Goal: Answer question/provide support

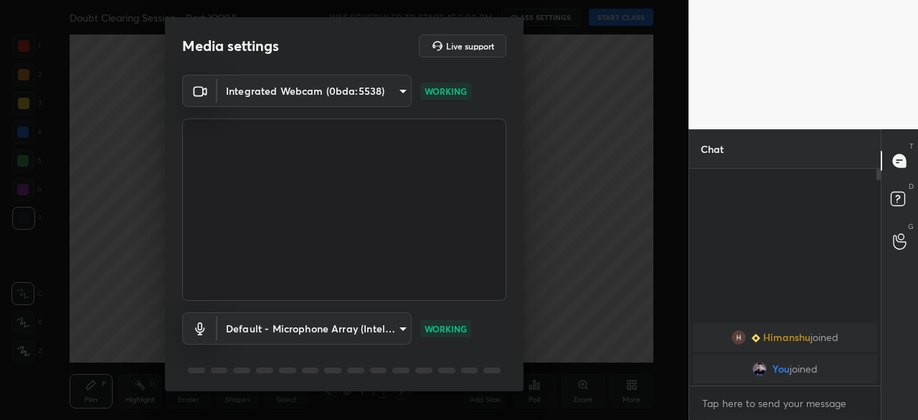
scroll to position [50, 0]
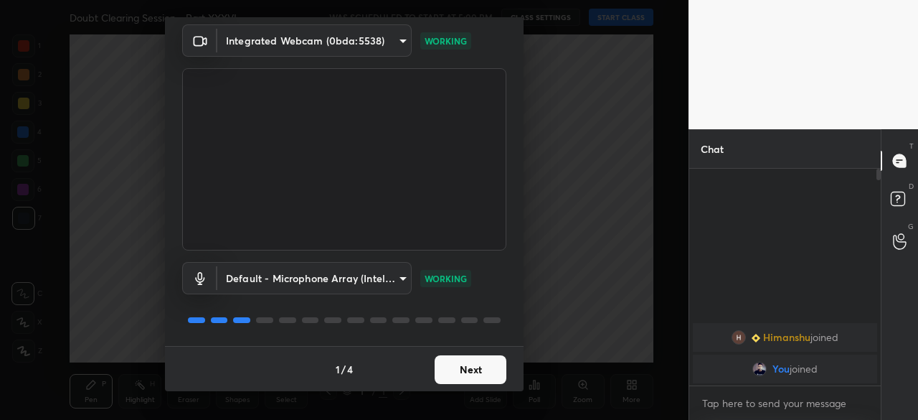
click at [443, 372] on button "Next" at bounding box center [471, 369] width 72 height 29
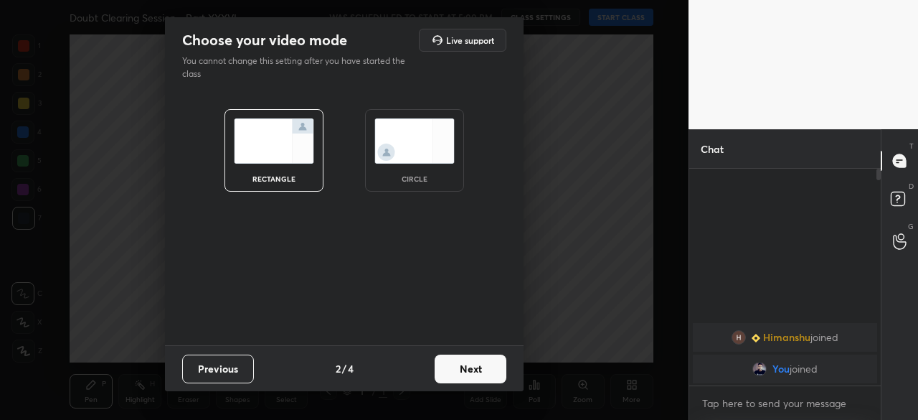
scroll to position [0, 0]
click at [430, 160] on img at bounding box center [415, 140] width 80 height 45
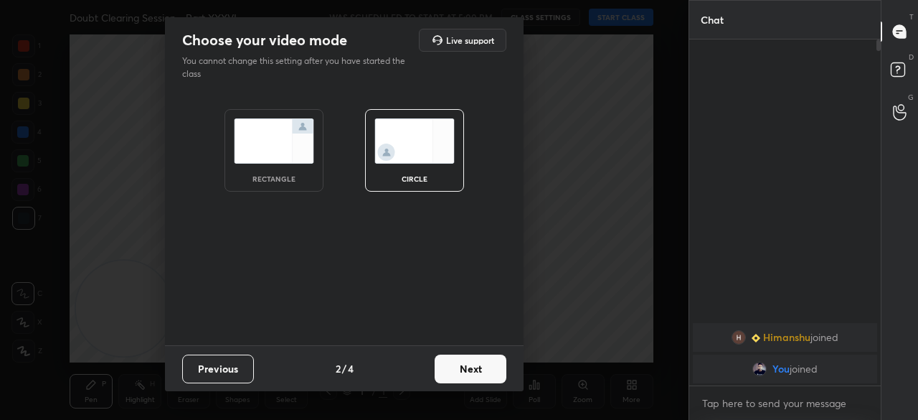
click at [471, 369] on button "Next" at bounding box center [471, 368] width 72 height 29
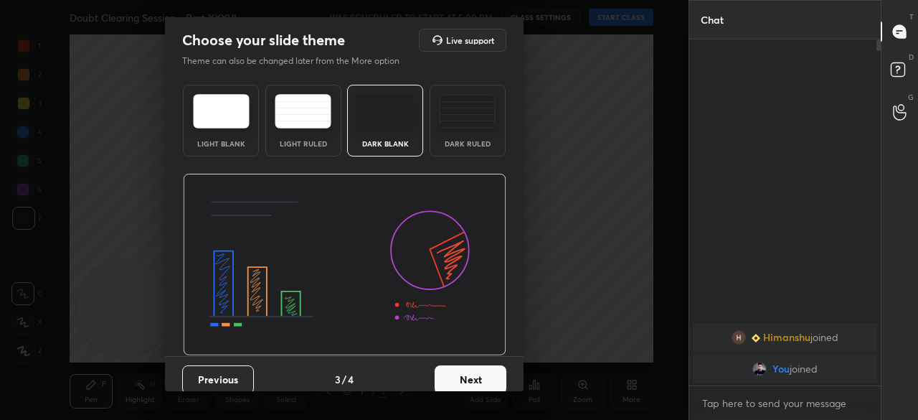
click at [466, 384] on button "Next" at bounding box center [471, 379] width 72 height 29
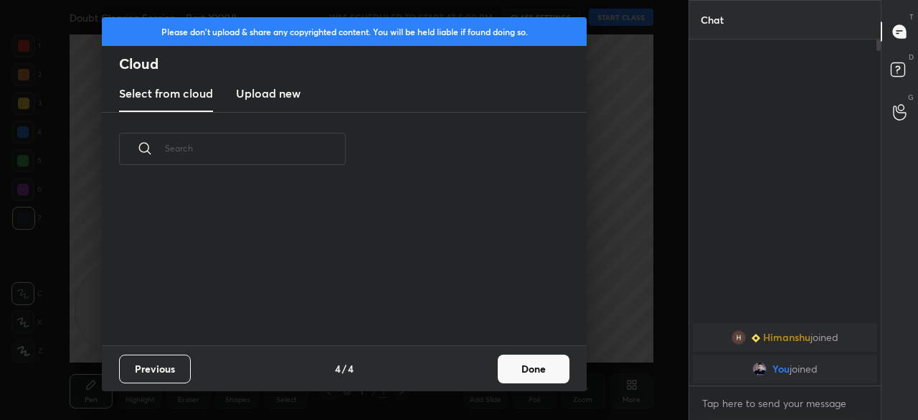
click at [468, 376] on div "Previous 4 / 4 Done" at bounding box center [344, 368] width 485 height 46
click at [534, 364] on button "Done" at bounding box center [534, 368] width 72 height 29
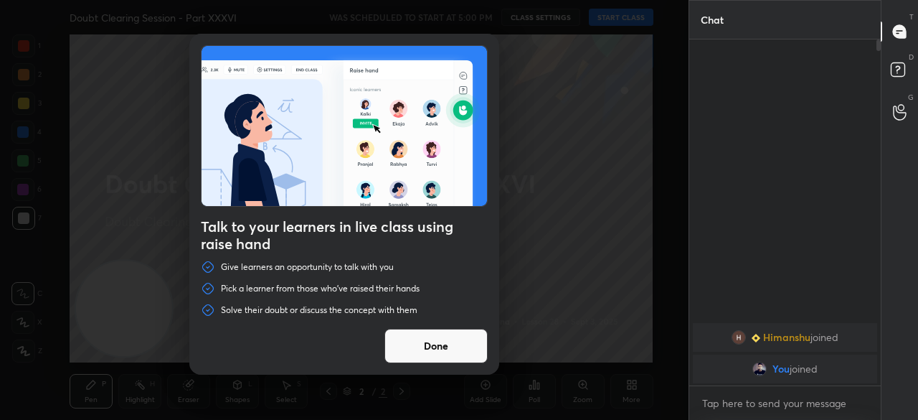
click at [449, 343] on button "Done" at bounding box center [436, 346] width 103 height 34
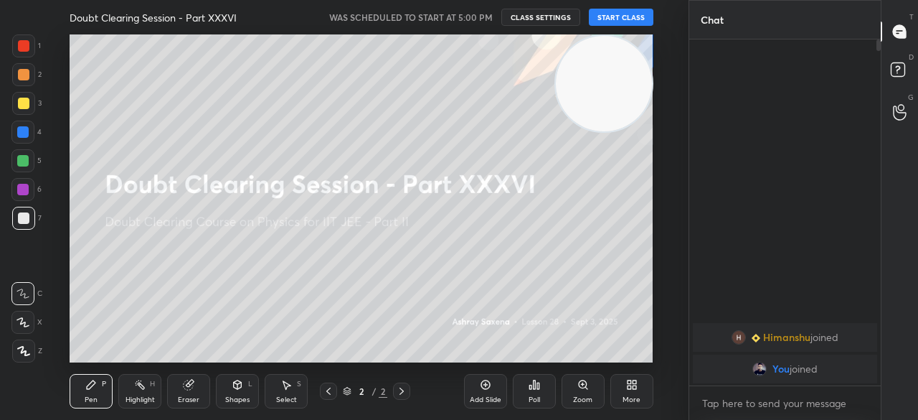
click at [628, 19] on button "START CLASS" at bounding box center [621, 17] width 65 height 17
click at [23, 113] on div at bounding box center [23, 103] width 23 height 23
click at [22, 105] on div at bounding box center [23, 103] width 11 height 11
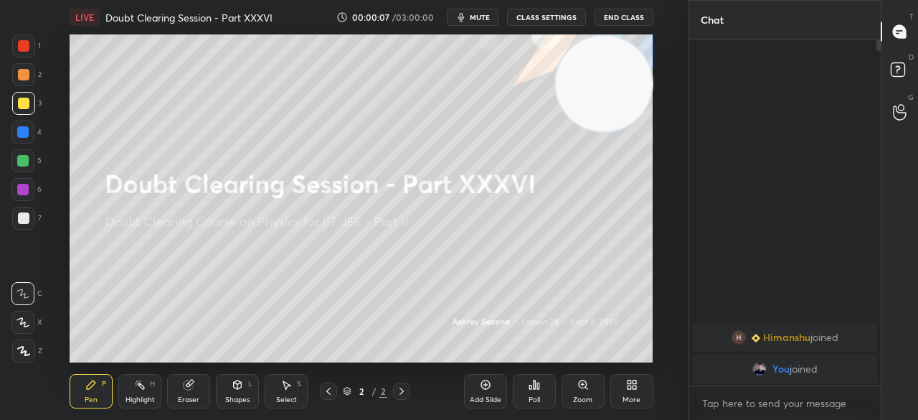
click at [26, 55] on div at bounding box center [23, 45] width 23 height 23
click at [27, 102] on div at bounding box center [23, 103] width 11 height 11
click at [481, 12] on span "mute" at bounding box center [480, 17] width 20 height 10
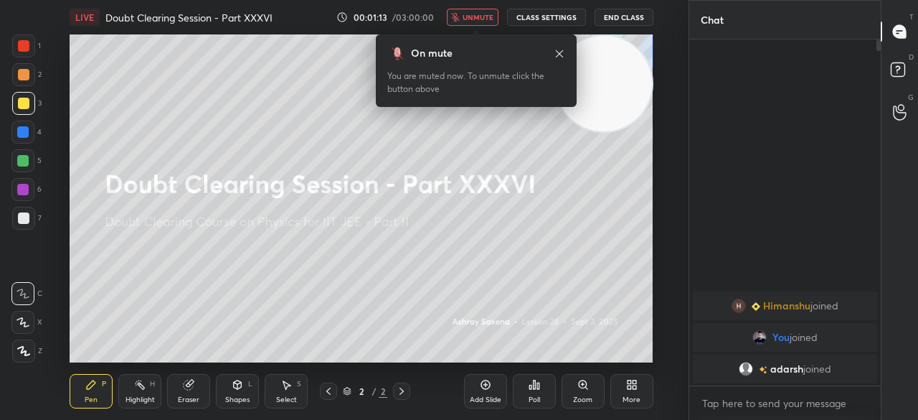
click at [631, 14] on button "End Class" at bounding box center [624, 17] width 59 height 17
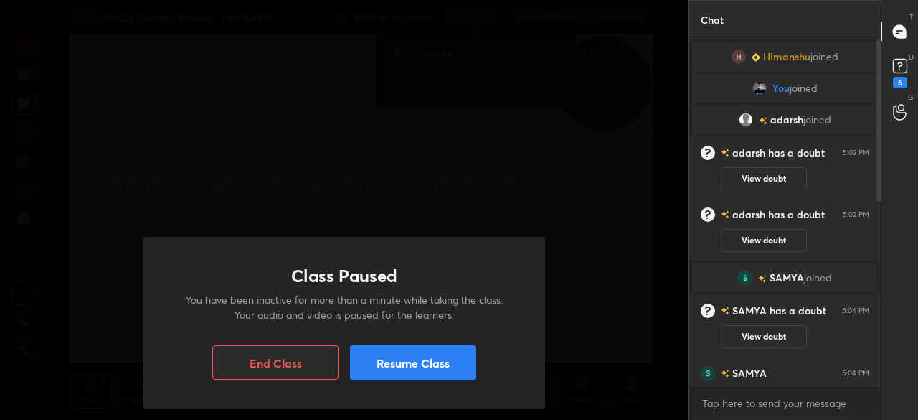
click at [362, 347] on button "Resume Class" at bounding box center [413, 362] width 126 height 34
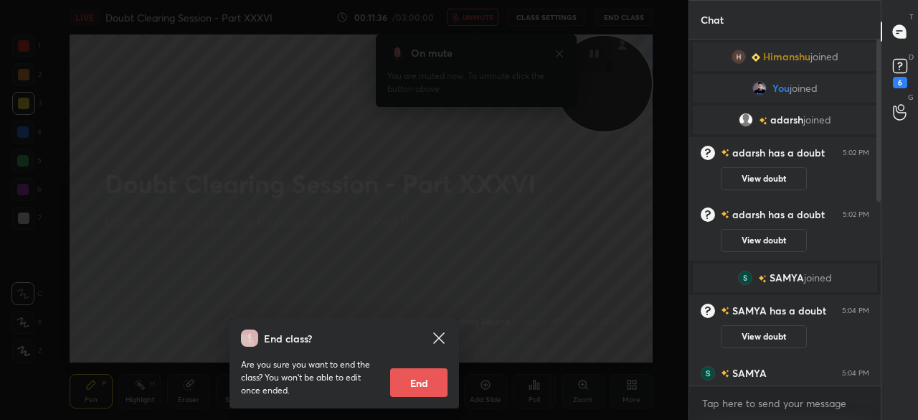
click at [433, 339] on icon at bounding box center [438, 337] width 17 height 17
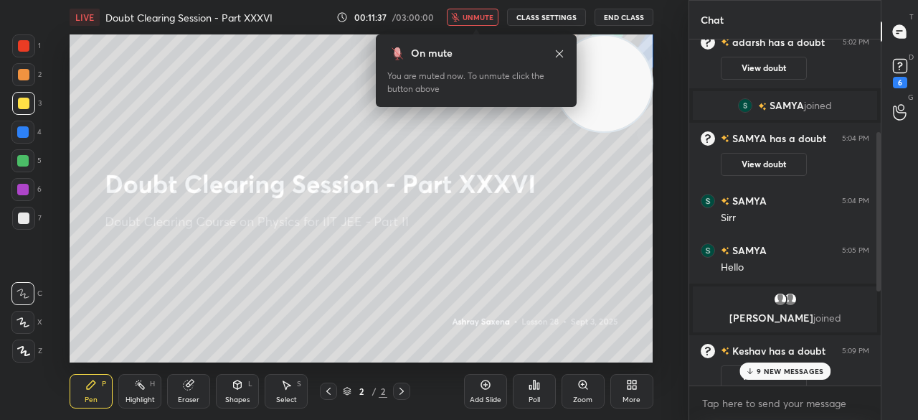
scroll to position [405, 0]
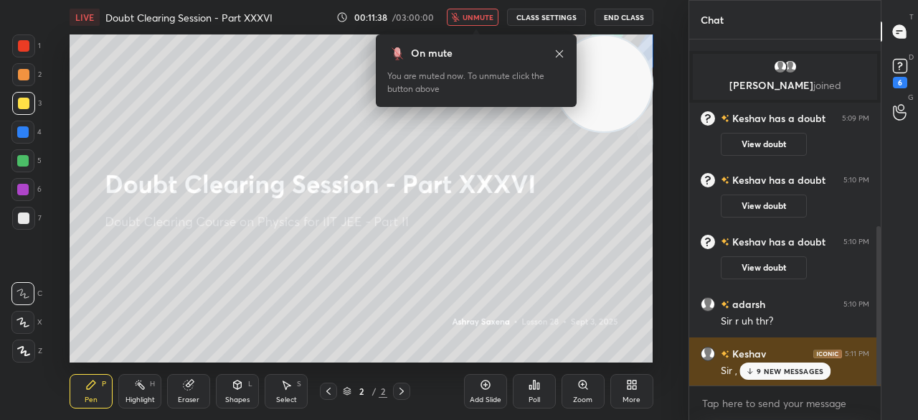
click at [760, 375] on p "9 NEW MESSAGES" at bounding box center [790, 371] width 67 height 9
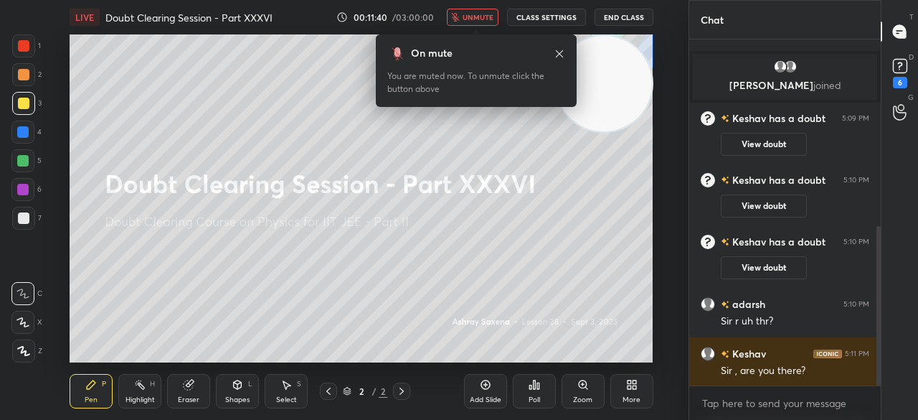
click at [484, 19] on span "unmute" at bounding box center [478, 17] width 31 height 10
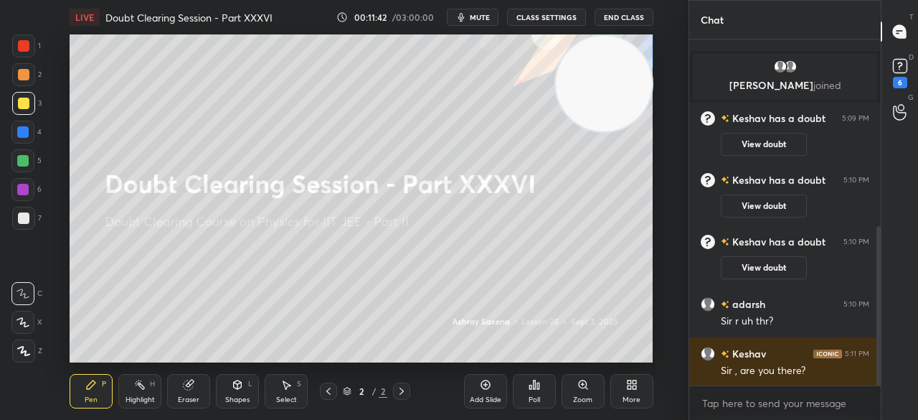
click at [31, 103] on div at bounding box center [23, 103] width 23 height 23
click at [34, 101] on div "3" at bounding box center [26, 103] width 29 height 23
click at [29, 31] on div "1 2 3 4 5 6 7 C X Z C X Z E E Erase all H H LIVE Doubt Clearing Session - Part …" at bounding box center [338, 210] width 677 height 420
click at [30, 37] on div at bounding box center [23, 45] width 23 height 23
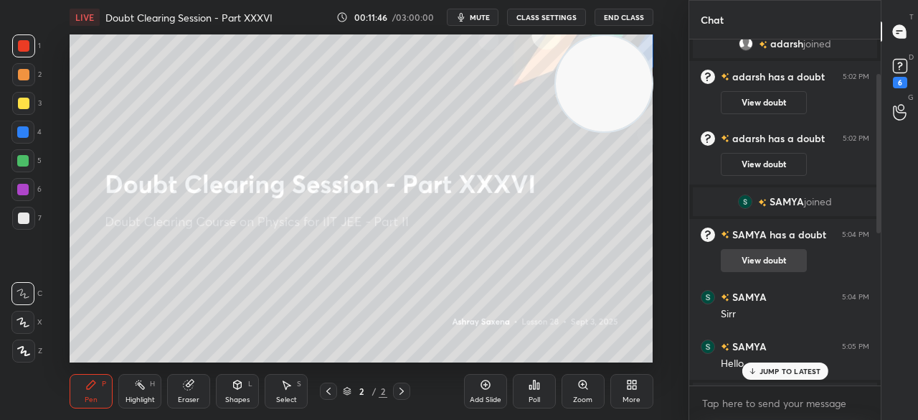
scroll to position [75, 0]
click at [905, 75] on icon at bounding box center [901, 66] width 22 height 22
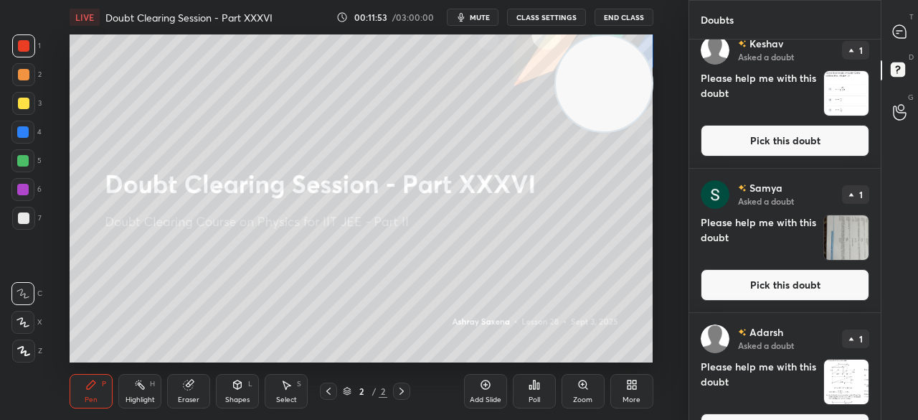
scroll to position [484, 0]
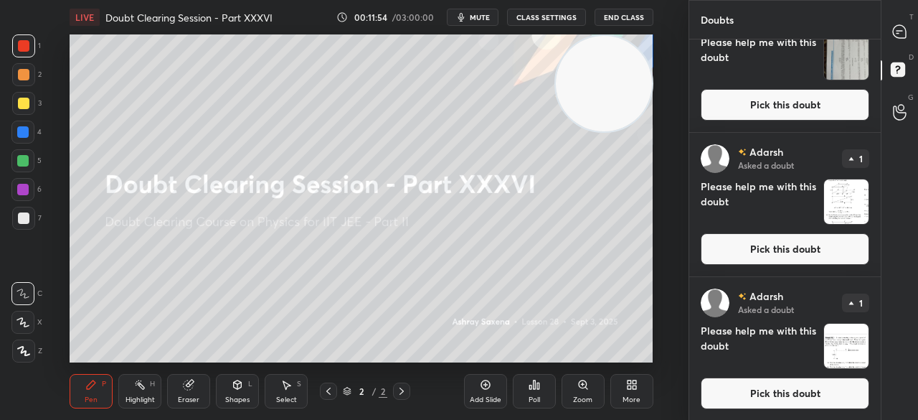
click at [771, 392] on button "Pick this doubt" at bounding box center [785, 393] width 169 height 32
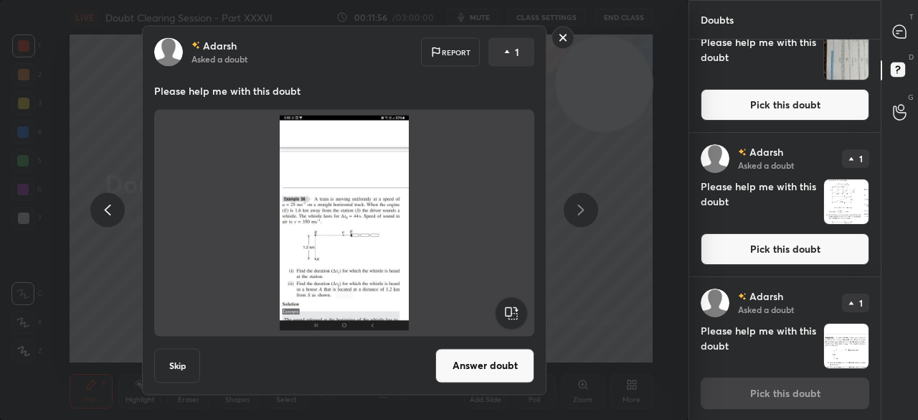
click at [915, 35] on div "T Messages (T)" at bounding box center [900, 31] width 37 height 40
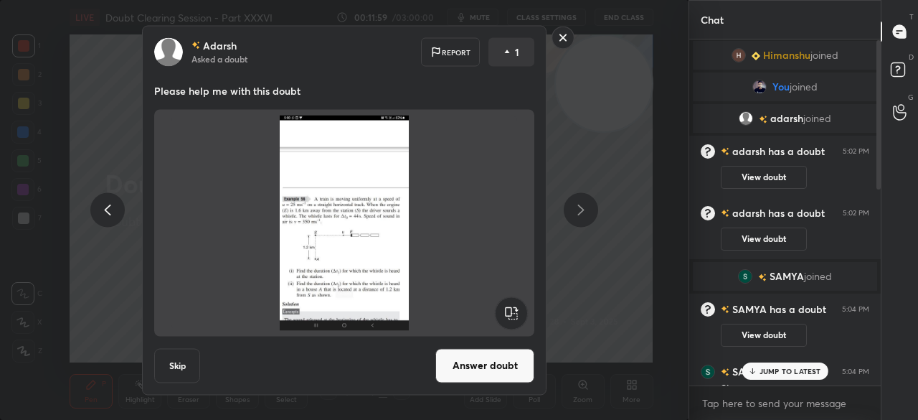
scroll to position [0, 0]
click at [898, 70] on icon at bounding box center [897, 69] width 5 height 6
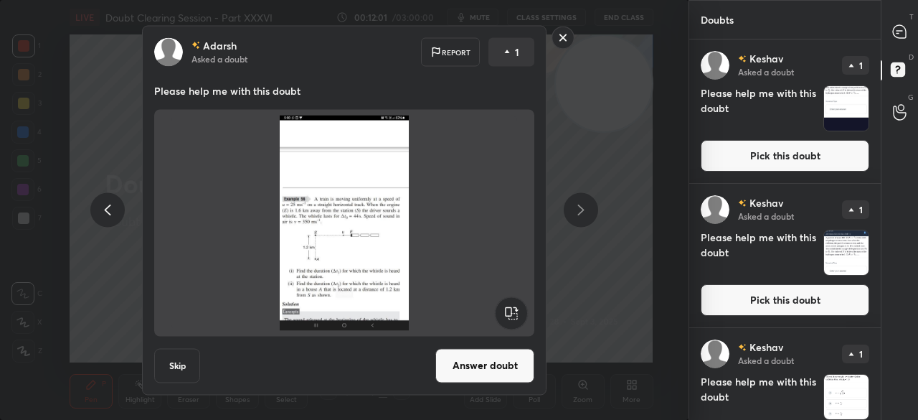
click at [494, 365] on button "Answer doubt" at bounding box center [484, 365] width 99 height 34
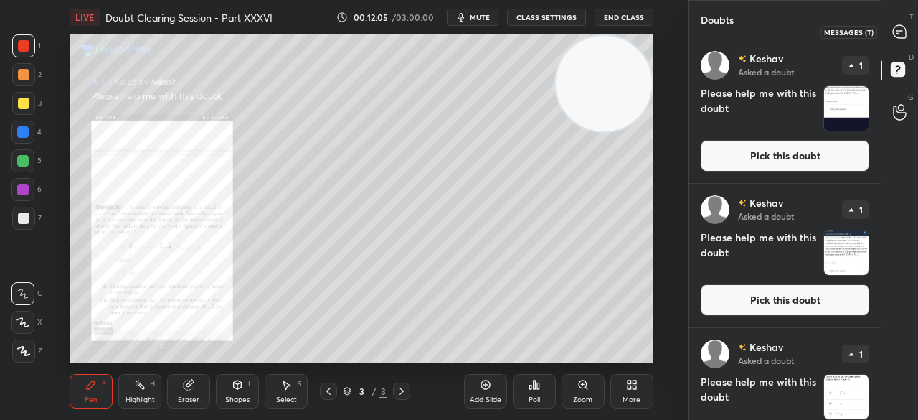
click at [895, 28] on icon at bounding box center [899, 31] width 13 height 13
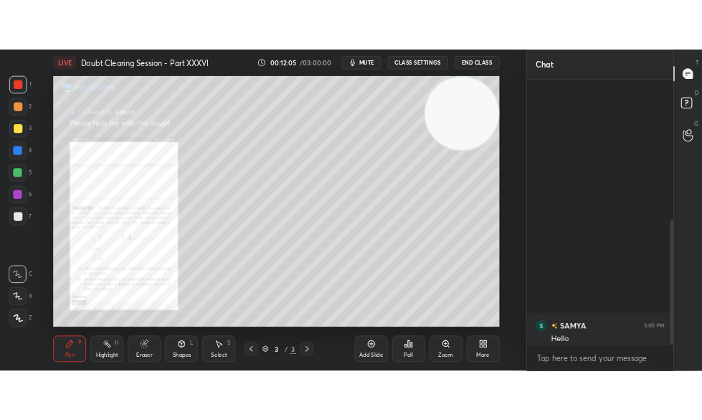
scroll to position [342, 187]
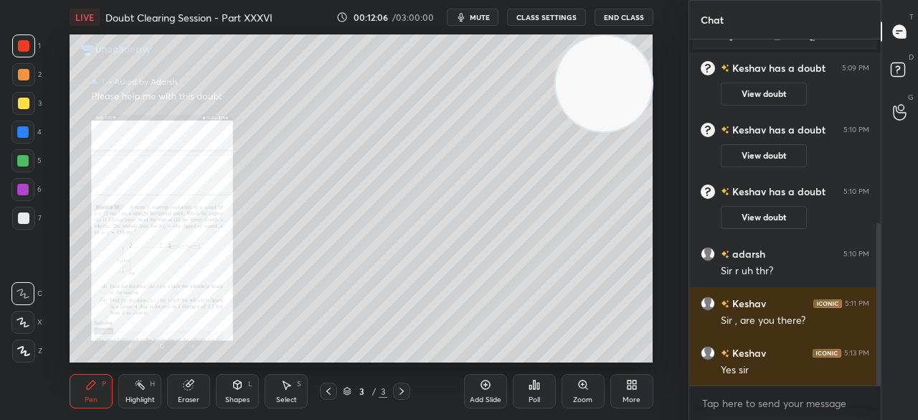
click at [585, 382] on icon at bounding box center [583, 384] width 8 height 8
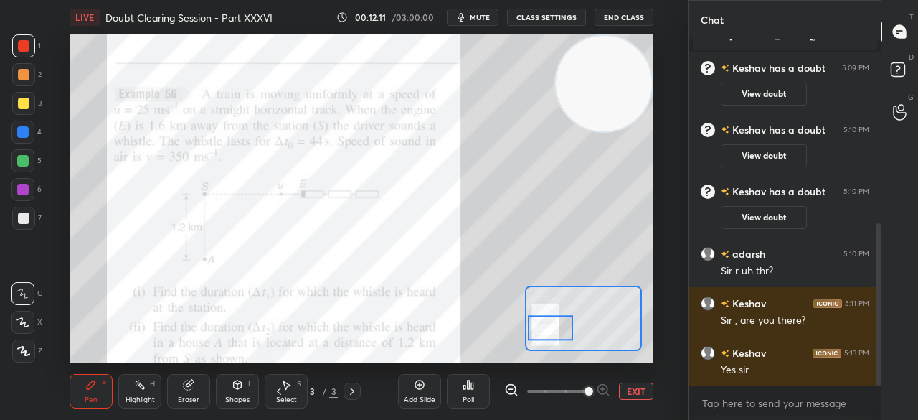
click at [27, 95] on div at bounding box center [23, 103] width 23 height 23
click at [27, 100] on div at bounding box center [23, 103] width 11 height 11
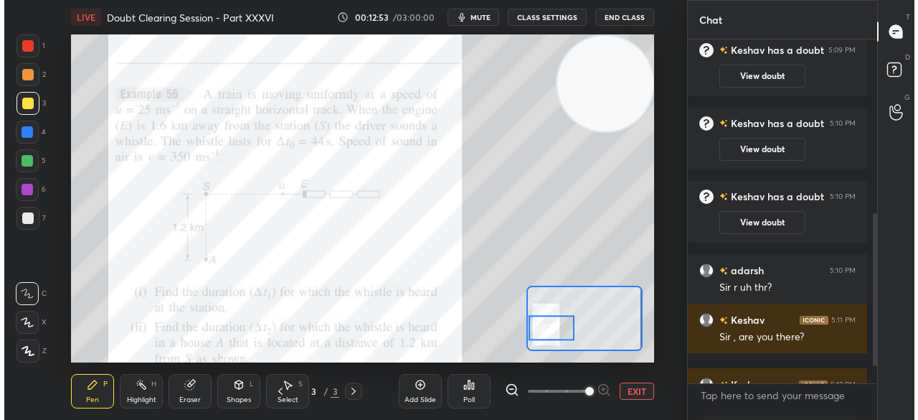
scroll to position [376, 187]
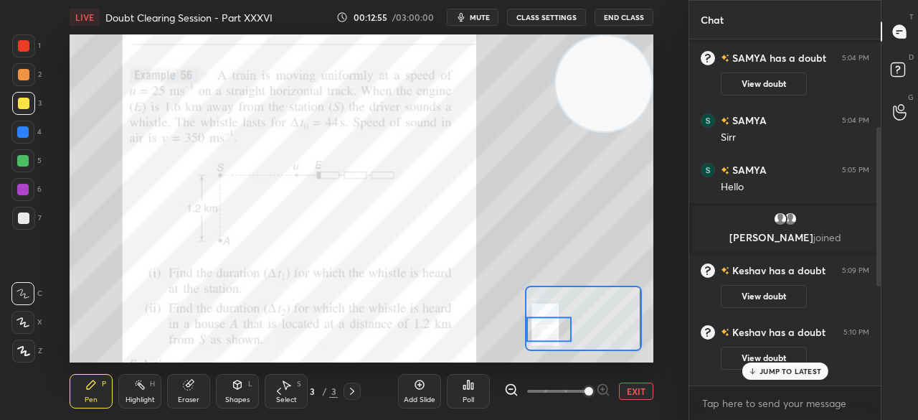
drag, startPoint x: 557, startPoint y: 324, endPoint x: 544, endPoint y: 325, distance: 13.0
click at [544, 325] on div at bounding box center [549, 328] width 45 height 25
click at [24, 50] on div at bounding box center [23, 45] width 11 height 11
click at [785, 364] on div "JUMP TO LATEST" at bounding box center [785, 370] width 86 height 17
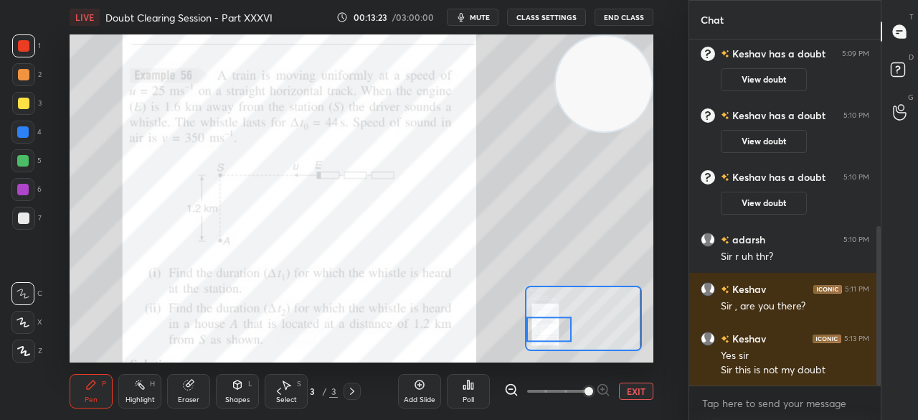
click at [27, 103] on div at bounding box center [23, 103] width 11 height 11
click at [24, 104] on div at bounding box center [23, 103] width 11 height 11
click at [27, 124] on div at bounding box center [22, 132] width 23 height 23
click at [25, 131] on div at bounding box center [22, 131] width 11 height 11
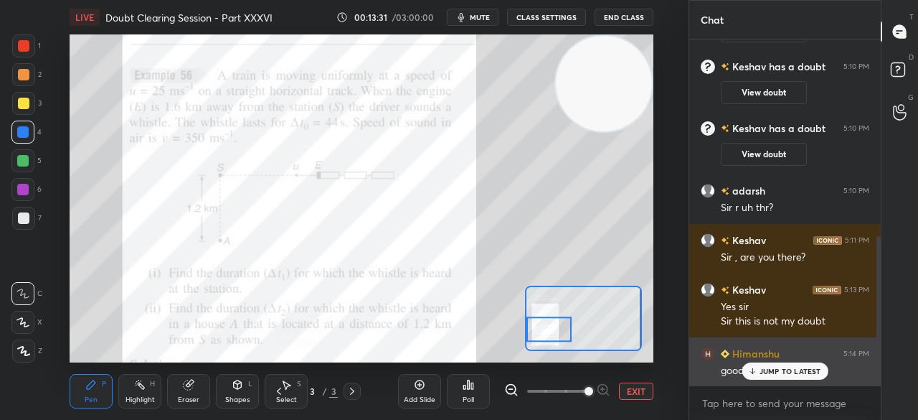
click at [768, 367] on p "JUMP TO LATEST" at bounding box center [791, 371] width 62 height 9
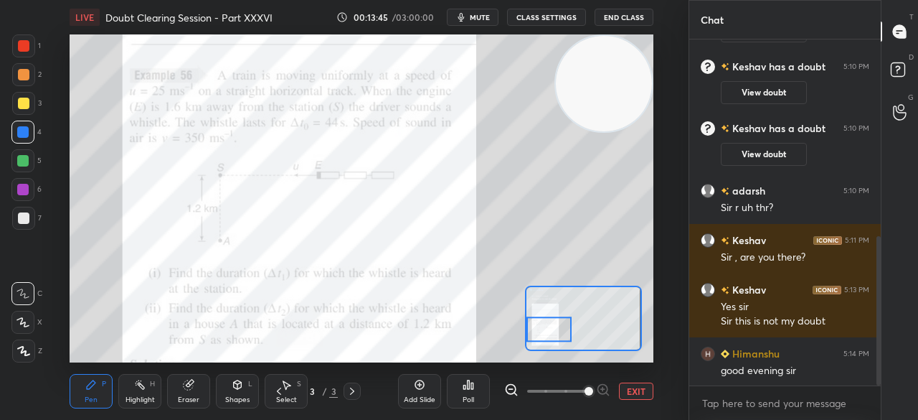
click at [23, 37] on div at bounding box center [23, 45] width 23 height 23
click at [29, 37] on div at bounding box center [23, 45] width 23 height 23
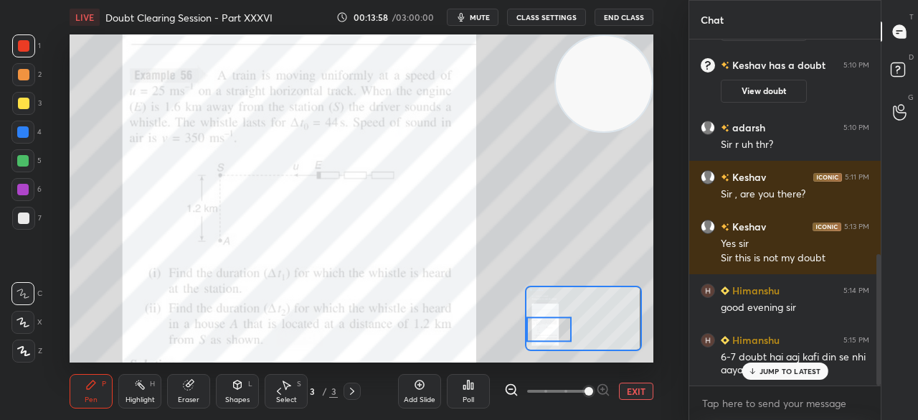
scroll to position [568, 0]
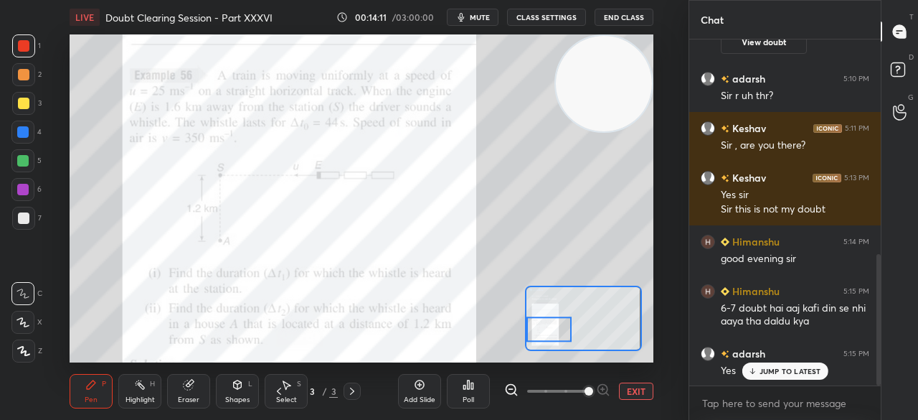
click at [750, 375] on icon at bounding box center [752, 371] width 9 height 9
click at [20, 103] on div at bounding box center [23, 103] width 11 height 11
click at [18, 105] on div at bounding box center [23, 103] width 11 height 11
click at [24, 131] on div at bounding box center [22, 131] width 11 height 11
click at [19, 53] on div at bounding box center [23, 45] width 23 height 23
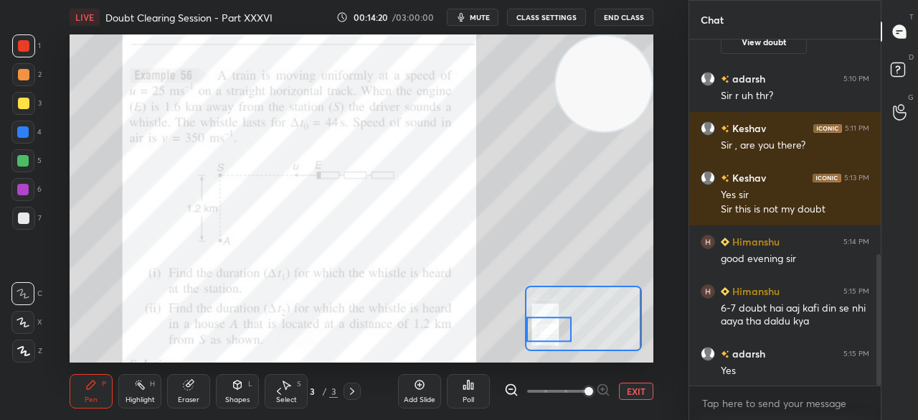
click at [23, 116] on div "3" at bounding box center [26, 106] width 29 height 29
click at [22, 113] on div at bounding box center [23, 103] width 23 height 23
click at [17, 113] on div at bounding box center [23, 103] width 23 height 23
click at [19, 109] on div at bounding box center [23, 103] width 23 height 23
click at [22, 47] on div at bounding box center [23, 45] width 11 height 11
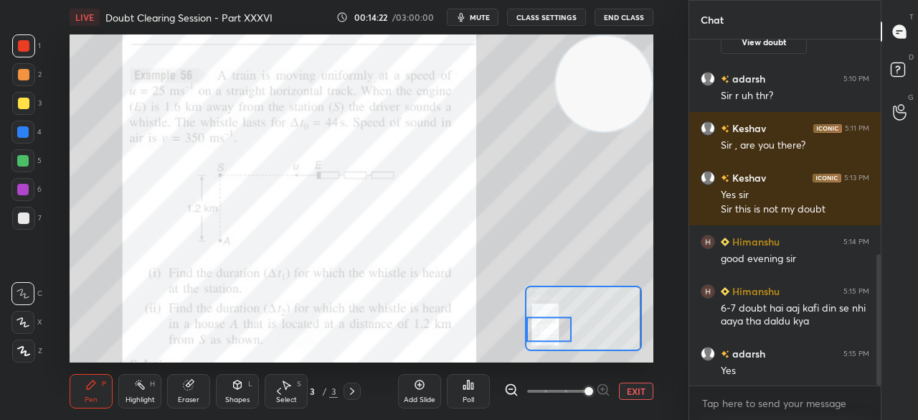
click at [24, 43] on div at bounding box center [23, 45] width 11 height 11
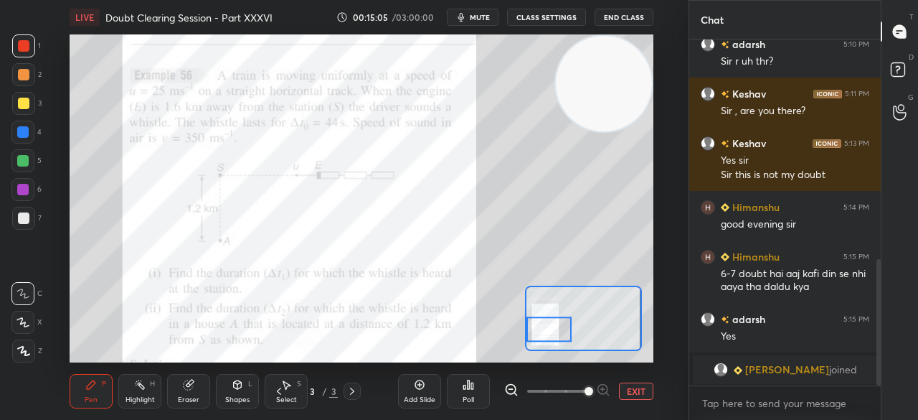
click at [22, 100] on div at bounding box center [23, 103] width 11 height 11
click at [25, 101] on div at bounding box center [23, 103] width 11 height 11
click at [38, 140] on div "4" at bounding box center [26, 132] width 30 height 23
click at [32, 143] on div "4" at bounding box center [26, 132] width 30 height 23
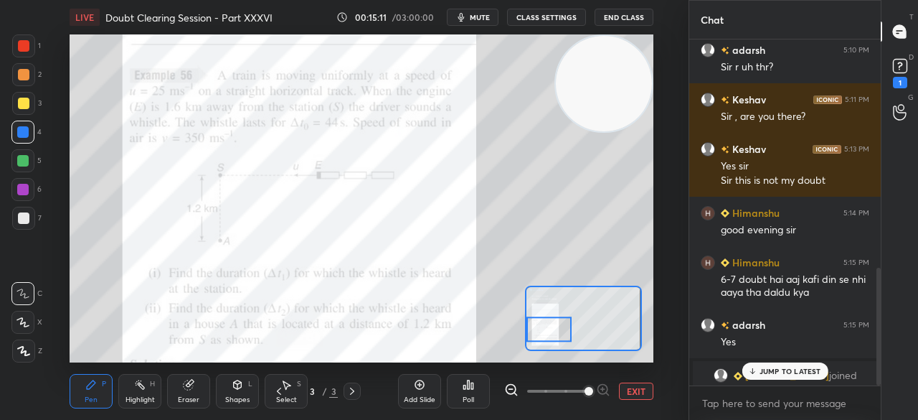
scroll to position [670, 0]
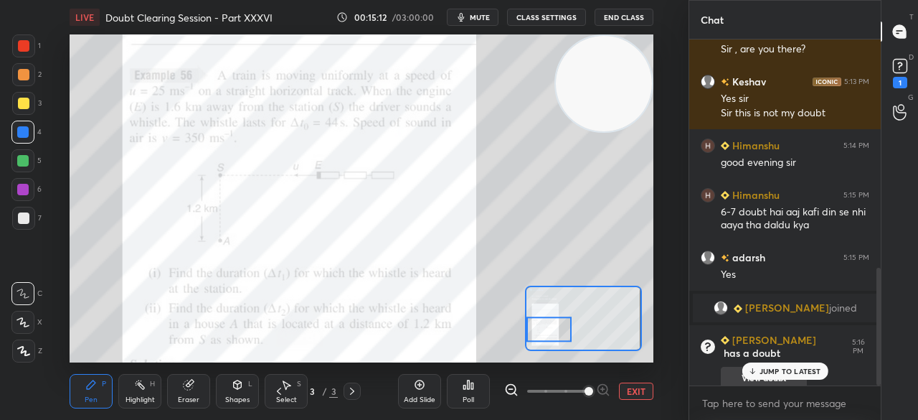
click at [773, 369] on p "JUMP TO LATEST" at bounding box center [791, 371] width 62 height 9
click at [27, 40] on div at bounding box center [23, 45] width 11 height 11
click at [30, 44] on div at bounding box center [23, 45] width 23 height 23
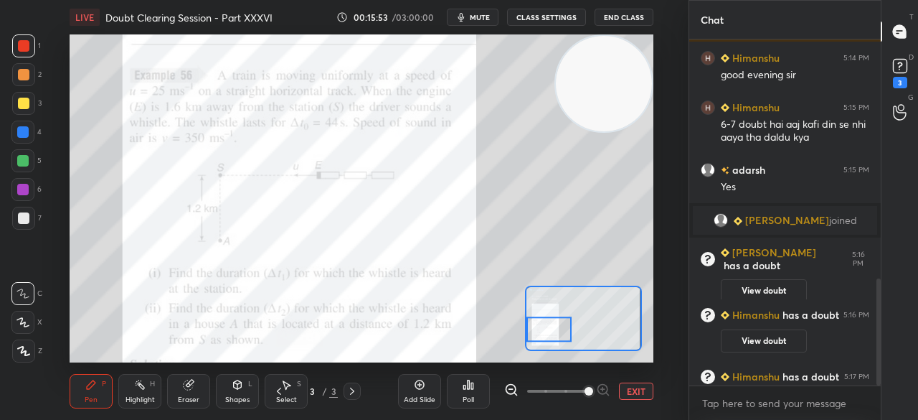
scroll to position [772, 0]
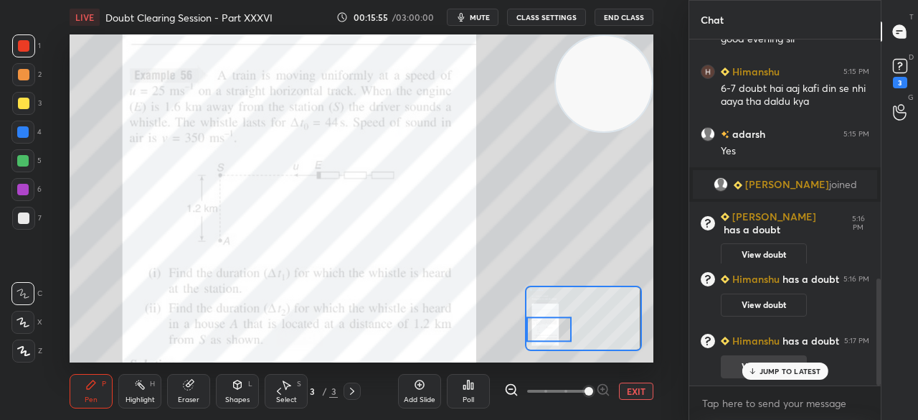
click at [759, 367] on div "JUMP TO LATEST" at bounding box center [785, 370] width 86 height 17
click at [29, 131] on div at bounding box center [22, 132] width 23 height 23
click at [26, 133] on div at bounding box center [22, 131] width 11 height 11
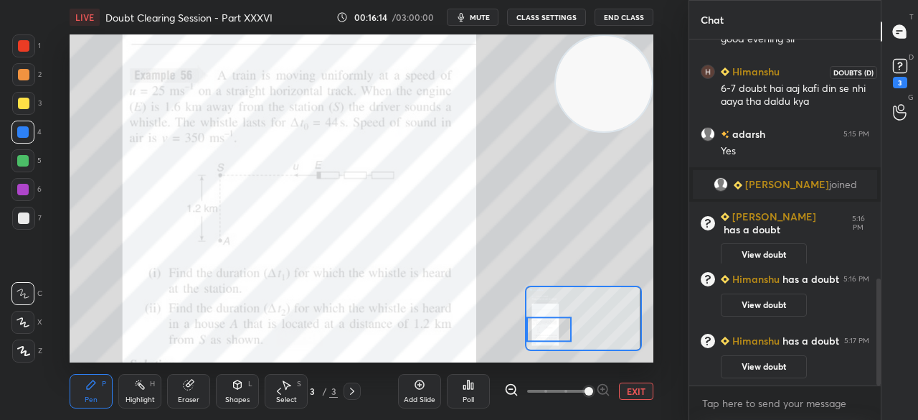
click at [898, 68] on rect at bounding box center [900, 67] width 14 height 14
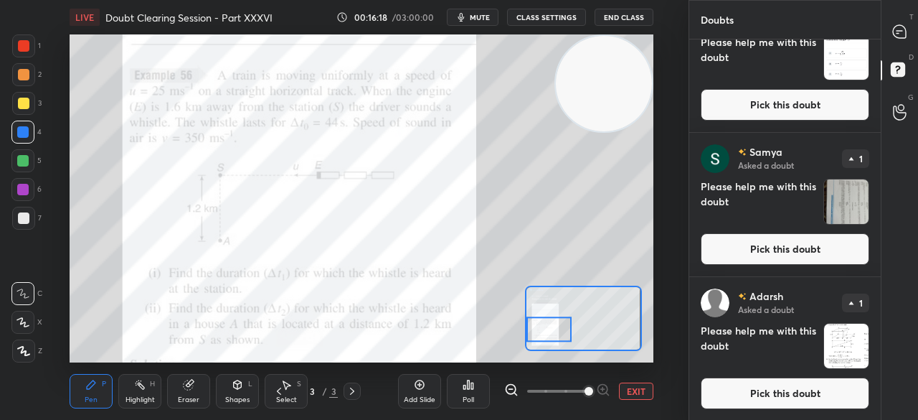
click at [740, 382] on button "Pick this doubt" at bounding box center [785, 393] width 169 height 32
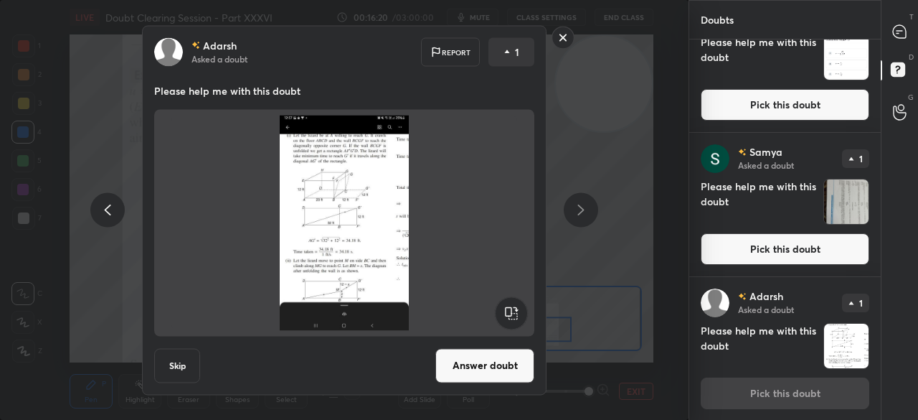
click at [562, 42] on rect at bounding box center [563, 38] width 22 height 22
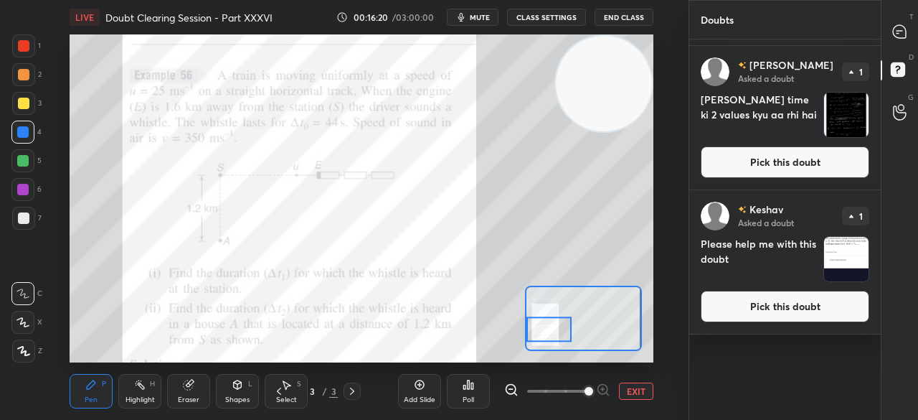
scroll to position [0, 0]
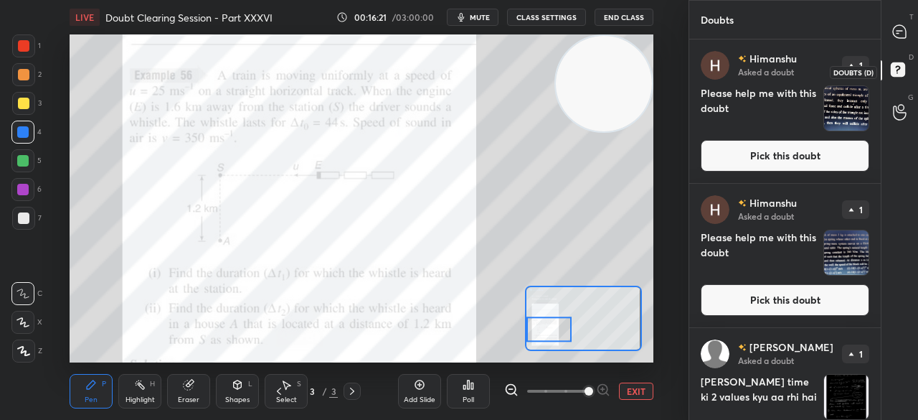
click at [900, 34] on icon at bounding box center [899, 31] width 13 height 13
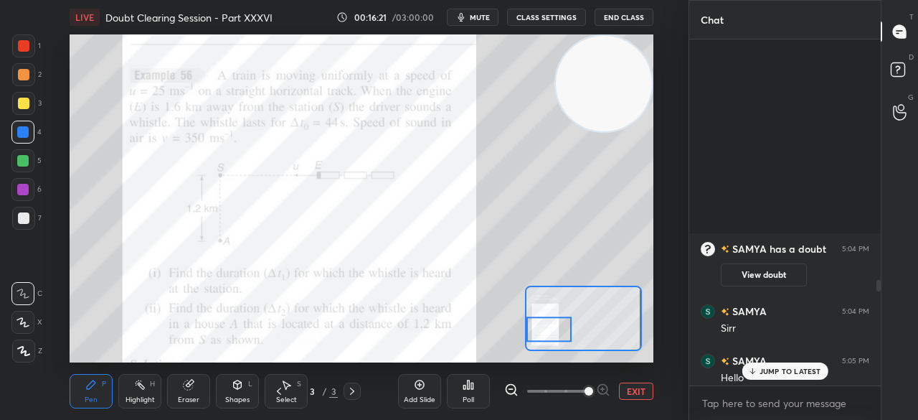
click at [895, 35] on icon at bounding box center [899, 31] width 13 height 13
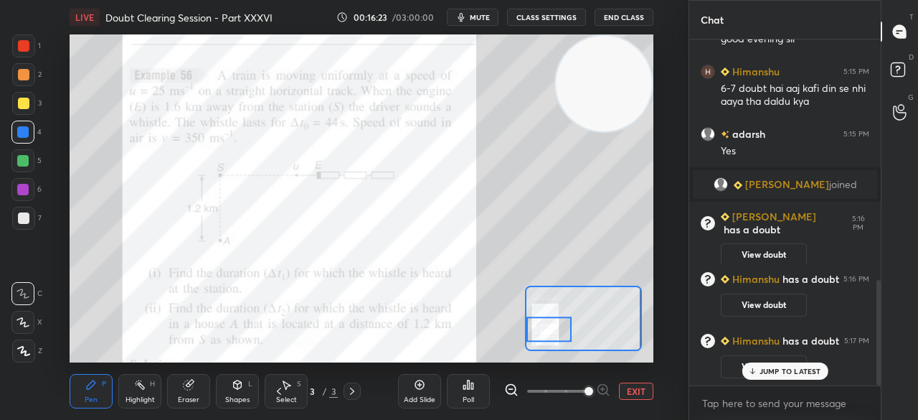
click at [773, 369] on p "JUMP TO LATEST" at bounding box center [791, 371] width 62 height 9
click at [897, 68] on rect at bounding box center [898, 70] width 14 height 14
click at [887, 73] on icon at bounding box center [900, 72] width 26 height 26
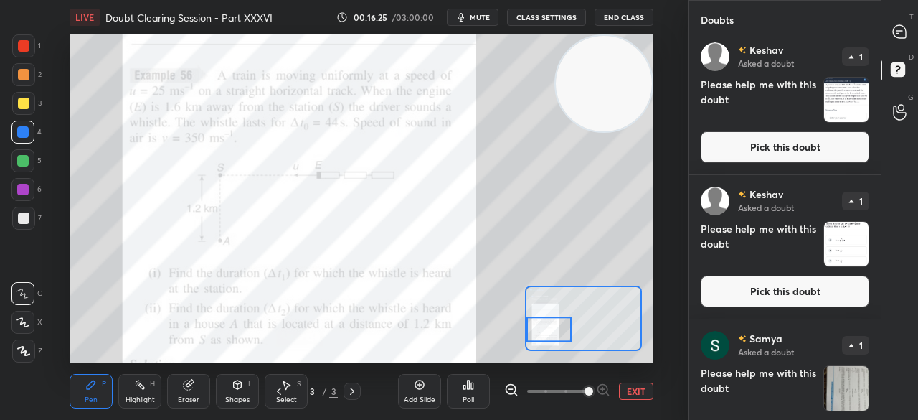
scroll to position [772, 0]
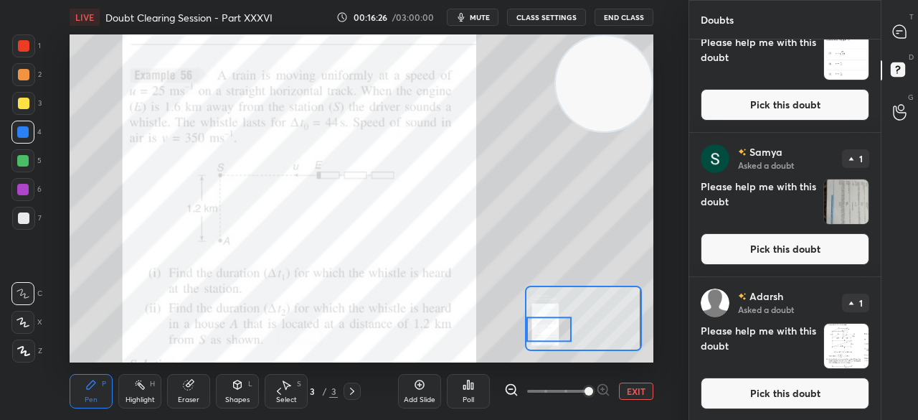
click at [740, 248] on button "Pick this doubt" at bounding box center [785, 249] width 169 height 32
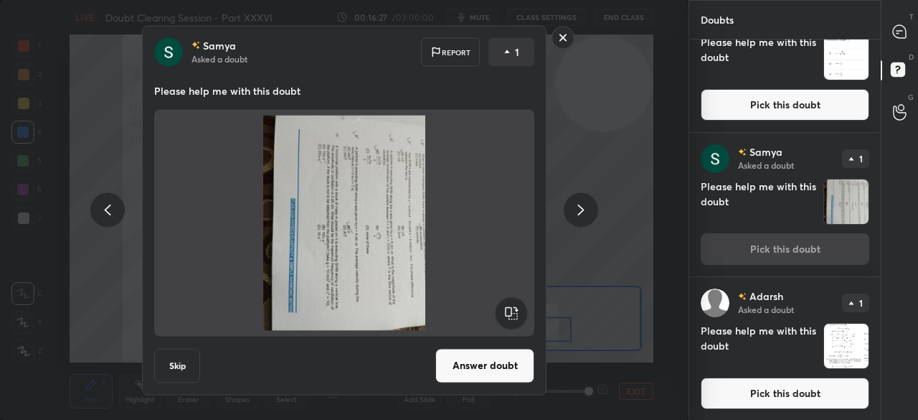
click at [781, 100] on button "Pick this doubt" at bounding box center [785, 105] width 169 height 32
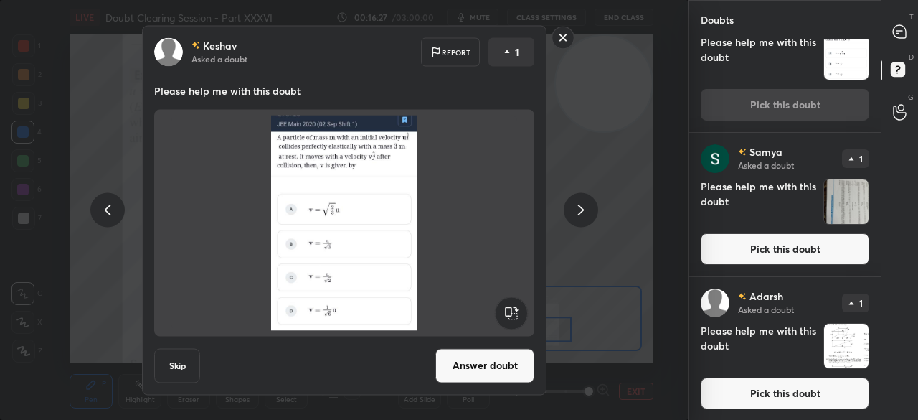
scroll to position [721, 0]
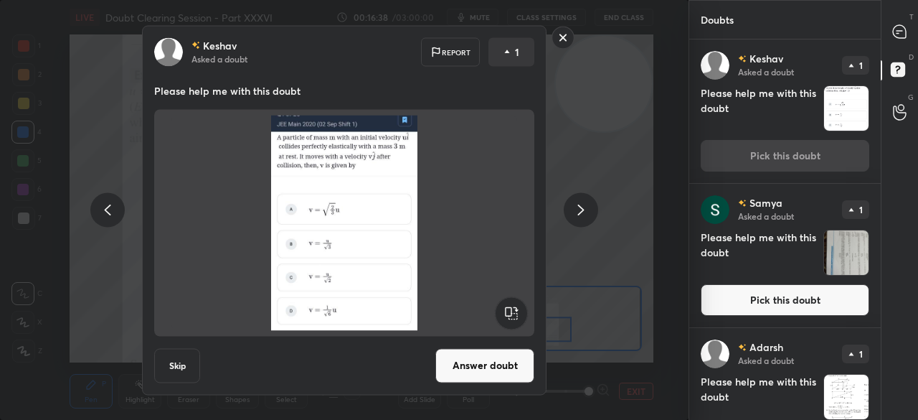
click at [468, 374] on button "Answer doubt" at bounding box center [484, 365] width 99 height 34
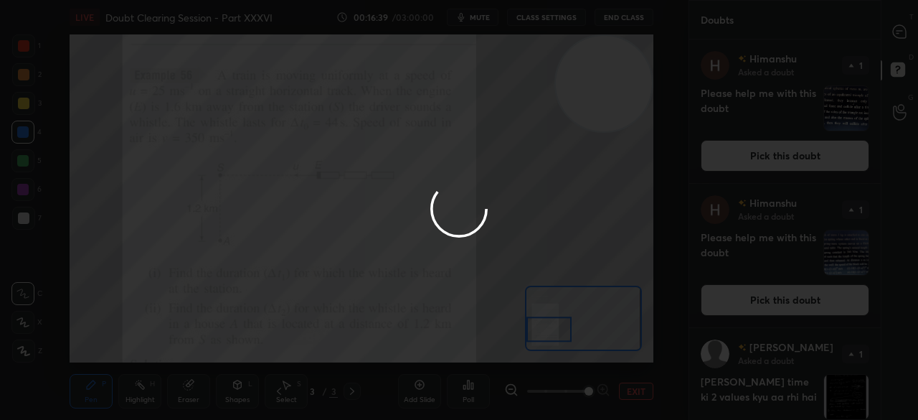
click at [889, 37] on div at bounding box center [459, 210] width 918 height 420
click at [898, 35] on div at bounding box center [459, 210] width 918 height 420
click at [898, 36] on div at bounding box center [459, 210] width 918 height 420
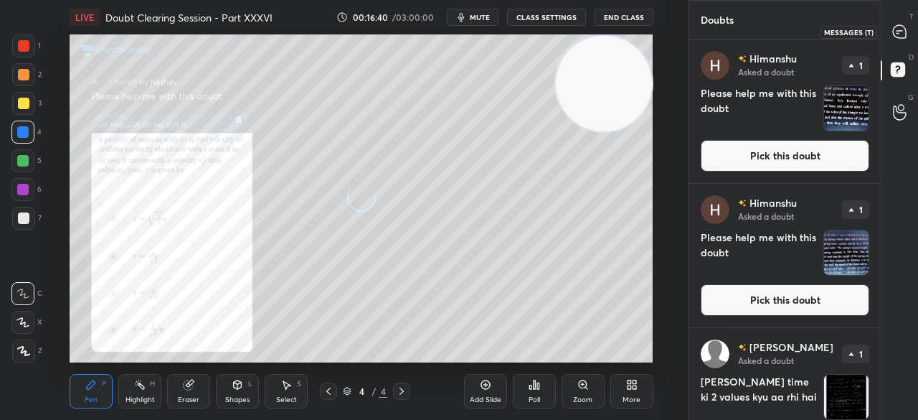
click at [901, 33] on icon at bounding box center [899, 31] width 13 height 13
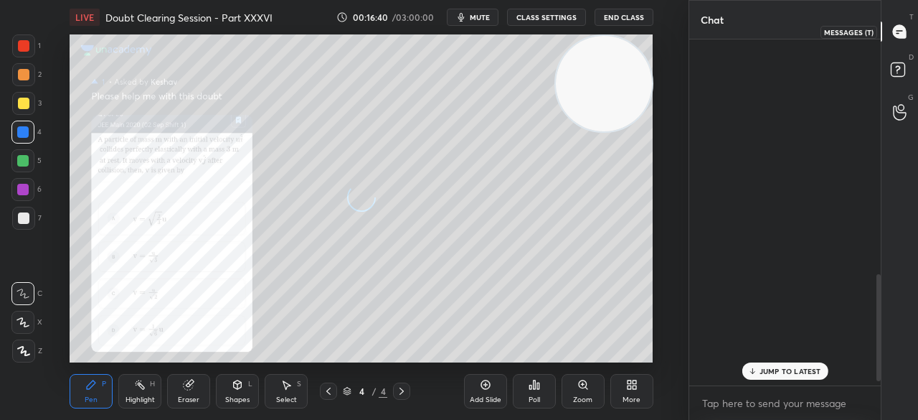
click at [900, 34] on icon at bounding box center [899, 31] width 13 height 13
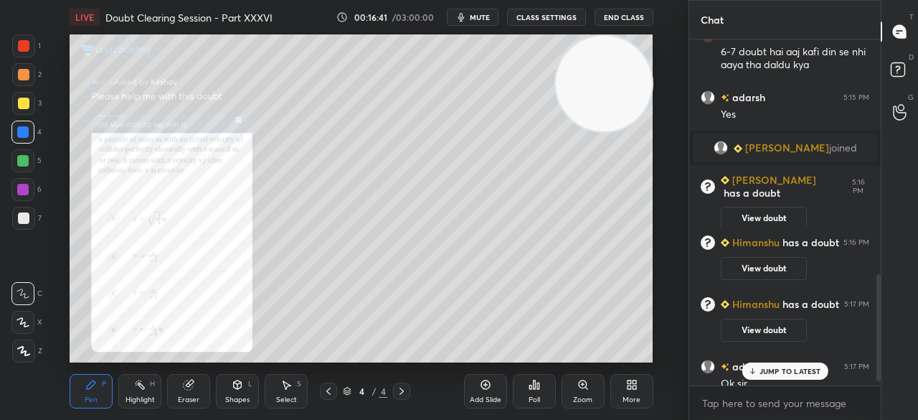
scroll to position [776, 0]
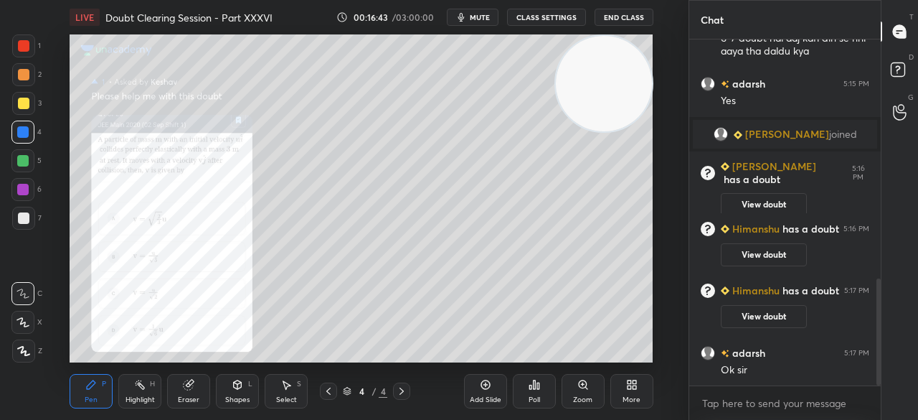
click at [26, 48] on div at bounding box center [23, 45] width 11 height 11
click at [27, 46] on div at bounding box center [23, 45] width 11 height 11
click at [30, 43] on div at bounding box center [23, 45] width 23 height 23
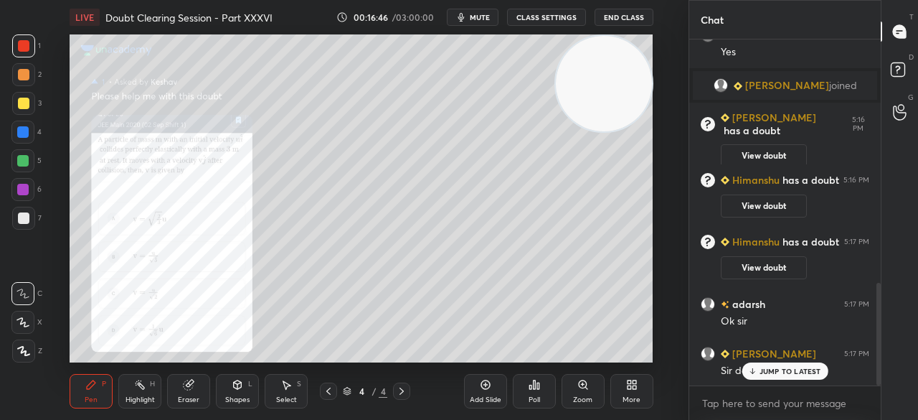
click at [750, 375] on div "JUMP TO LATEST" at bounding box center [785, 370] width 86 height 17
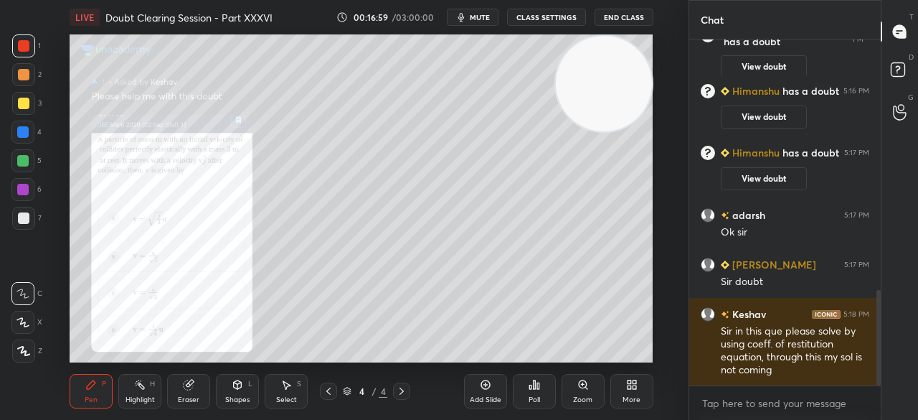
click at [19, 101] on div at bounding box center [23, 103] width 11 height 11
click at [22, 108] on div at bounding box center [23, 103] width 11 height 11
click at [27, 103] on div at bounding box center [23, 103] width 11 height 11
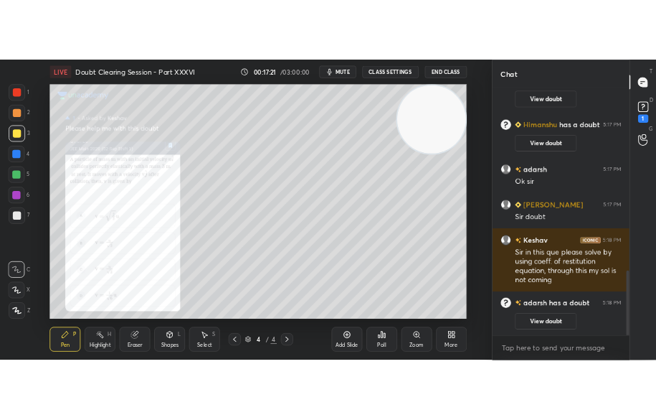
scroll to position [970, 0]
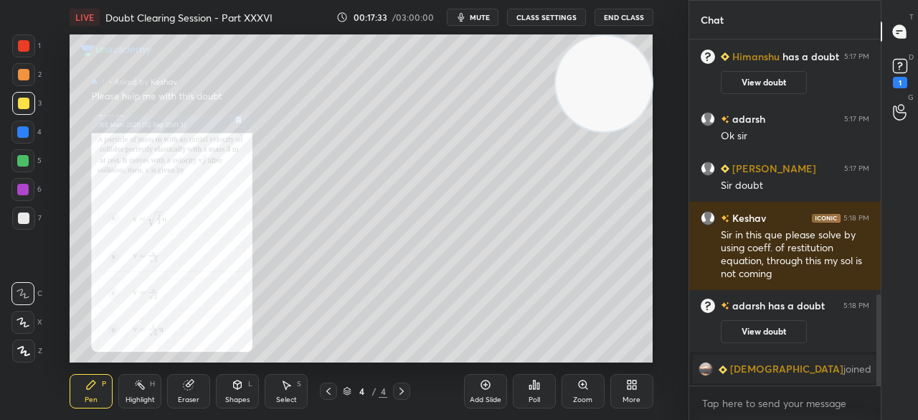
click at [24, 50] on div at bounding box center [23, 45] width 11 height 11
click at [34, 42] on div at bounding box center [23, 45] width 23 height 23
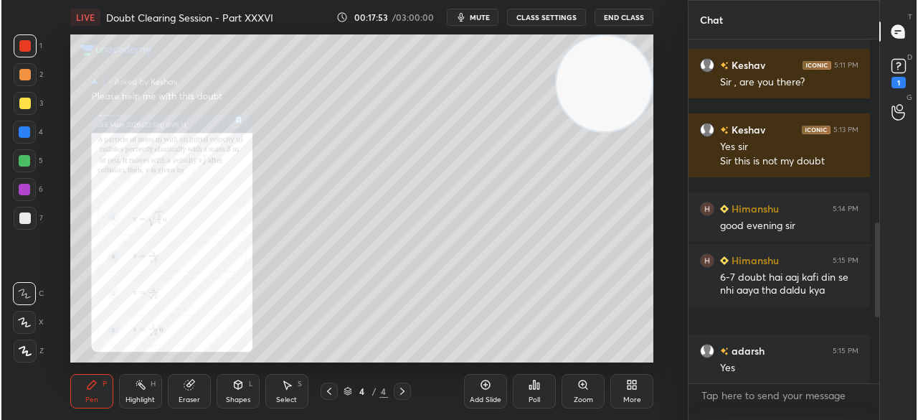
scroll to position [5, 4]
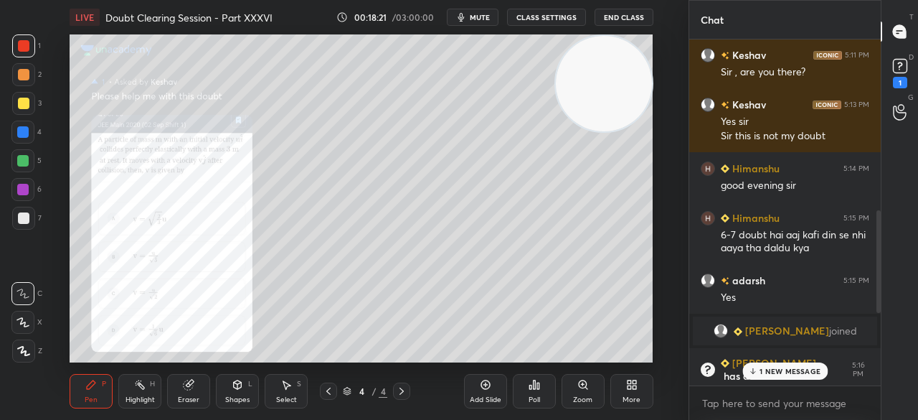
click at [27, 106] on div at bounding box center [23, 103] width 11 height 11
click at [29, 106] on div at bounding box center [23, 103] width 23 height 23
click at [201, 385] on div "Eraser" at bounding box center [188, 391] width 43 height 34
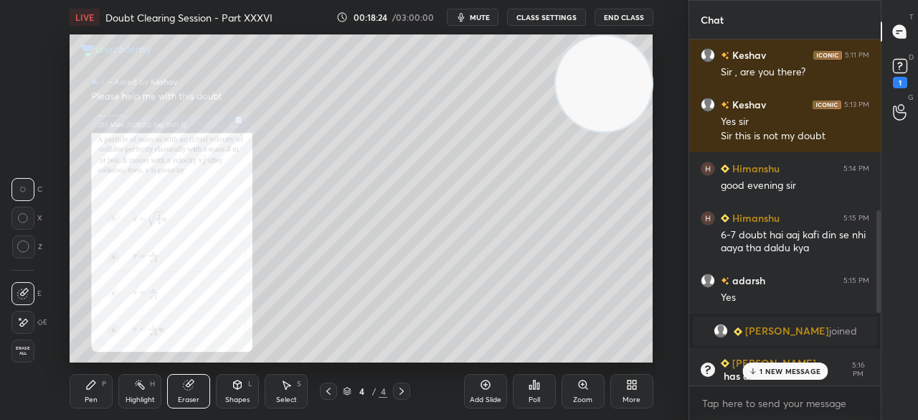
click at [199, 387] on div "Eraser" at bounding box center [188, 391] width 43 height 34
click at [805, 374] on p "1 NEW MESSAGE" at bounding box center [790, 371] width 61 height 9
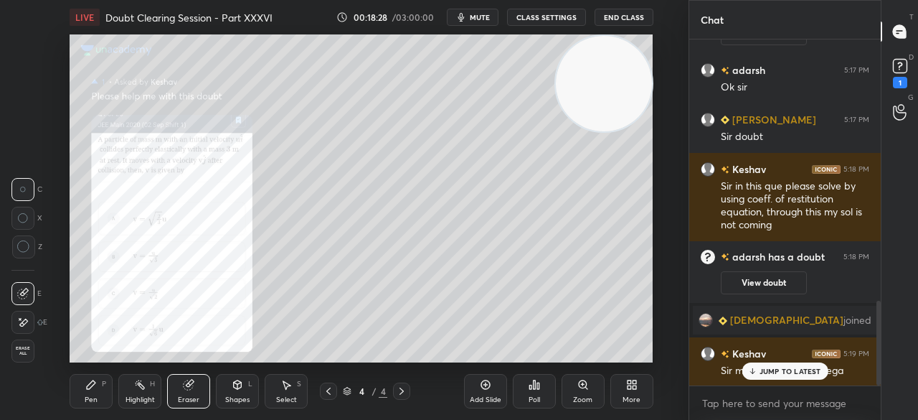
click at [760, 373] on p "JUMP TO LATEST" at bounding box center [791, 371] width 62 height 9
click at [93, 385] on icon at bounding box center [91, 384] width 9 height 9
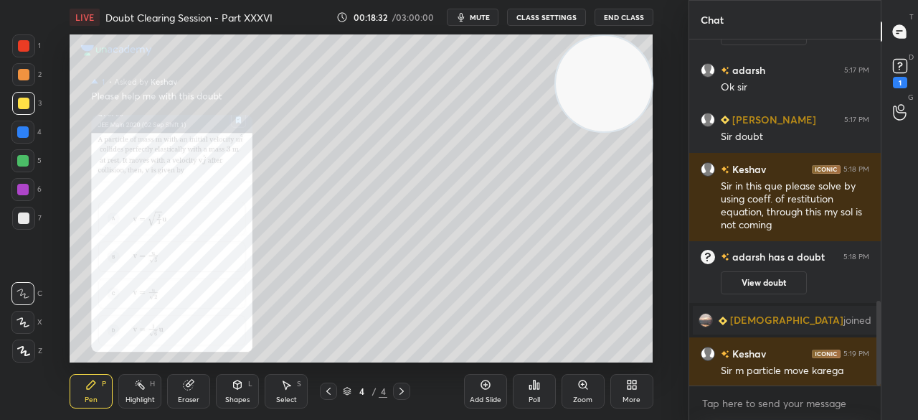
click at [22, 107] on div at bounding box center [23, 103] width 11 height 11
click at [32, 99] on div at bounding box center [23, 103] width 23 height 23
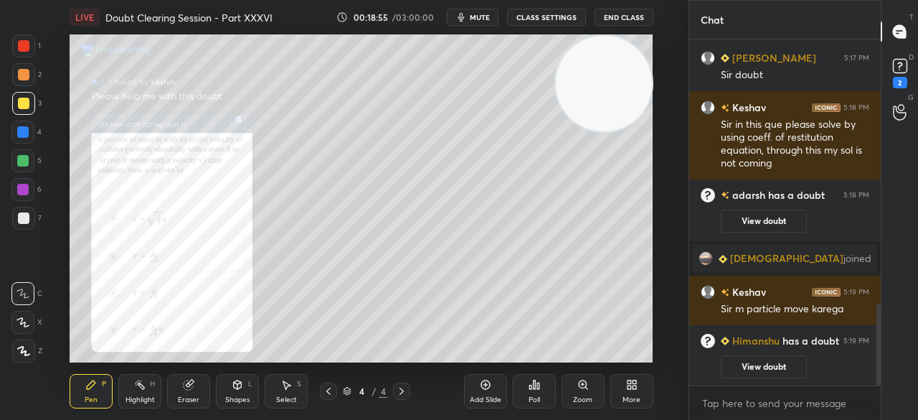
click at [33, 55] on div at bounding box center [23, 45] width 23 height 23
click at [30, 52] on div at bounding box center [23, 45] width 23 height 23
click at [32, 44] on div at bounding box center [23, 45] width 23 height 23
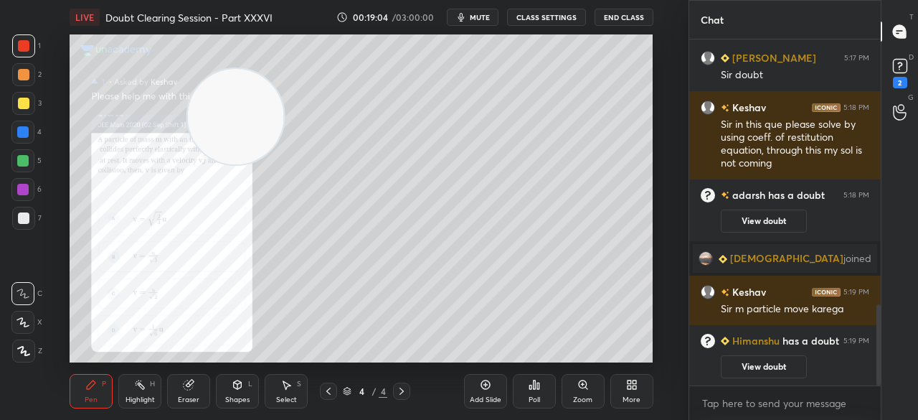
click at [31, 113] on div at bounding box center [23, 103] width 23 height 23
click at [30, 113] on div at bounding box center [23, 103] width 23 height 23
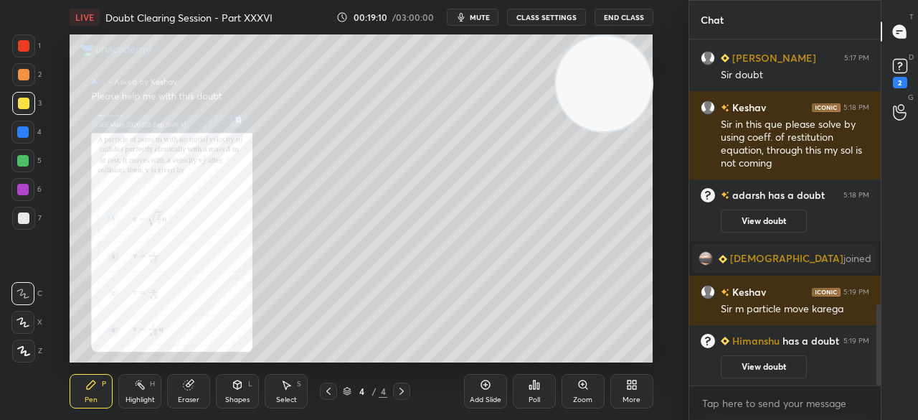
click at [486, 384] on icon at bounding box center [485, 384] width 11 height 11
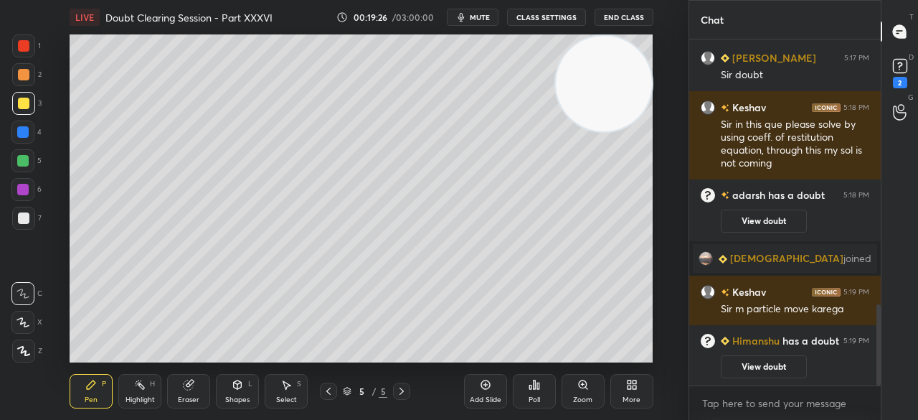
click at [22, 220] on div at bounding box center [23, 217] width 11 height 11
click at [19, 222] on div at bounding box center [23, 217] width 11 height 11
click at [34, 45] on div at bounding box center [23, 45] width 23 height 23
click at [37, 45] on div "1" at bounding box center [26, 45] width 29 height 23
click at [28, 105] on div at bounding box center [23, 103] width 11 height 11
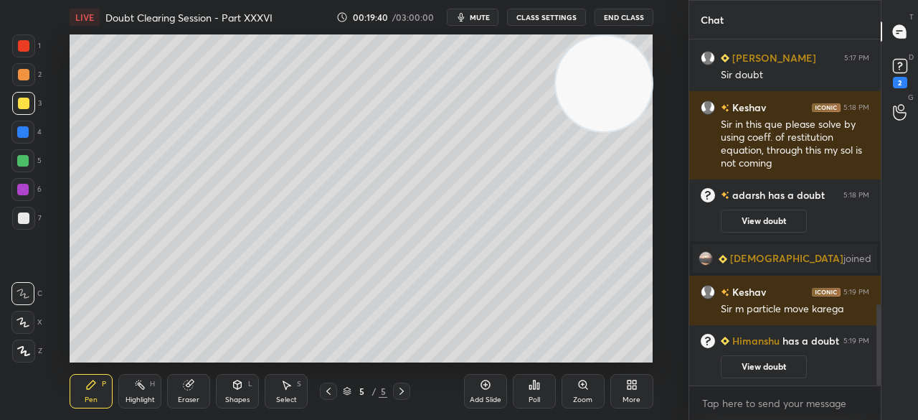
click at [29, 105] on div at bounding box center [23, 103] width 23 height 23
click at [203, 382] on div "Eraser" at bounding box center [188, 391] width 43 height 34
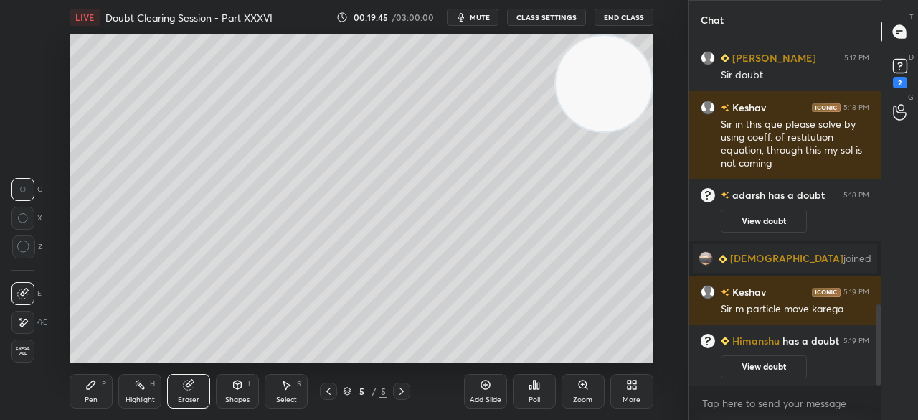
click at [103, 393] on div "Pen P" at bounding box center [91, 391] width 43 height 34
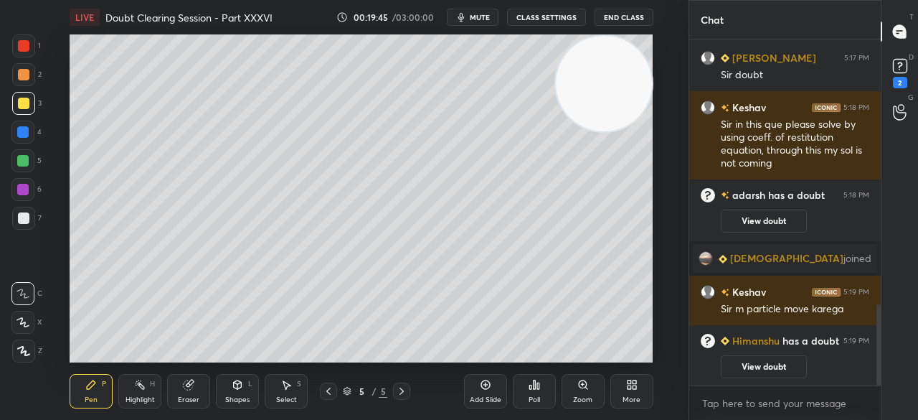
scroll to position [1075, 0]
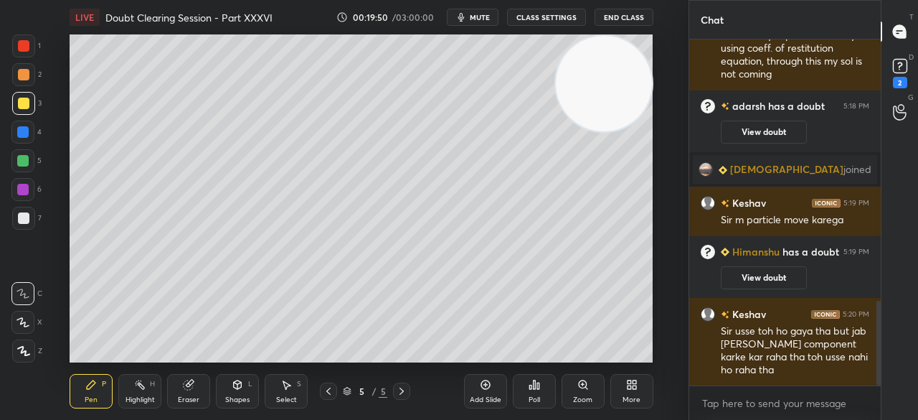
click at [24, 99] on div at bounding box center [23, 103] width 11 height 11
click at [23, 101] on div at bounding box center [23, 103] width 11 height 11
click at [27, 223] on div at bounding box center [23, 217] width 11 height 11
click at [28, 221] on div at bounding box center [23, 217] width 11 height 11
click at [29, 51] on div at bounding box center [23, 45] width 23 height 23
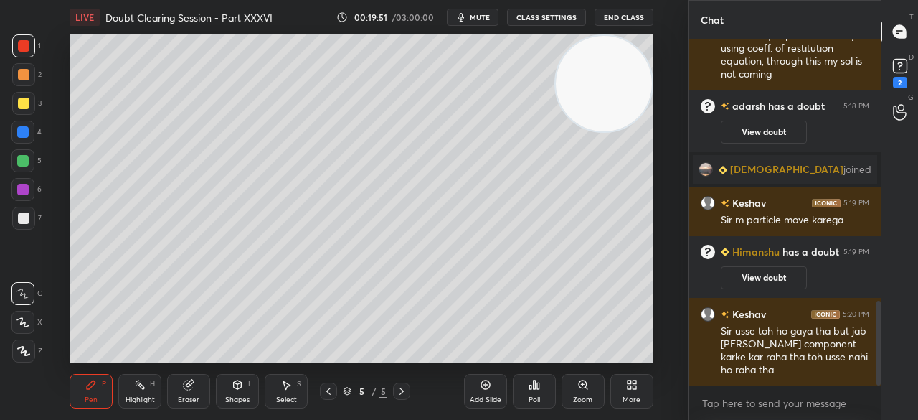
click at [33, 50] on div at bounding box center [23, 45] width 23 height 23
click at [334, 391] on div at bounding box center [328, 390] width 17 height 17
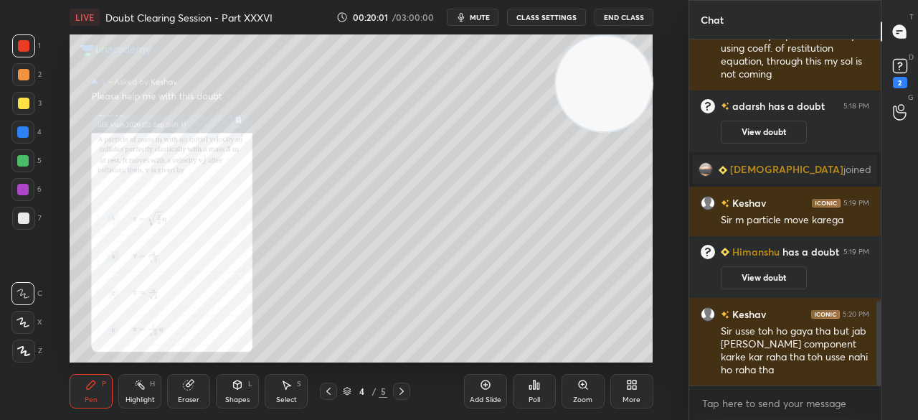
scroll to position [1124, 0]
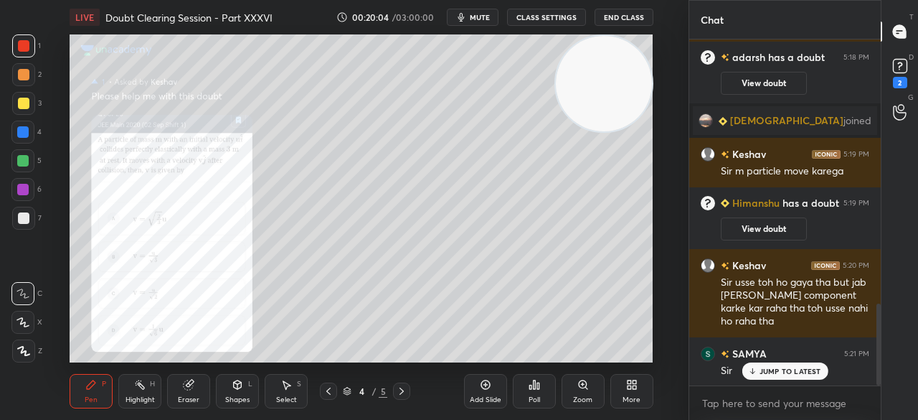
click at [779, 372] on p "JUMP TO LATEST" at bounding box center [791, 371] width 62 height 9
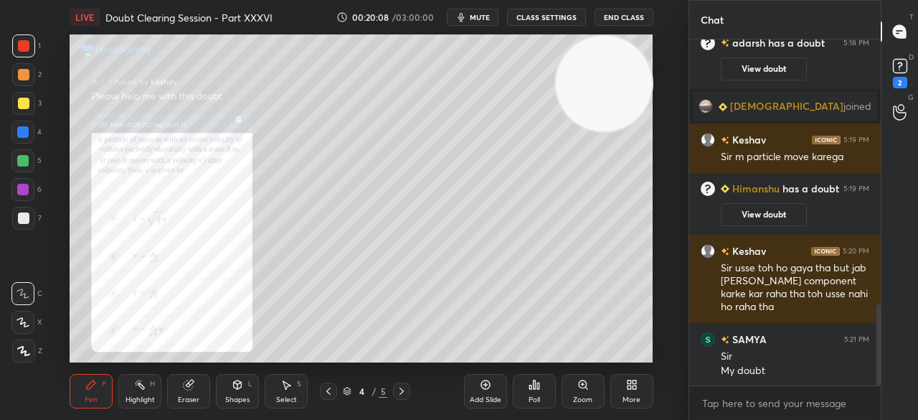
click at [31, 102] on div at bounding box center [23, 103] width 23 height 23
click at [27, 103] on div at bounding box center [23, 103] width 11 height 11
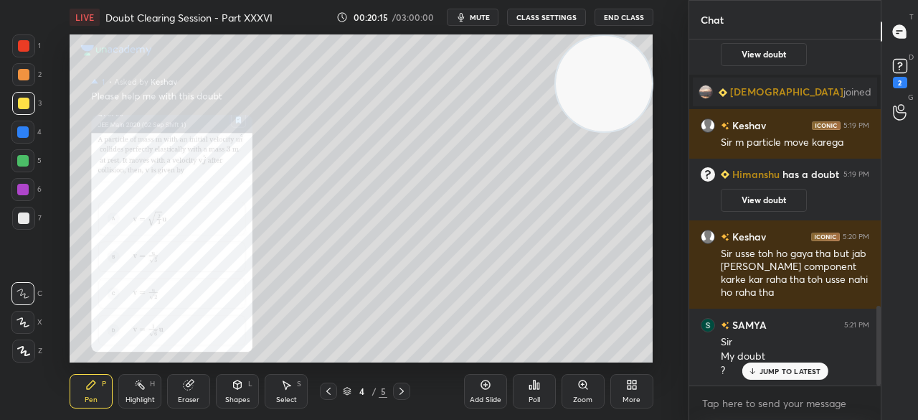
click at [34, 56] on div "1" at bounding box center [26, 45] width 29 height 23
click at [29, 39] on div at bounding box center [23, 45] width 23 height 23
click at [22, 167] on div at bounding box center [22, 160] width 23 height 23
click at [19, 159] on div at bounding box center [22, 160] width 11 height 11
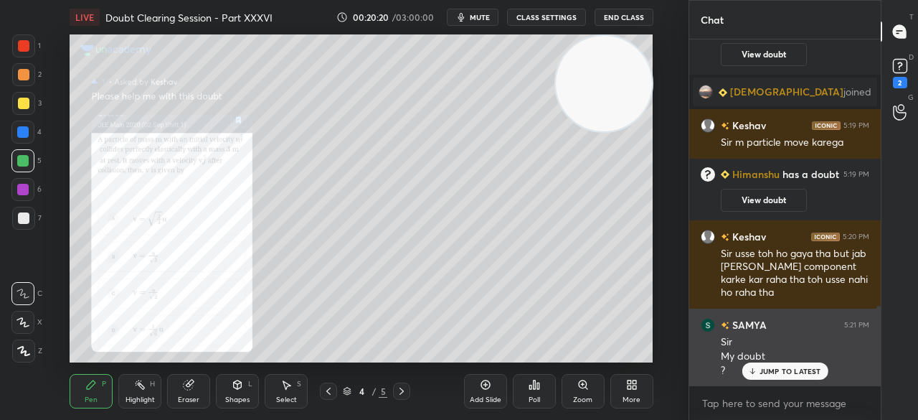
click at [769, 365] on div "JUMP TO LATEST" at bounding box center [785, 370] width 86 height 17
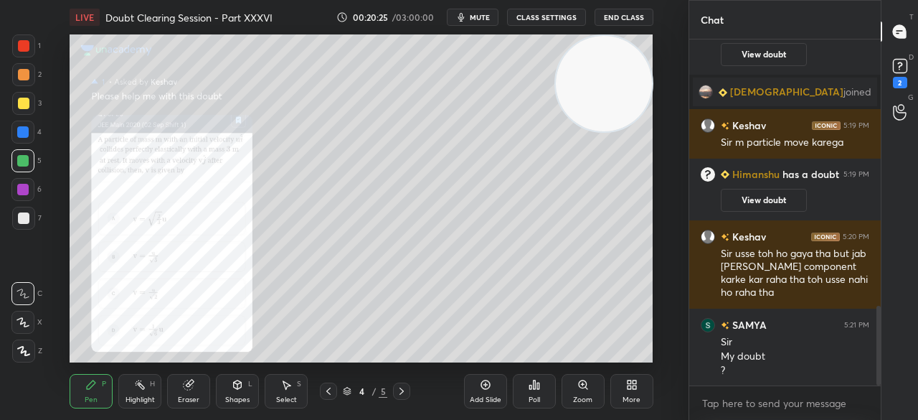
click at [29, 53] on div at bounding box center [23, 45] width 23 height 23
click at [28, 51] on div at bounding box center [23, 45] width 11 height 11
click at [30, 100] on div at bounding box center [23, 103] width 23 height 23
click at [29, 102] on div at bounding box center [23, 103] width 11 height 11
click at [37, 44] on div "1" at bounding box center [26, 45] width 29 height 23
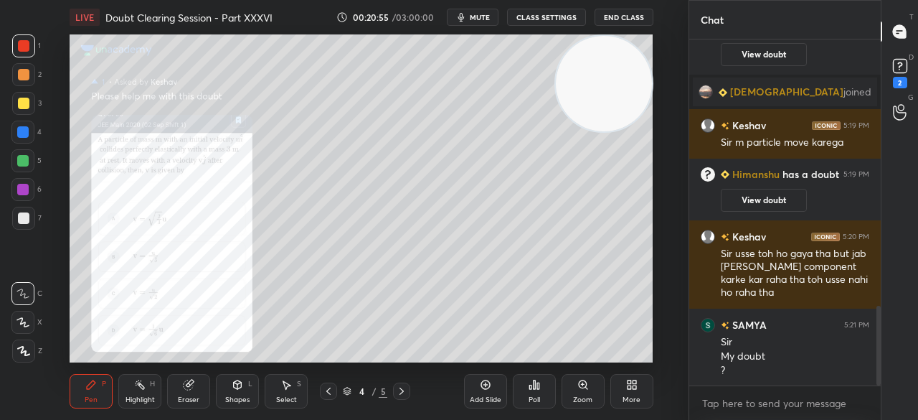
click at [35, 46] on div "1" at bounding box center [26, 45] width 29 height 23
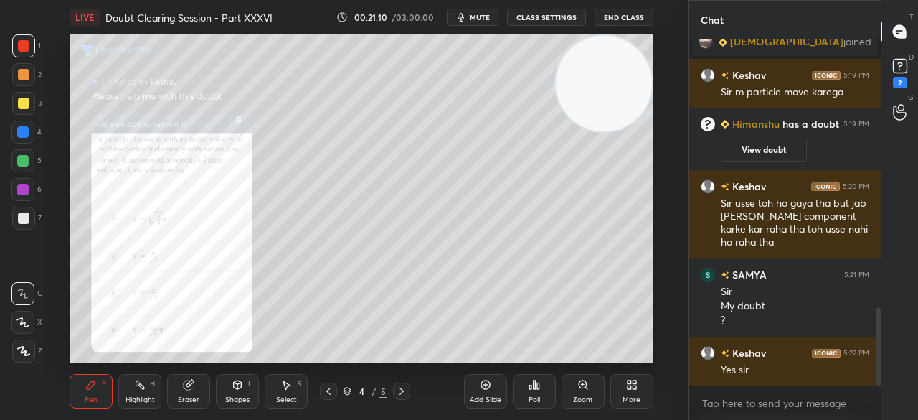
click at [19, 137] on div at bounding box center [22, 131] width 11 height 11
click at [30, 136] on div at bounding box center [22, 132] width 23 height 23
click at [37, 132] on div "4" at bounding box center [26, 132] width 30 height 23
click at [22, 105] on div at bounding box center [23, 103] width 11 height 11
click at [29, 103] on div at bounding box center [23, 103] width 11 height 11
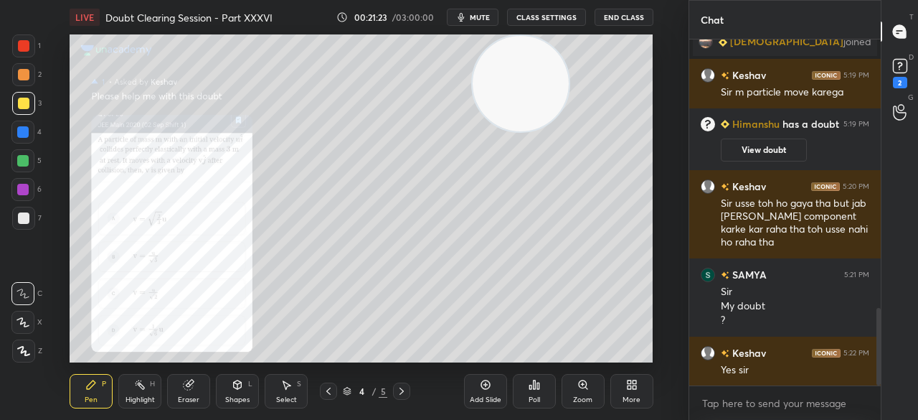
click at [29, 39] on div at bounding box center [23, 45] width 23 height 23
click at [32, 44] on div at bounding box center [23, 45] width 23 height 23
click at [893, 108] on icon at bounding box center [900, 105] width 14 height 17
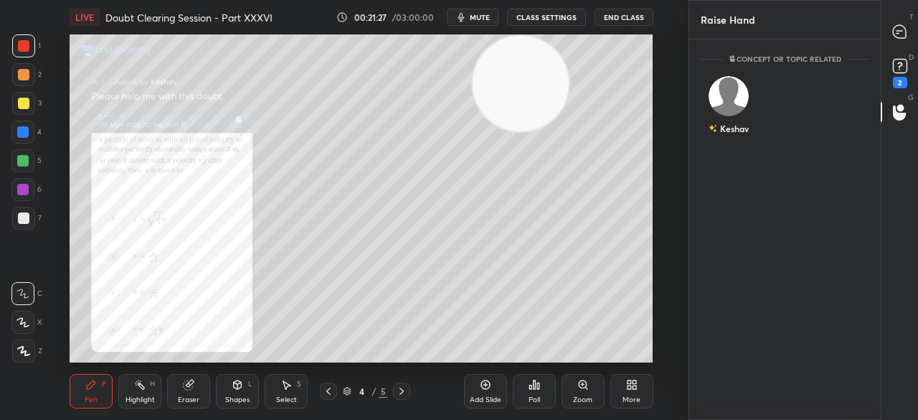
click at [895, 49] on div "T Messages (T)" at bounding box center [900, 31] width 37 height 40
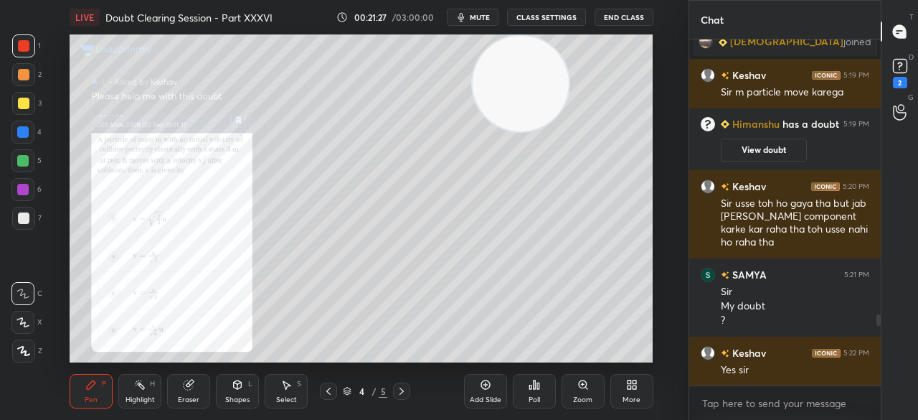
scroll to position [342, 187]
click at [878, 77] on div at bounding box center [876, 212] width 9 height 346
click at [904, 102] on div at bounding box center [900, 112] width 29 height 26
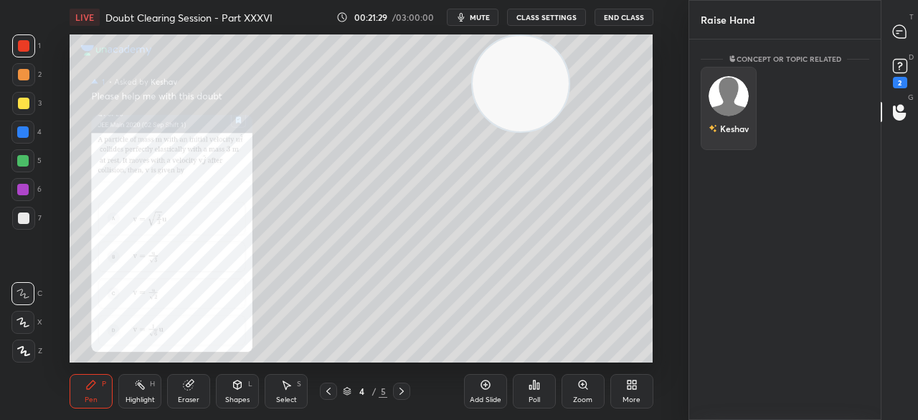
click at [740, 98] on div "Keshav" at bounding box center [729, 108] width 56 height 83
click at [727, 138] on button "INVITE" at bounding box center [728, 138] width 43 height 19
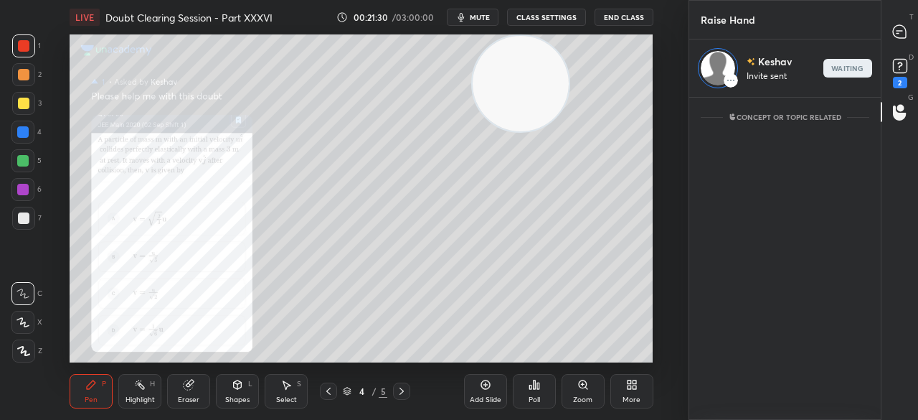
scroll to position [318, 187]
click at [18, 108] on div at bounding box center [23, 103] width 11 height 11
click at [14, 105] on div at bounding box center [23, 103] width 23 height 23
click at [918, 32] on div "T Messages (T)" at bounding box center [900, 31] width 37 height 40
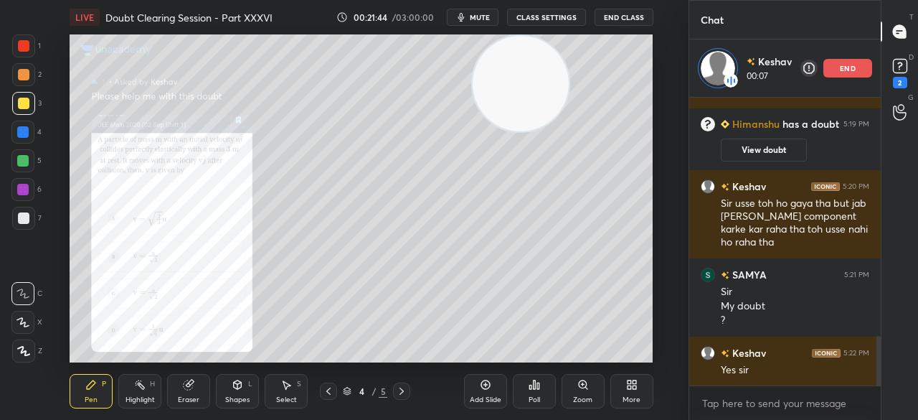
scroll to position [284, 187]
click at [908, 30] on div at bounding box center [900, 32] width 29 height 26
click at [37, 65] on div "2" at bounding box center [26, 74] width 29 height 23
click at [27, 55] on div at bounding box center [23, 45] width 23 height 23
click at [24, 54] on div at bounding box center [23, 45] width 23 height 23
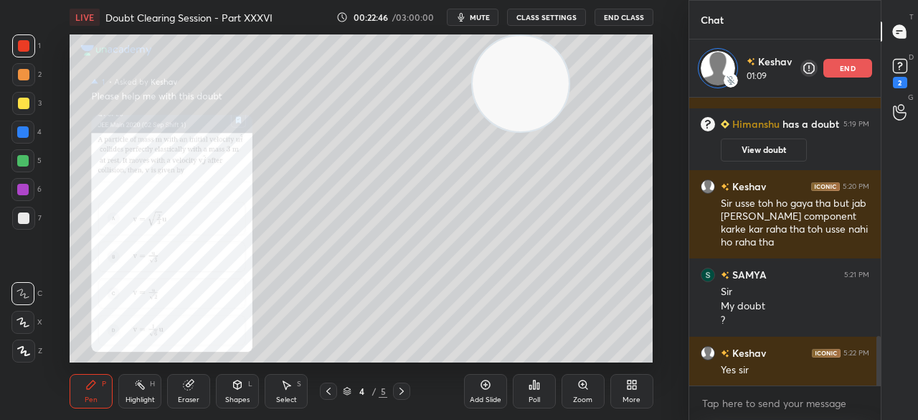
click at [19, 108] on div at bounding box center [23, 103] width 11 height 11
click at [27, 107] on div at bounding box center [23, 103] width 11 height 11
click at [27, 63] on div at bounding box center [23, 74] width 23 height 23
click at [29, 58] on div "1" at bounding box center [26, 48] width 29 height 29
click at [30, 107] on div at bounding box center [23, 103] width 23 height 23
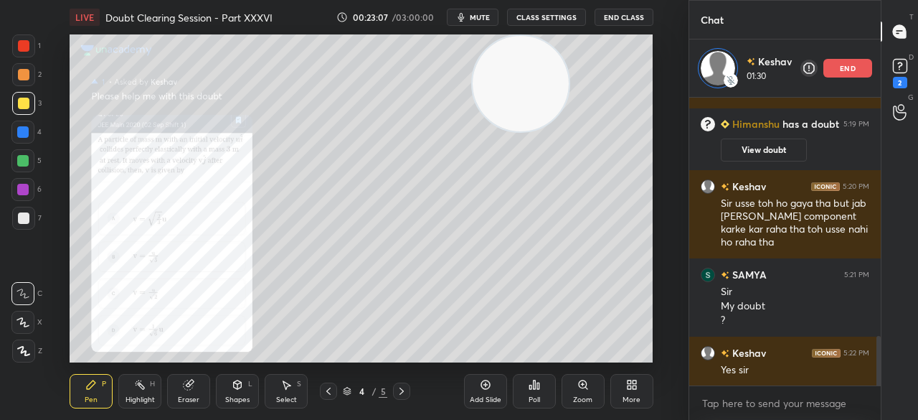
click at [27, 108] on div at bounding box center [23, 103] width 11 height 11
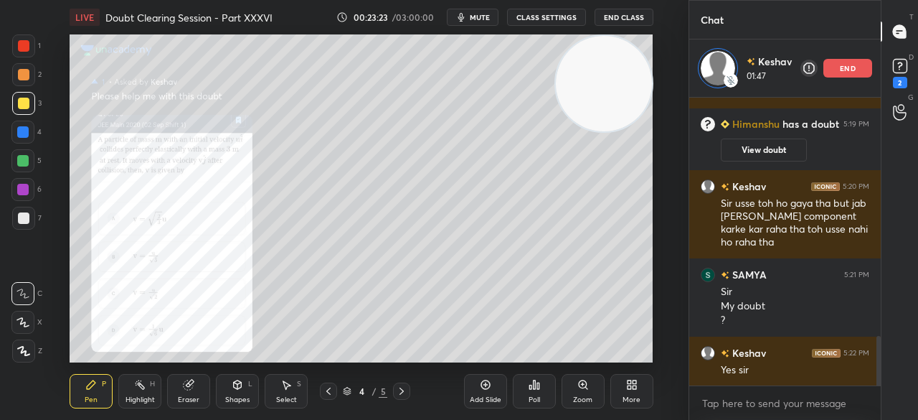
scroll to position [1457, 0]
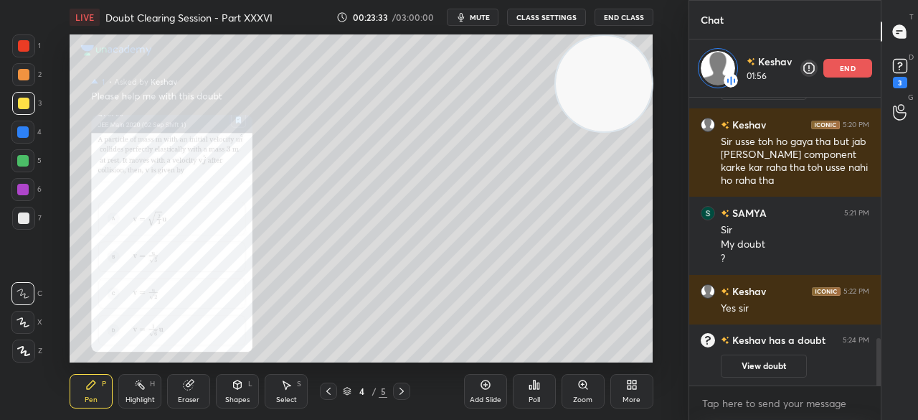
click at [15, 62] on div "1" at bounding box center [26, 48] width 29 height 29
click at [29, 54] on div at bounding box center [23, 45] width 23 height 23
click at [900, 73] on rect at bounding box center [900, 67] width 14 height 14
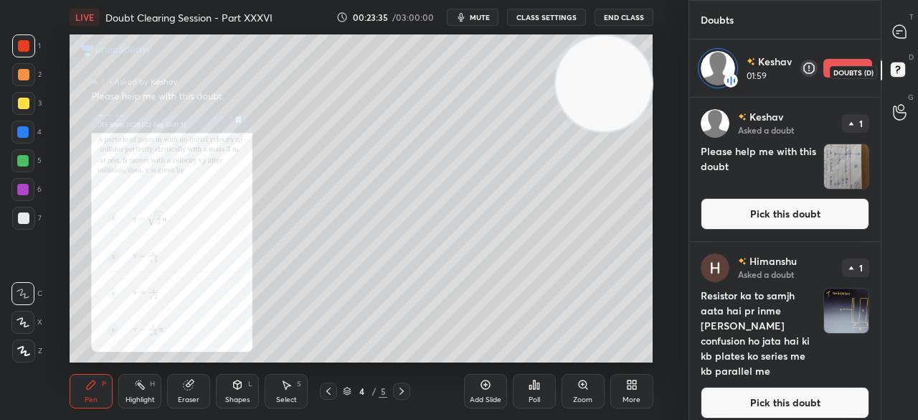
click at [899, 68] on icon at bounding box center [897, 69] width 5 height 6
click at [811, 211] on button "Pick this doubt" at bounding box center [785, 214] width 169 height 32
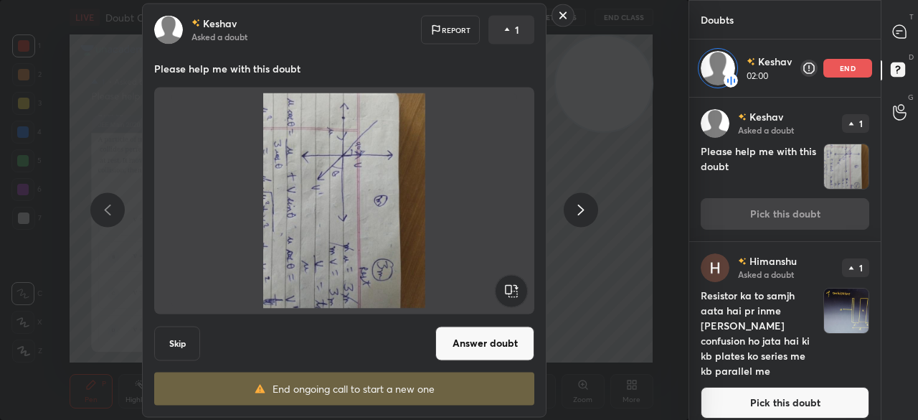
click at [507, 288] on rect at bounding box center [511, 290] width 32 height 32
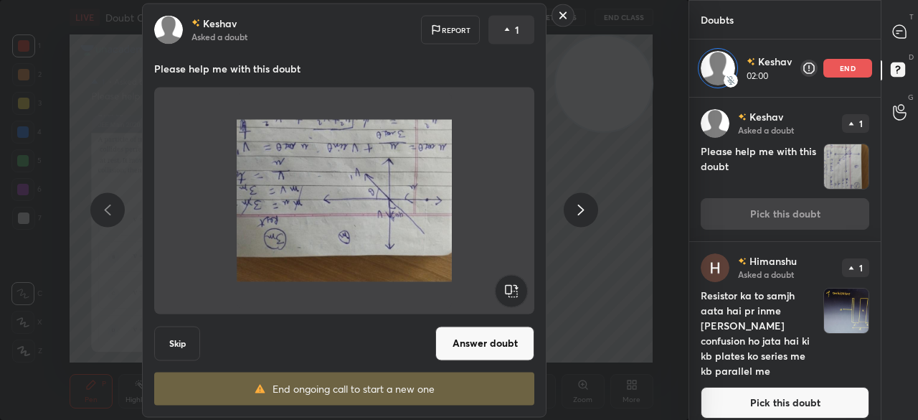
click at [504, 291] on rect at bounding box center [511, 290] width 32 height 32
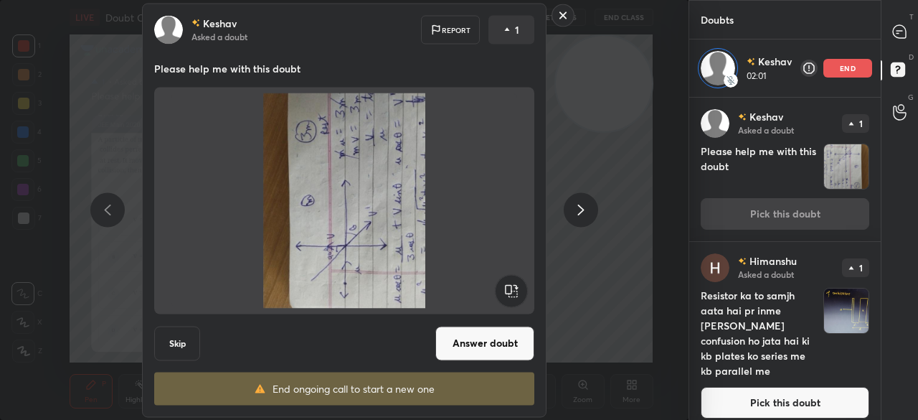
click at [507, 290] on rect at bounding box center [511, 290] width 32 height 32
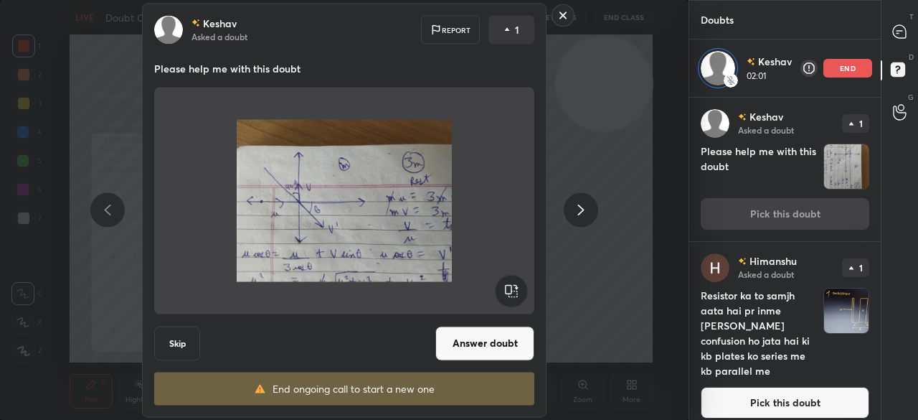
click at [502, 340] on button "Answer doubt" at bounding box center [484, 343] width 99 height 34
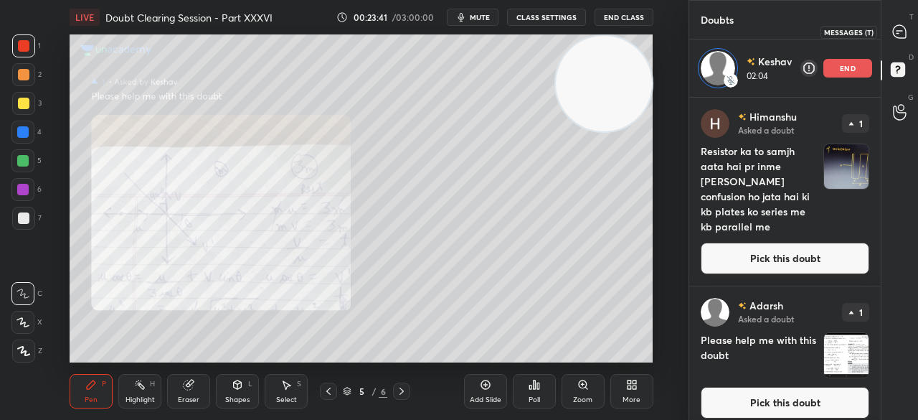
click at [906, 29] on icon at bounding box center [899, 31] width 15 height 15
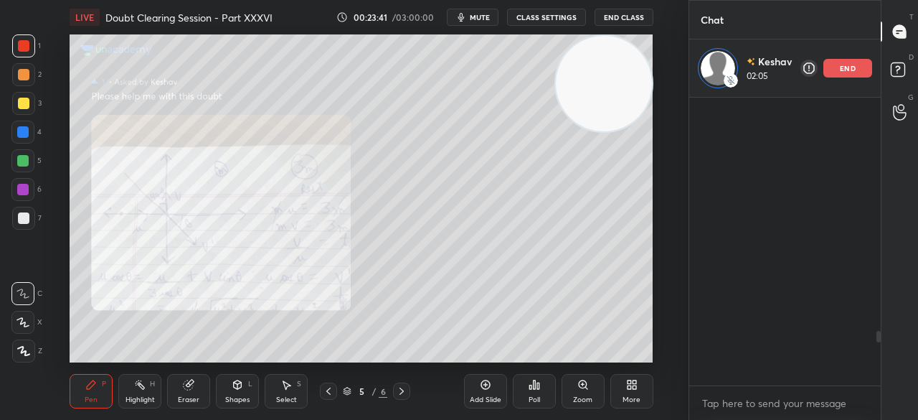
scroll to position [284, 187]
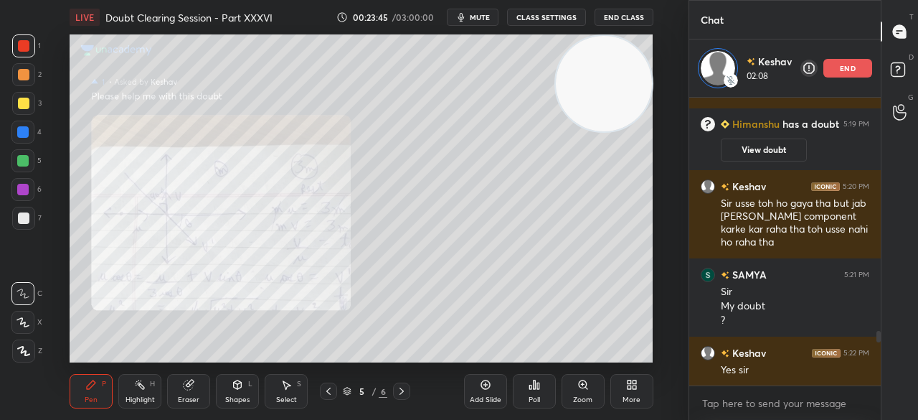
click at [22, 53] on div at bounding box center [23, 45] width 23 height 23
click at [27, 47] on div at bounding box center [23, 45] width 11 height 11
click at [330, 389] on icon at bounding box center [328, 390] width 11 height 11
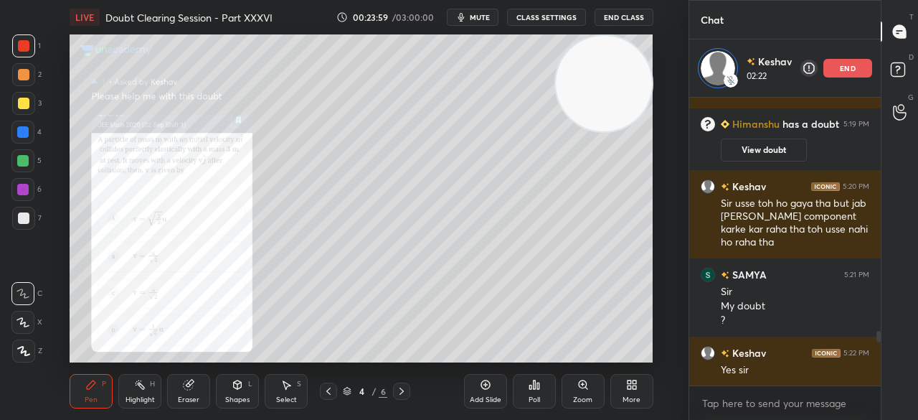
click at [403, 392] on icon at bounding box center [402, 390] width 4 height 7
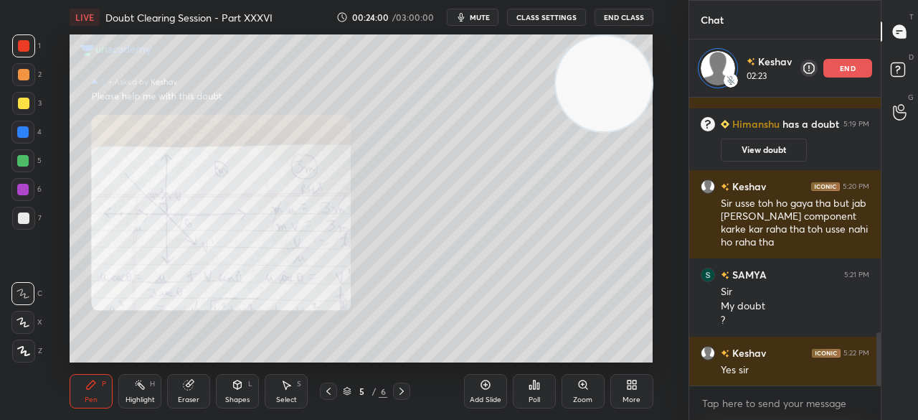
scroll to position [1273, 0]
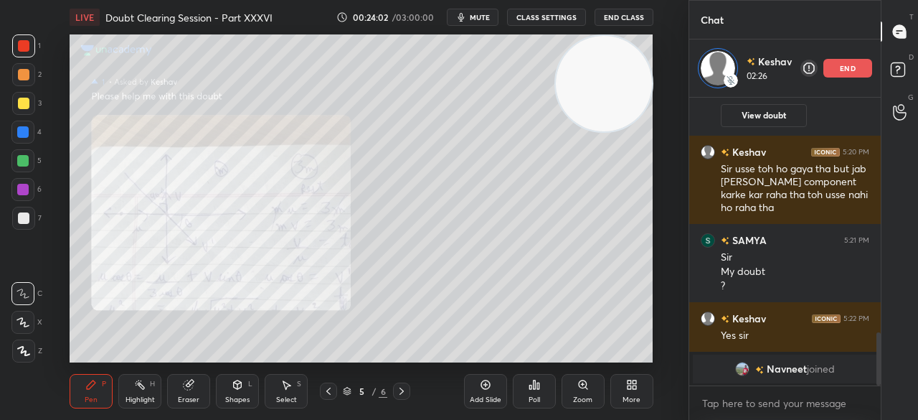
click at [36, 105] on div "3" at bounding box center [26, 103] width 29 height 23
click at [33, 107] on div at bounding box center [23, 103] width 23 height 23
click at [28, 39] on div at bounding box center [23, 45] width 23 height 23
click at [29, 39] on div at bounding box center [23, 45] width 23 height 23
click at [29, 106] on div at bounding box center [23, 103] width 11 height 11
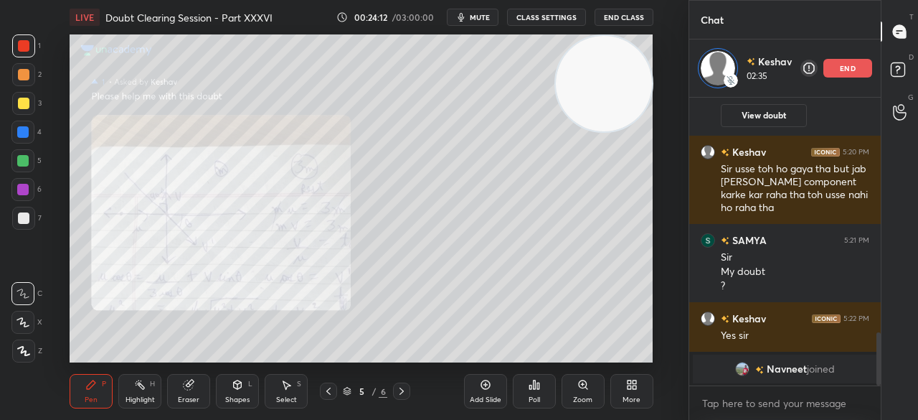
click at [29, 107] on div at bounding box center [23, 103] width 23 height 23
click at [904, 68] on rect at bounding box center [898, 70] width 14 height 14
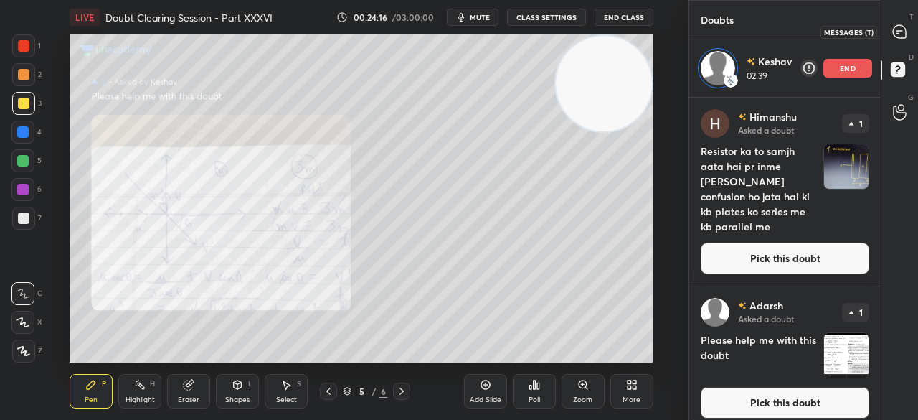
click at [892, 29] on icon at bounding box center [899, 31] width 15 height 15
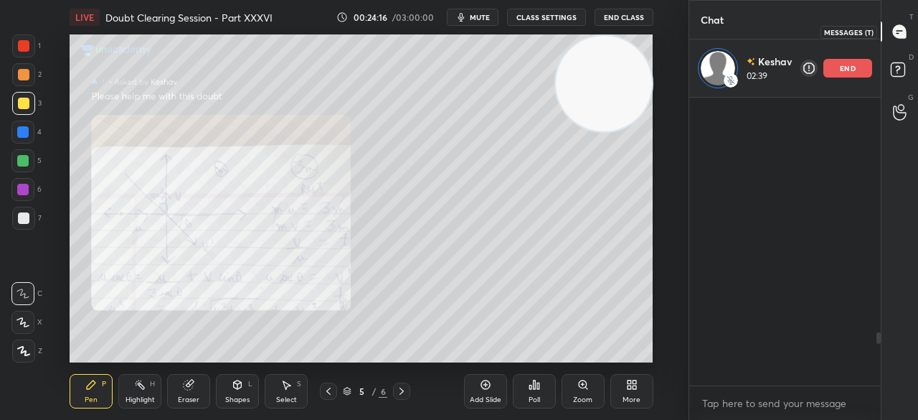
scroll to position [284, 187]
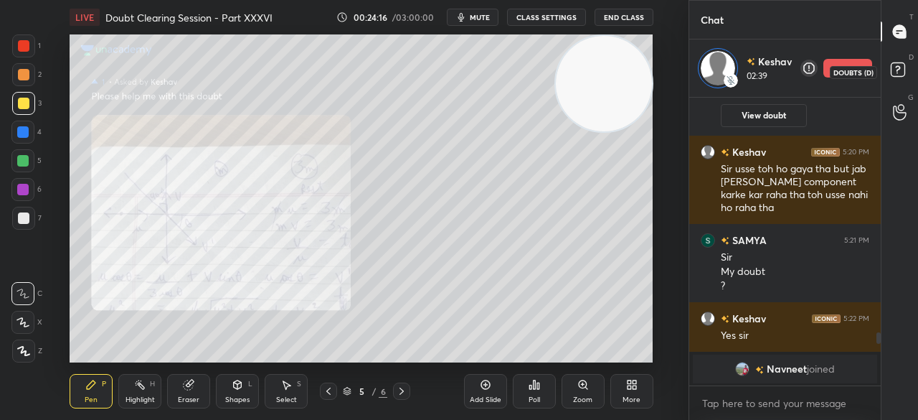
click at [892, 60] on icon at bounding box center [900, 72] width 26 height 26
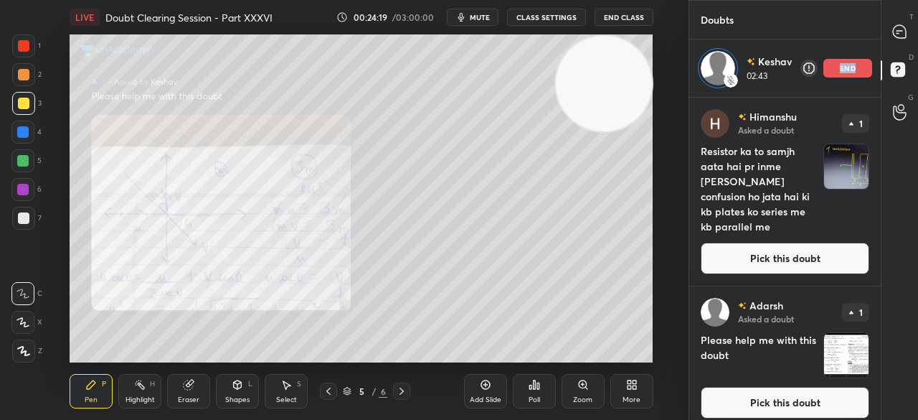
click at [844, 65] on p "end" at bounding box center [848, 68] width 16 height 7
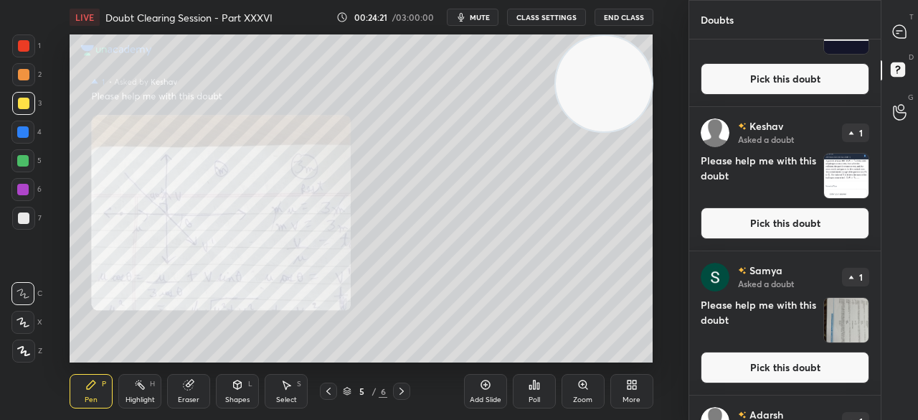
scroll to position [961, 0]
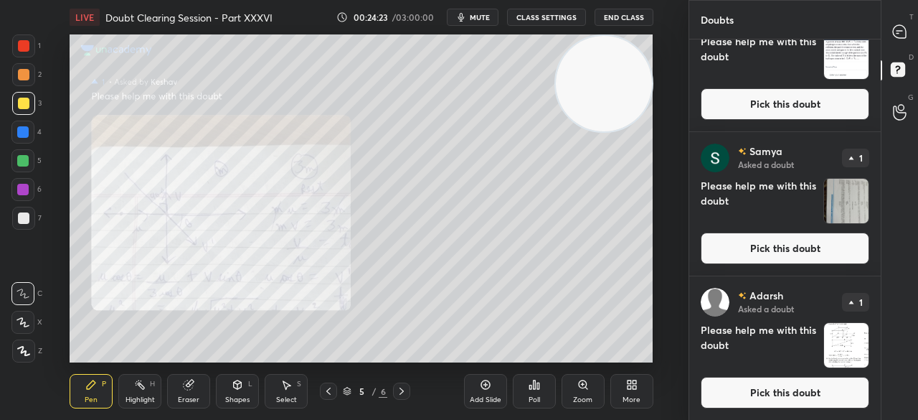
click at [770, 242] on button "Pick this doubt" at bounding box center [785, 248] width 169 height 32
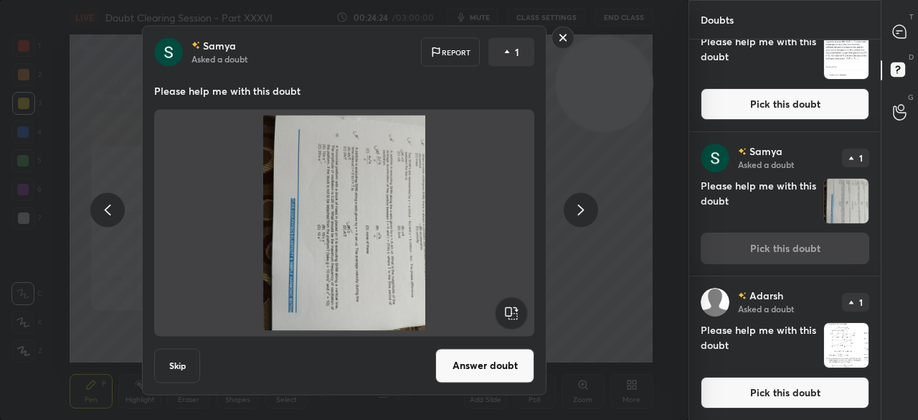
click at [511, 316] on rect at bounding box center [511, 312] width 32 height 32
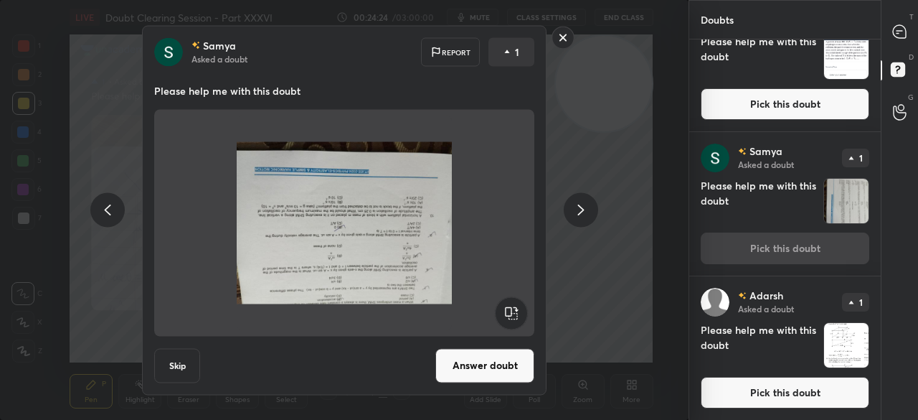
click at [509, 318] on rect at bounding box center [511, 312] width 32 height 32
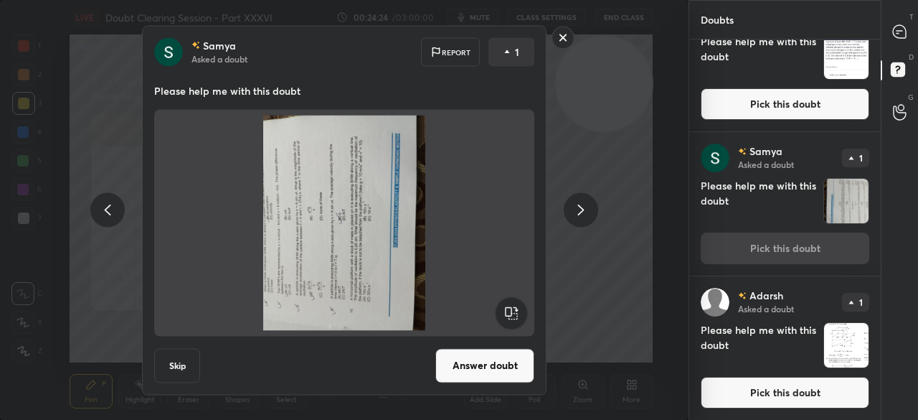
click at [510, 315] on rect at bounding box center [511, 312] width 32 height 32
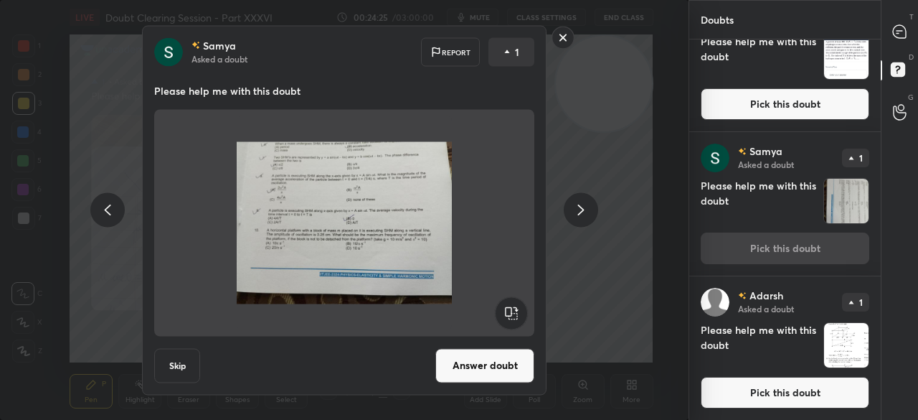
click at [507, 361] on button "Answer doubt" at bounding box center [484, 365] width 99 height 34
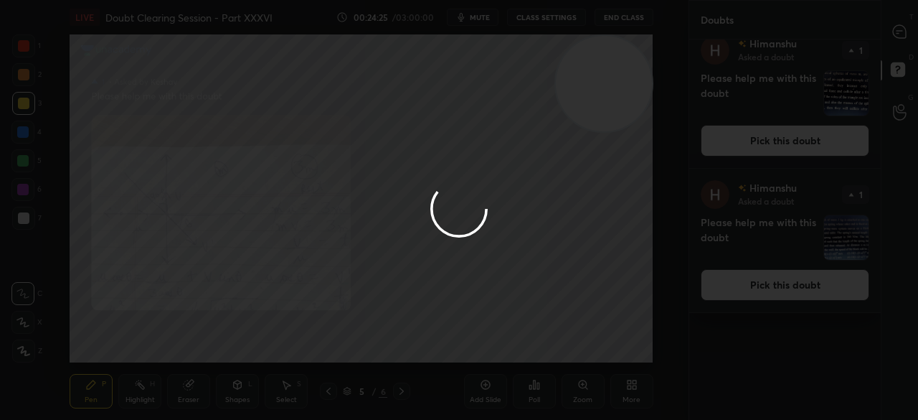
scroll to position [0, 0]
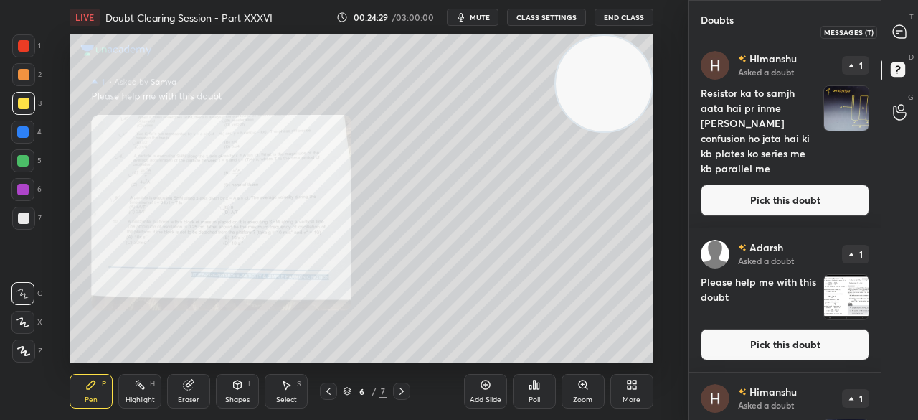
click at [901, 32] on icon at bounding box center [899, 31] width 13 height 13
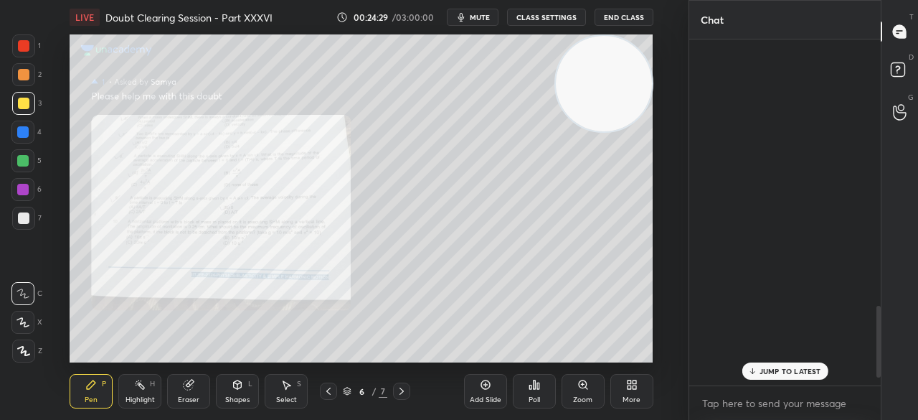
scroll to position [342, 187]
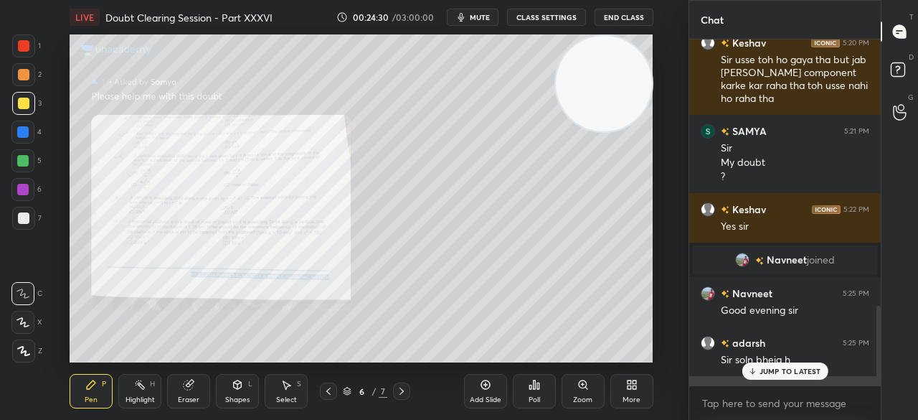
click at [774, 367] on p "JUMP TO LATEST" at bounding box center [791, 371] width 62 height 9
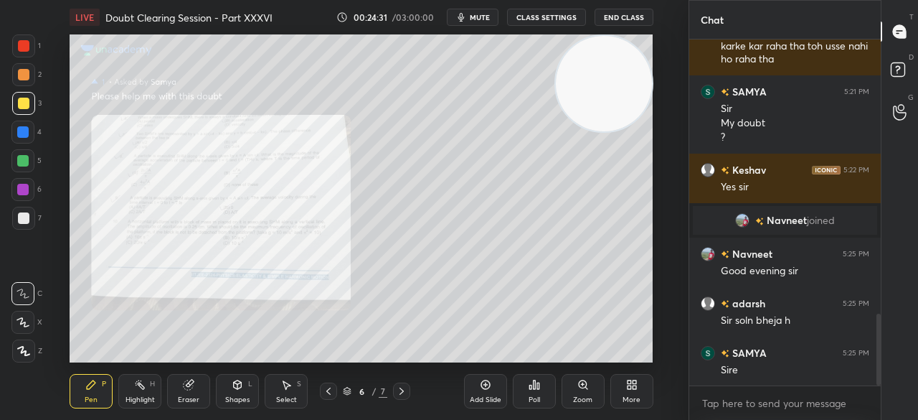
click at [581, 396] on div "Zoom" at bounding box center [582, 399] width 19 height 7
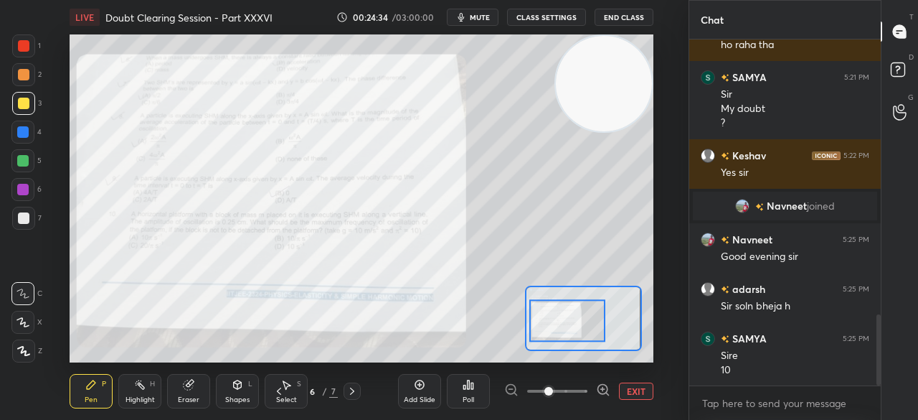
click at [604, 391] on icon at bounding box center [603, 389] width 14 height 14
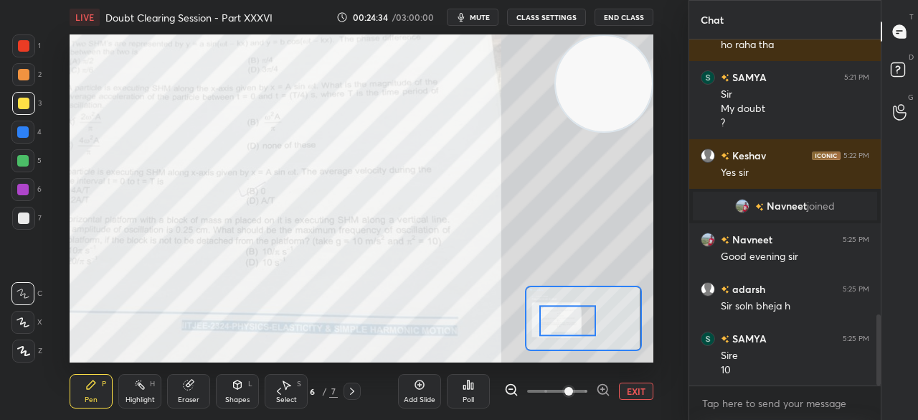
click at [603, 392] on icon at bounding box center [603, 389] width 14 height 14
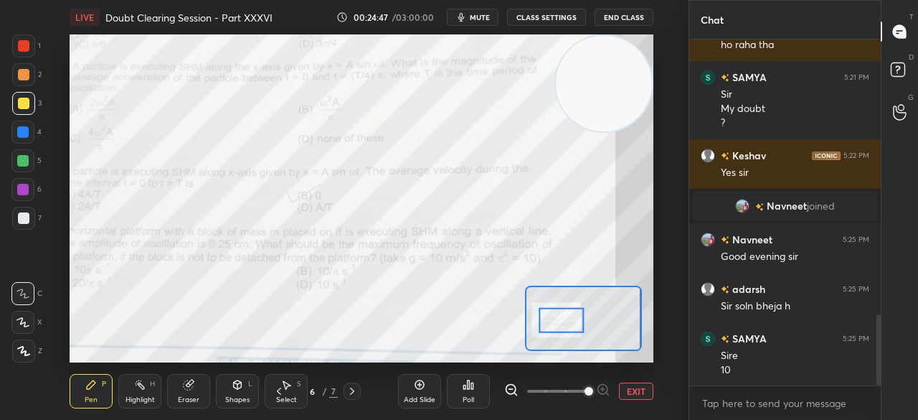
click at [34, 51] on div at bounding box center [23, 45] width 23 height 23
click at [27, 53] on div at bounding box center [23, 45] width 23 height 23
click at [26, 52] on div at bounding box center [23, 45] width 23 height 23
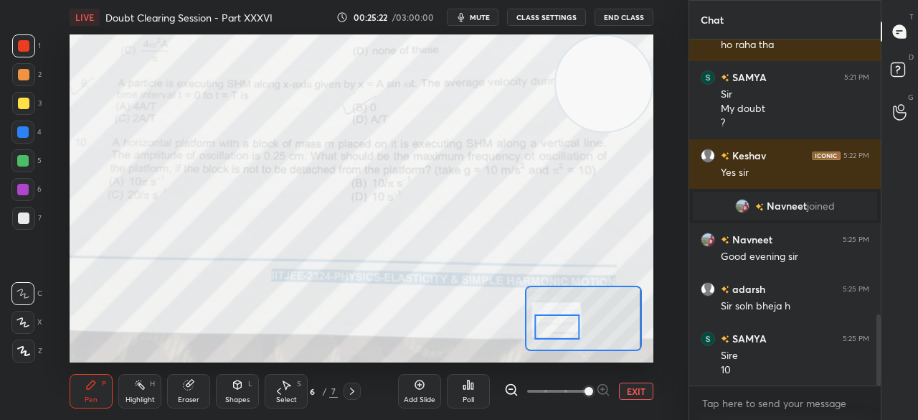
click at [639, 397] on button "EXIT" at bounding box center [636, 390] width 34 height 17
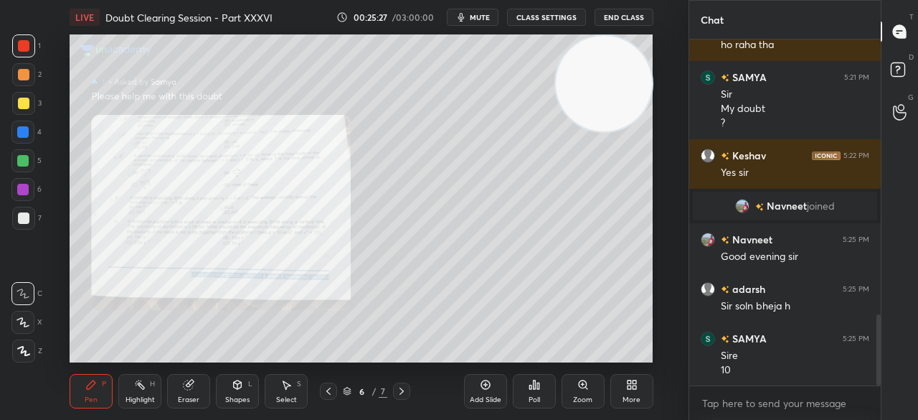
click at [23, 106] on div at bounding box center [23, 103] width 11 height 11
click at [27, 108] on div at bounding box center [23, 103] width 11 height 11
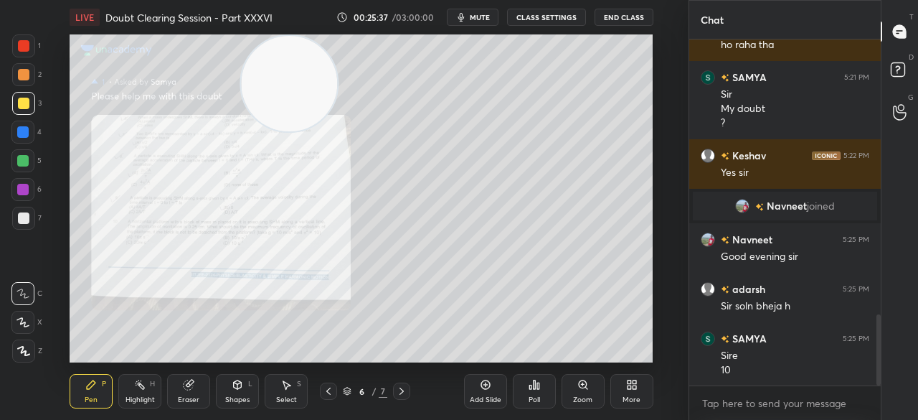
click at [24, 163] on div at bounding box center [22, 160] width 11 height 11
click at [25, 161] on div at bounding box center [22, 160] width 11 height 11
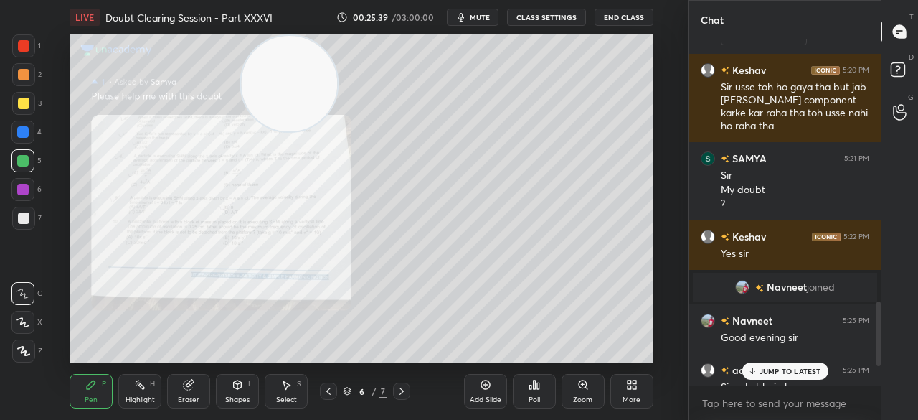
scroll to position [1584, 0]
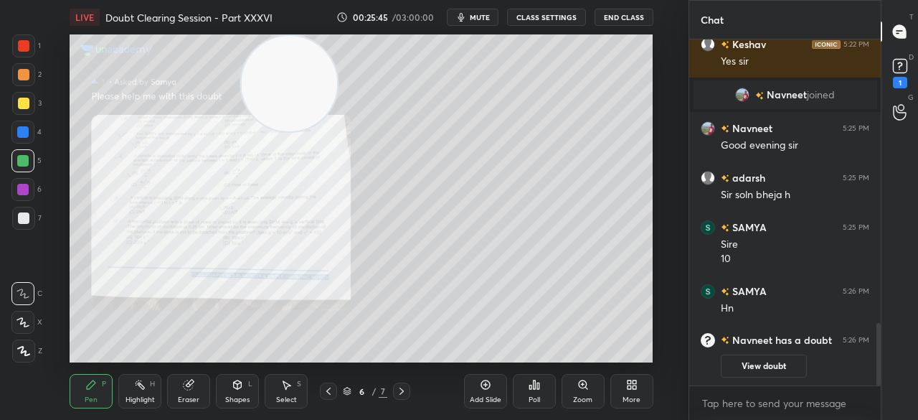
click at [39, 109] on div "3" at bounding box center [26, 103] width 29 height 23
click at [34, 107] on div at bounding box center [23, 103] width 23 height 23
click at [39, 103] on div "3" at bounding box center [26, 103] width 29 height 23
click at [487, 18] on span "mute" at bounding box center [480, 17] width 20 height 10
click at [627, 19] on button "End Class" at bounding box center [624, 17] width 59 height 17
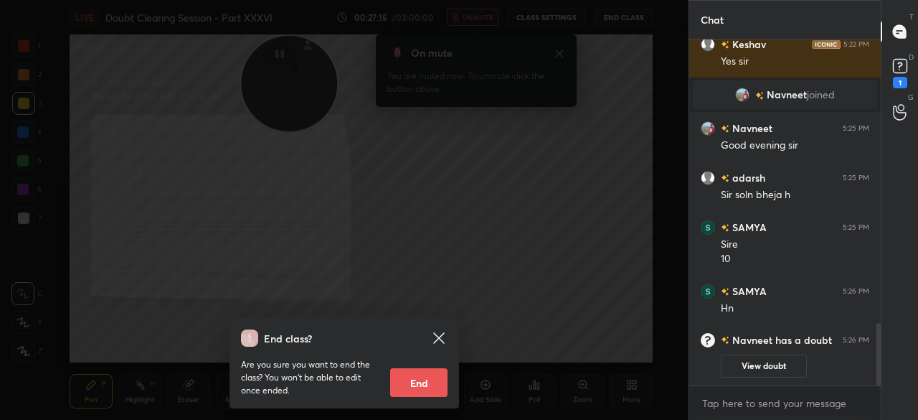
click at [436, 338] on icon at bounding box center [438, 337] width 17 height 17
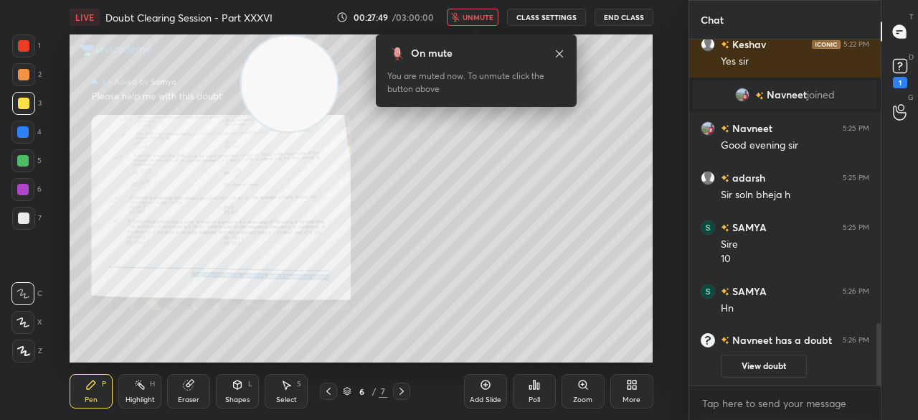
click at [488, 17] on span "unmute" at bounding box center [478, 17] width 31 height 10
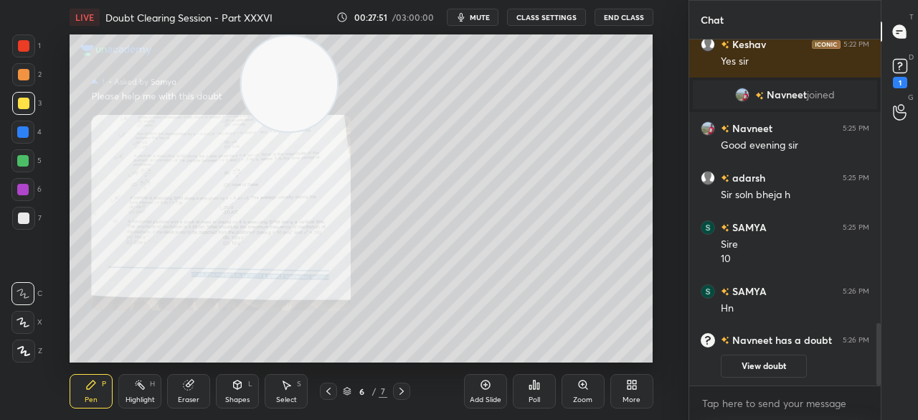
click at [581, 400] on div "Zoom" at bounding box center [582, 399] width 19 height 7
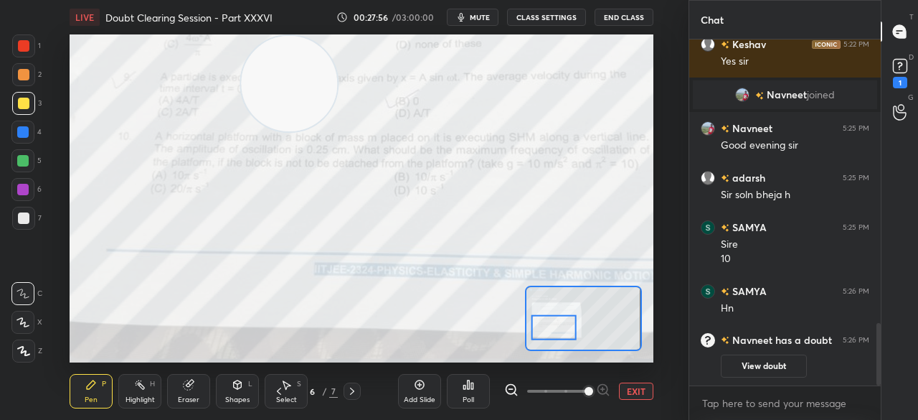
click at [14, 46] on div at bounding box center [23, 45] width 23 height 23
click at [13, 44] on div at bounding box center [23, 45] width 23 height 23
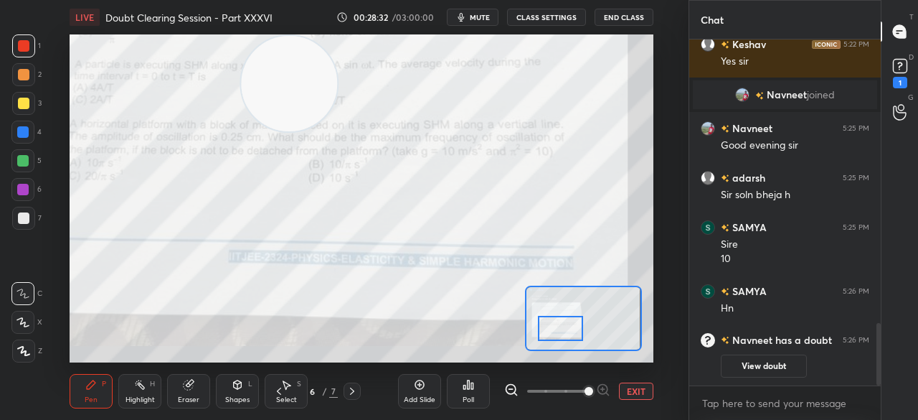
click at [630, 392] on button "EXIT" at bounding box center [636, 390] width 34 height 17
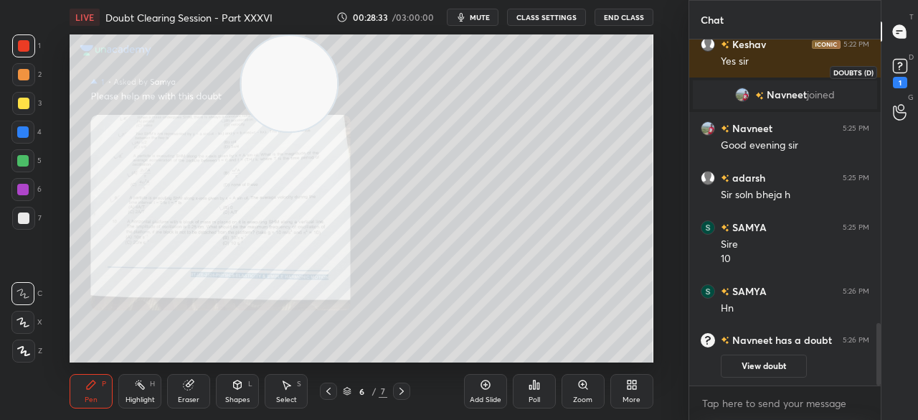
click at [891, 66] on icon at bounding box center [901, 66] width 22 height 22
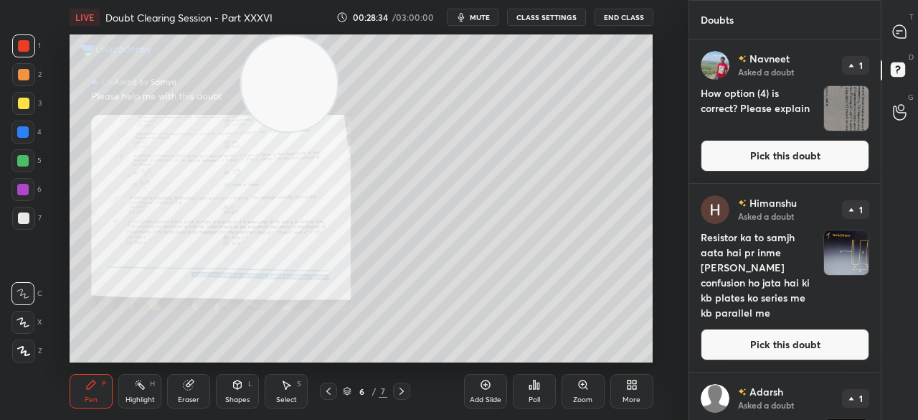
click at [804, 171] on div "[PERSON_NAME] Asked a doubt 1 How option (4) is correct? Please explain Pick th…" at bounding box center [785, 110] width 192 height 143
click at [805, 149] on button "Pick this doubt" at bounding box center [785, 156] width 169 height 32
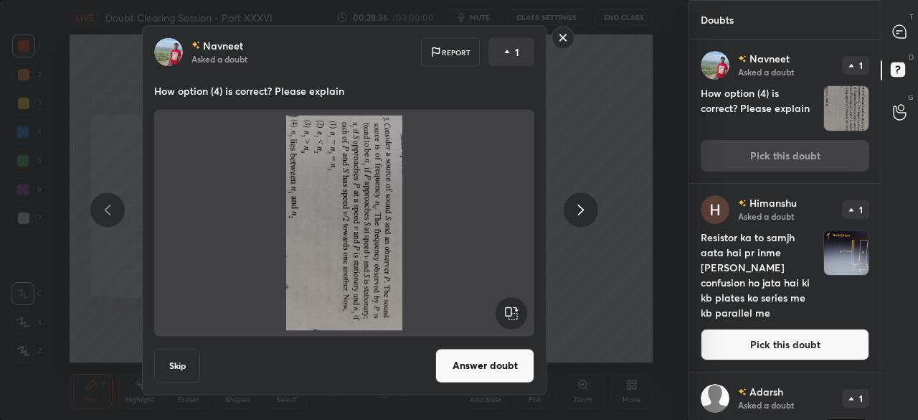
click at [509, 310] on rect at bounding box center [511, 312] width 32 height 32
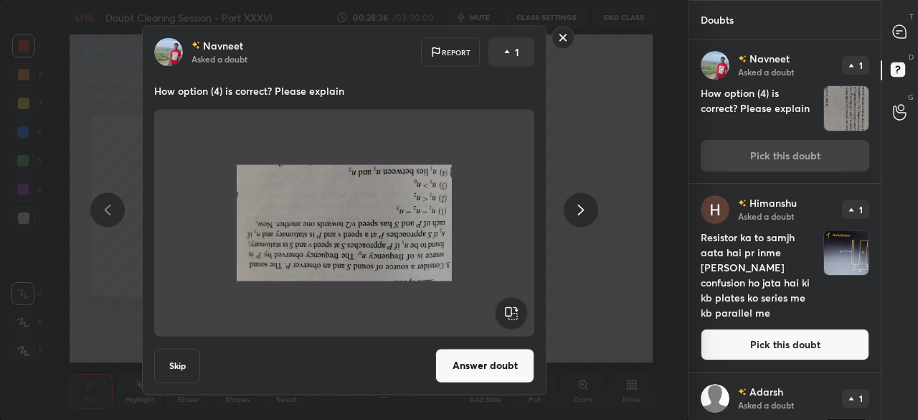
click at [509, 311] on rect at bounding box center [511, 312] width 32 height 32
click at [511, 311] on rect at bounding box center [511, 312] width 32 height 32
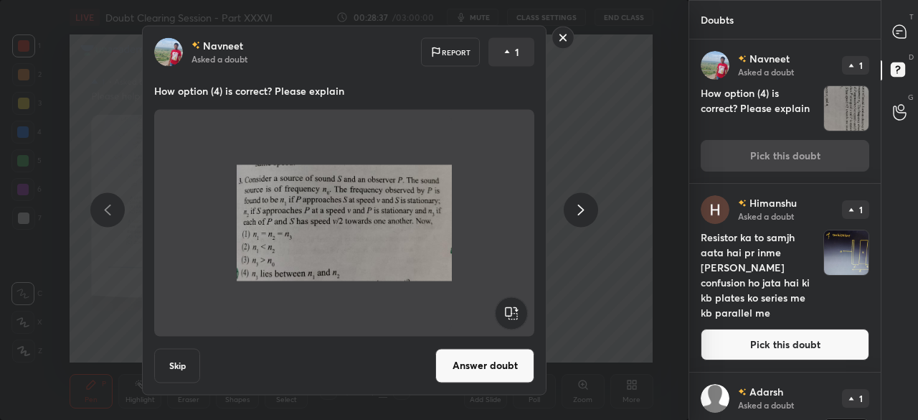
click at [570, 44] on rect at bounding box center [563, 38] width 22 height 22
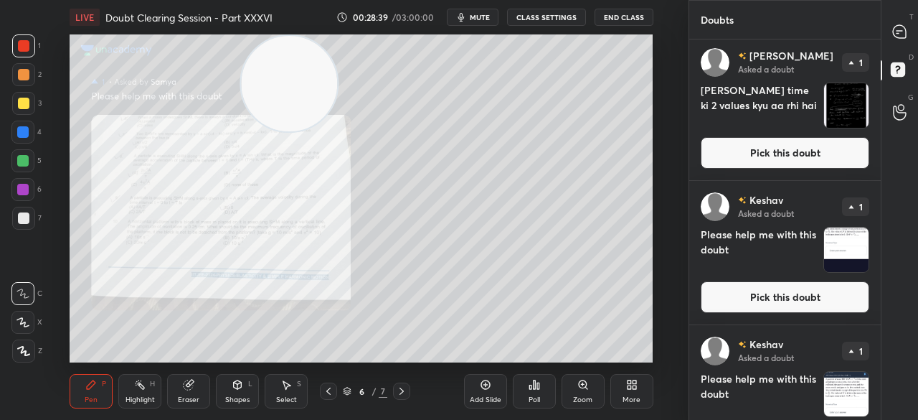
scroll to position [961, 0]
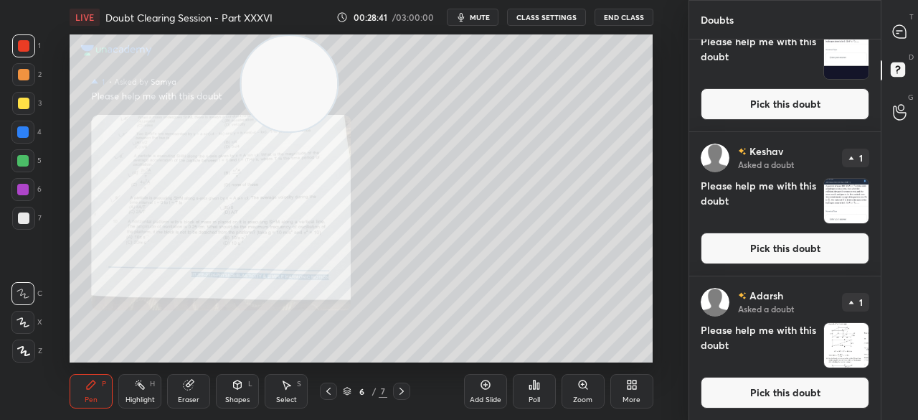
click at [788, 250] on button "Pick this doubt" at bounding box center [785, 248] width 169 height 32
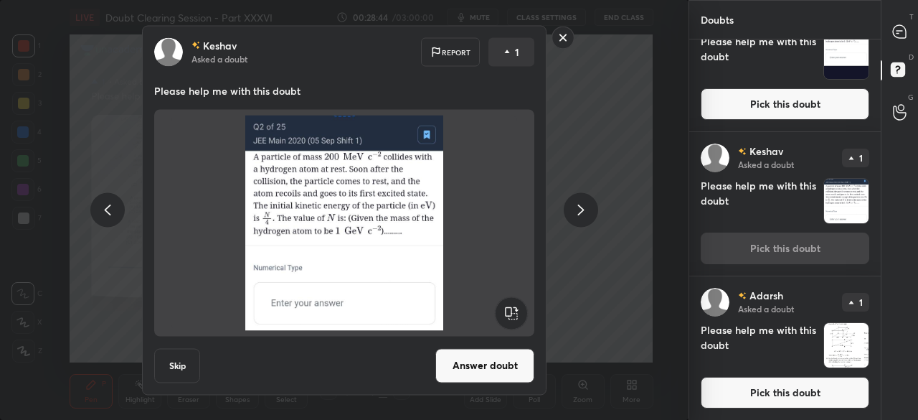
click at [566, 41] on rect at bounding box center [563, 38] width 22 height 22
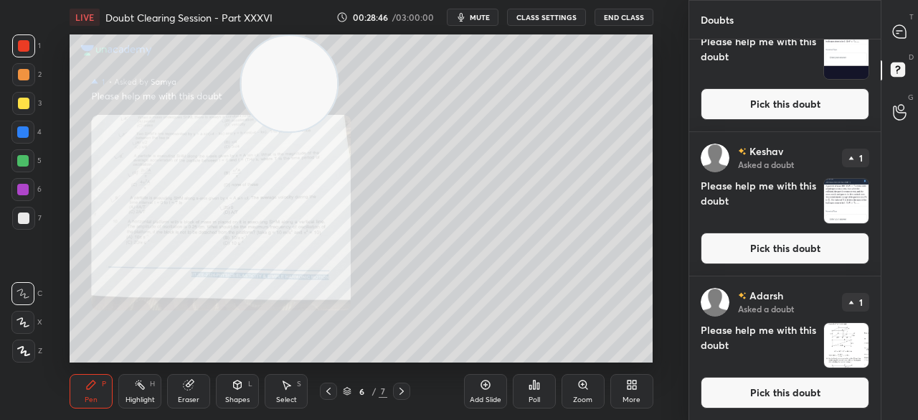
click at [760, 393] on button "Pick this doubt" at bounding box center [785, 393] width 169 height 32
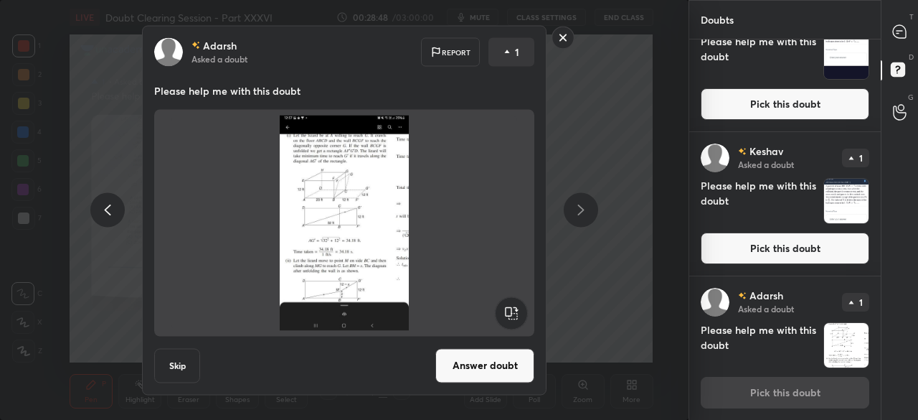
click at [564, 39] on rect at bounding box center [563, 38] width 22 height 22
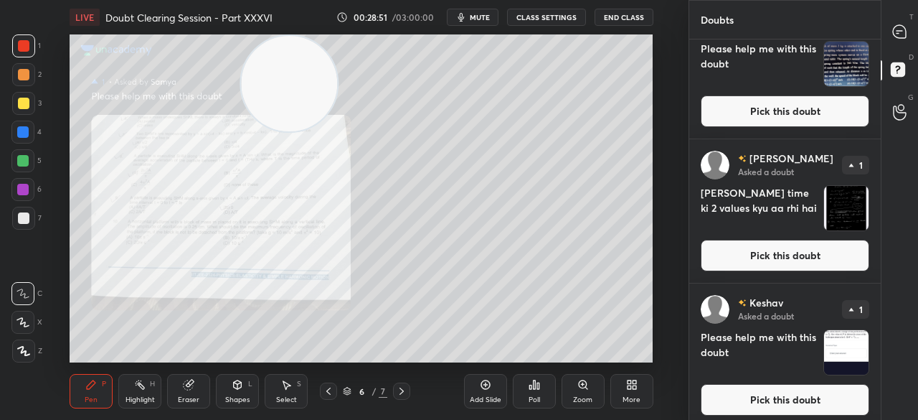
scroll to position [674, 0]
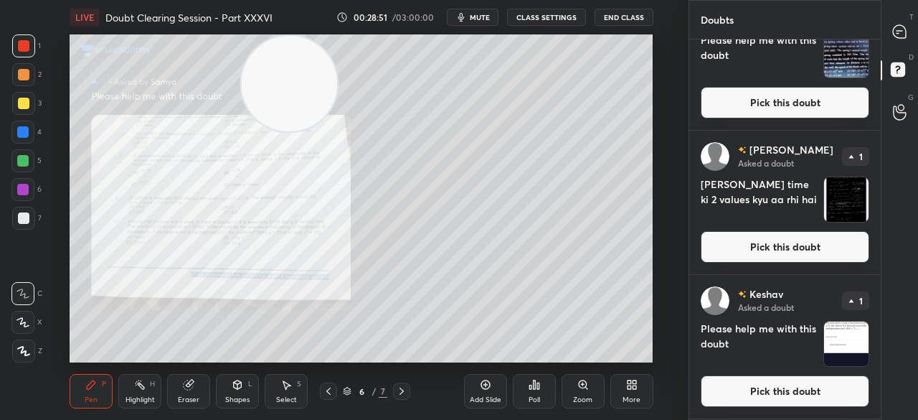
click at [773, 243] on button "Pick this doubt" at bounding box center [785, 247] width 169 height 32
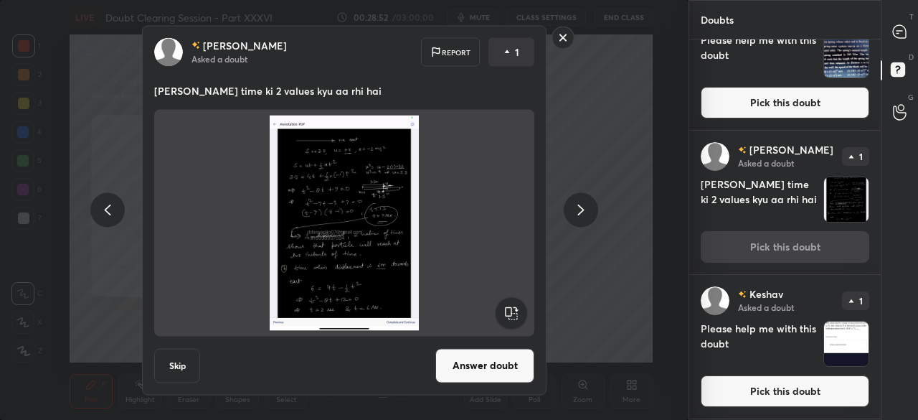
click at [484, 364] on button "Answer doubt" at bounding box center [484, 365] width 99 height 34
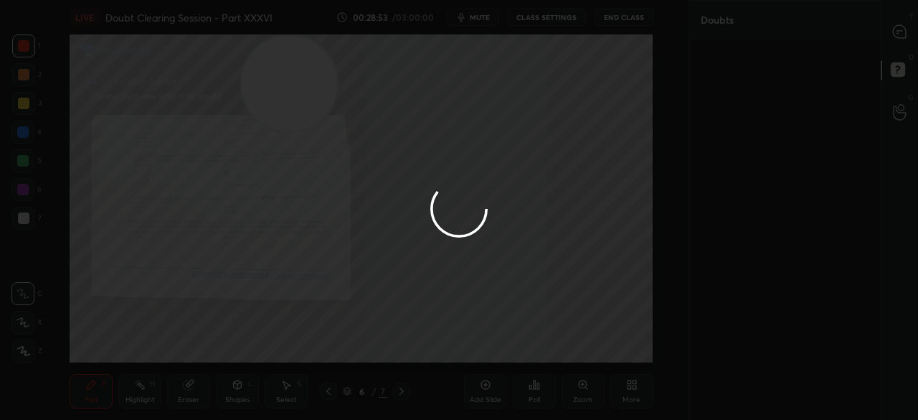
scroll to position [0, 0]
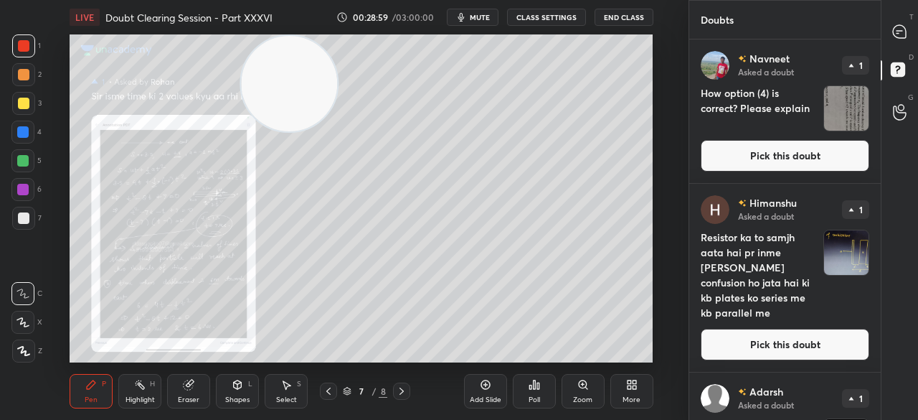
click at [906, 36] on icon at bounding box center [899, 31] width 13 height 13
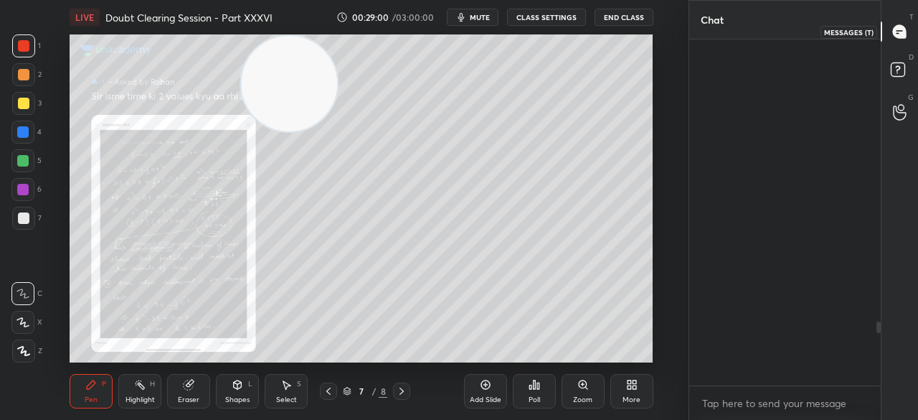
scroll to position [342, 187]
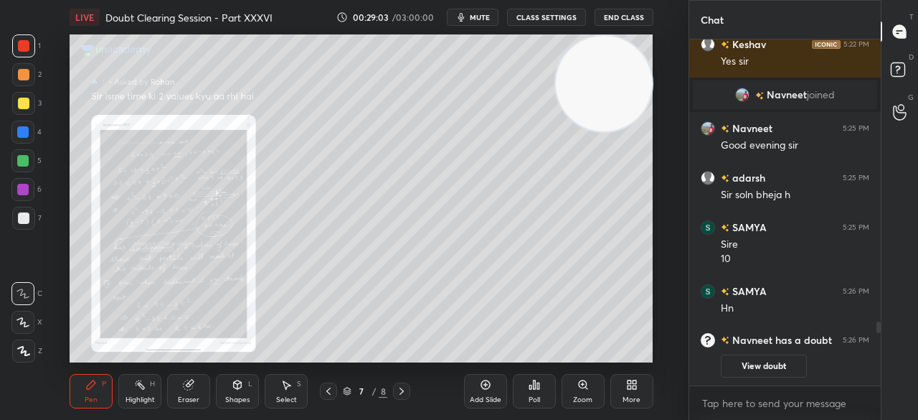
click at [587, 392] on div "Zoom" at bounding box center [583, 391] width 43 height 34
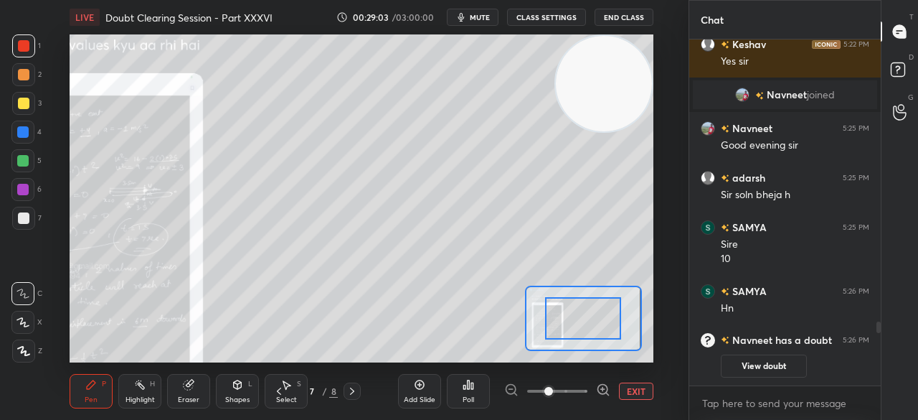
click at [553, 390] on span at bounding box center [549, 391] width 9 height 9
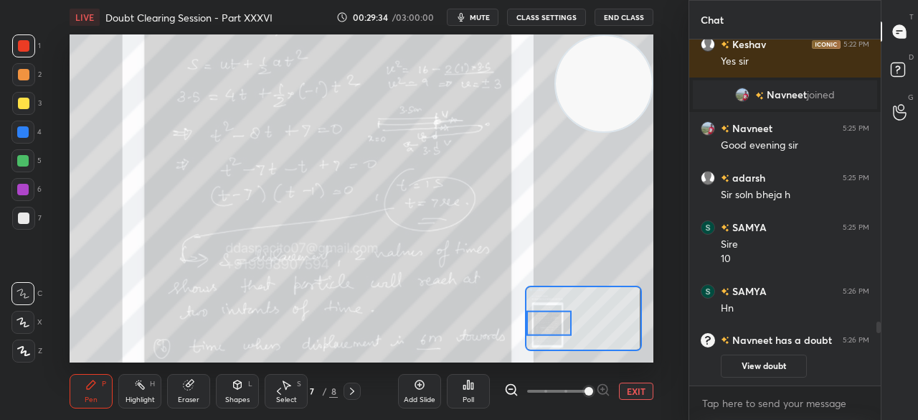
click at [15, 97] on div at bounding box center [23, 103] width 23 height 23
click at [22, 97] on div at bounding box center [23, 103] width 23 height 23
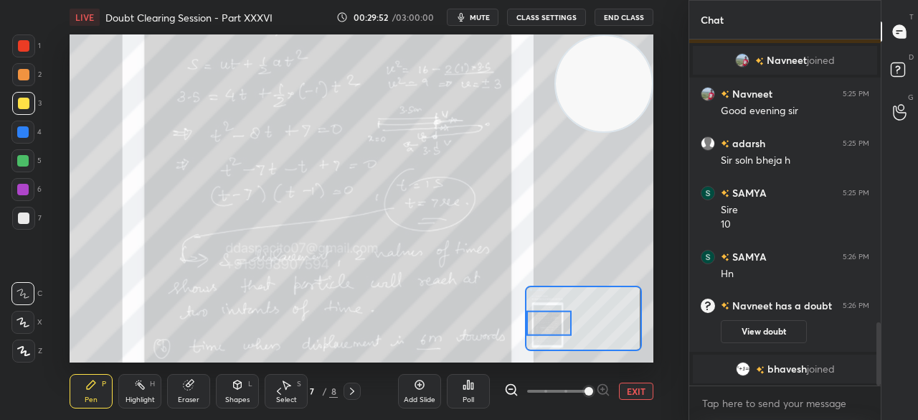
click at [633, 391] on button "EXIT" at bounding box center [636, 390] width 34 height 17
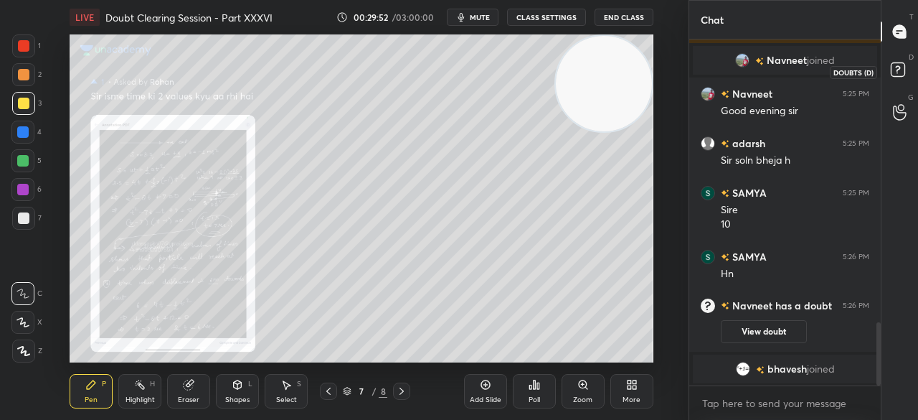
click at [901, 65] on rect at bounding box center [898, 70] width 14 height 14
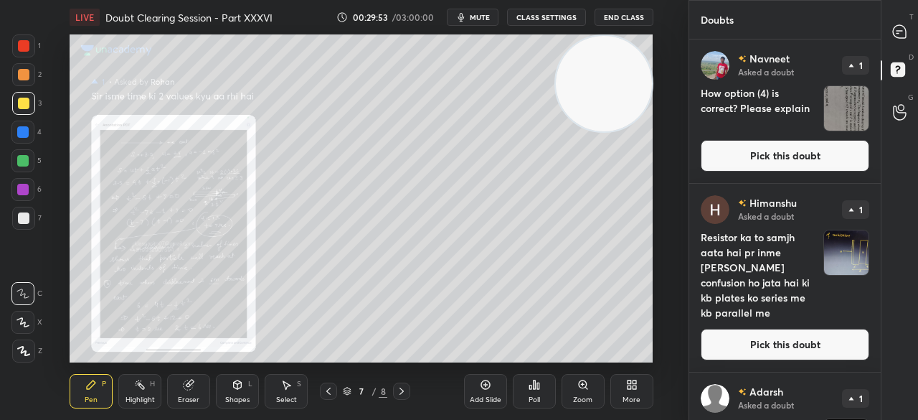
click at [805, 155] on button "Pick this doubt" at bounding box center [785, 156] width 169 height 32
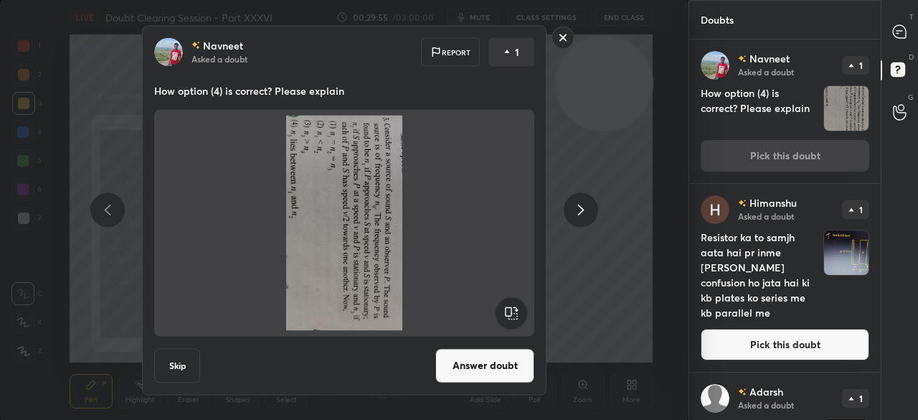
click at [575, 42] on div "[PERSON_NAME] Asked a doubt Report 1 How option (4) is correct? Please explain …" at bounding box center [344, 209] width 542 height 369
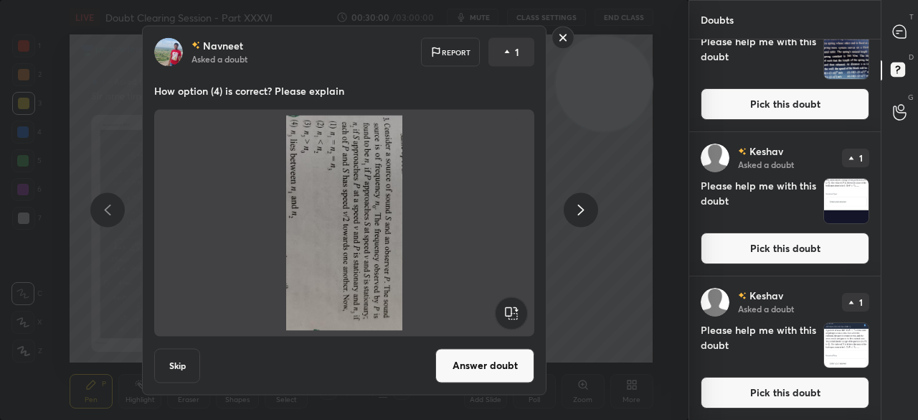
scroll to position [674, 0]
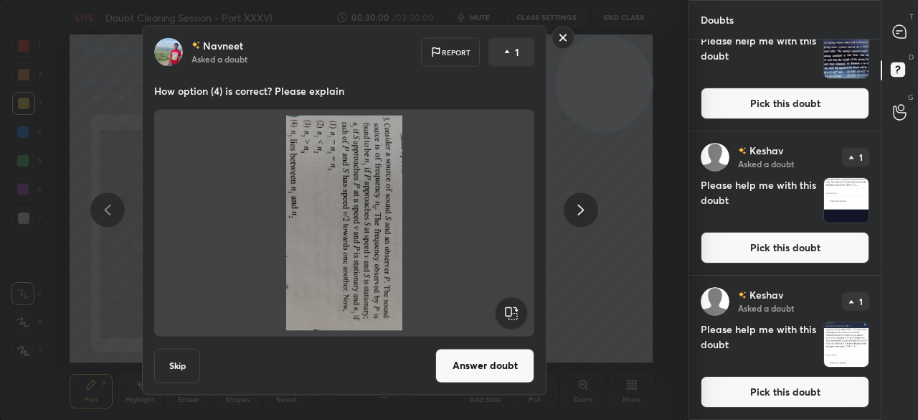
click at [913, 31] on div at bounding box center [900, 32] width 29 height 26
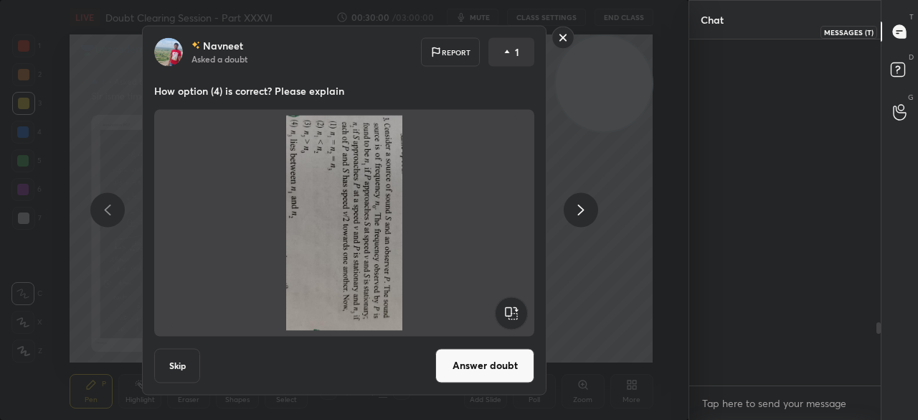
click at [900, 34] on icon at bounding box center [899, 31] width 13 height 13
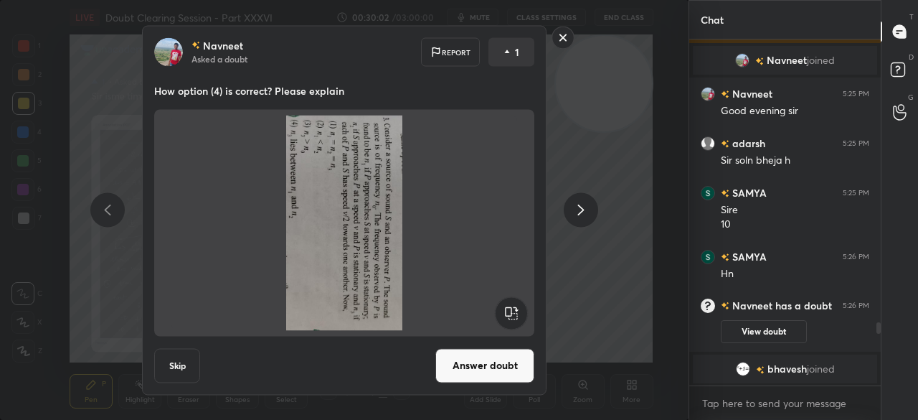
click at [566, 35] on rect at bounding box center [563, 38] width 22 height 22
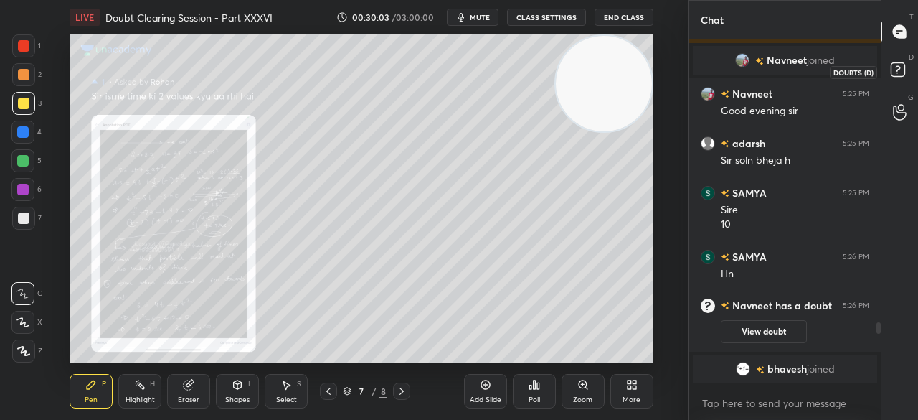
click at [892, 71] on rect at bounding box center [898, 70] width 14 height 14
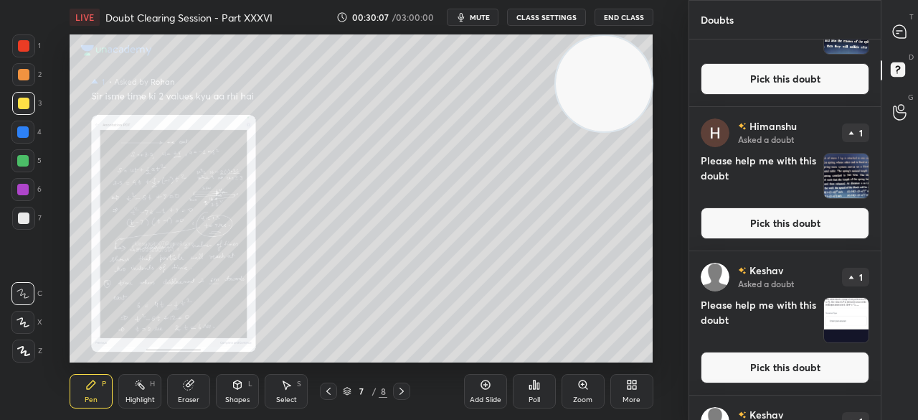
scroll to position [552, 0]
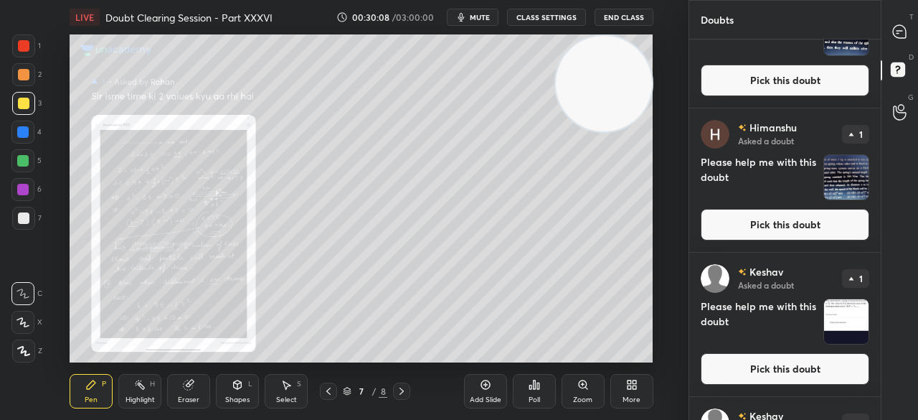
click at [768, 222] on button "Pick this doubt" at bounding box center [785, 225] width 169 height 32
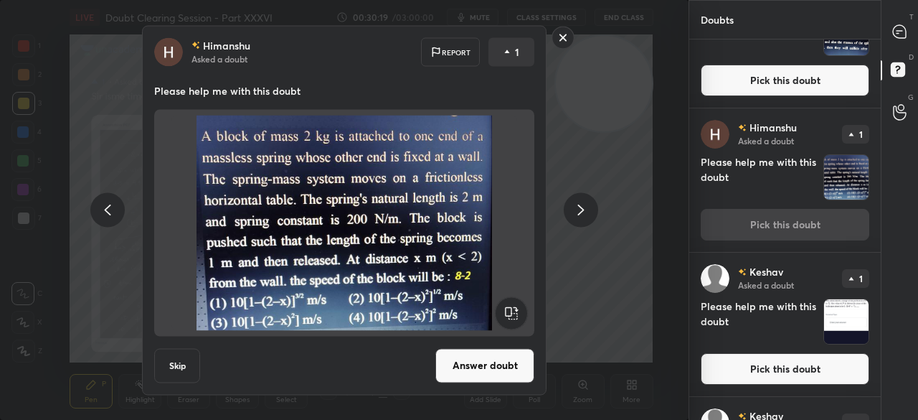
click at [475, 366] on button "Answer doubt" at bounding box center [484, 365] width 99 height 34
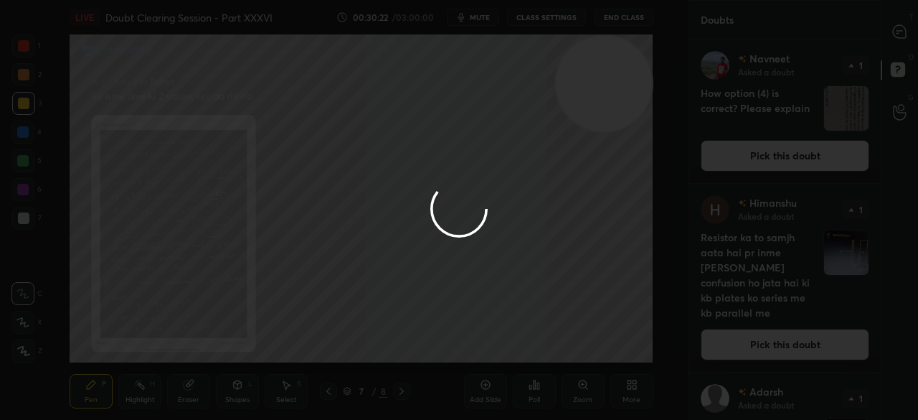
click at [883, 36] on div at bounding box center [459, 210] width 918 height 420
click at [887, 34] on div at bounding box center [459, 210] width 918 height 420
click at [892, 38] on div at bounding box center [459, 210] width 918 height 420
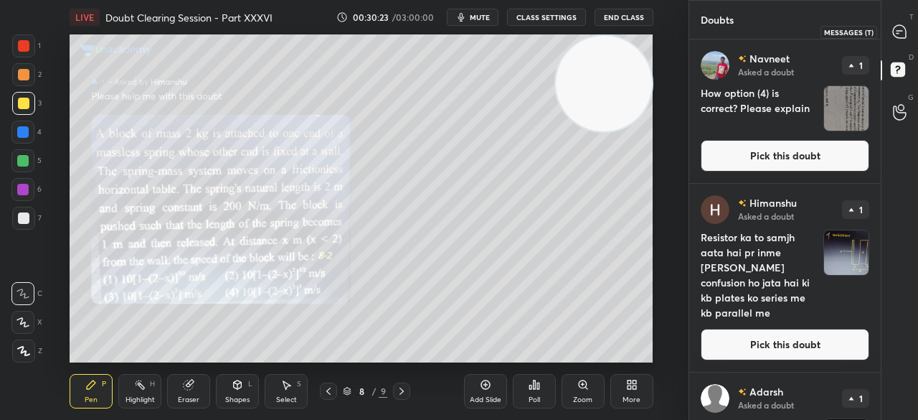
click at [903, 37] on icon at bounding box center [899, 31] width 13 height 13
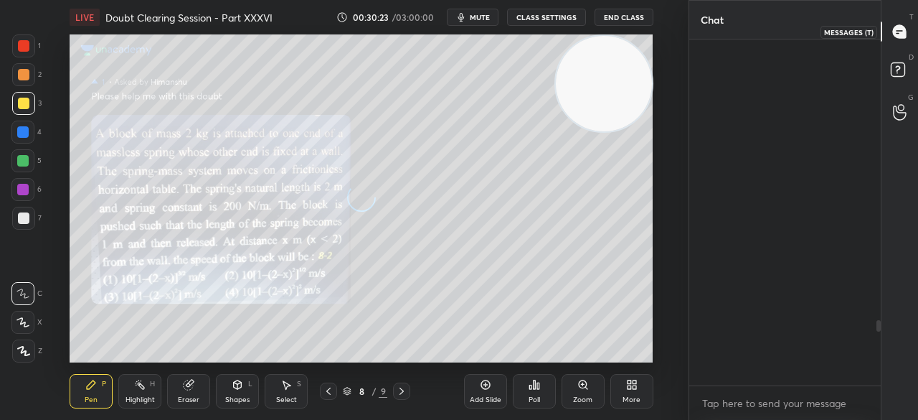
scroll to position [342, 187]
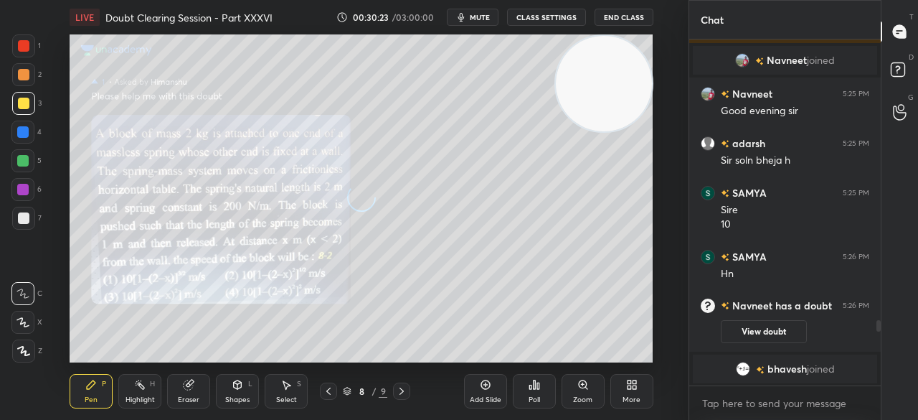
click at [905, 37] on icon at bounding box center [899, 31] width 13 height 13
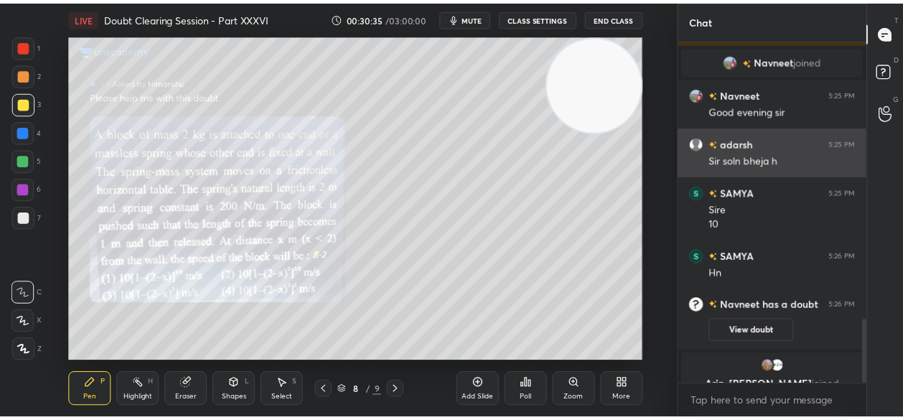
scroll to position [1512, 0]
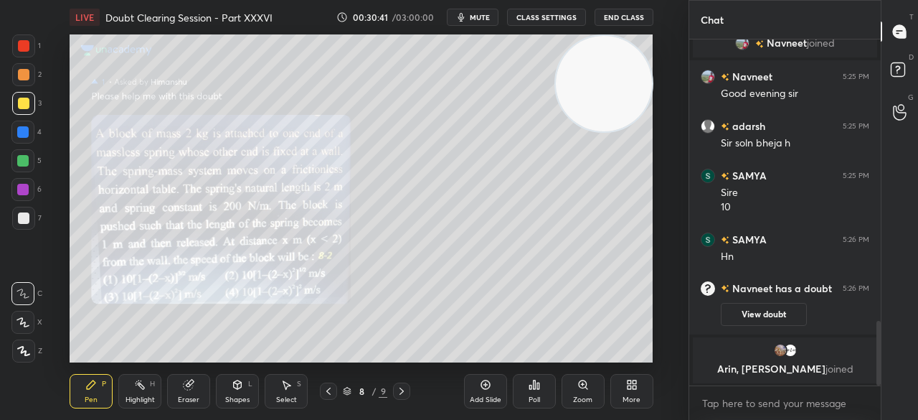
click at [22, 55] on div at bounding box center [23, 45] width 23 height 23
click at [27, 50] on div at bounding box center [23, 45] width 11 height 11
click at [25, 45] on div at bounding box center [23, 45] width 11 height 11
click at [24, 44] on div at bounding box center [23, 45] width 11 height 11
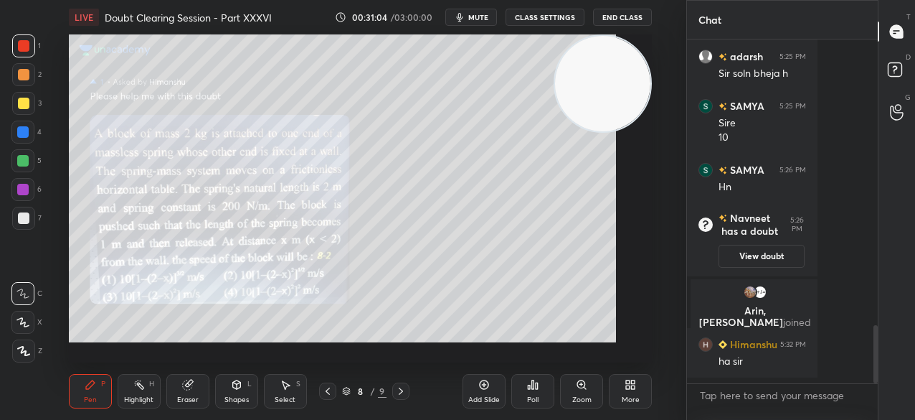
scroll to position [1662, 0]
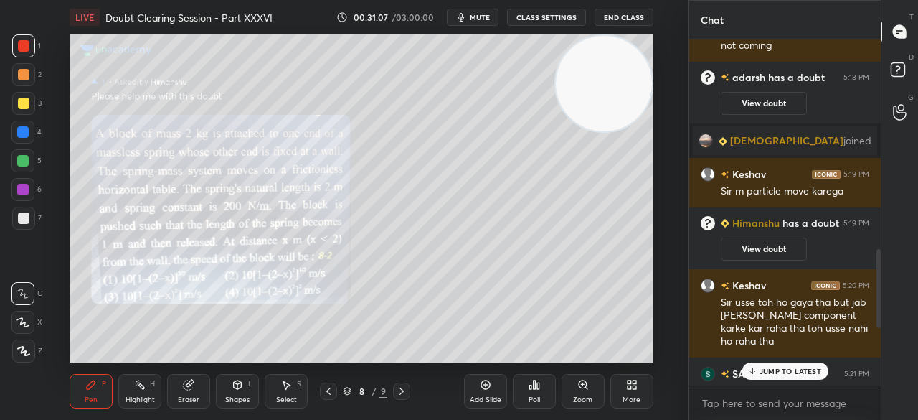
click at [776, 372] on p "JUMP TO LATEST" at bounding box center [791, 371] width 62 height 9
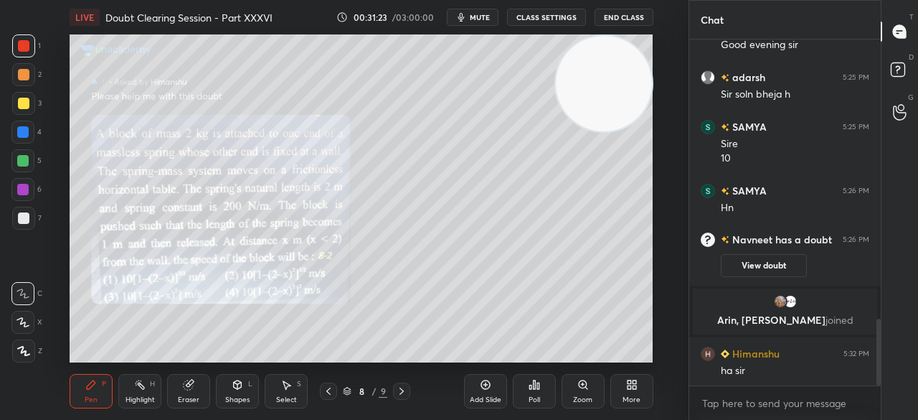
click at [23, 107] on div at bounding box center [23, 103] width 11 height 11
click at [24, 105] on div at bounding box center [23, 103] width 11 height 11
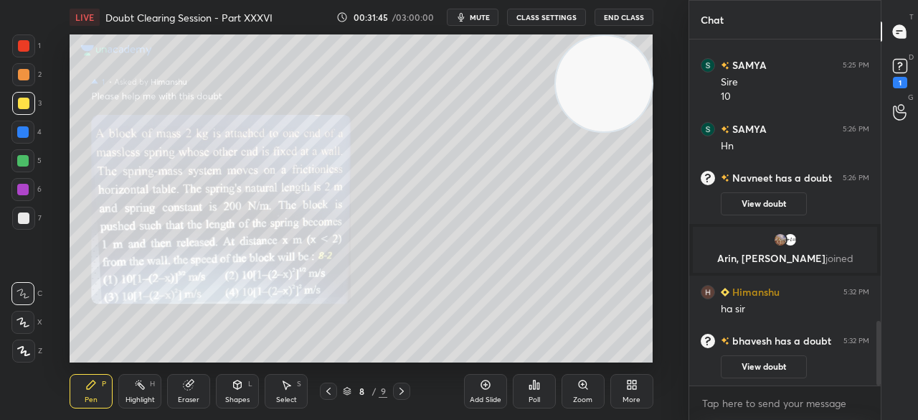
click at [29, 53] on div at bounding box center [23, 45] width 23 height 23
click at [25, 50] on div at bounding box center [23, 45] width 11 height 11
click at [17, 101] on div at bounding box center [23, 103] width 23 height 23
click at [24, 100] on div at bounding box center [23, 103] width 11 height 11
click at [19, 57] on div at bounding box center [23, 45] width 23 height 23
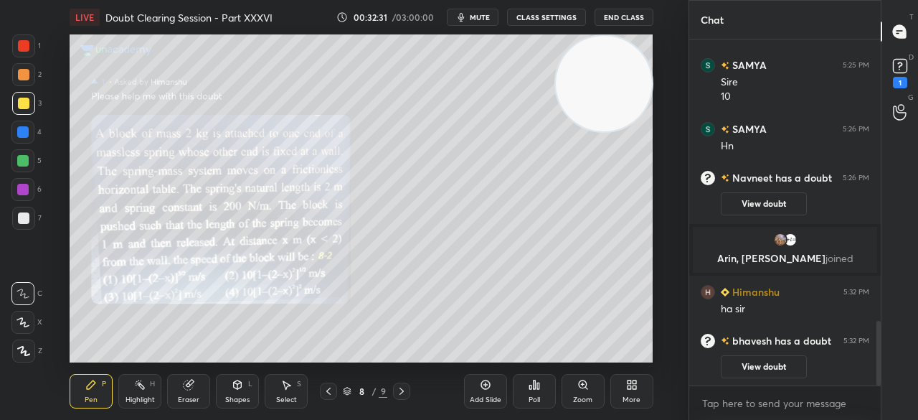
click at [20, 52] on div at bounding box center [23, 45] width 23 height 23
click at [185, 395] on div "Eraser" at bounding box center [188, 391] width 43 height 34
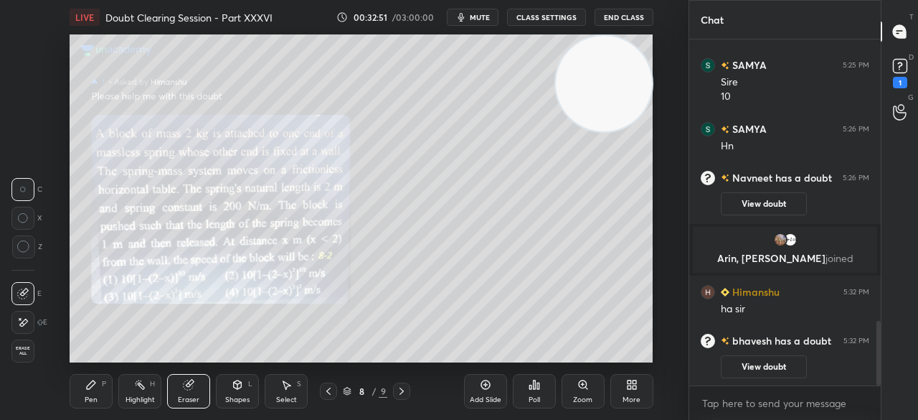
click at [98, 384] on div "Pen P" at bounding box center [91, 391] width 43 height 34
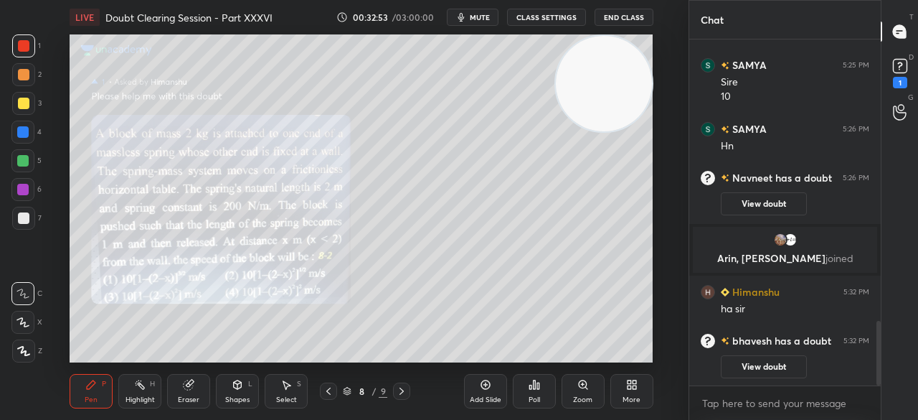
click at [24, 105] on div at bounding box center [23, 103] width 11 height 11
click at [27, 100] on div at bounding box center [23, 103] width 11 height 11
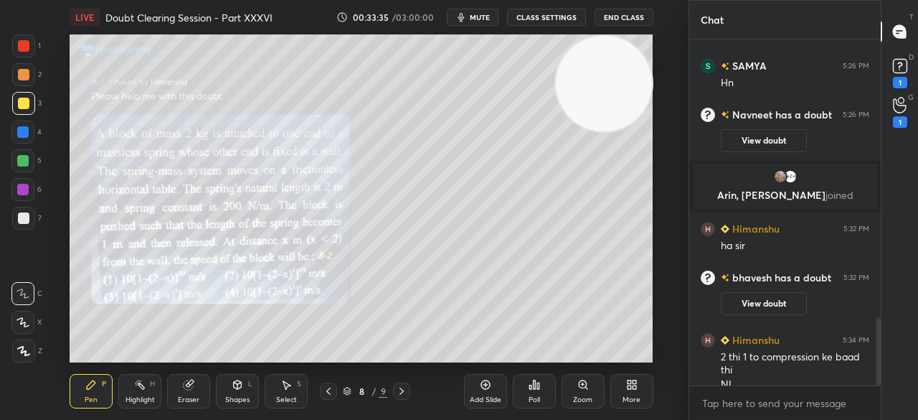
scroll to position [1431, 0]
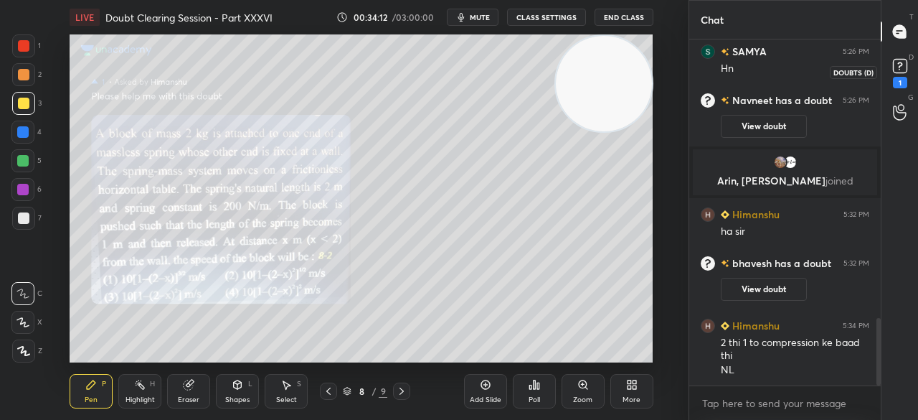
click at [895, 75] on icon at bounding box center [901, 66] width 22 height 22
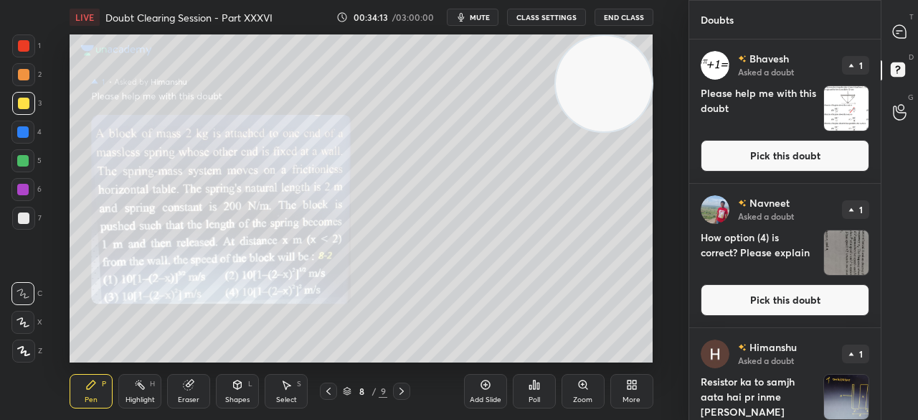
click at [819, 143] on button "Pick this doubt" at bounding box center [785, 156] width 169 height 32
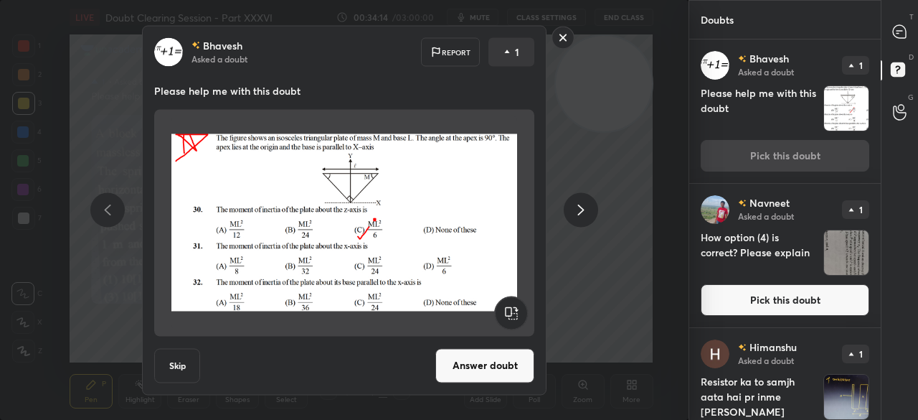
click at [560, 24] on div "[PERSON_NAME] Asked a doubt Report 1 Please help me with this doubt Skip Answer…" at bounding box center [344, 210] width 689 height 420
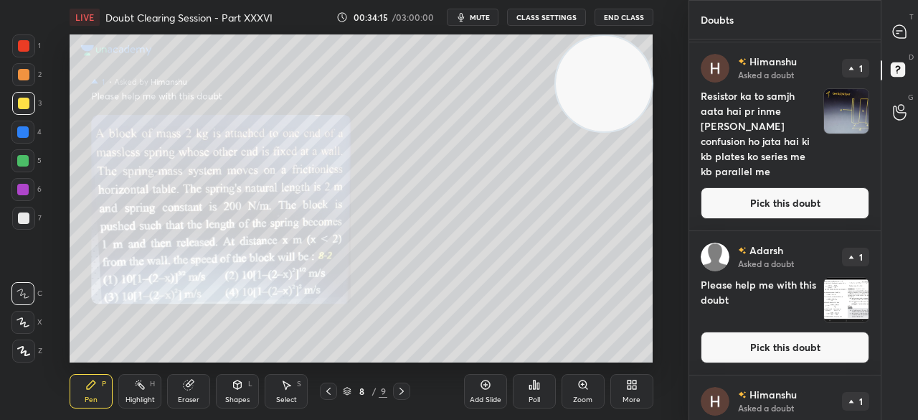
scroll to position [364, 0]
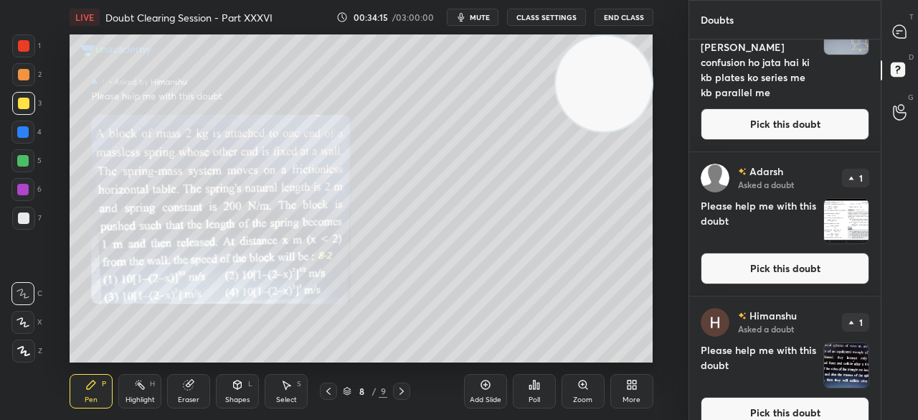
click at [744, 268] on button "Pick this doubt" at bounding box center [785, 269] width 169 height 32
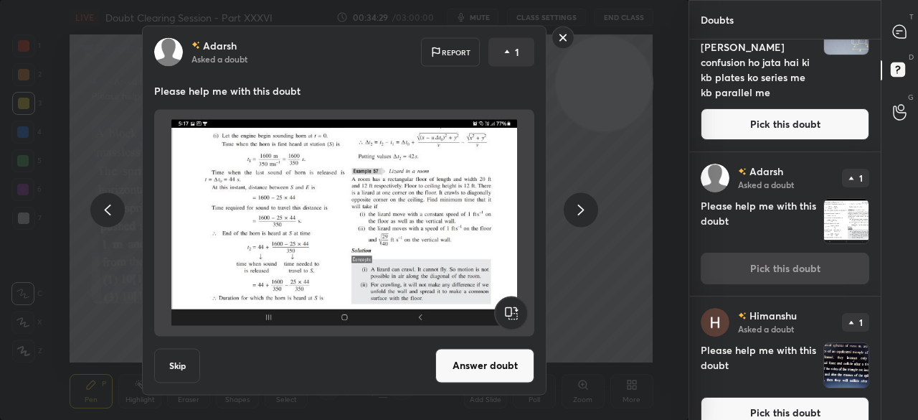
click at [565, 34] on rect at bounding box center [563, 38] width 22 height 22
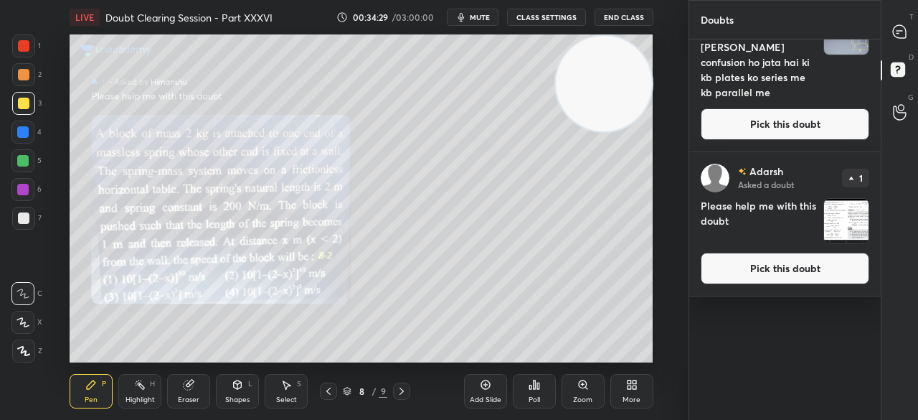
scroll to position [0, 0]
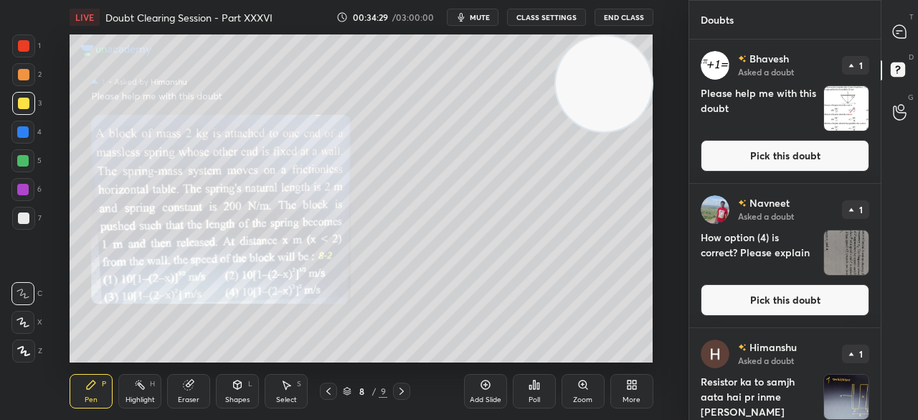
click at [882, 65] on div "D Doubts (D)" at bounding box center [900, 72] width 37 height 40
click at [906, 31] on icon at bounding box center [899, 31] width 13 height 13
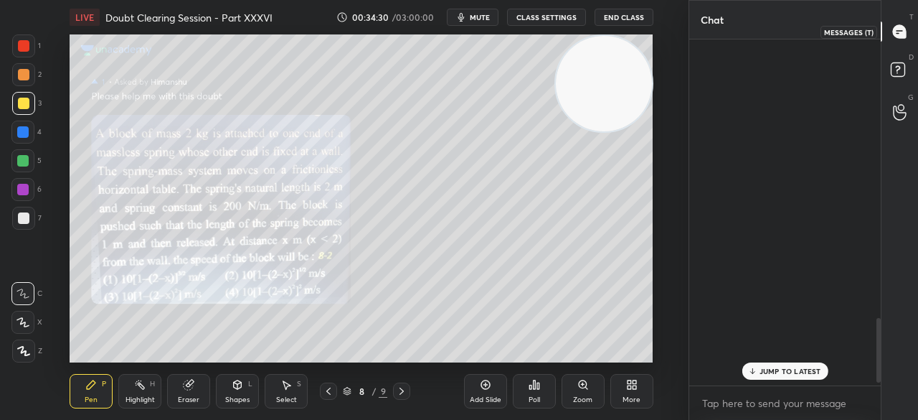
scroll to position [342, 187]
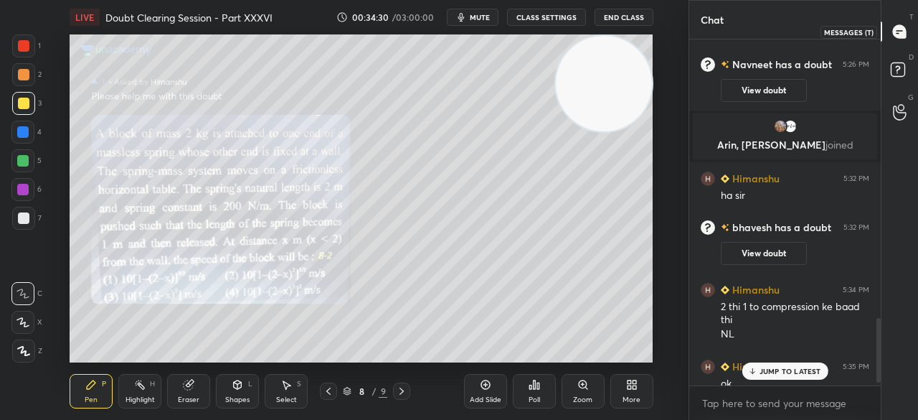
click at [903, 32] on icon at bounding box center [899, 31] width 13 height 13
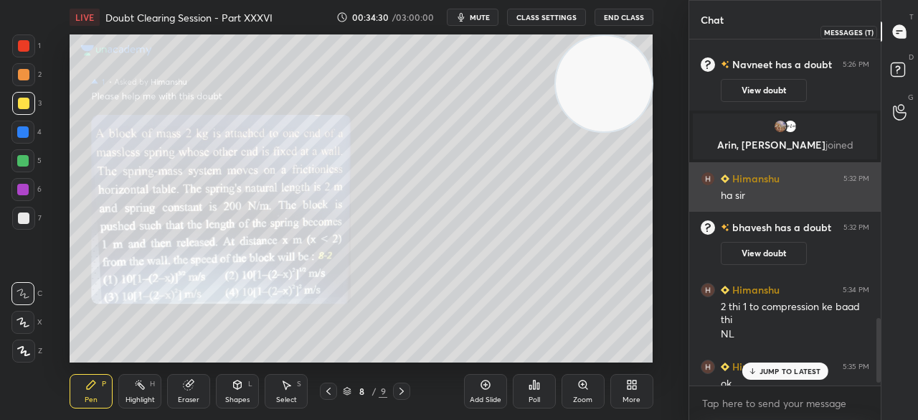
click at [907, 32] on icon at bounding box center [899, 31] width 15 height 15
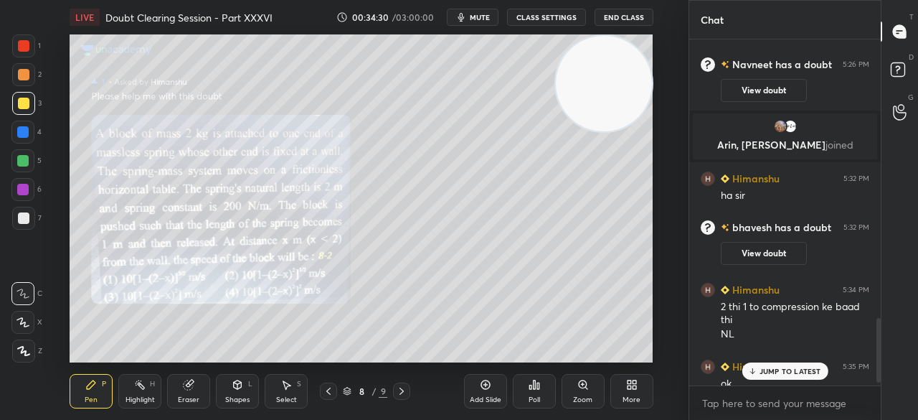
scroll to position [1499, 0]
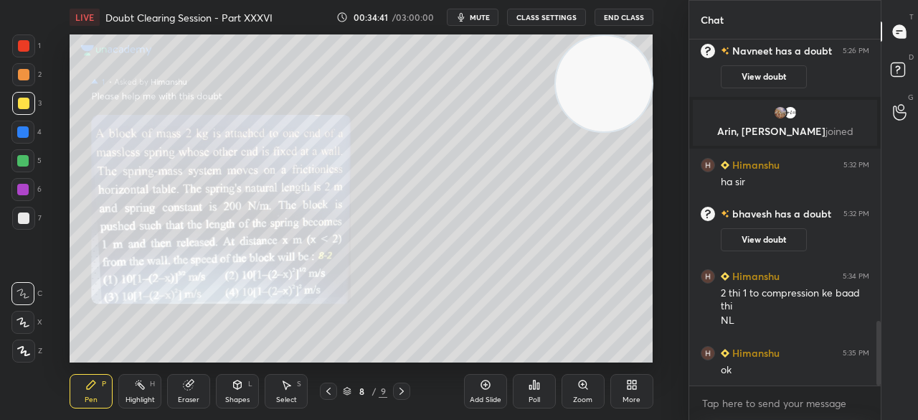
click at [27, 55] on div at bounding box center [23, 45] width 23 height 23
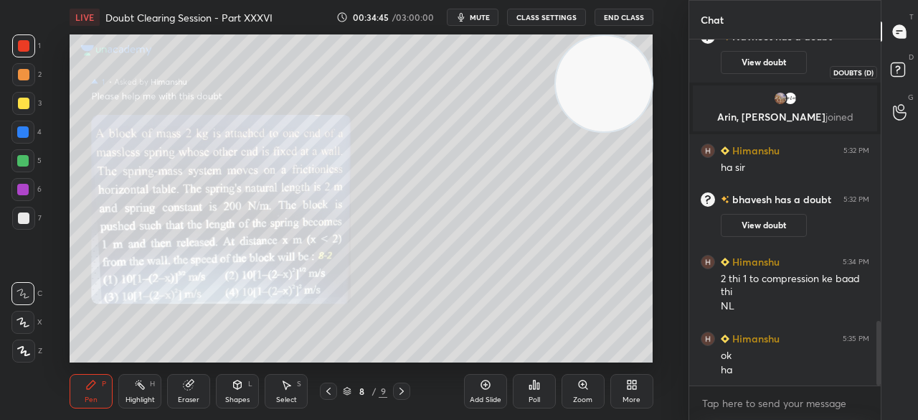
click at [905, 67] on icon at bounding box center [900, 72] width 26 height 26
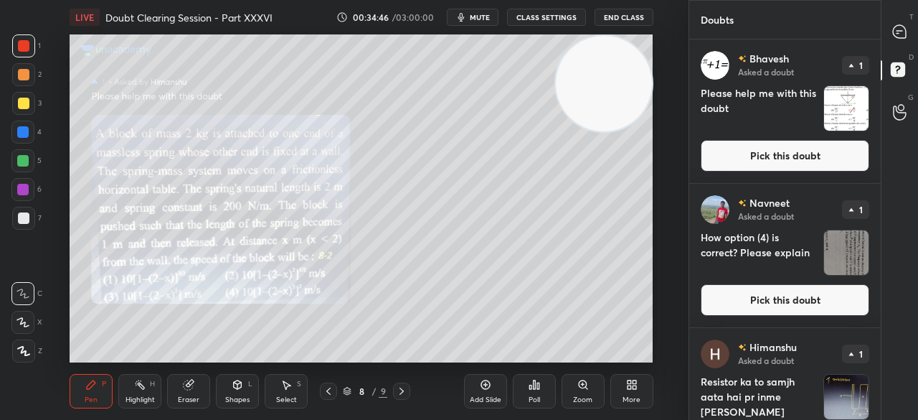
click at [902, 37] on icon at bounding box center [899, 31] width 13 height 13
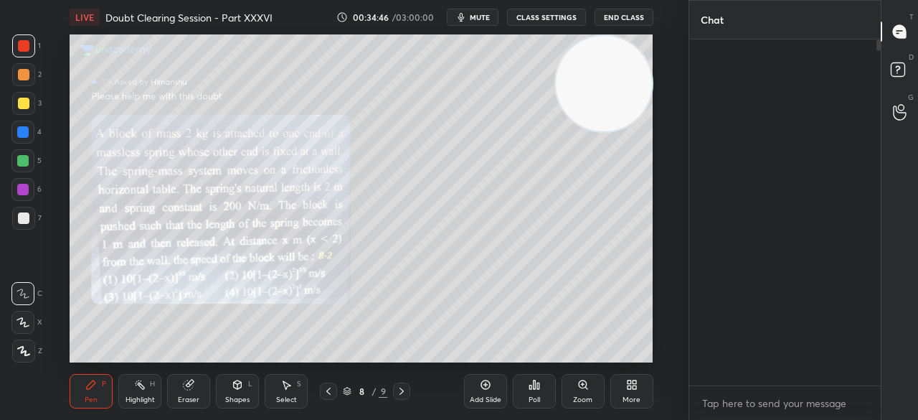
scroll to position [342, 187]
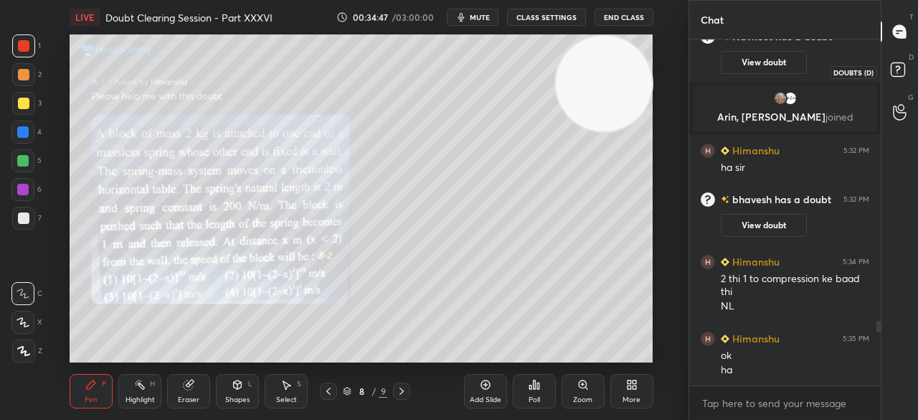
click at [908, 77] on icon at bounding box center [900, 72] width 26 height 26
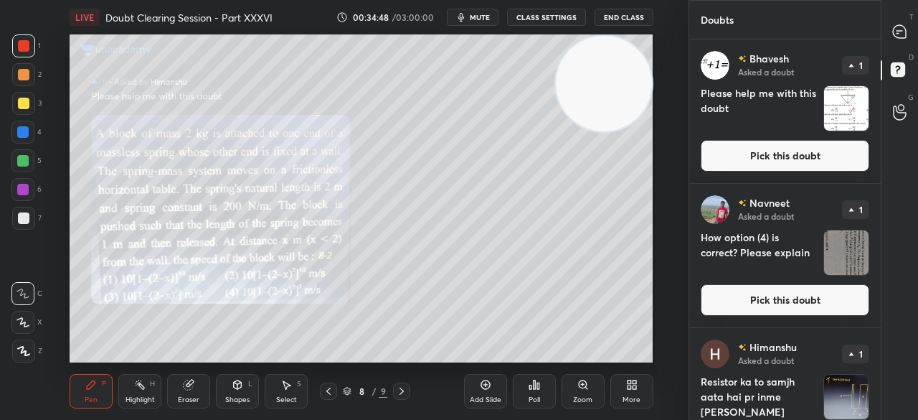
click at [825, 155] on button "Pick this doubt" at bounding box center [785, 156] width 169 height 32
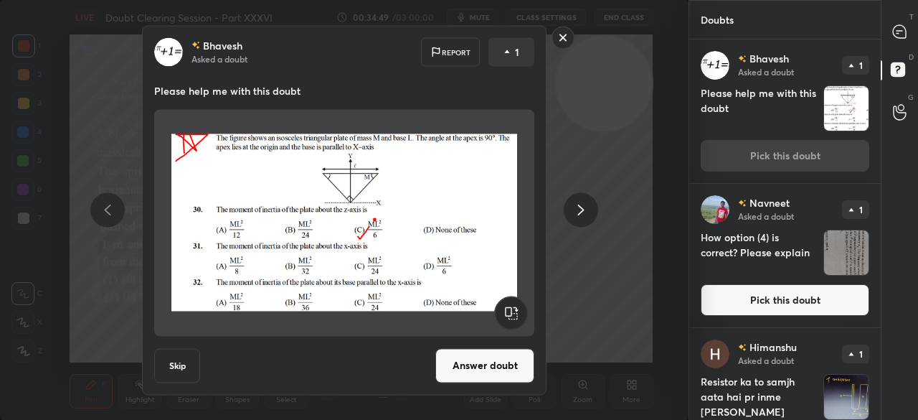
click at [565, 32] on rect at bounding box center [563, 38] width 22 height 22
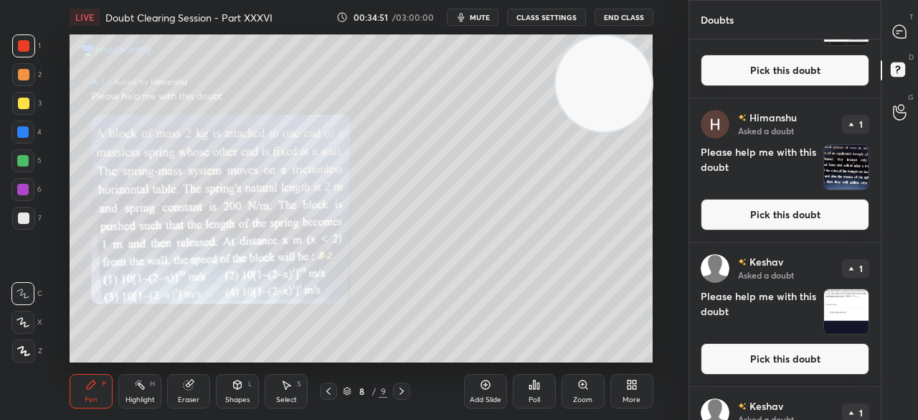
click at [798, 70] on button "Pick this doubt" at bounding box center [785, 71] width 169 height 32
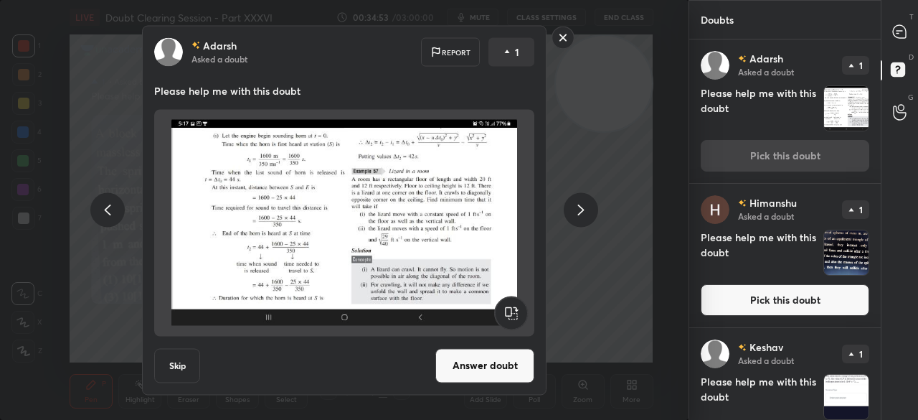
click at [496, 369] on button "Answer doubt" at bounding box center [484, 365] width 99 height 34
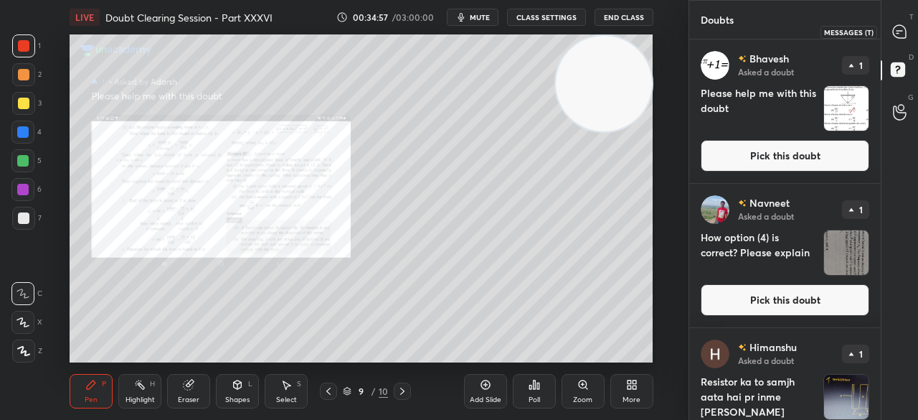
click at [898, 29] on icon at bounding box center [899, 31] width 13 height 13
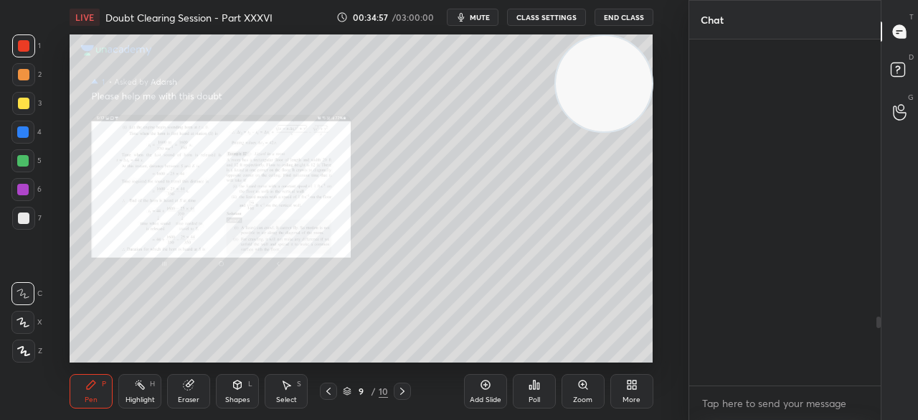
scroll to position [342, 187]
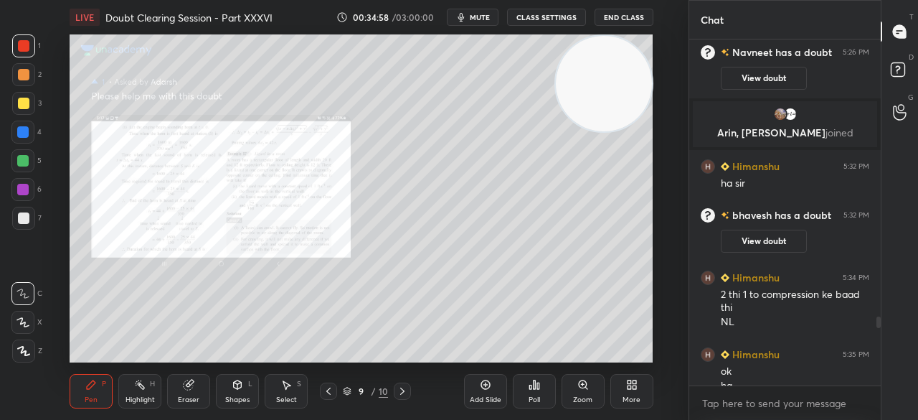
click at [574, 394] on div "Zoom" at bounding box center [583, 391] width 43 height 34
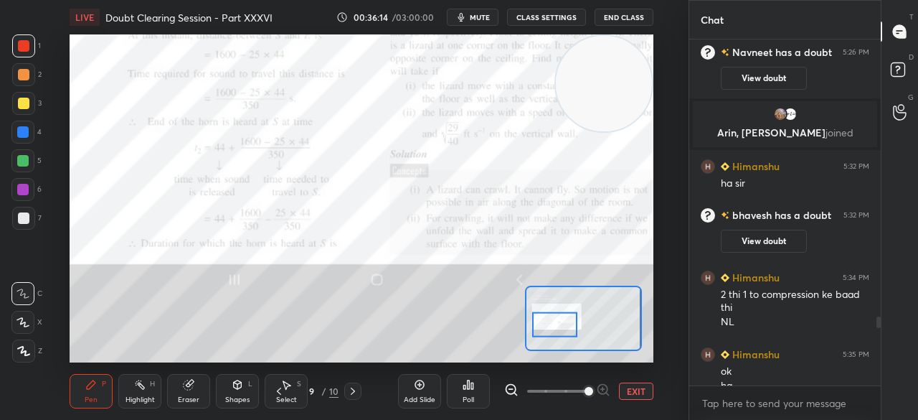
scroll to position [1478, 0]
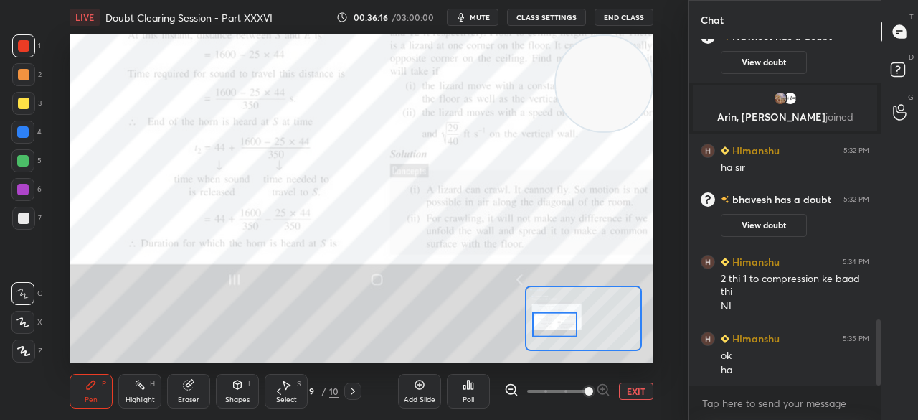
click at [887, 75] on icon at bounding box center [900, 72] width 26 height 26
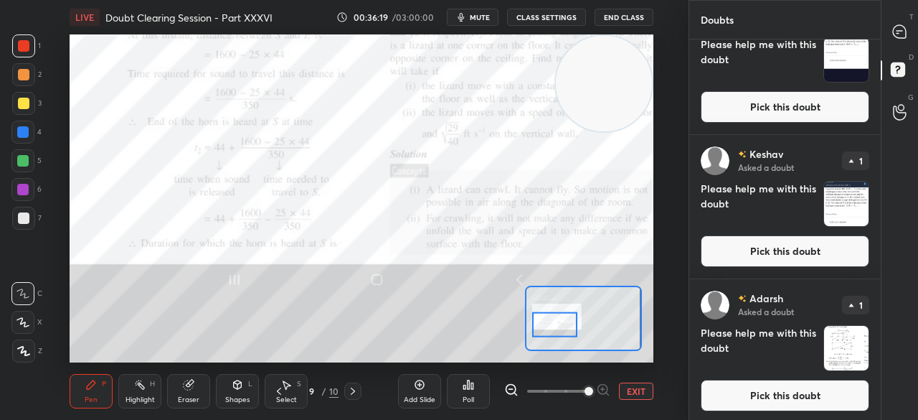
scroll to position [673, 0]
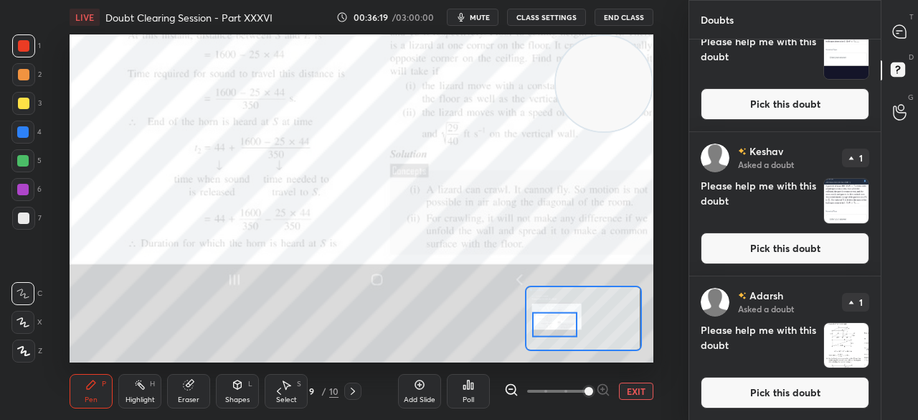
click at [778, 251] on button "Pick this doubt" at bounding box center [785, 248] width 169 height 32
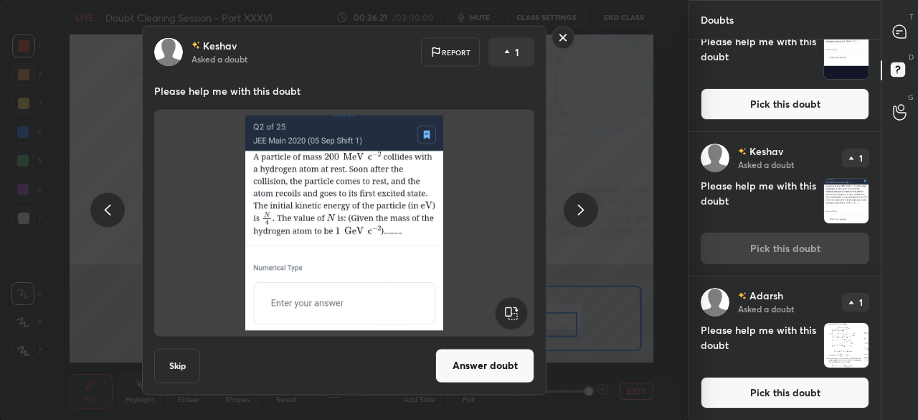
click at [511, 358] on button "Answer doubt" at bounding box center [484, 365] width 99 height 34
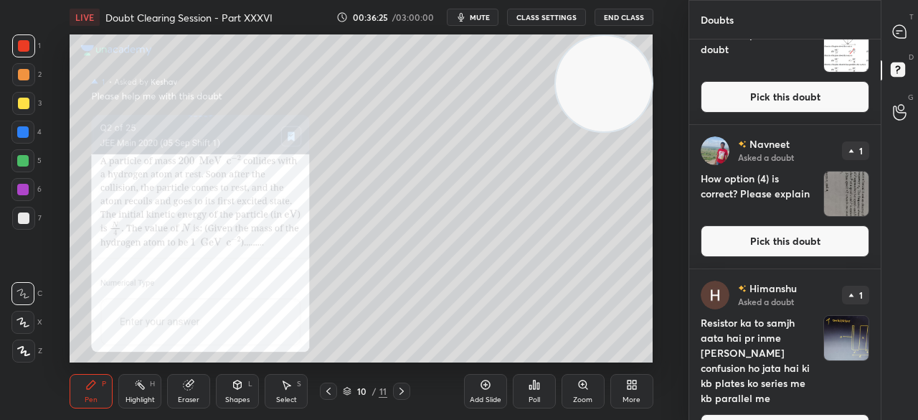
scroll to position [57, 0]
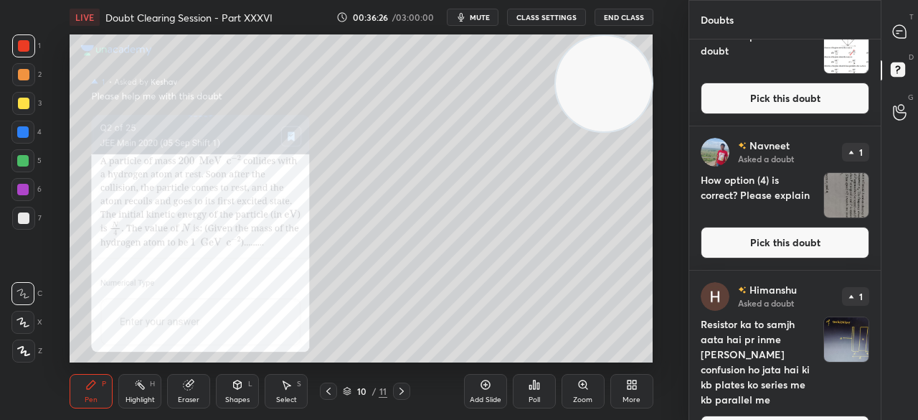
click at [748, 237] on button "Pick this doubt" at bounding box center [785, 243] width 169 height 32
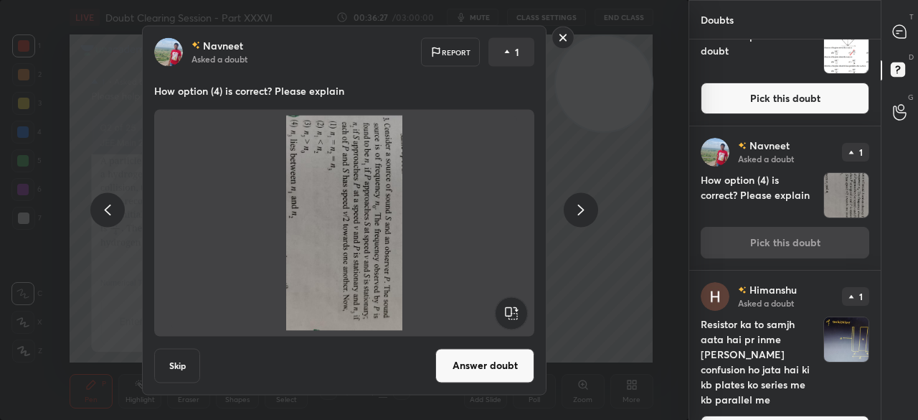
click at [562, 37] on rect at bounding box center [563, 38] width 22 height 22
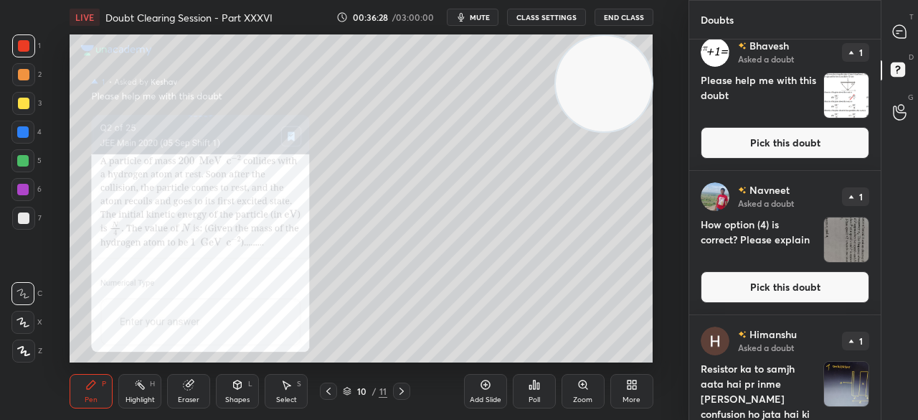
scroll to position [19, 0]
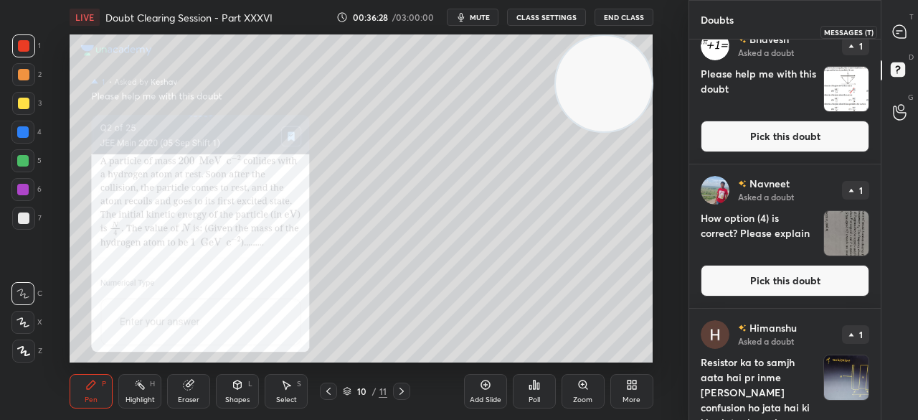
click at [898, 22] on div at bounding box center [900, 32] width 29 height 26
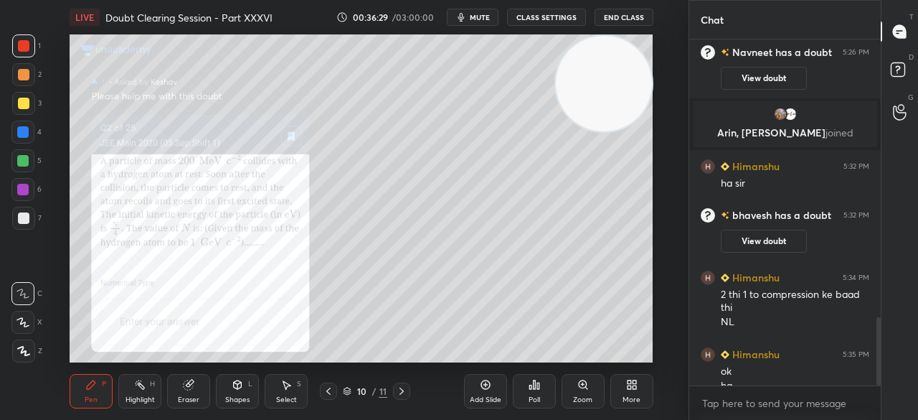
scroll to position [1416, 0]
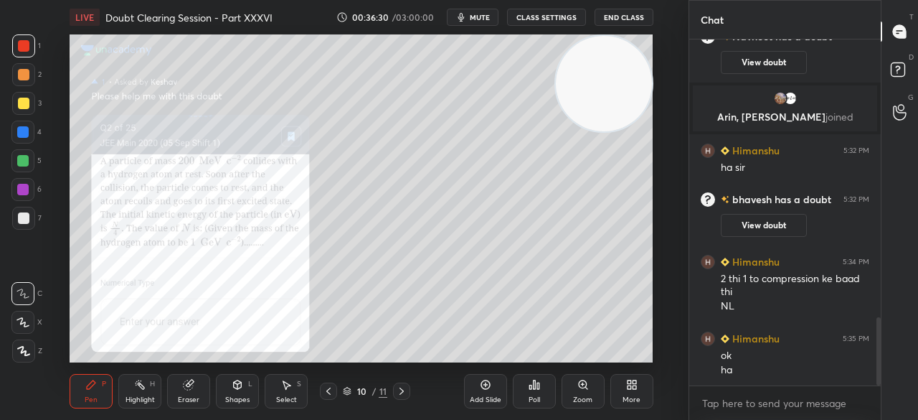
click at [21, 49] on div at bounding box center [23, 45] width 11 height 11
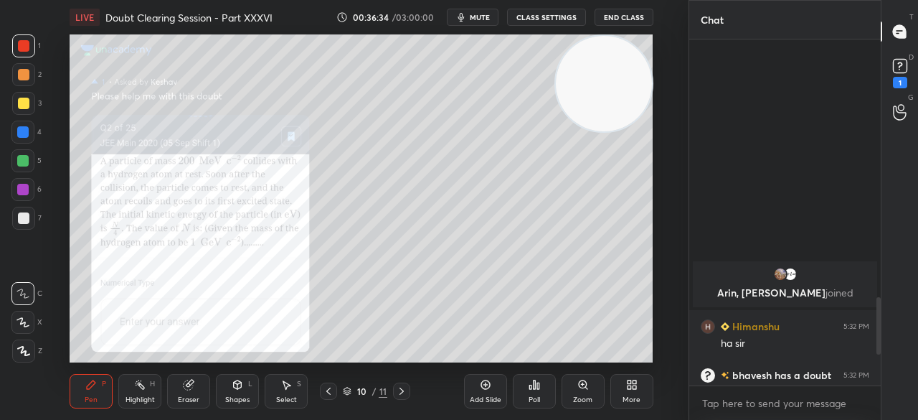
scroll to position [1752, 0]
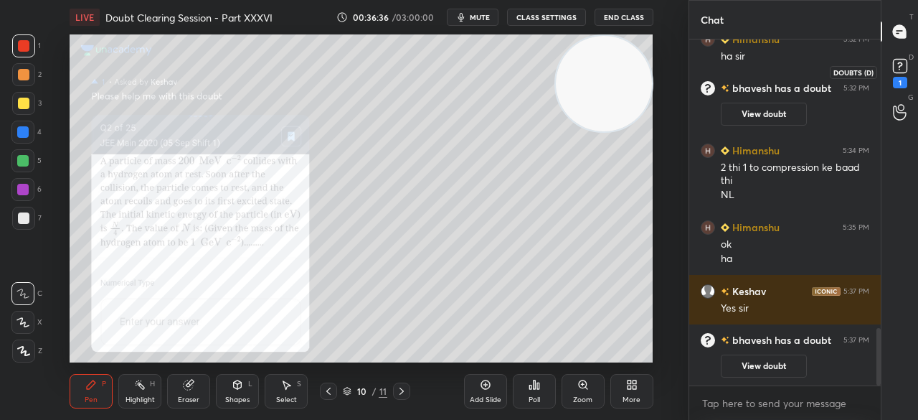
click at [904, 72] on rect at bounding box center [900, 67] width 14 height 14
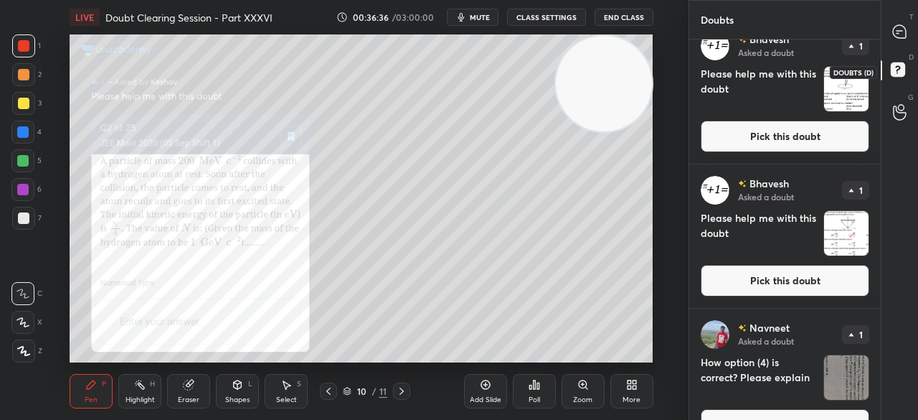
scroll to position [0, 0]
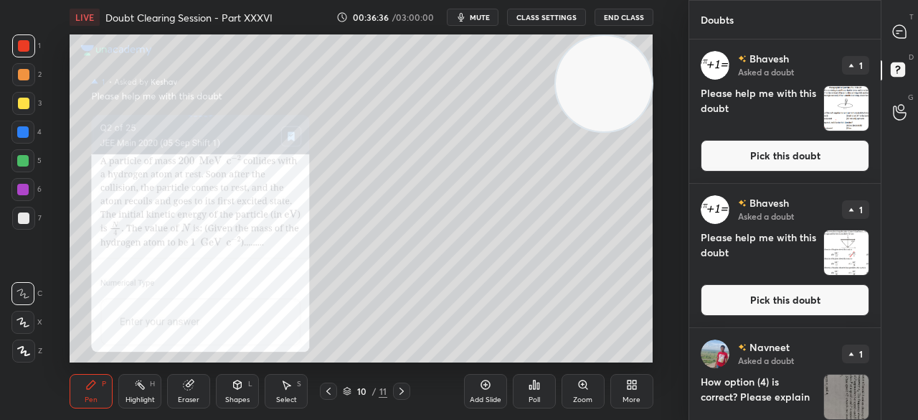
click at [811, 141] on button "Pick this doubt" at bounding box center [785, 156] width 169 height 32
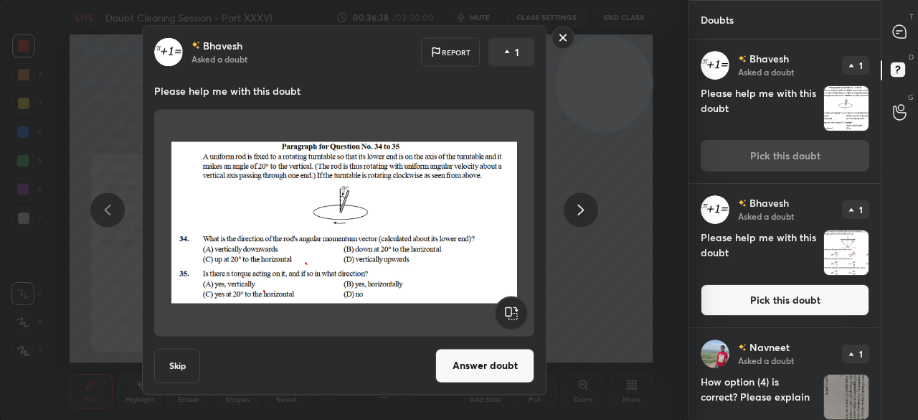
click at [759, 305] on button "Pick this doubt" at bounding box center [785, 300] width 169 height 32
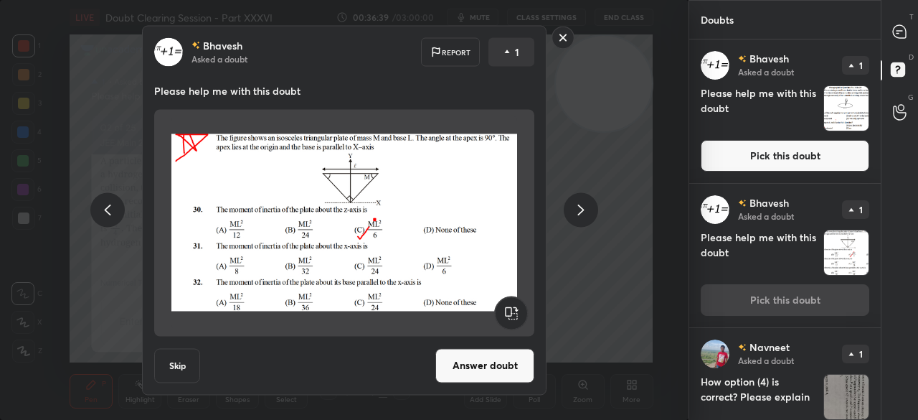
click at [542, 41] on div "[PERSON_NAME] Asked a doubt Report 1 Please help me with this doubt Skip Answer…" at bounding box center [344, 209] width 405 height 369
click at [546, 42] on div "[PERSON_NAME] Asked a doubt Report 1 Please help me with this doubt Skip Answer…" at bounding box center [344, 209] width 405 height 369
click at [550, 44] on div "[PERSON_NAME] Asked a doubt Report 1 Please help me with this doubt Skip Answer…" at bounding box center [344, 209] width 542 height 369
click at [554, 44] on rect at bounding box center [563, 38] width 22 height 22
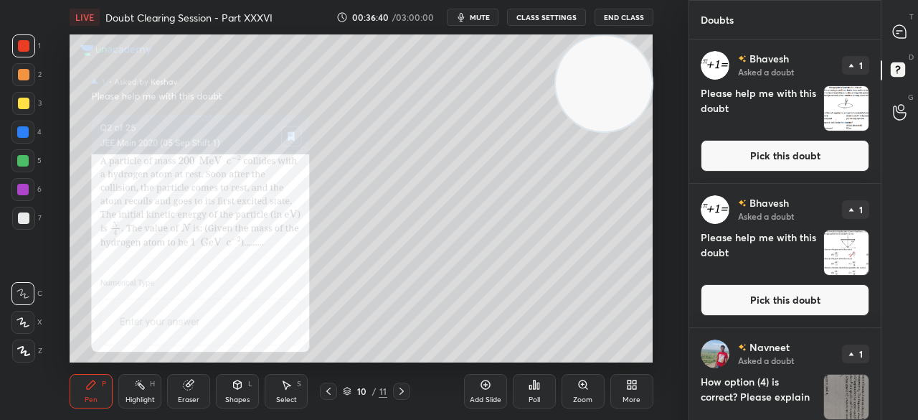
click at [552, 44] on div at bounding box center [344, 210] width 689 height 420
click at [898, 27] on icon at bounding box center [899, 31] width 13 height 13
click at [898, 28] on icon at bounding box center [899, 31] width 13 height 13
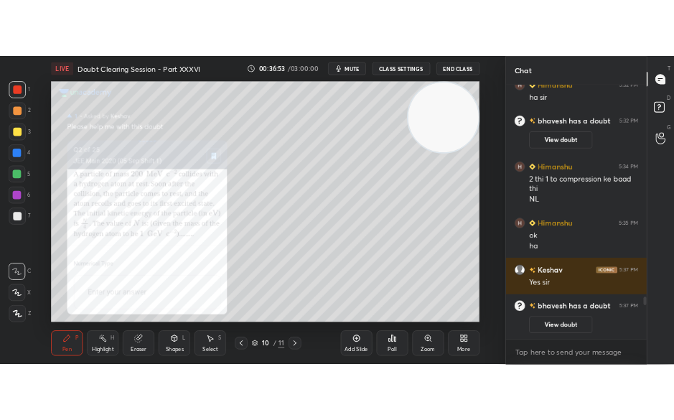
scroll to position [1801, 0]
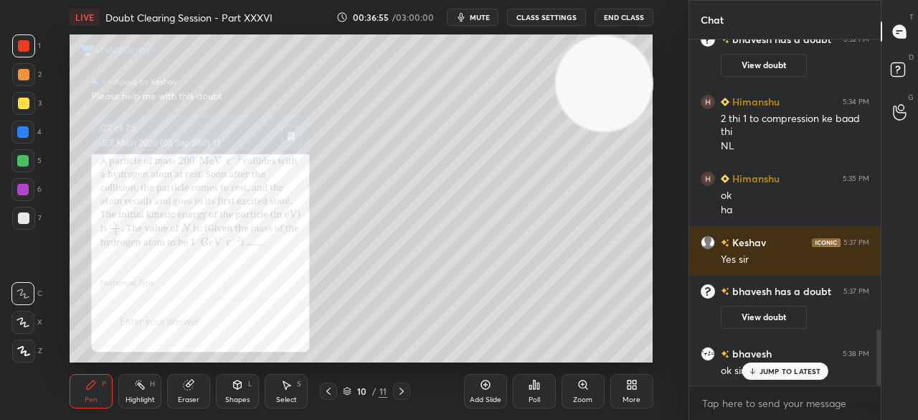
click at [761, 372] on p "JUMP TO LATEST" at bounding box center [791, 371] width 62 height 9
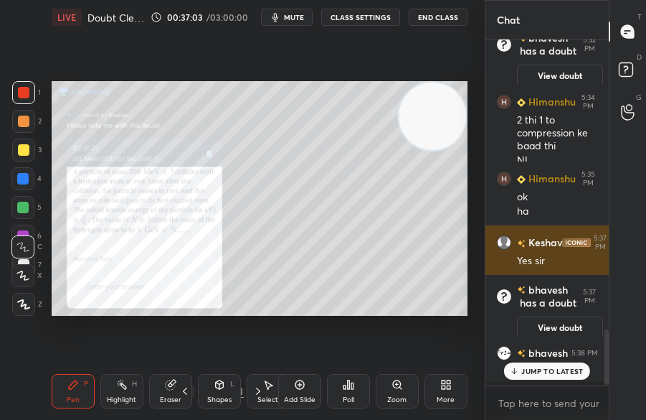
scroll to position [5, 5]
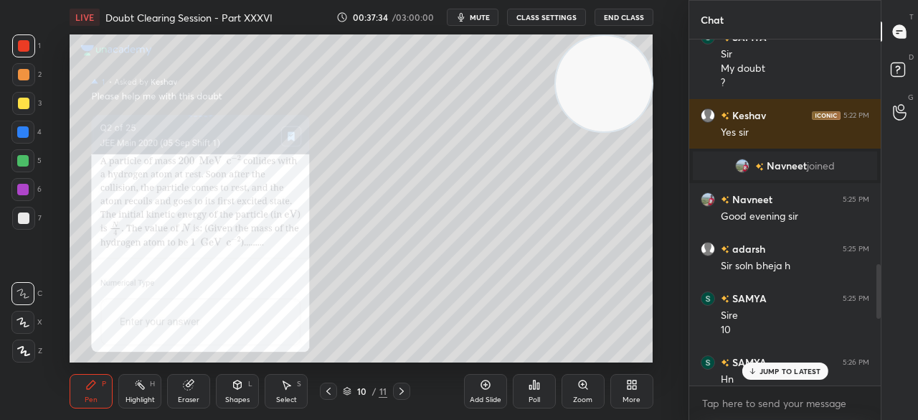
click at [772, 375] on p "JUMP TO LATEST" at bounding box center [791, 371] width 62 height 9
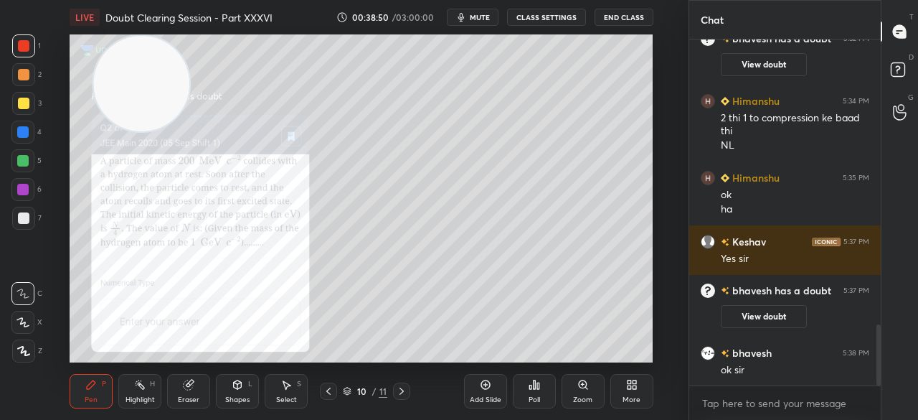
click at [15, 111] on div at bounding box center [23, 103] width 23 height 23
click at [22, 109] on div at bounding box center [23, 103] width 23 height 23
click at [23, 44] on div at bounding box center [23, 45] width 11 height 11
click at [28, 41] on div at bounding box center [23, 45] width 11 height 11
click at [163, 386] on div "Pen P Highlight H Eraser Shapes L Select S" at bounding box center [168, 391] width 197 height 34
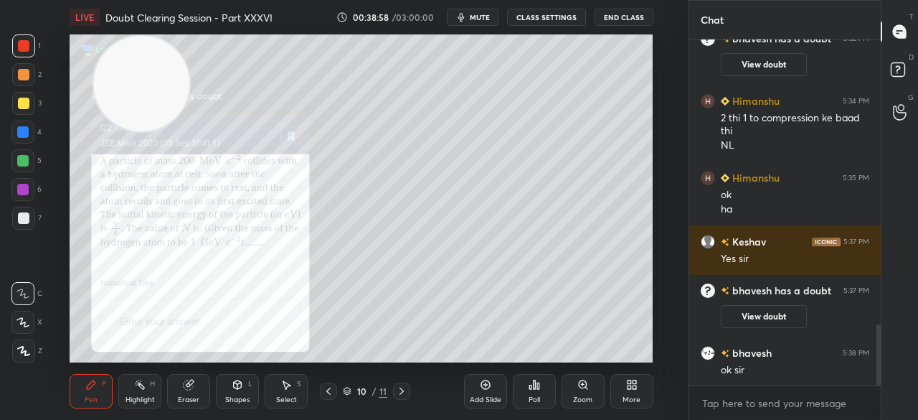
click at [176, 386] on div "Eraser" at bounding box center [188, 391] width 43 height 34
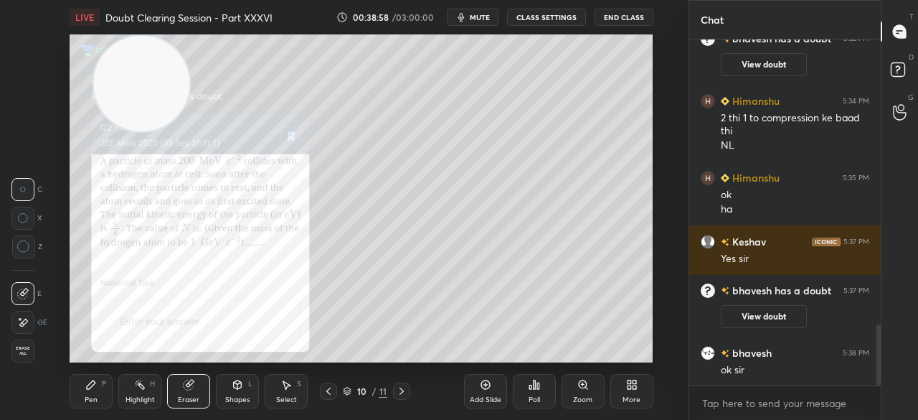
click at [182, 384] on div "Eraser" at bounding box center [188, 391] width 43 height 34
click at [185, 382] on icon at bounding box center [188, 384] width 9 height 9
click at [98, 399] on div "Pen P" at bounding box center [91, 391] width 43 height 34
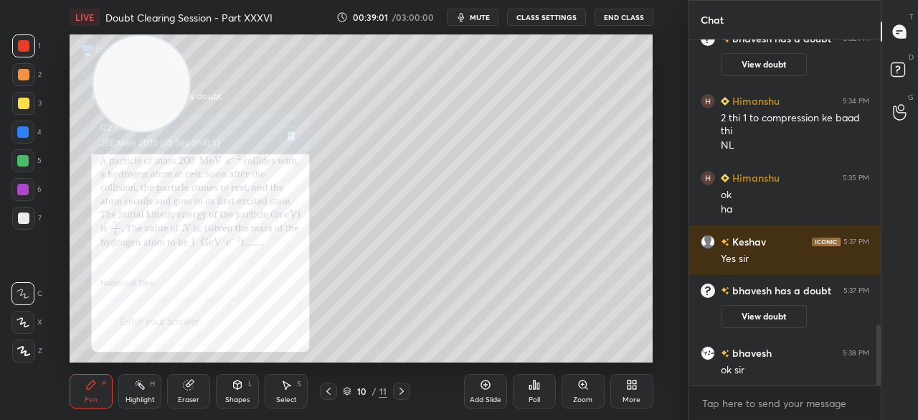
click at [100, 394] on div "Pen P" at bounding box center [91, 391] width 43 height 34
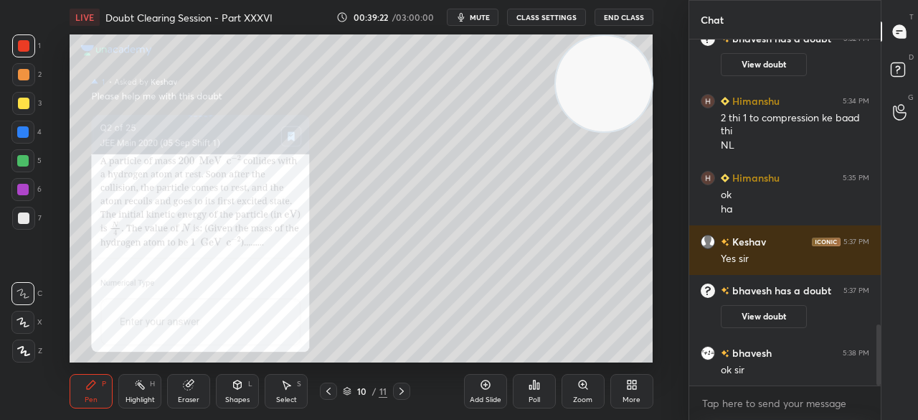
click at [23, 107] on div at bounding box center [23, 103] width 11 height 11
click at [24, 97] on div at bounding box center [23, 103] width 23 height 23
click at [20, 50] on div at bounding box center [23, 45] width 11 height 11
click at [12, 118] on div "3" at bounding box center [26, 106] width 29 height 29
click at [20, 113] on div at bounding box center [23, 103] width 23 height 23
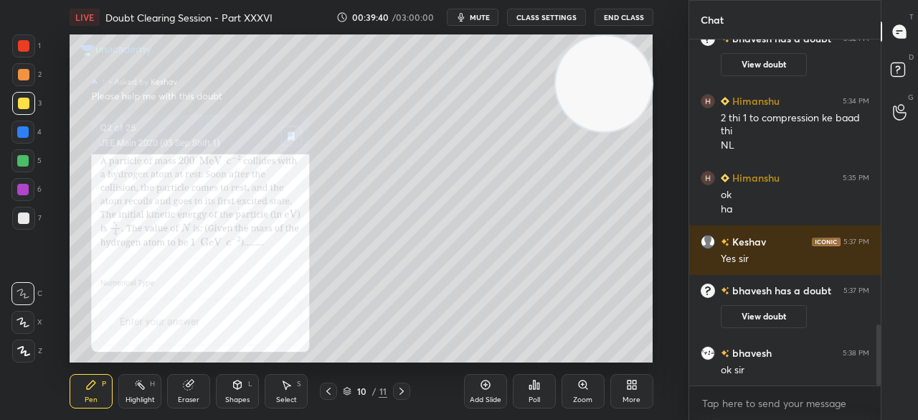
click at [24, 105] on div at bounding box center [23, 103] width 11 height 11
click at [28, 48] on div at bounding box center [23, 45] width 11 height 11
click at [27, 52] on div at bounding box center [23, 45] width 23 height 23
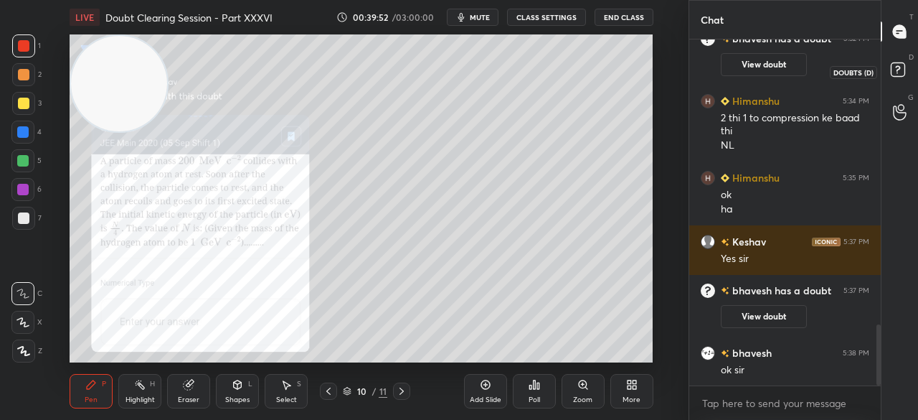
click at [891, 62] on icon at bounding box center [900, 72] width 26 height 26
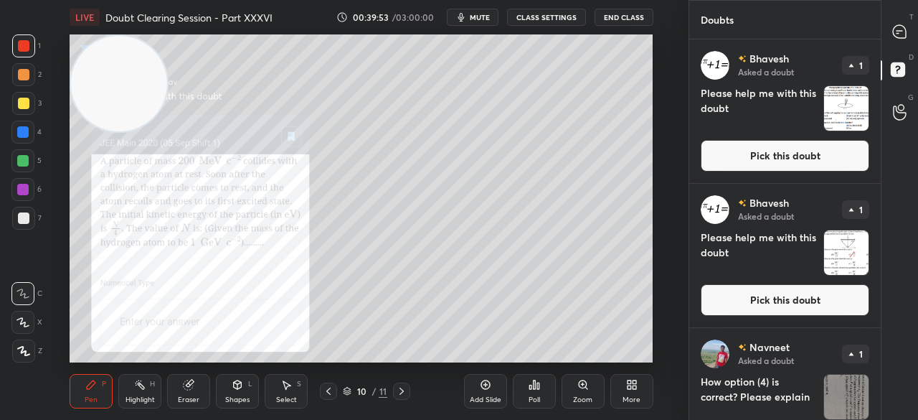
click at [781, 163] on button "Pick this doubt" at bounding box center [785, 156] width 169 height 32
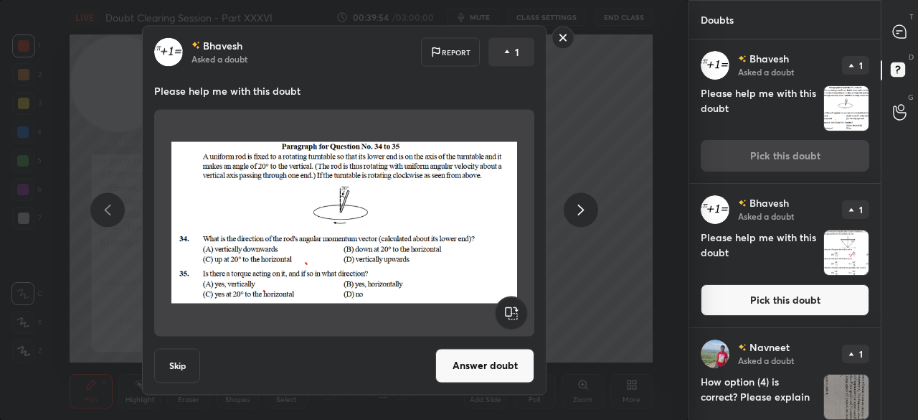
click at [566, 31] on rect at bounding box center [563, 38] width 22 height 22
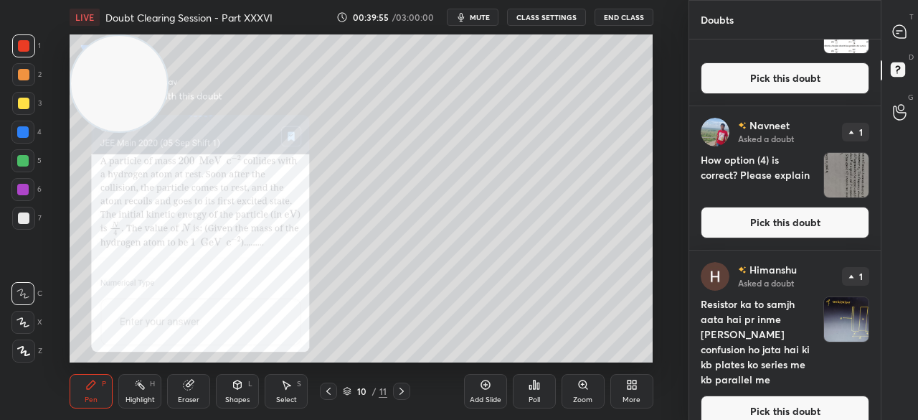
click at [749, 80] on button "Pick this doubt" at bounding box center [785, 78] width 169 height 32
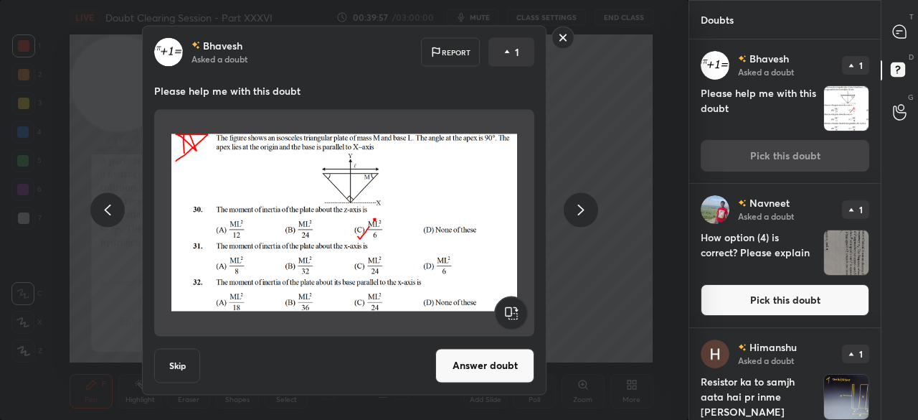
click at [474, 353] on button "Answer doubt" at bounding box center [484, 365] width 99 height 34
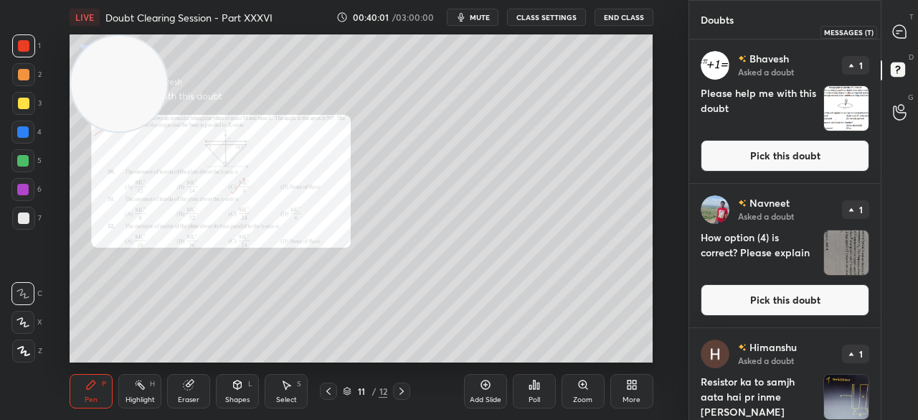
click at [895, 34] on icon at bounding box center [899, 31] width 13 height 13
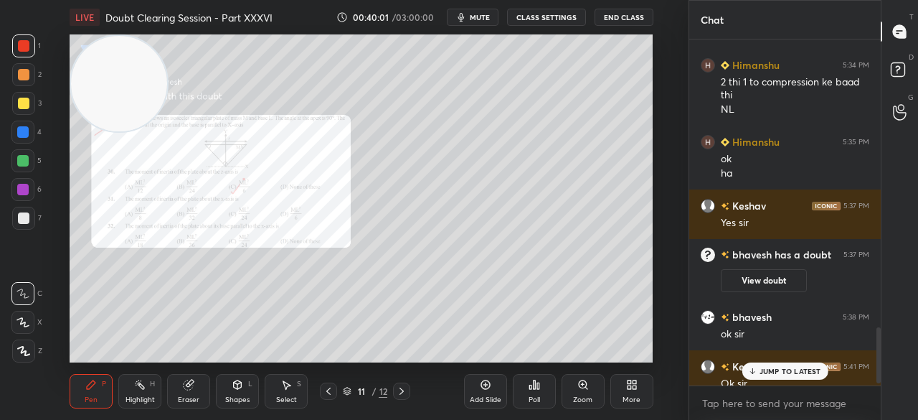
scroll to position [1789, 0]
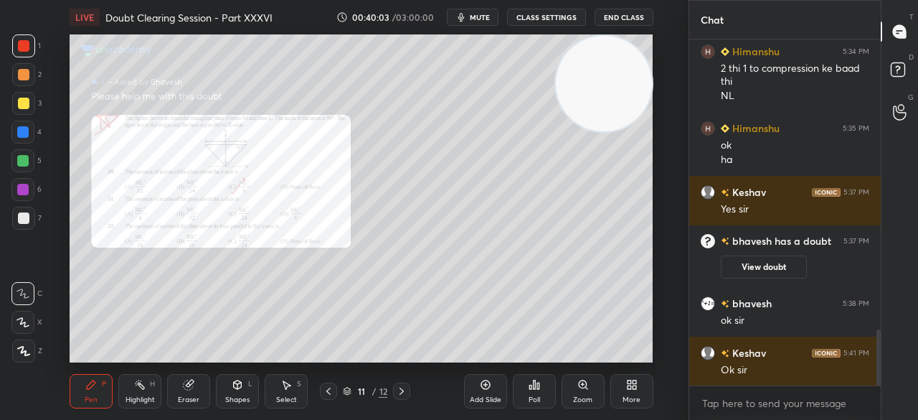
click at [478, 15] on span "mute" at bounding box center [480, 17] width 20 height 10
click at [477, 14] on span "unmute" at bounding box center [478, 17] width 31 height 10
click at [19, 44] on div at bounding box center [23, 45] width 11 height 11
click at [30, 44] on div at bounding box center [23, 45] width 23 height 23
click at [23, 47] on div at bounding box center [23, 45] width 11 height 11
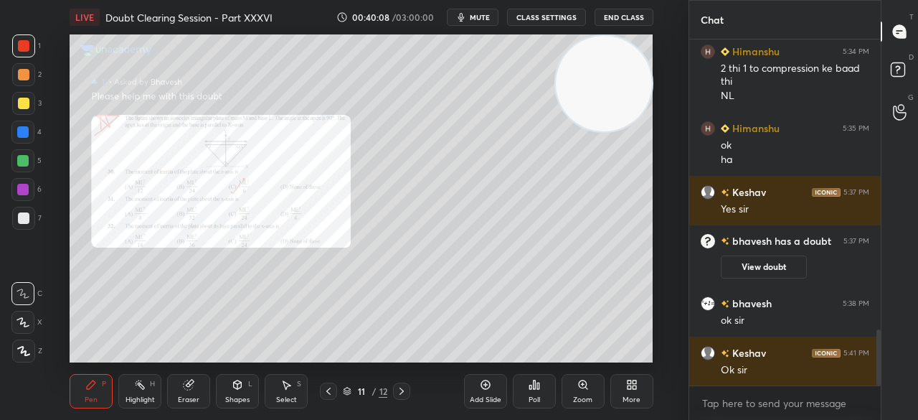
click at [22, 88] on div "2" at bounding box center [26, 77] width 29 height 29
click at [23, 96] on div at bounding box center [23, 103] width 23 height 23
click at [472, 22] on button "mute" at bounding box center [473, 17] width 52 height 17
click at [630, 19] on button "End Class" at bounding box center [624, 17] width 59 height 17
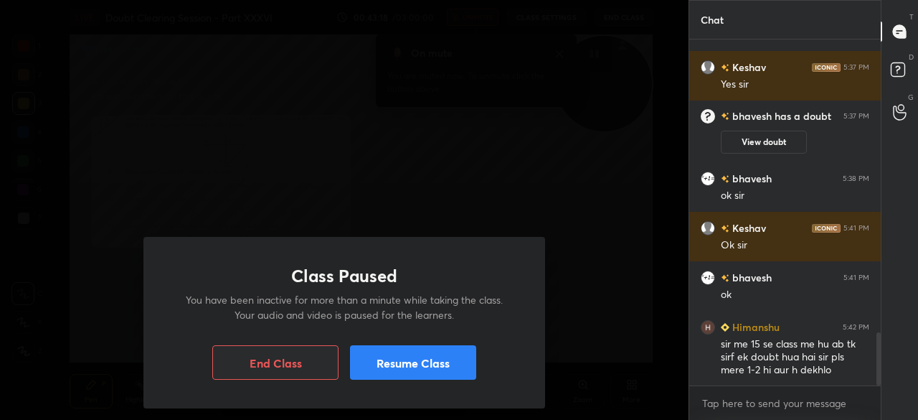
scroll to position [1949, 0]
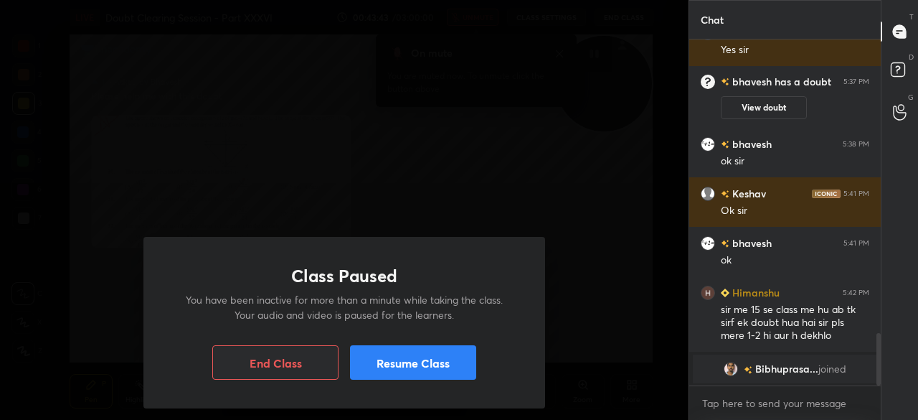
click at [374, 349] on button "Resume Class" at bounding box center [413, 362] width 126 height 34
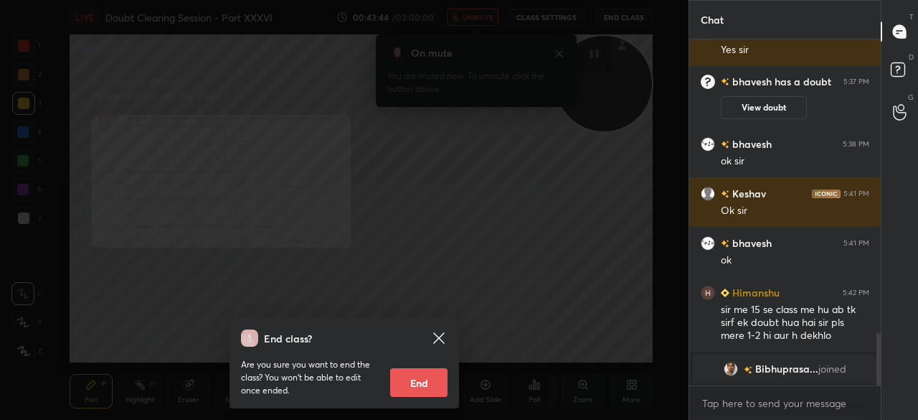
click at [441, 334] on icon at bounding box center [438, 337] width 17 height 17
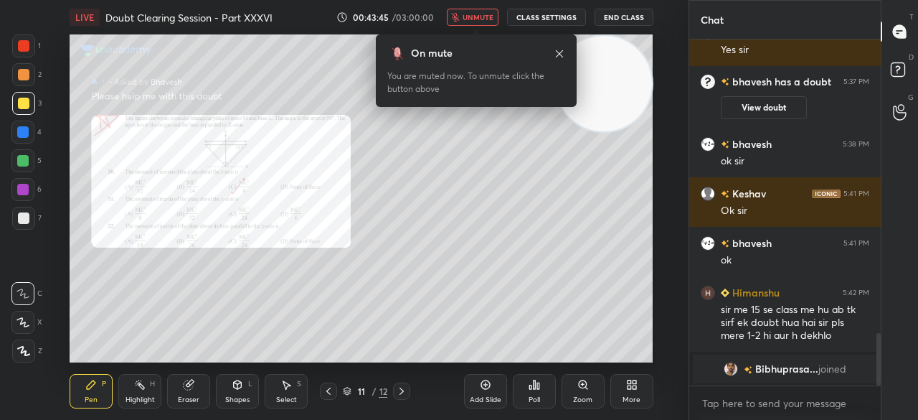
click at [486, 5] on div "LIVE Doubt Clearing Session - Part XXXVI 00:43:45 / 03:00:00 unmute CLASS SETTI…" at bounding box center [361, 17] width 583 height 34
click at [486, 22] on span "unmute" at bounding box center [478, 17] width 31 height 10
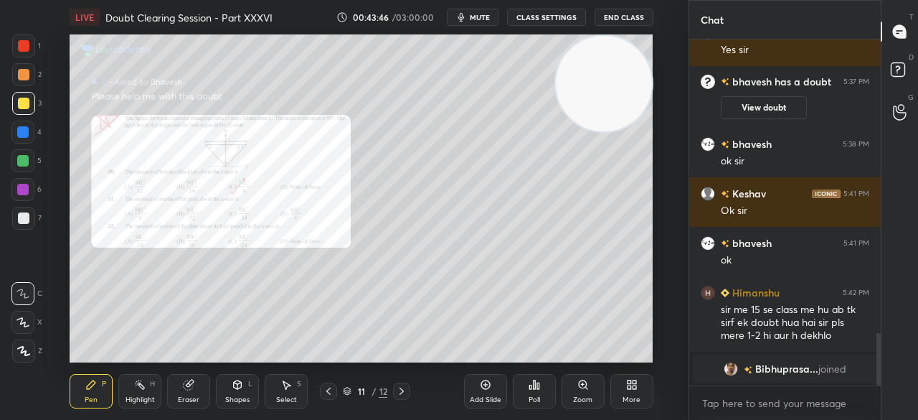
click at [24, 51] on div at bounding box center [23, 45] width 11 height 11
click at [17, 136] on div at bounding box center [22, 132] width 23 height 23
click at [16, 161] on div at bounding box center [22, 160] width 23 height 23
click at [35, 44] on div "1" at bounding box center [26, 45] width 29 height 23
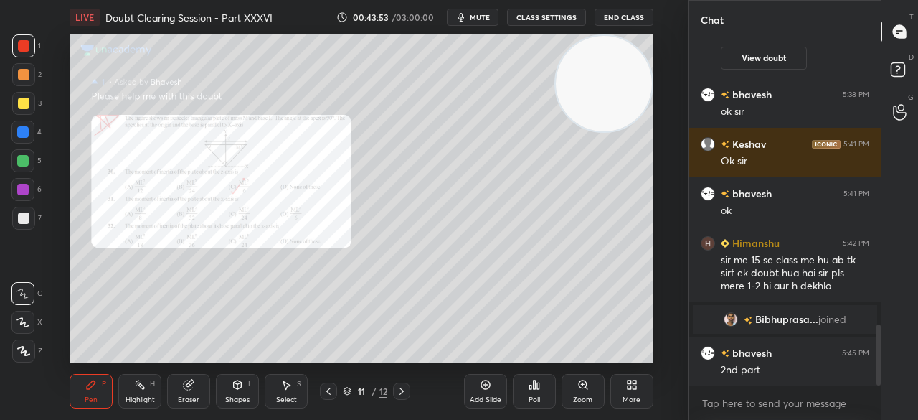
scroll to position [1611, 0]
click at [26, 45] on div at bounding box center [23, 45] width 11 height 11
click at [328, 387] on icon at bounding box center [328, 390] width 11 height 11
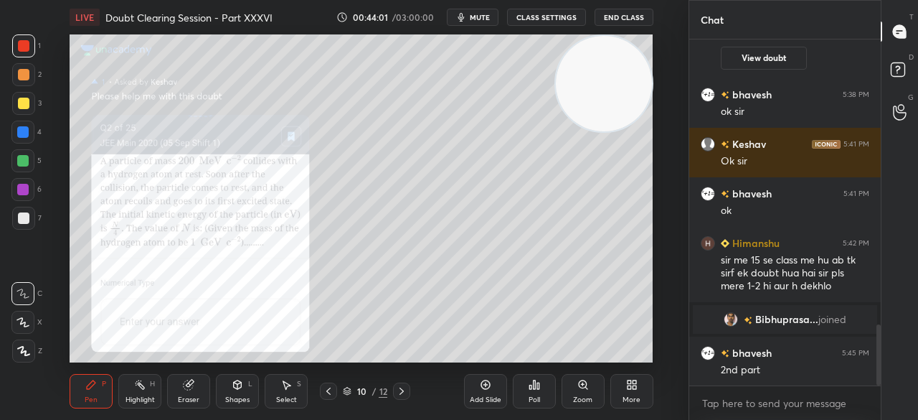
click at [330, 395] on icon at bounding box center [328, 390] width 11 height 11
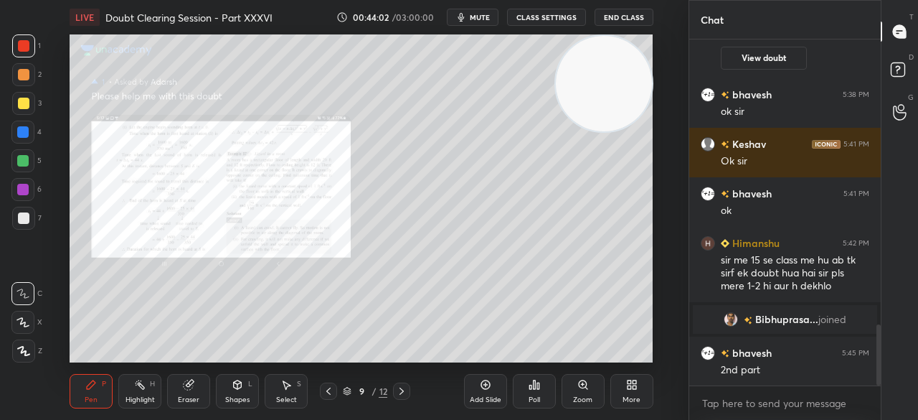
click at [399, 388] on icon at bounding box center [401, 390] width 11 height 11
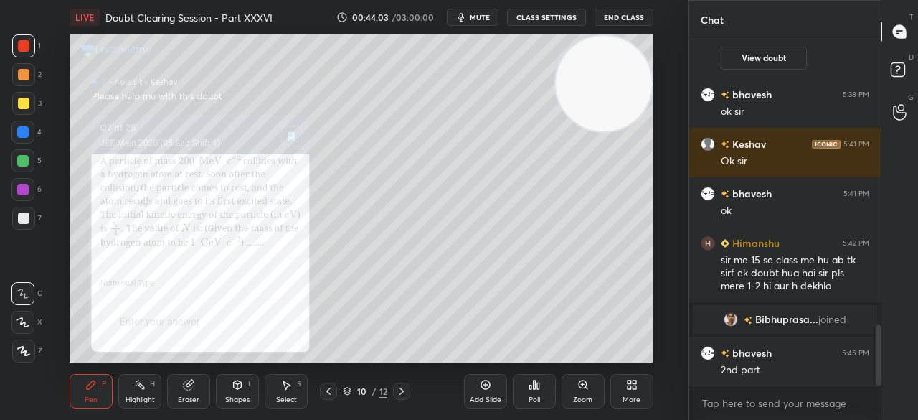
click at [400, 392] on icon at bounding box center [401, 390] width 11 height 11
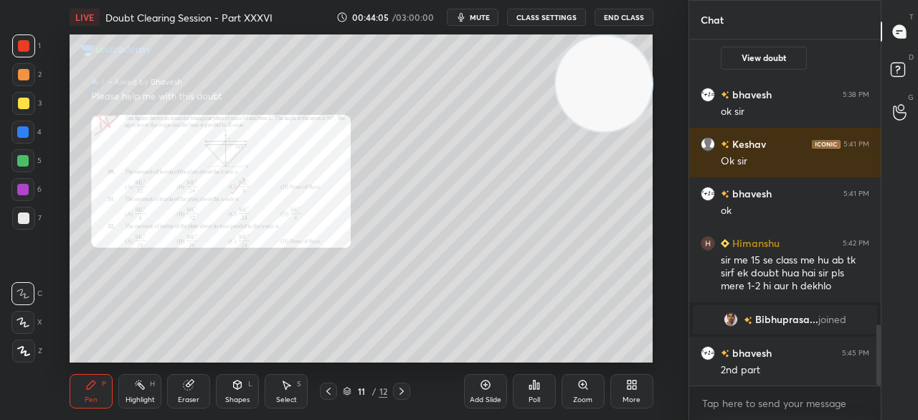
click at [26, 130] on div at bounding box center [22, 131] width 11 height 11
click at [16, 44] on div at bounding box center [23, 45] width 23 height 23
click at [17, 41] on div at bounding box center [23, 45] width 23 height 23
click at [578, 388] on icon at bounding box center [583, 384] width 11 height 11
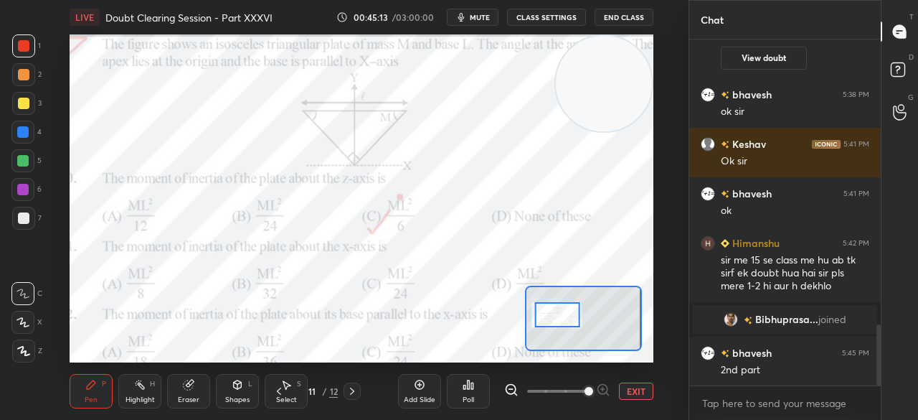
click at [550, 311] on div at bounding box center [556, 314] width 45 height 25
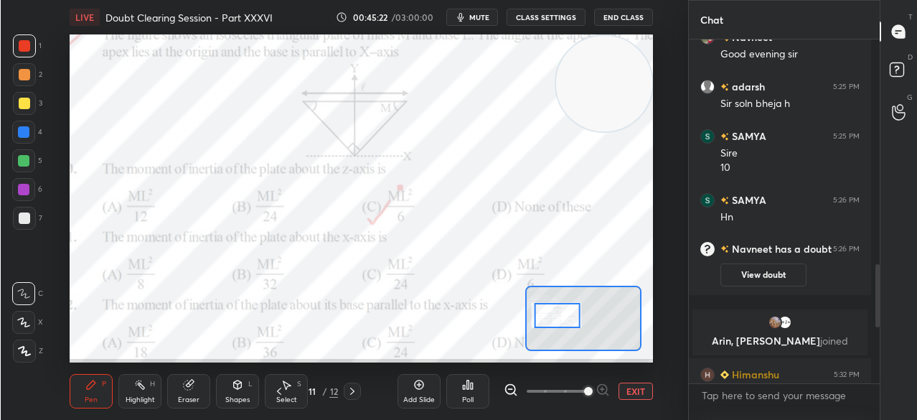
scroll to position [5, 5]
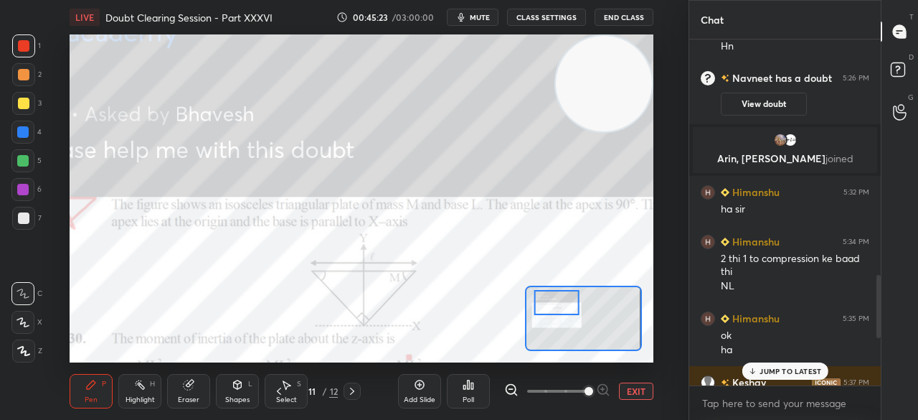
drag, startPoint x: 562, startPoint y: 314, endPoint x: 561, endPoint y: 299, distance: 14.4
click at [561, 299] on div at bounding box center [556, 302] width 45 height 25
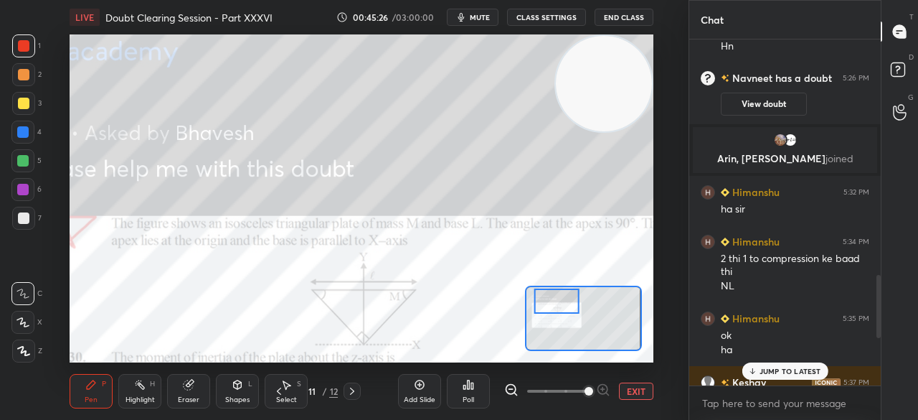
click at [561, 301] on div at bounding box center [556, 300] width 45 height 25
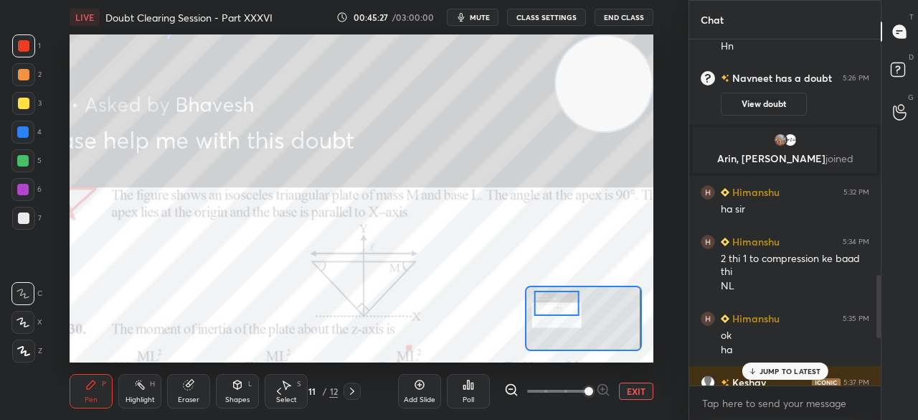
click at [508, 391] on icon at bounding box center [511, 389] width 14 height 14
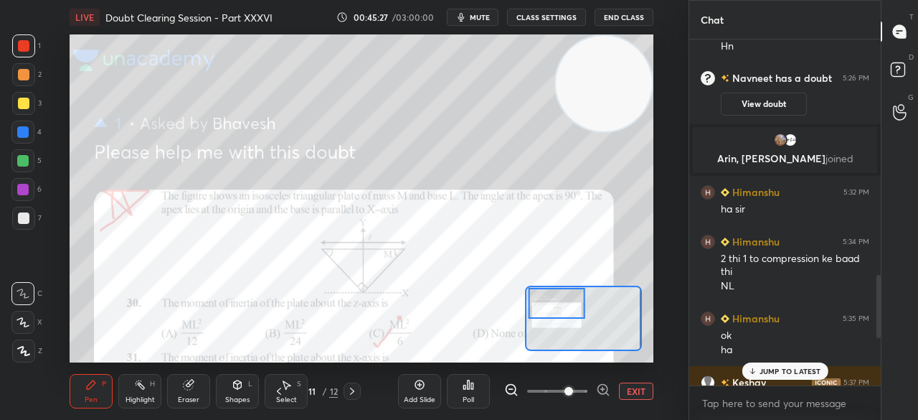
click at [508, 391] on icon at bounding box center [511, 389] width 14 height 14
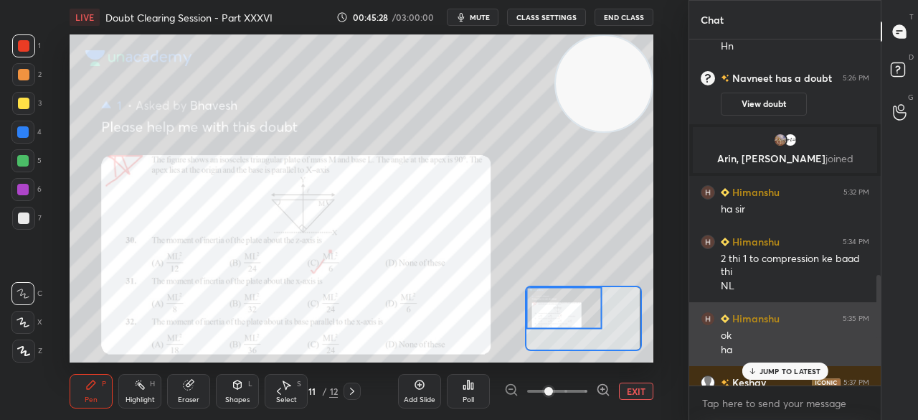
click at [784, 357] on div "[PERSON_NAME] 5:35 PM ok ha" at bounding box center [785, 334] width 192 height 64
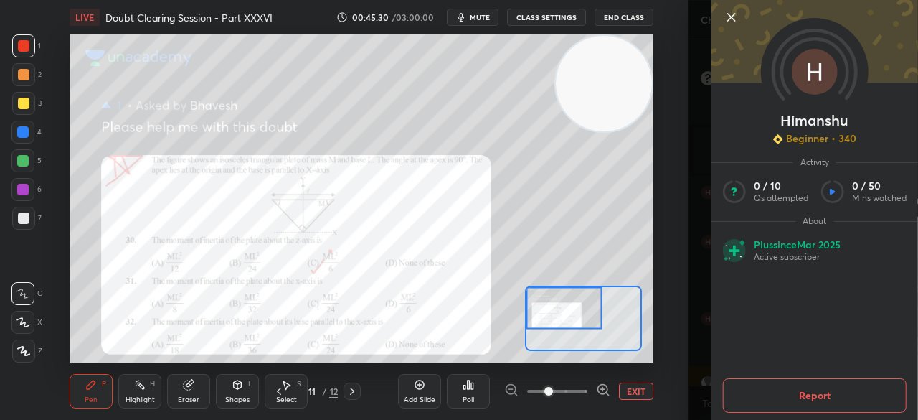
click at [729, 12] on icon at bounding box center [731, 17] width 17 height 17
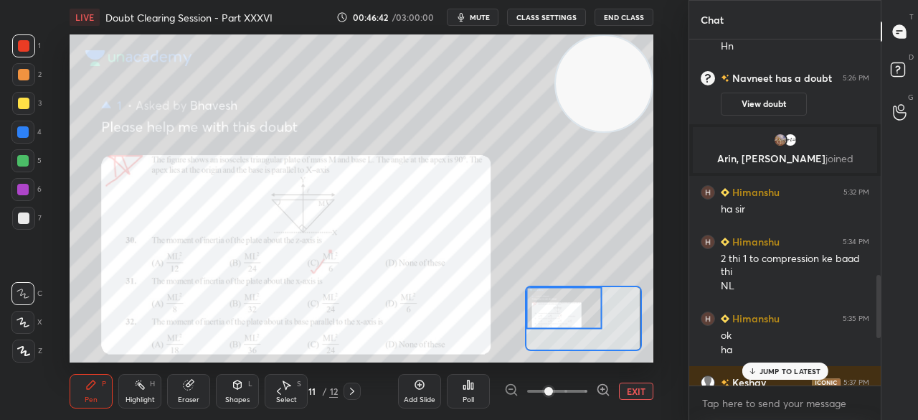
click at [757, 369] on icon at bounding box center [752, 371] width 9 height 9
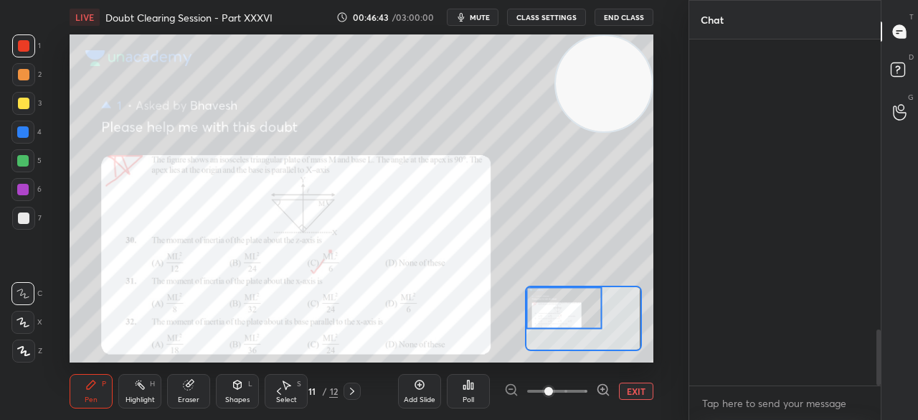
scroll to position [1785, 0]
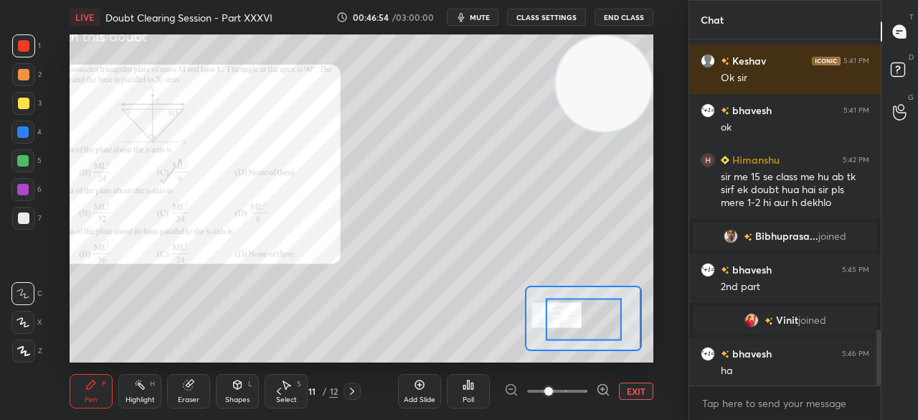
click at [248, 390] on div "Shapes L" at bounding box center [237, 391] width 43 height 34
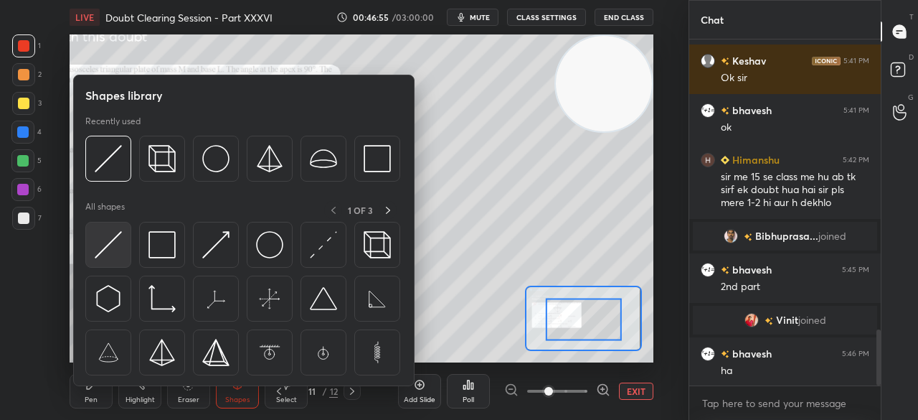
click at [90, 242] on div at bounding box center [108, 245] width 46 height 46
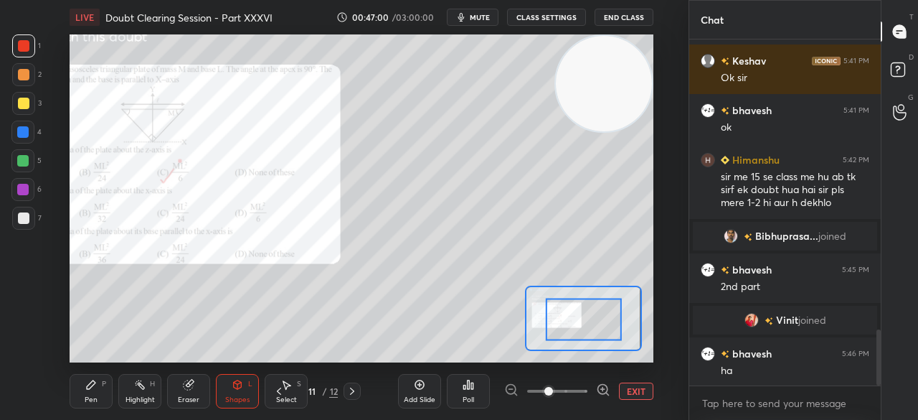
click at [13, 102] on div at bounding box center [23, 103] width 23 height 23
click at [15, 101] on div at bounding box center [23, 103] width 23 height 23
click at [18, 101] on div at bounding box center [23, 103] width 11 height 11
click at [33, 100] on div at bounding box center [23, 103] width 23 height 23
click at [30, 47] on div at bounding box center [23, 45] width 23 height 23
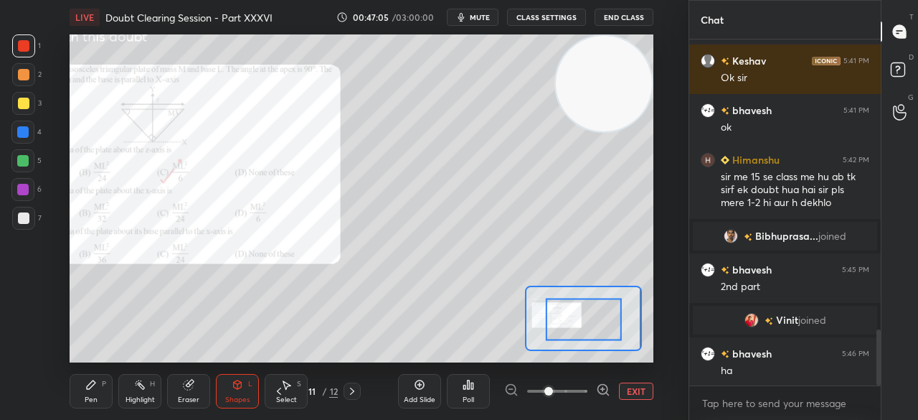
click at [103, 391] on div "Pen P" at bounding box center [91, 391] width 43 height 34
click at [108, 387] on div "Pen P" at bounding box center [91, 391] width 43 height 34
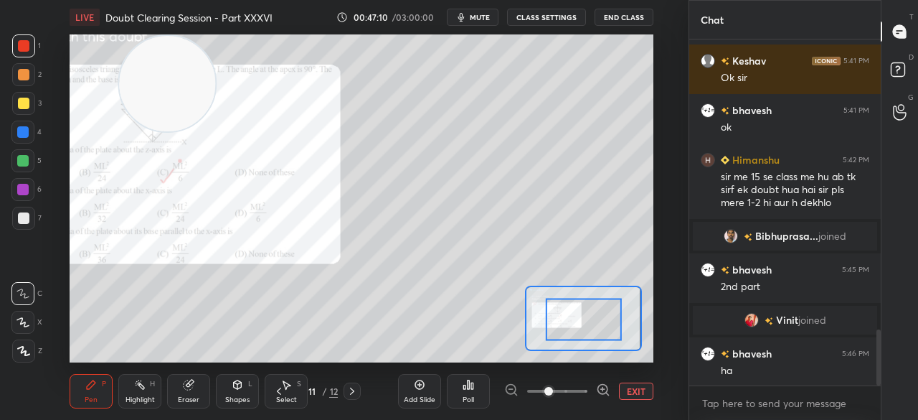
click at [15, 98] on div at bounding box center [23, 103] width 23 height 23
click at [18, 103] on div at bounding box center [23, 103] width 11 height 11
click at [189, 392] on div "Eraser" at bounding box center [188, 391] width 43 height 34
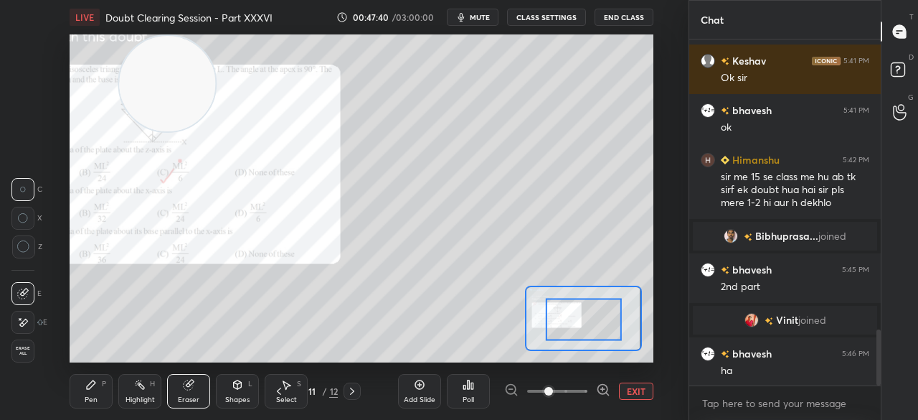
click at [95, 394] on div "Pen P" at bounding box center [91, 391] width 43 height 34
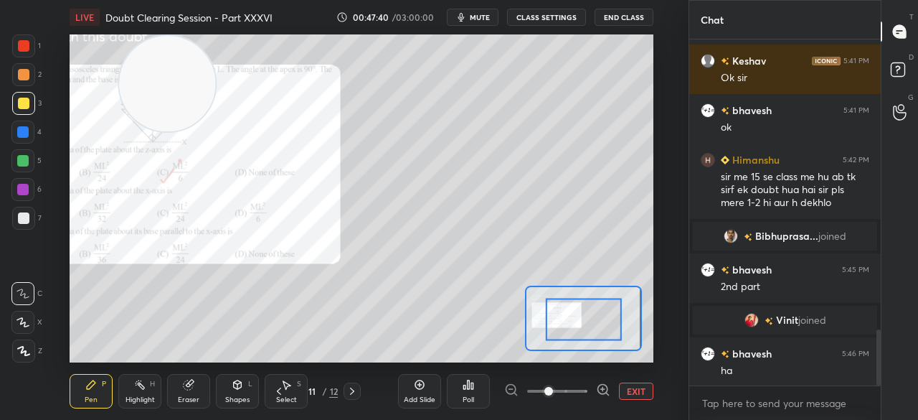
click at [94, 397] on div "Pen" at bounding box center [91, 399] width 13 height 7
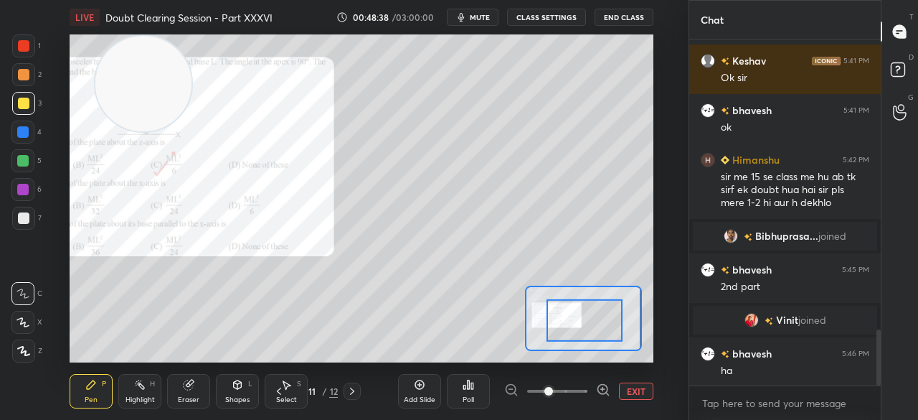
click at [29, 50] on div at bounding box center [23, 45] width 23 height 23
click at [33, 129] on div at bounding box center [22, 132] width 23 height 23
click at [34, 130] on div at bounding box center [22, 132] width 23 height 23
click at [22, 217] on div at bounding box center [23, 217] width 11 height 11
click at [29, 189] on div at bounding box center [22, 189] width 23 height 23
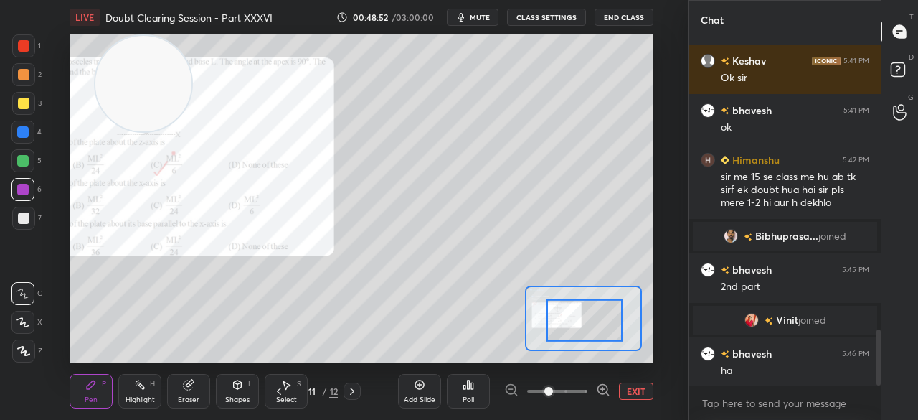
click at [32, 186] on div at bounding box center [22, 189] width 23 height 23
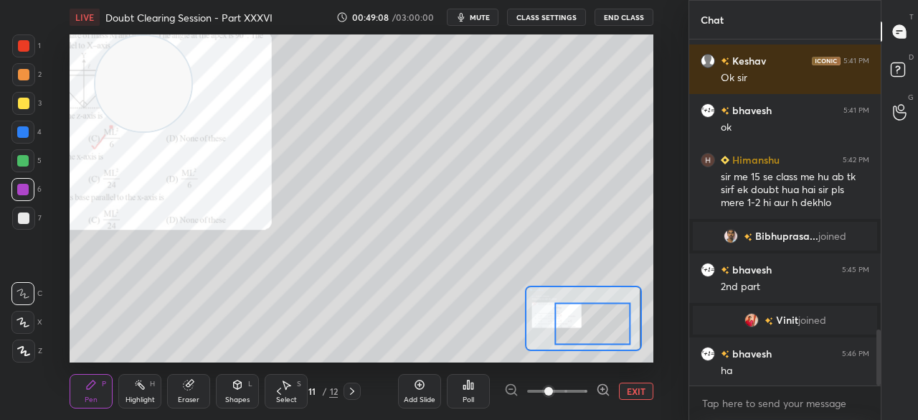
click at [24, 99] on div at bounding box center [23, 103] width 11 height 11
click at [39, 97] on div "3" at bounding box center [26, 103] width 29 height 23
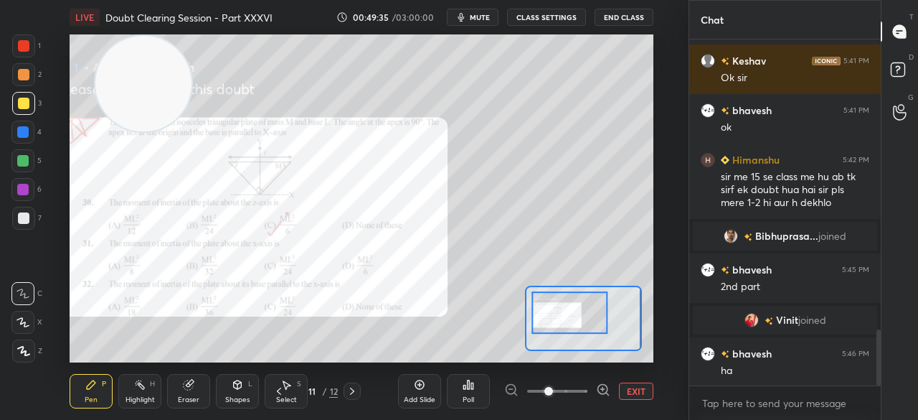
click at [16, 39] on div at bounding box center [23, 45] width 23 height 23
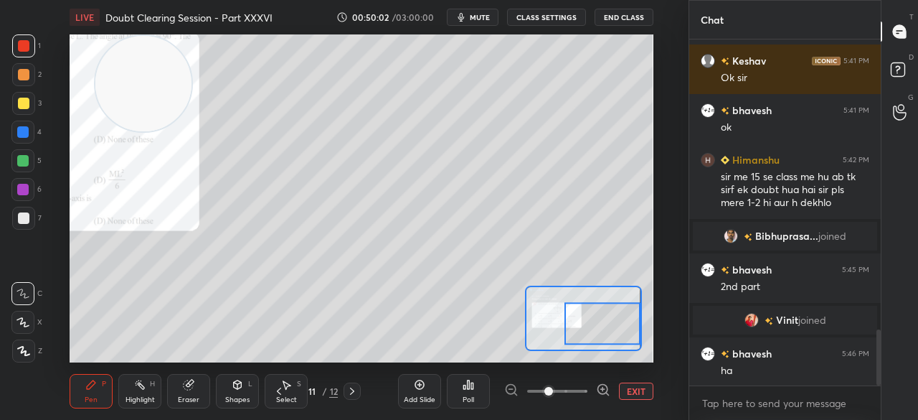
click at [17, 110] on div at bounding box center [23, 103] width 23 height 23
click at [22, 108] on div at bounding box center [23, 103] width 11 height 11
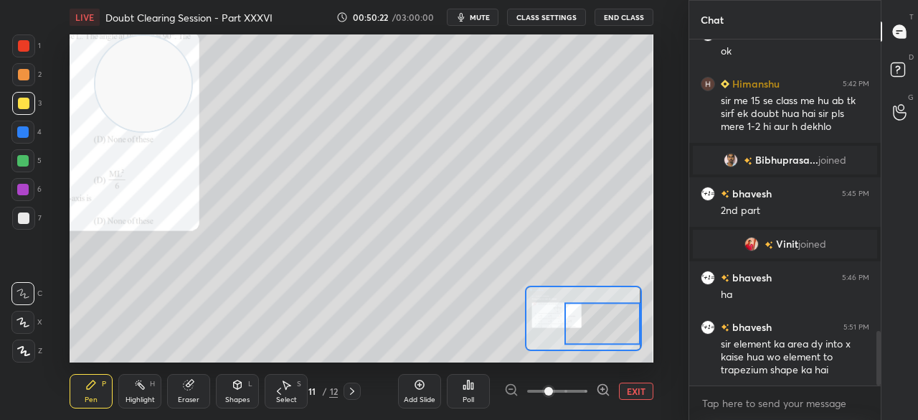
click at [27, 59] on div "1" at bounding box center [26, 48] width 29 height 29
click at [27, 55] on div at bounding box center [23, 45] width 23 height 23
click at [26, 105] on div at bounding box center [23, 103] width 11 height 11
click at [636, 390] on button "EXIT" at bounding box center [636, 390] width 34 height 17
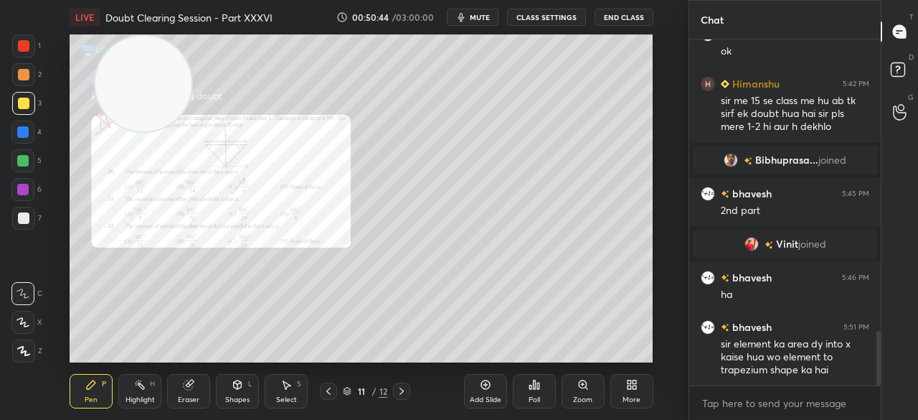
click at [481, 394] on div "Add Slide" at bounding box center [485, 391] width 43 height 34
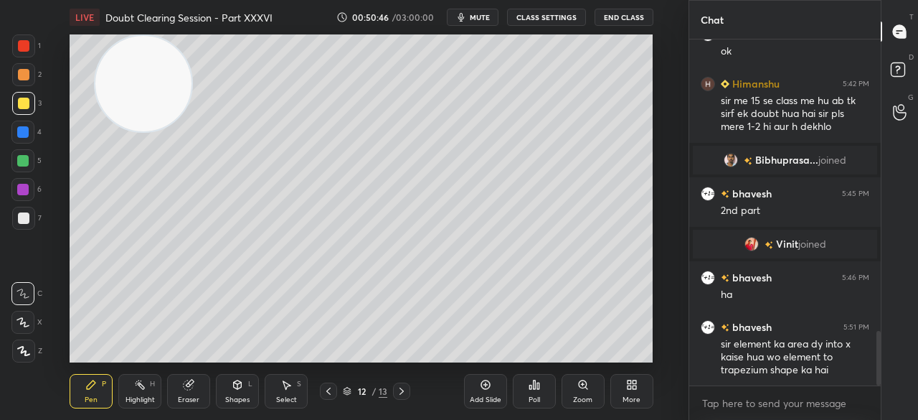
click at [29, 169] on div at bounding box center [22, 160] width 23 height 23
click at [27, 166] on div at bounding box center [22, 160] width 11 height 11
click at [20, 103] on div at bounding box center [23, 103] width 11 height 11
click at [22, 104] on div at bounding box center [23, 103] width 11 height 11
click at [25, 133] on div at bounding box center [22, 131] width 11 height 11
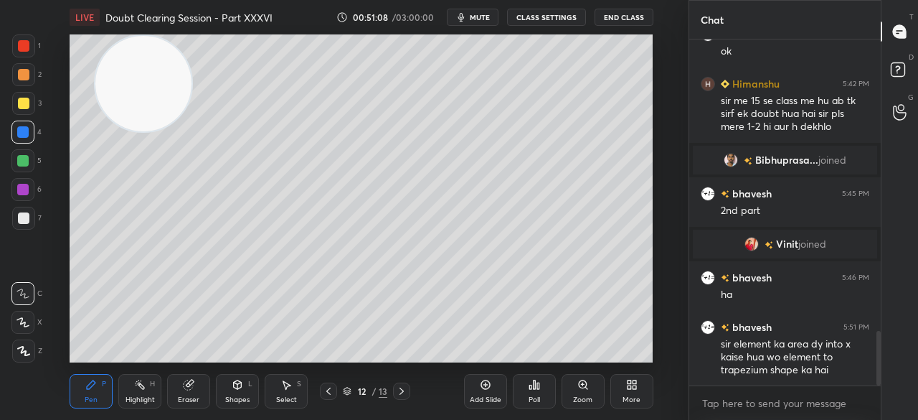
click at [26, 128] on div at bounding box center [22, 131] width 11 height 11
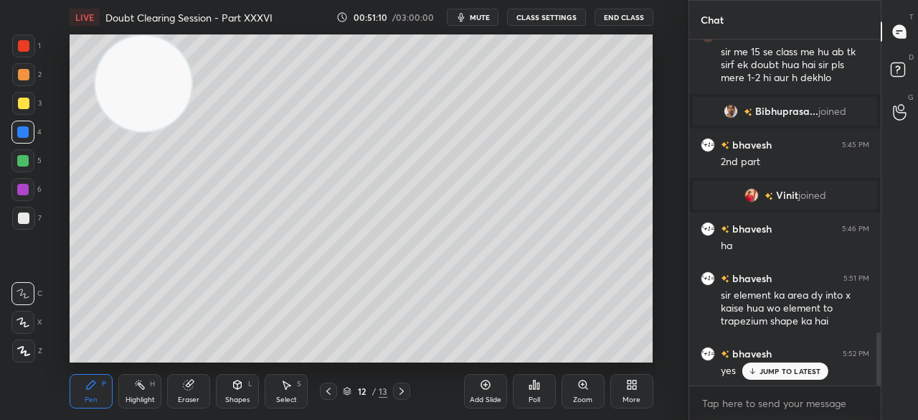
click at [772, 371] on p "JUMP TO LATEST" at bounding box center [791, 371] width 62 height 9
click at [333, 390] on icon at bounding box center [328, 390] width 11 height 11
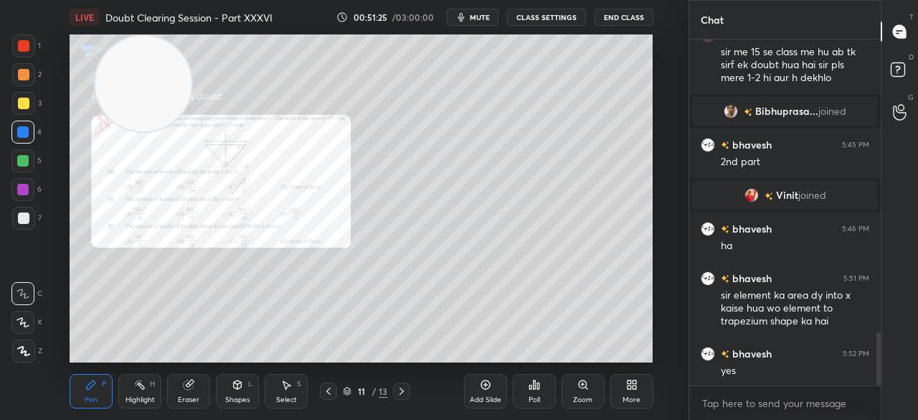
click at [19, 57] on div at bounding box center [23, 45] width 23 height 23
click at [22, 59] on div "1" at bounding box center [26, 48] width 29 height 29
click at [27, 52] on div at bounding box center [23, 45] width 23 height 23
click at [34, 105] on div "3" at bounding box center [26, 103] width 29 height 23
click at [34, 105] on div at bounding box center [23, 103] width 23 height 23
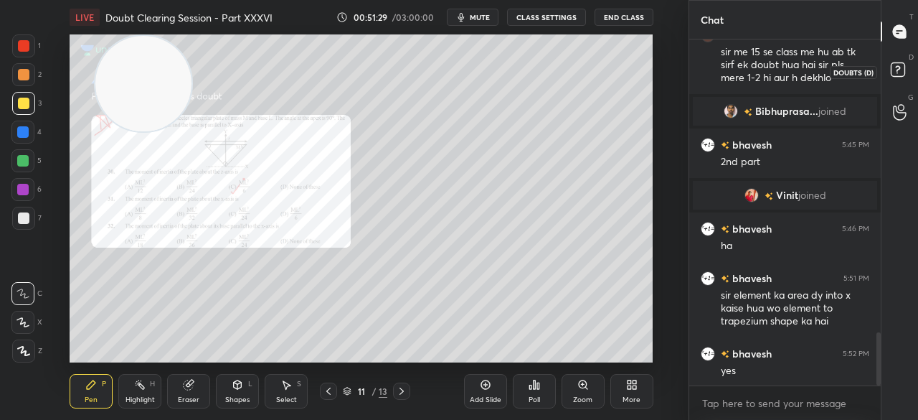
click at [910, 67] on icon at bounding box center [900, 72] width 26 height 26
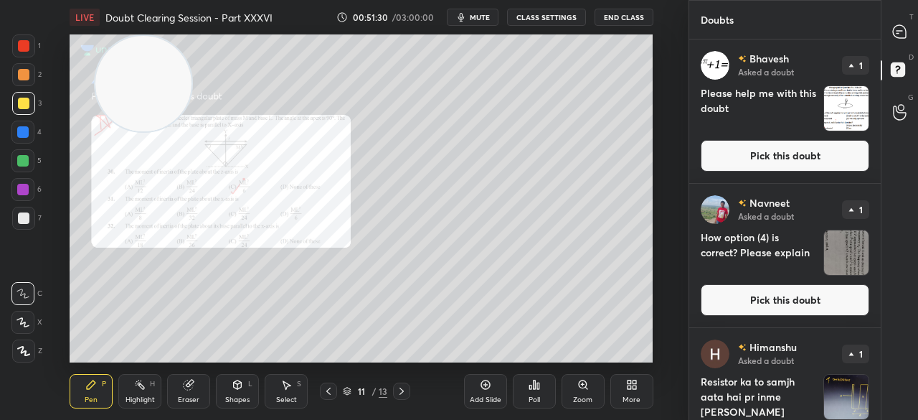
click at [778, 164] on button "Pick this doubt" at bounding box center [785, 156] width 169 height 32
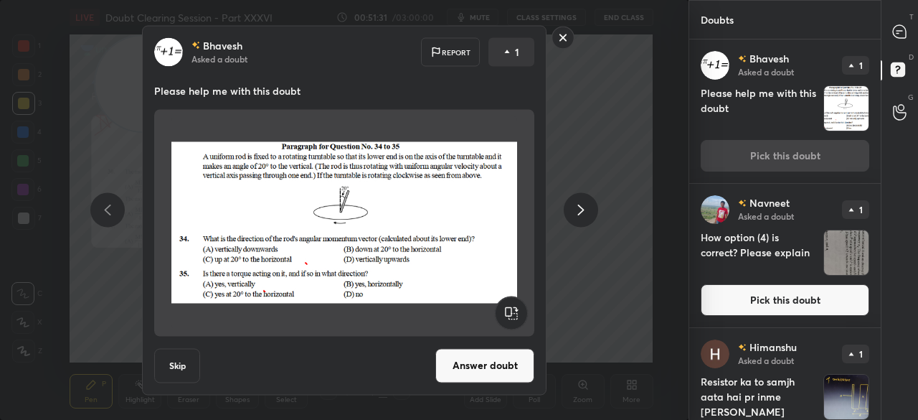
click at [567, 34] on rect at bounding box center [563, 38] width 22 height 22
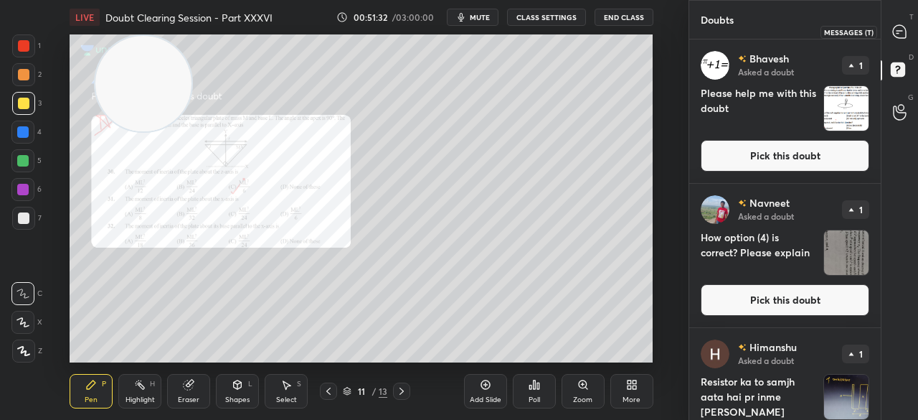
click at [898, 32] on icon at bounding box center [899, 31] width 13 height 13
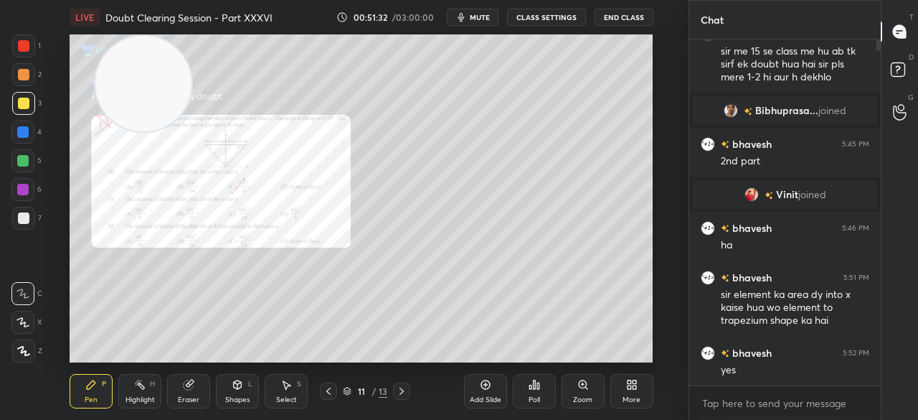
scroll to position [342, 187]
click at [25, 41] on div at bounding box center [23, 45] width 11 height 11
click at [27, 44] on div at bounding box center [23, 45] width 11 height 11
click at [17, 141] on div at bounding box center [22, 132] width 23 height 23
click at [22, 138] on div at bounding box center [22, 132] width 23 height 23
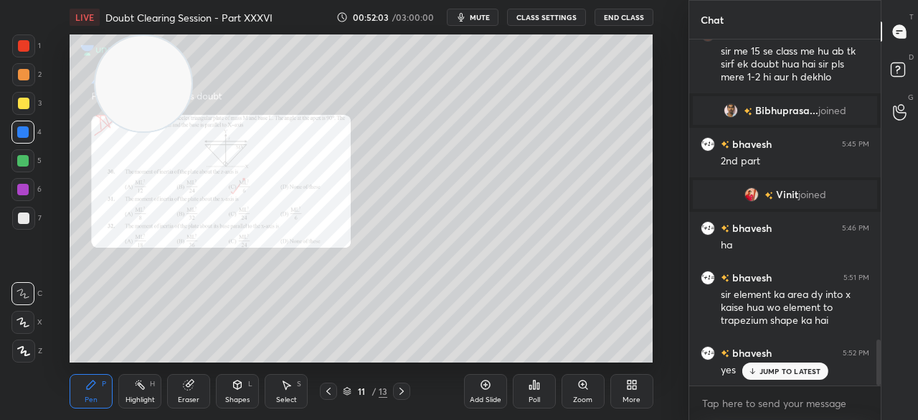
scroll to position [2256, 0]
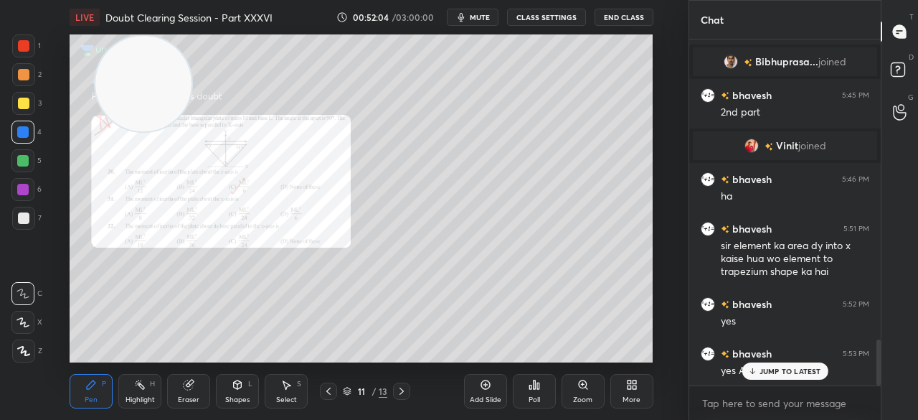
click at [725, 385] on div at bounding box center [785, 385] width 192 height 1
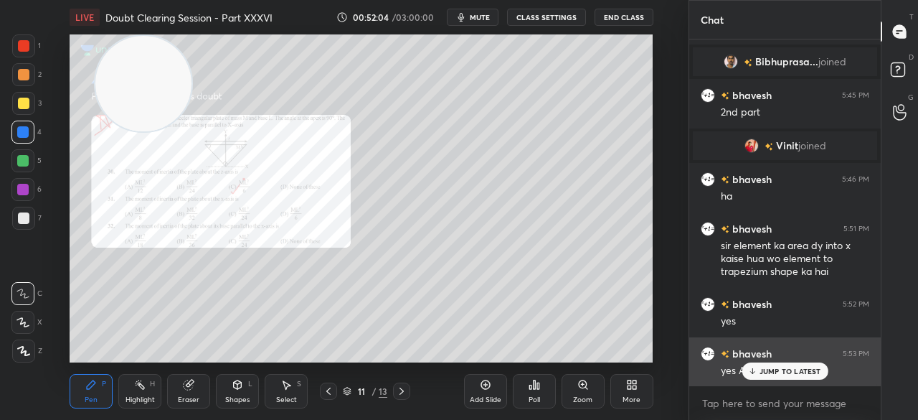
click at [766, 371] on p "JUMP TO LATEST" at bounding box center [791, 371] width 62 height 9
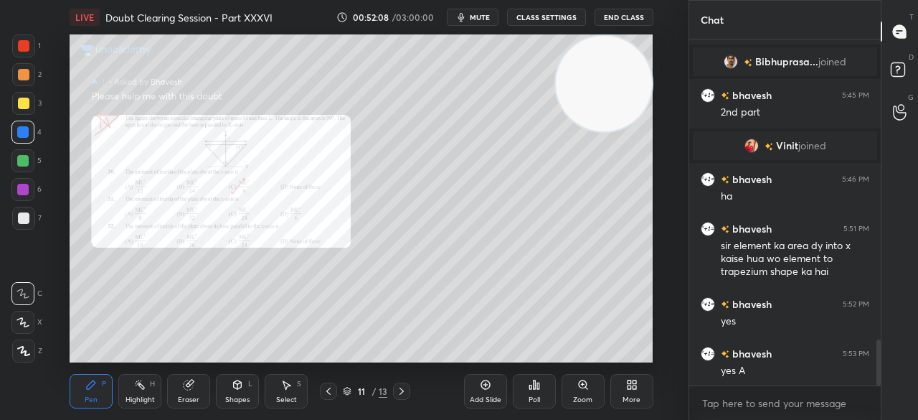
click at [11, 48] on div "1 2 3 4 5 6 7" at bounding box center [26, 134] width 30 height 201
click at [29, 47] on div at bounding box center [23, 45] width 11 height 11
click at [910, 72] on icon at bounding box center [900, 72] width 26 height 26
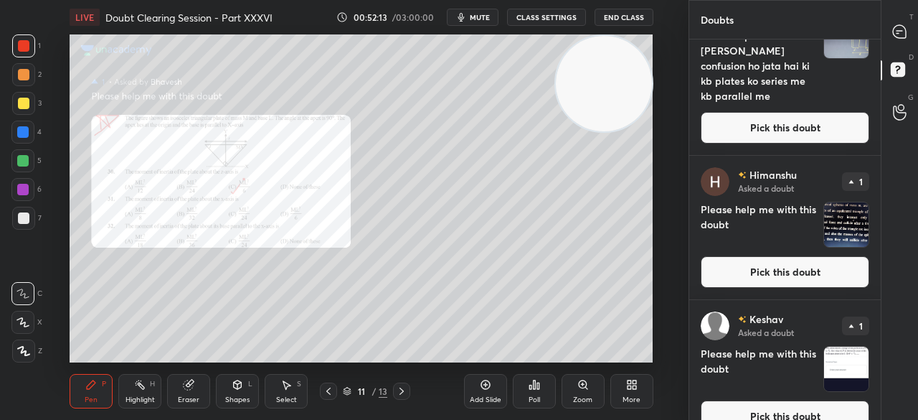
scroll to position [355, 0]
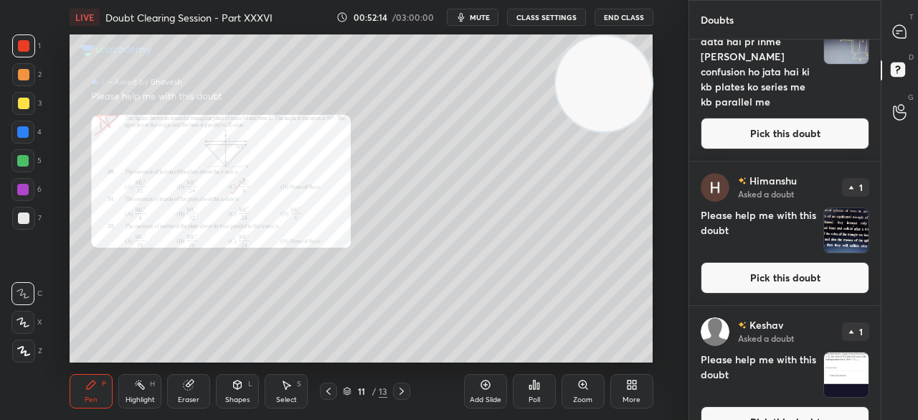
click at [764, 272] on button "Pick this doubt" at bounding box center [785, 278] width 169 height 32
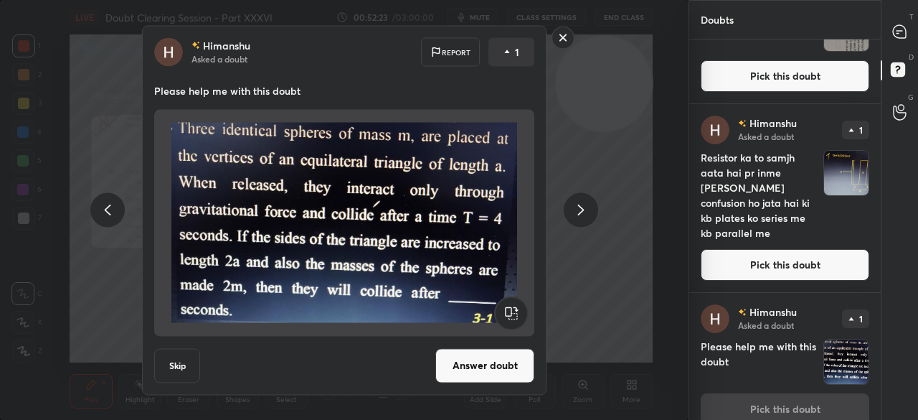
scroll to position [221, 0]
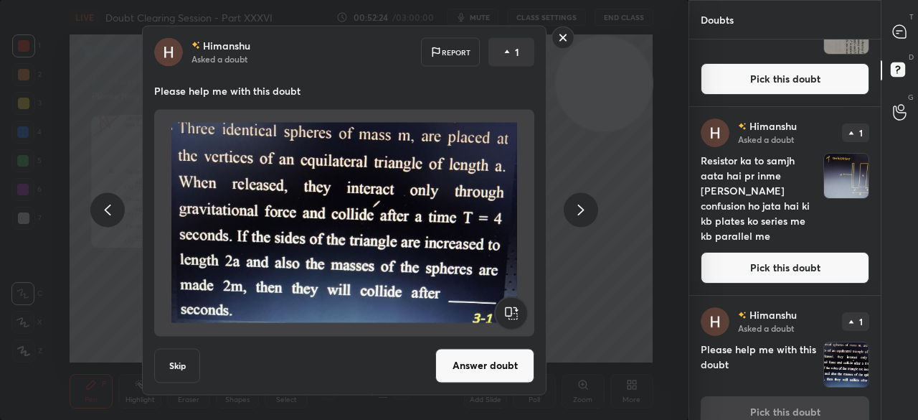
click at [758, 265] on button "Pick this doubt" at bounding box center [785, 268] width 169 height 32
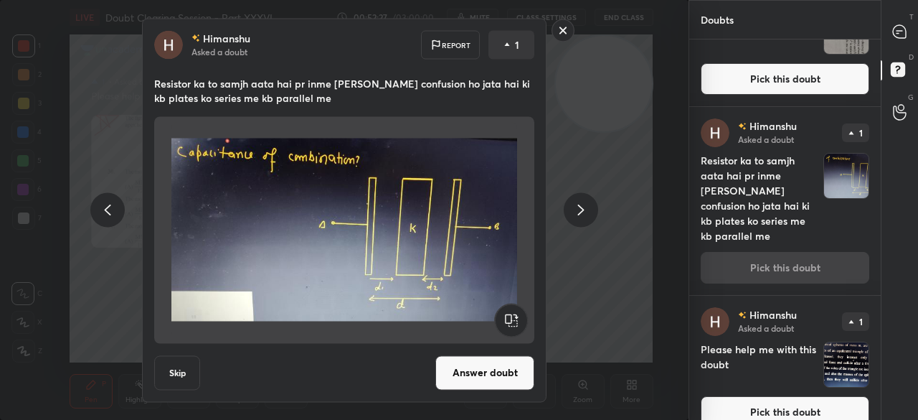
click at [489, 368] on button "Answer doubt" at bounding box center [484, 372] width 99 height 34
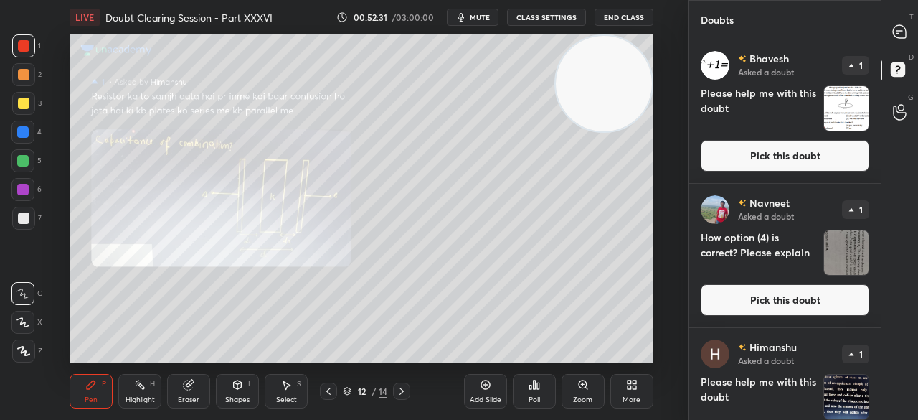
click at [891, 37] on div at bounding box center [900, 32] width 29 height 26
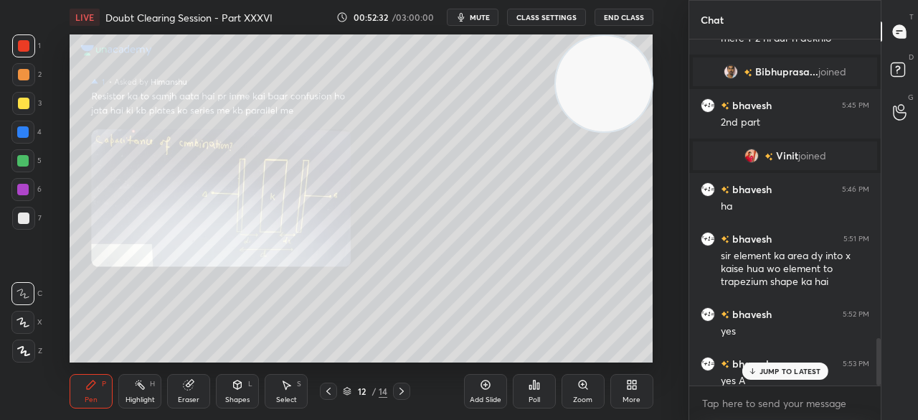
scroll to position [2194, 0]
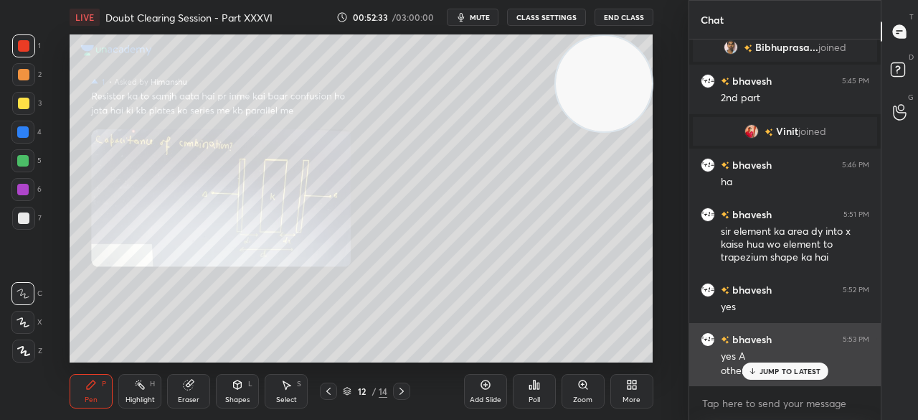
click at [772, 374] on p "JUMP TO LATEST" at bounding box center [791, 371] width 62 height 9
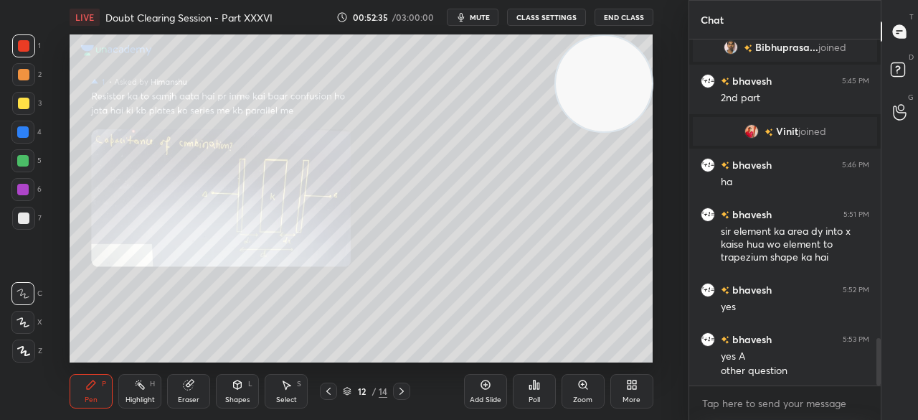
click at [27, 104] on div at bounding box center [23, 103] width 11 height 11
click at [24, 128] on div at bounding box center [22, 131] width 11 height 11
click at [27, 129] on div at bounding box center [22, 131] width 11 height 11
click at [578, 392] on div "Zoom" at bounding box center [583, 391] width 43 height 34
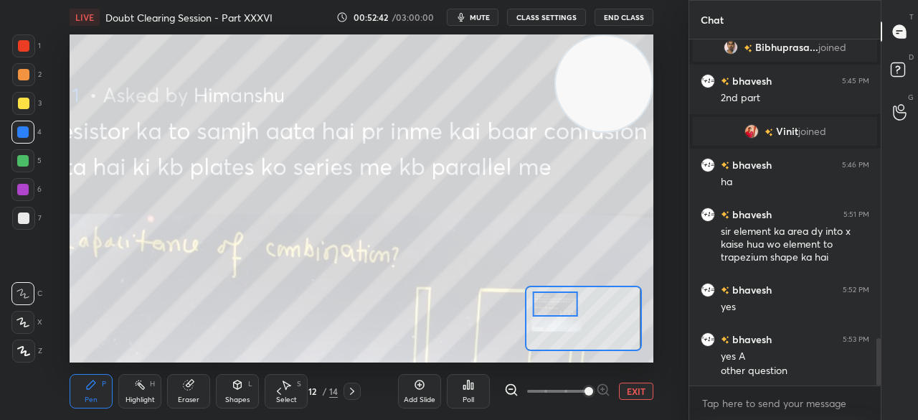
click at [41, 59] on div "1 2 3 4 5 6 7" at bounding box center [26, 134] width 30 height 201
click at [779, 373] on p "JUMP TO LATEST" at bounding box center [791, 371] width 62 height 9
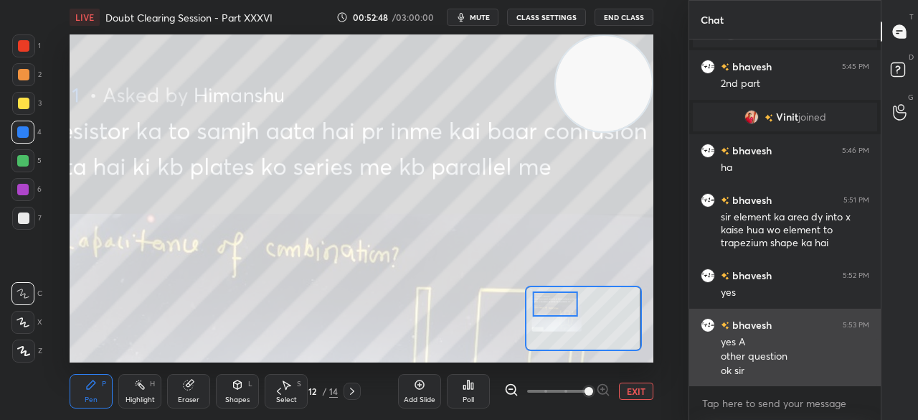
scroll to position [2274, 0]
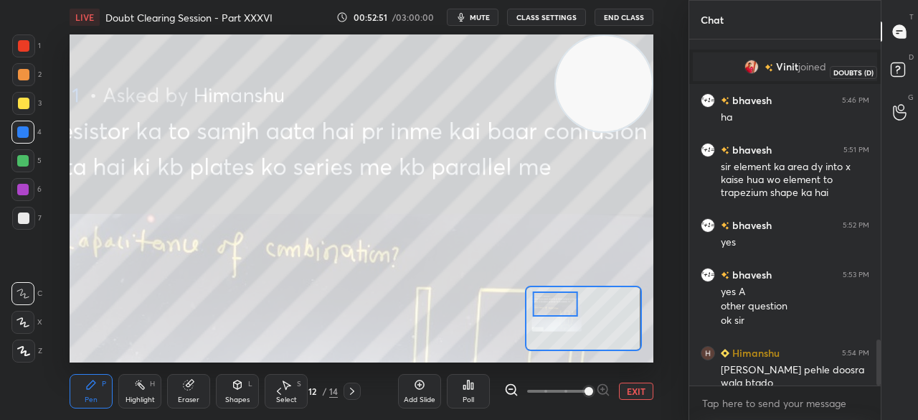
click at [905, 70] on icon at bounding box center [900, 72] width 26 height 26
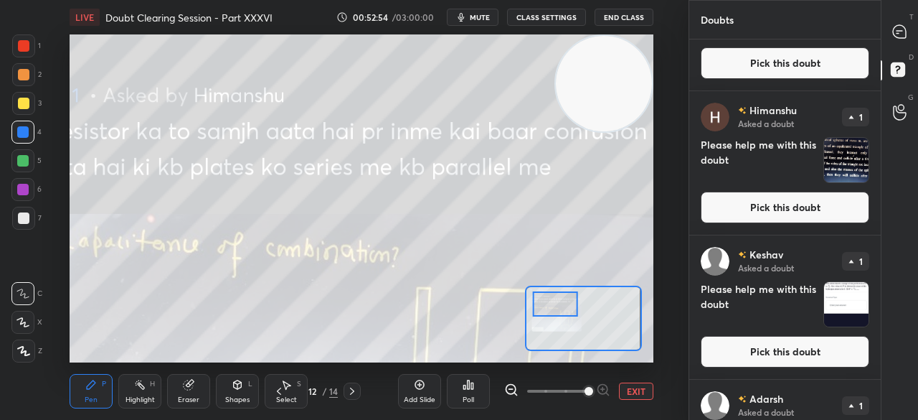
scroll to position [237, 0]
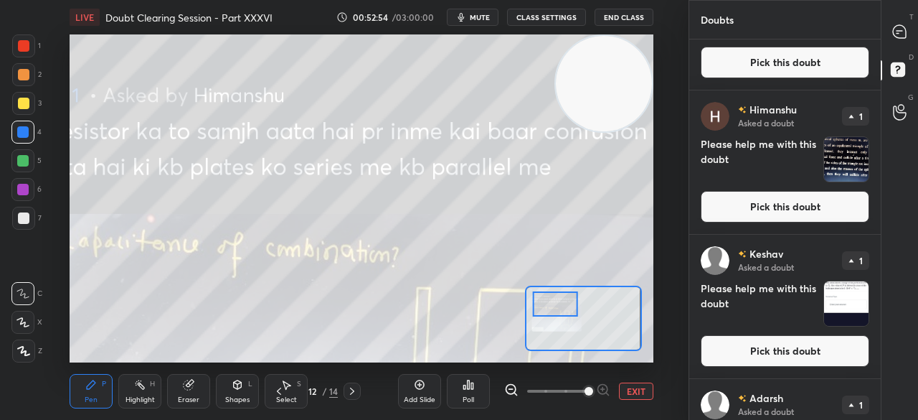
click at [799, 207] on button "Pick this doubt" at bounding box center [785, 207] width 169 height 32
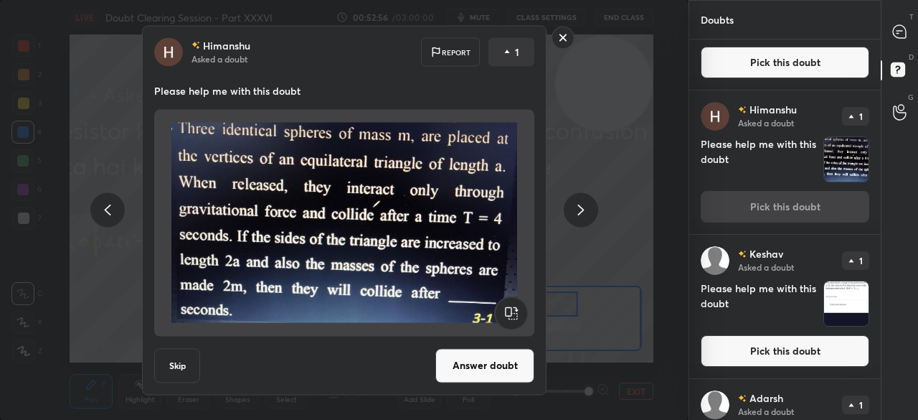
click at [496, 355] on button "Answer doubt" at bounding box center [484, 365] width 99 height 34
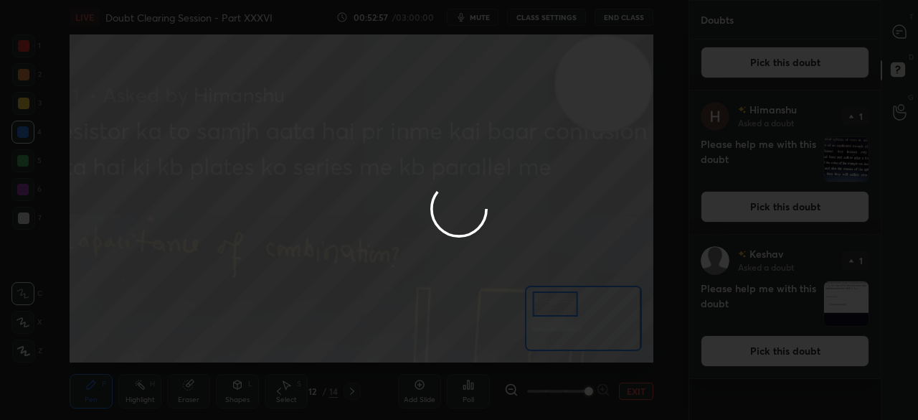
scroll to position [0, 0]
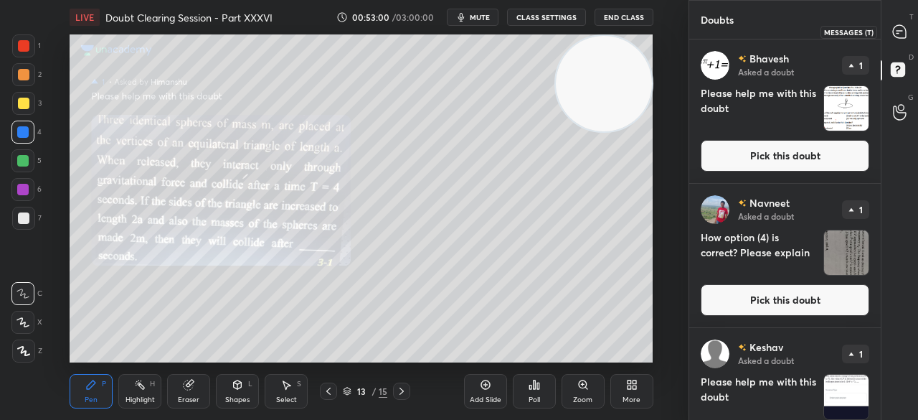
click at [889, 24] on div at bounding box center [900, 32] width 29 height 26
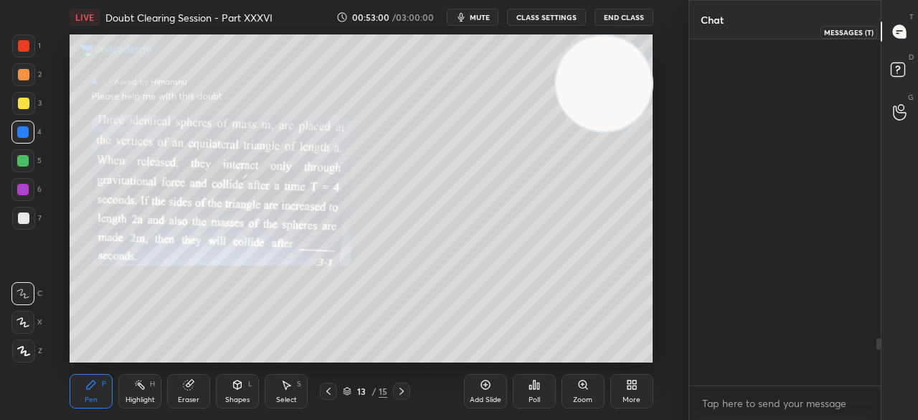
click at [892, 37] on icon at bounding box center [899, 31] width 15 height 15
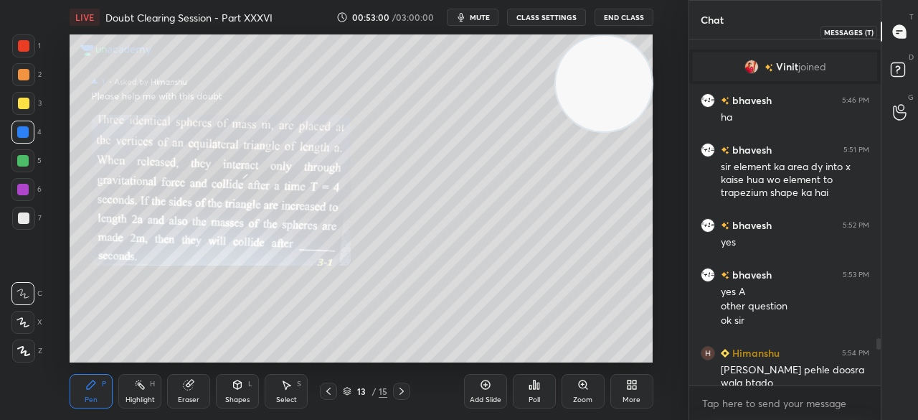
click at [901, 35] on icon at bounding box center [899, 31] width 13 height 13
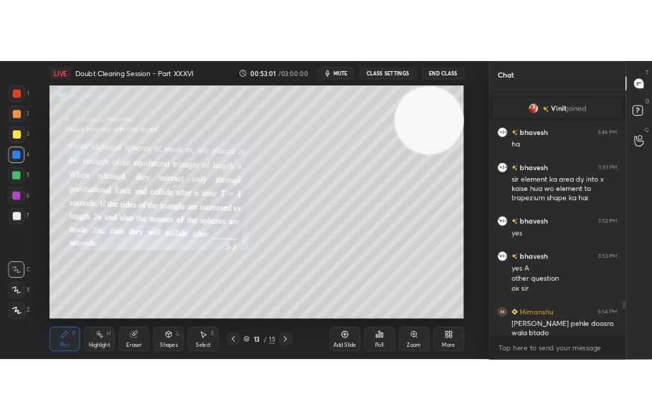
scroll to position [2213, 0]
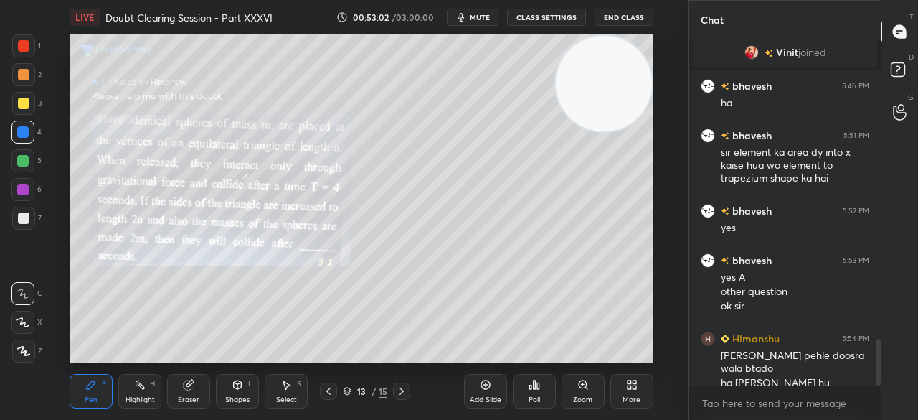
click at [588, 384] on icon at bounding box center [583, 384] width 11 height 11
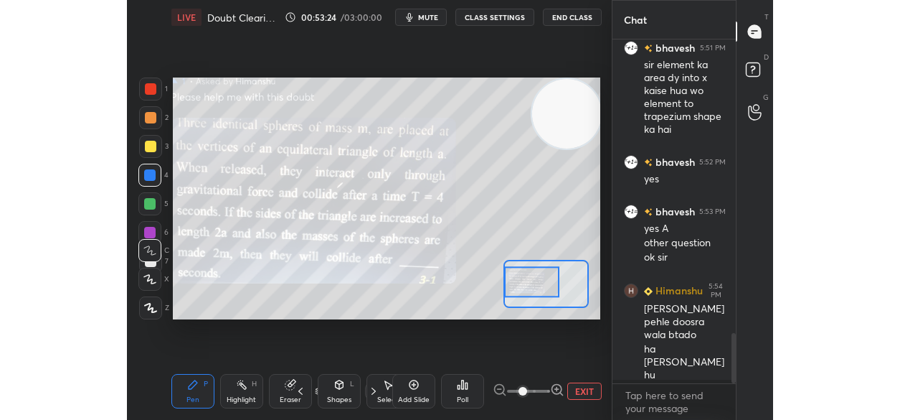
scroll to position [71415, 71125]
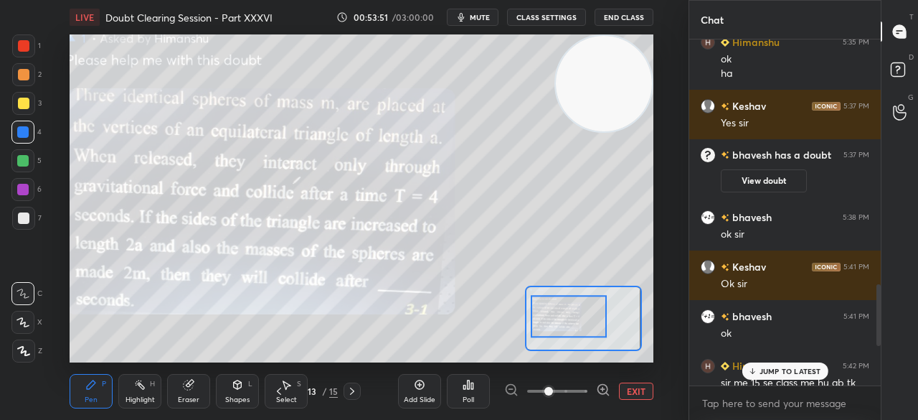
click at [27, 54] on div at bounding box center [23, 45] width 23 height 23
click at [27, 50] on div at bounding box center [23, 45] width 11 height 11
click at [33, 39] on div at bounding box center [23, 45] width 23 height 23
click at [769, 368] on p "JUMP TO LATEST" at bounding box center [791, 371] width 62 height 9
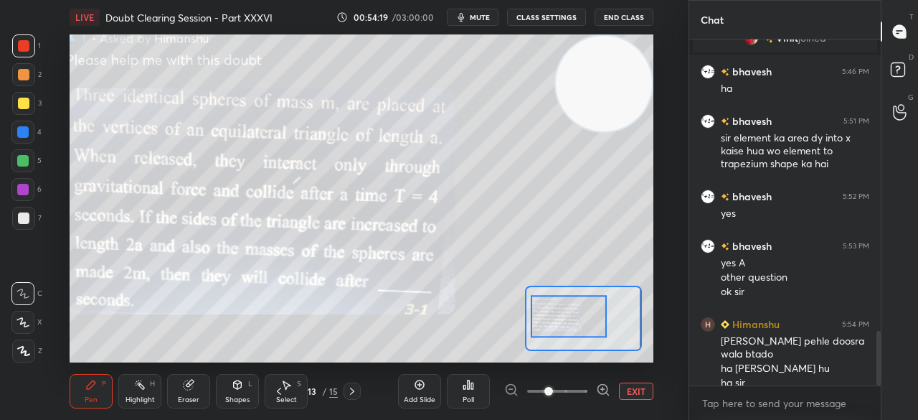
click at [32, 95] on div at bounding box center [23, 103] width 23 height 23
click at [34, 103] on div at bounding box center [23, 103] width 23 height 23
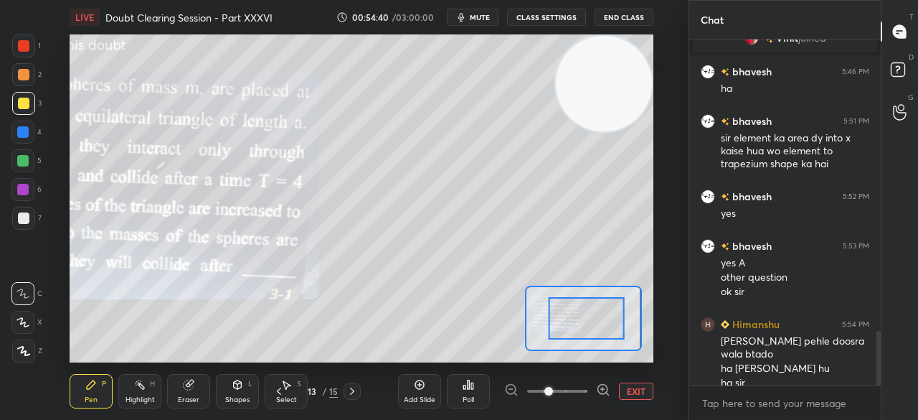
click at [14, 48] on div at bounding box center [23, 45] width 23 height 23
click at [27, 49] on div at bounding box center [23, 45] width 11 height 11
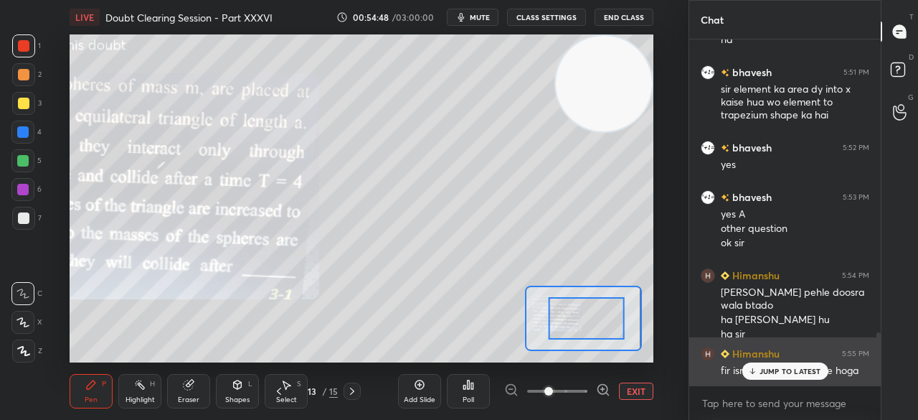
click at [752, 367] on div "JUMP TO LATEST" at bounding box center [785, 370] width 86 height 17
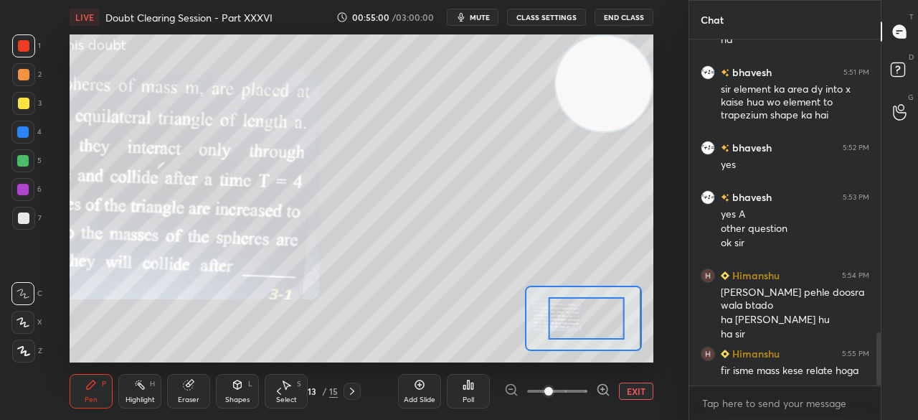
click at [24, 113] on div at bounding box center [23, 103] width 23 height 23
click at [27, 108] on div at bounding box center [23, 103] width 23 height 23
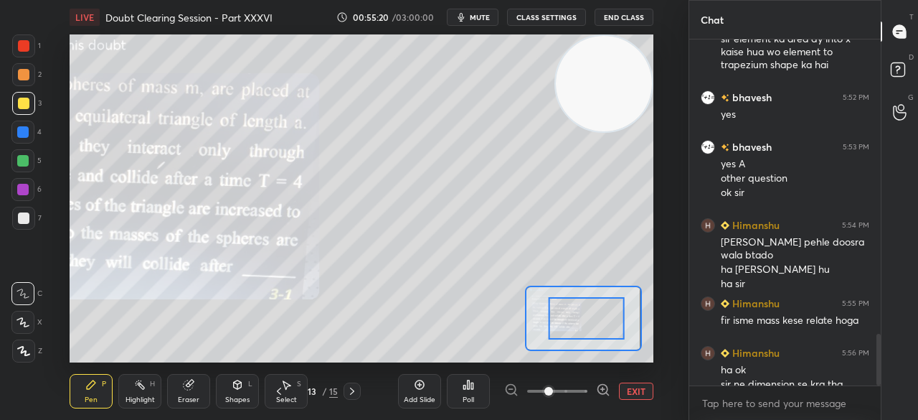
scroll to position [1976, 0]
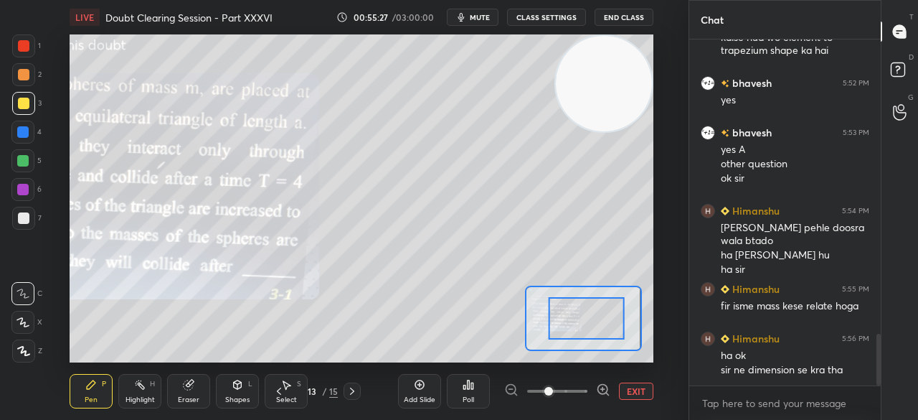
click at [26, 58] on div "1" at bounding box center [26, 48] width 29 height 29
click at [27, 50] on div at bounding box center [23, 45] width 11 height 11
click at [202, 390] on div "Eraser" at bounding box center [188, 391] width 43 height 34
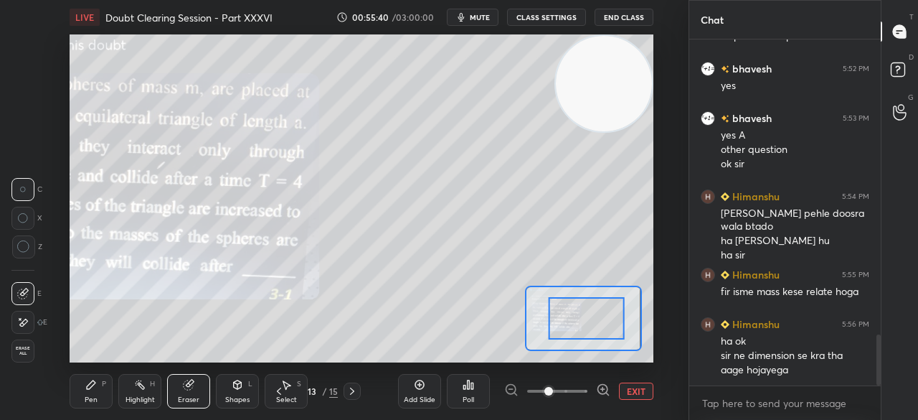
click at [87, 397] on div "Pen" at bounding box center [91, 399] width 13 height 7
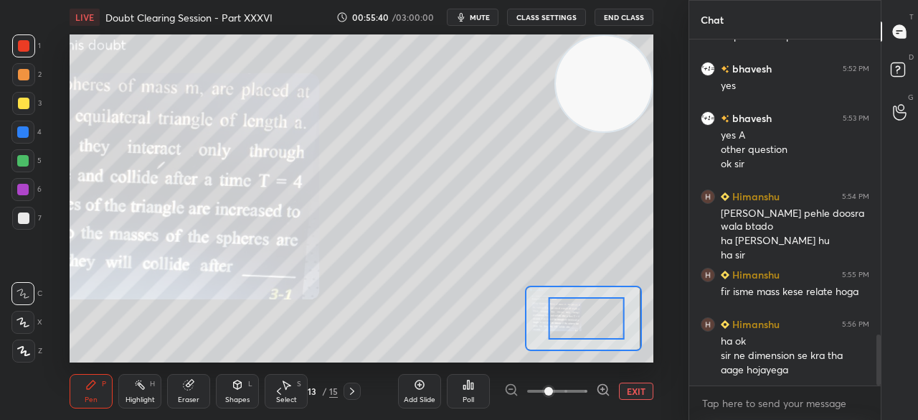
click at [94, 394] on div "Pen P" at bounding box center [91, 391] width 43 height 34
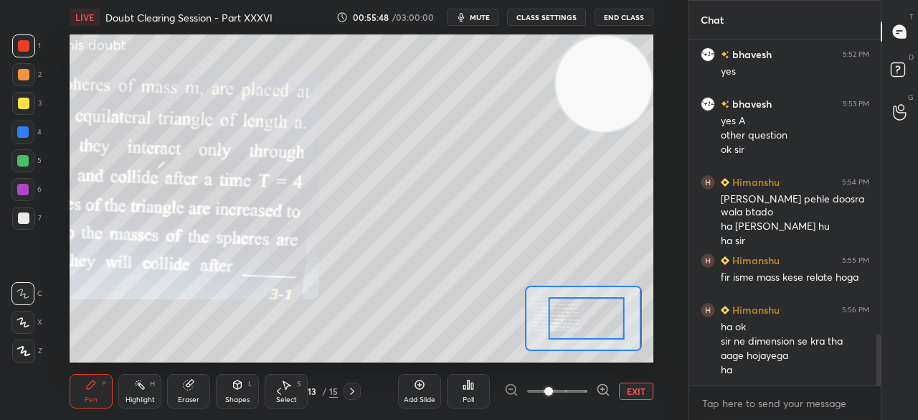
scroll to position [2053, 0]
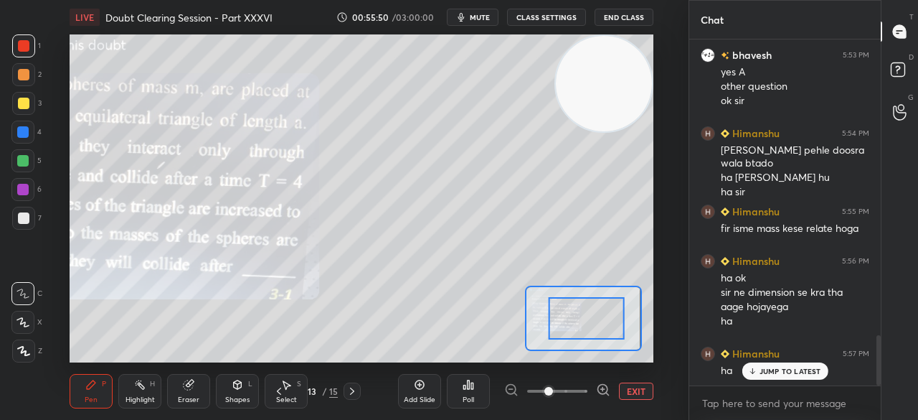
click at [23, 102] on div at bounding box center [23, 103] width 11 height 11
click at [37, 97] on div "3" at bounding box center [26, 103] width 29 height 23
click at [766, 365] on div "JUMP TO LATEST" at bounding box center [785, 370] width 86 height 17
click at [891, 65] on rect at bounding box center [898, 70] width 14 height 14
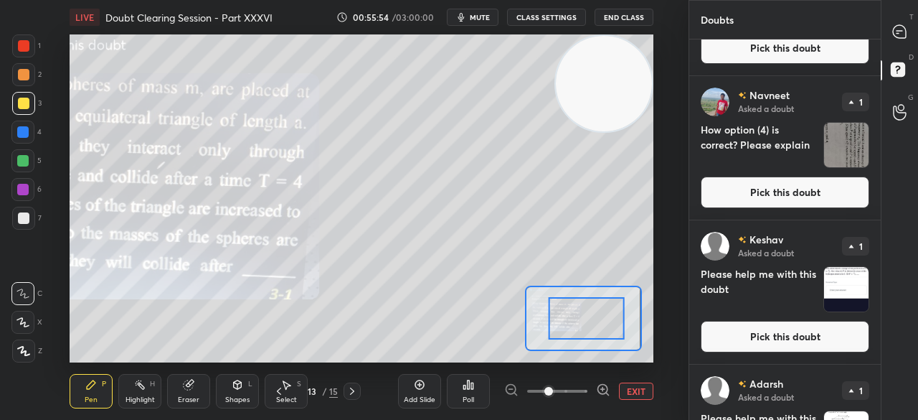
scroll to position [195, 0]
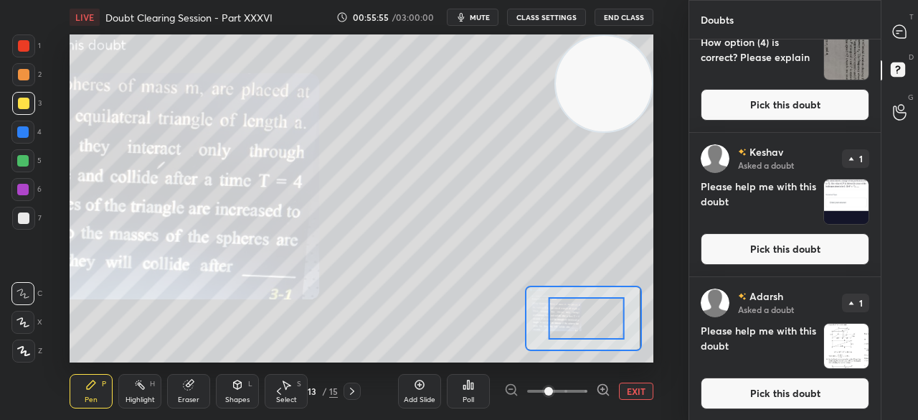
click at [789, 267] on div "[PERSON_NAME] Asked a doubt 1 Please help me with this doubt Pick this doubt" at bounding box center [785, 204] width 192 height 143
click at [799, 248] on button "Pick this doubt" at bounding box center [785, 249] width 169 height 32
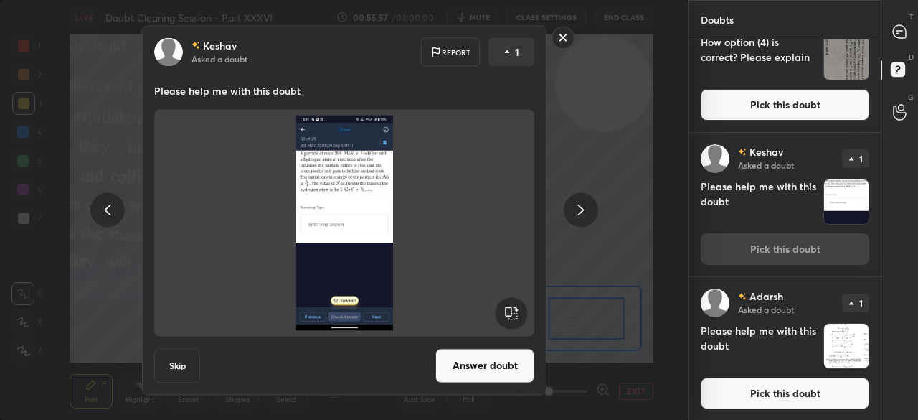
click at [560, 40] on rect at bounding box center [563, 38] width 22 height 22
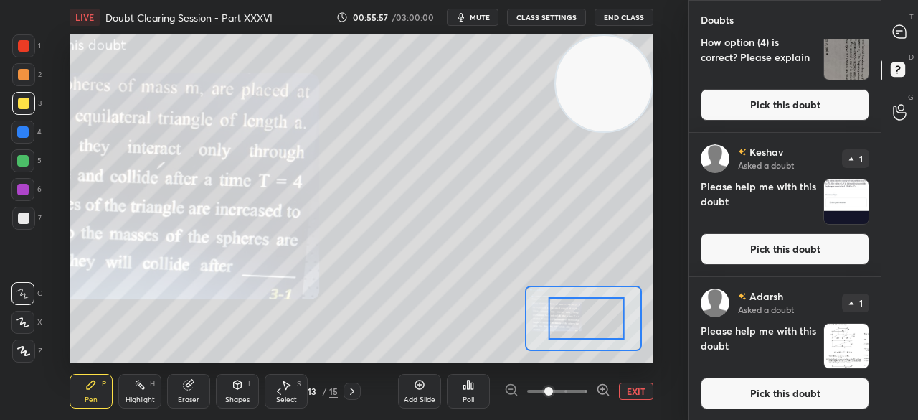
scroll to position [0, 0]
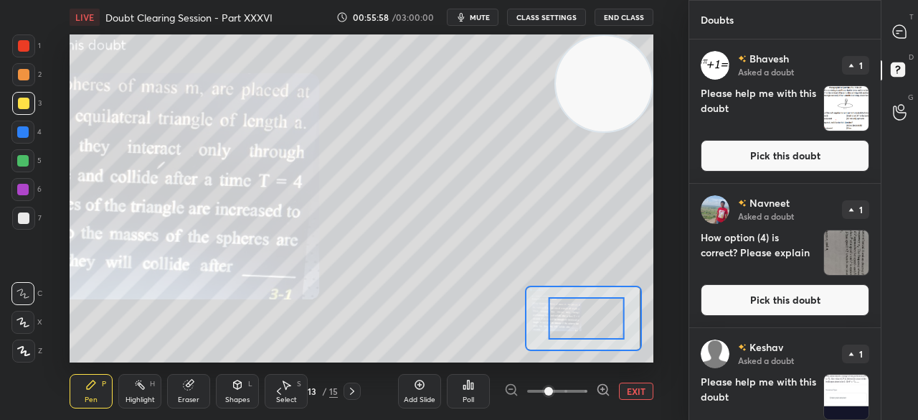
click at [819, 149] on button "Pick this doubt" at bounding box center [785, 156] width 169 height 32
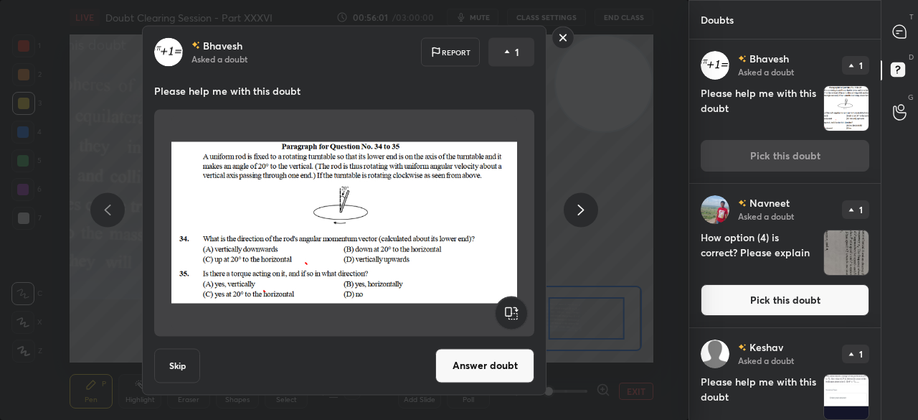
click at [498, 373] on button "Answer doubt" at bounding box center [484, 365] width 99 height 34
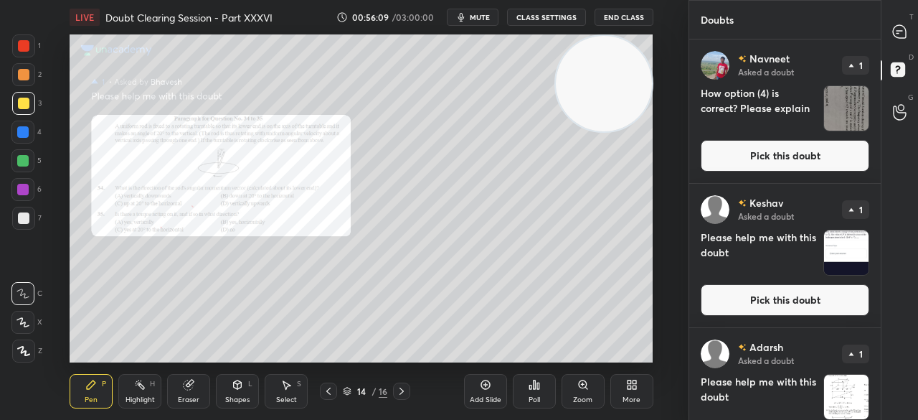
click at [894, 29] on icon at bounding box center [899, 31] width 13 height 13
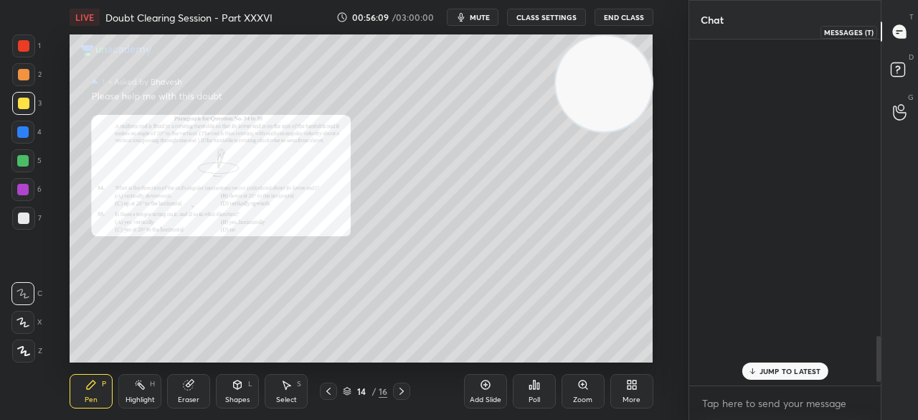
scroll to position [342, 187]
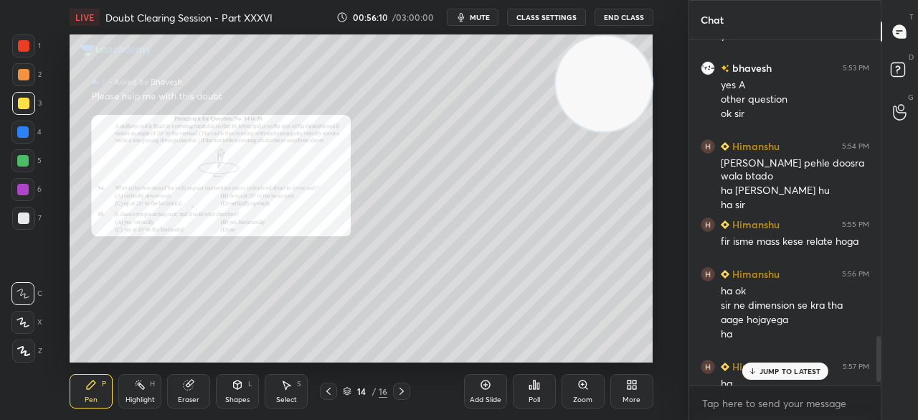
click at [777, 377] on div "JUMP TO LATEST" at bounding box center [785, 370] width 86 height 17
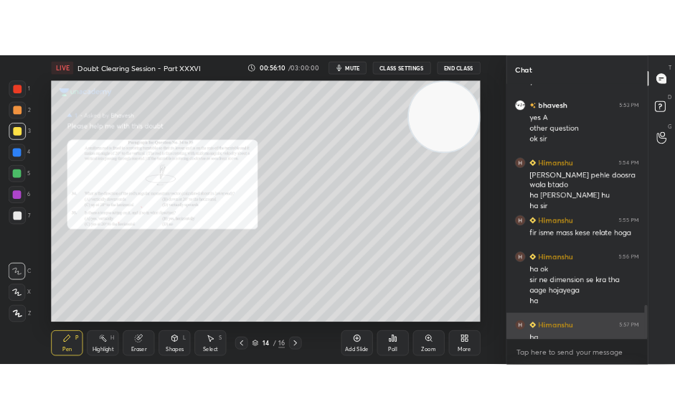
scroll to position [2279, 0]
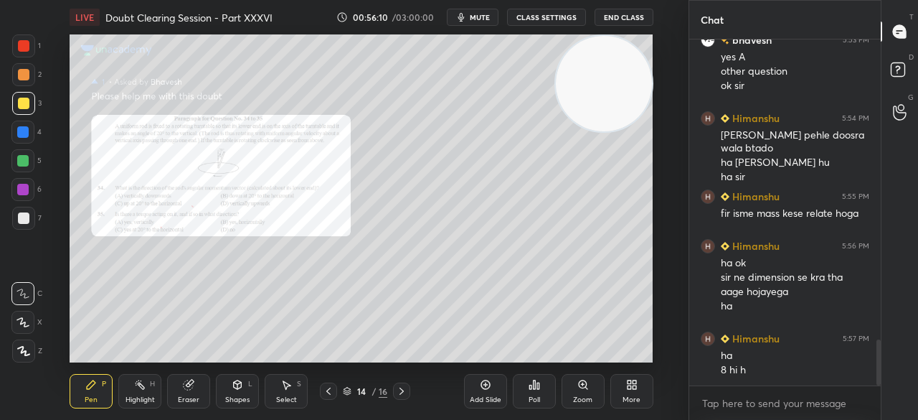
click at [591, 392] on div "Zoom" at bounding box center [583, 391] width 43 height 34
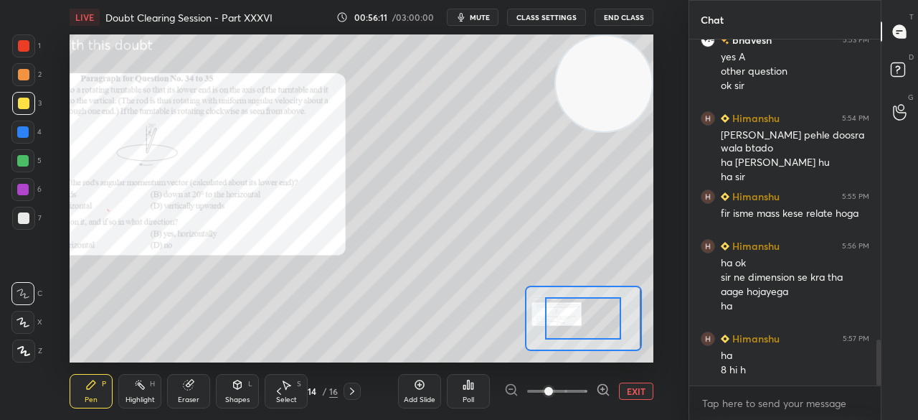
click at [553, 392] on span at bounding box center [549, 391] width 9 height 9
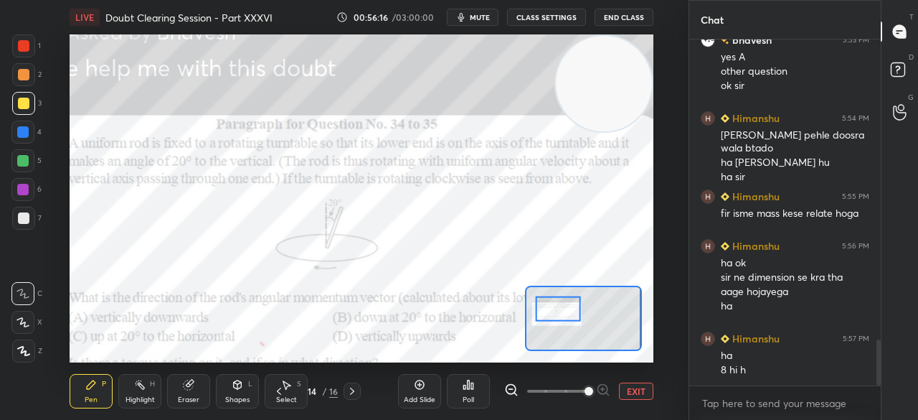
click at [29, 51] on div at bounding box center [23, 45] width 23 height 23
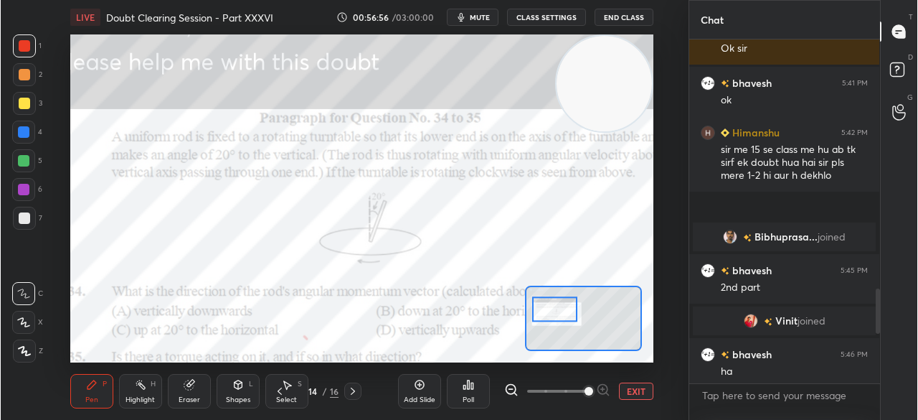
scroll to position [339, 186]
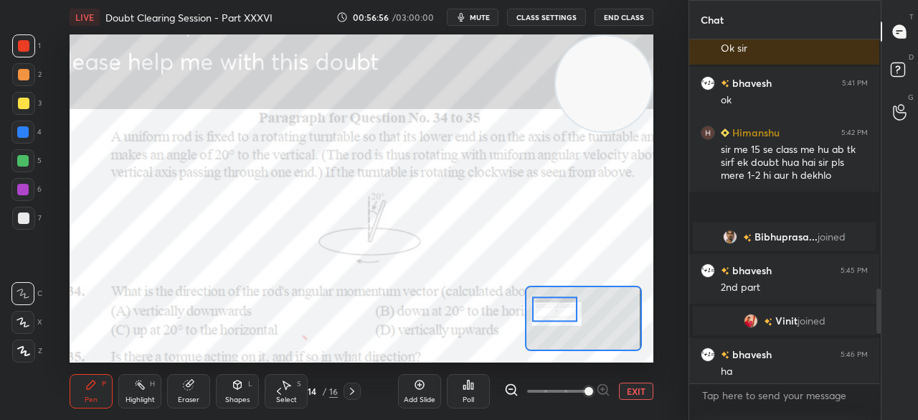
click at [649, 39] on video at bounding box center [603, 83] width 95 height 95
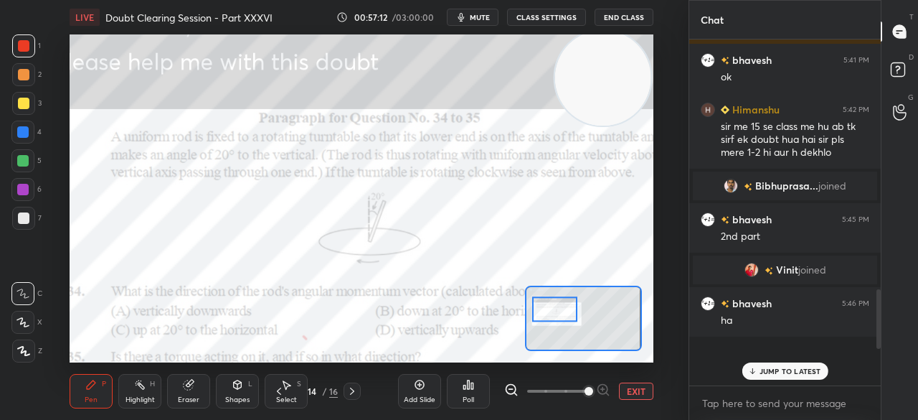
scroll to position [1446, 0]
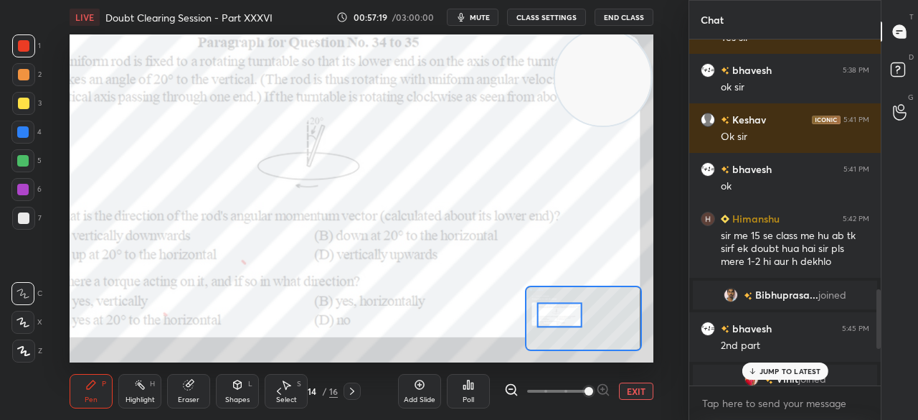
click at [793, 371] on p "JUMP TO LATEST" at bounding box center [791, 371] width 62 height 9
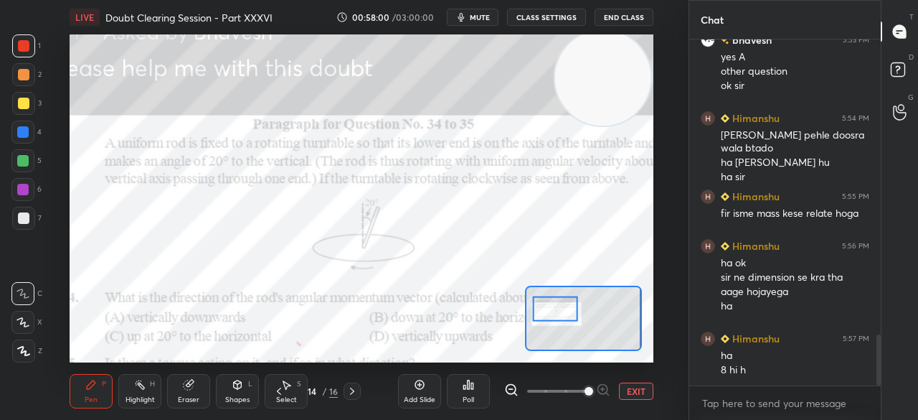
click at [637, 404] on div "Add Slide Poll EXIT" at bounding box center [525, 391] width 255 height 80
click at [637, 393] on button "EXIT" at bounding box center [636, 390] width 34 height 17
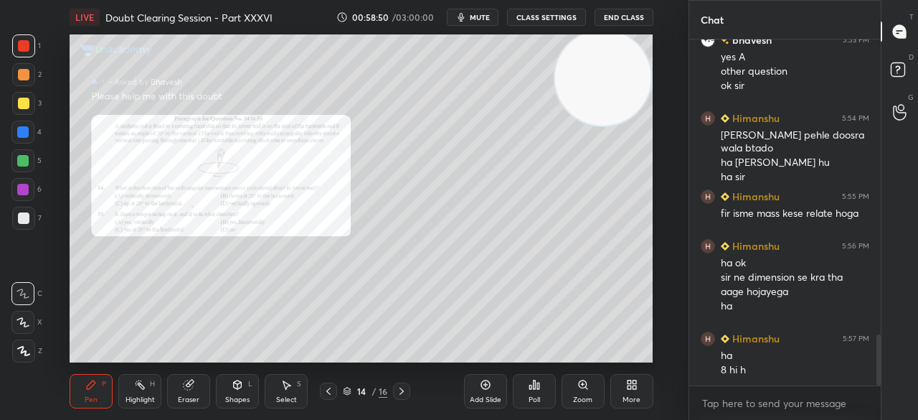
click at [580, 402] on div "Zoom" at bounding box center [582, 399] width 19 height 7
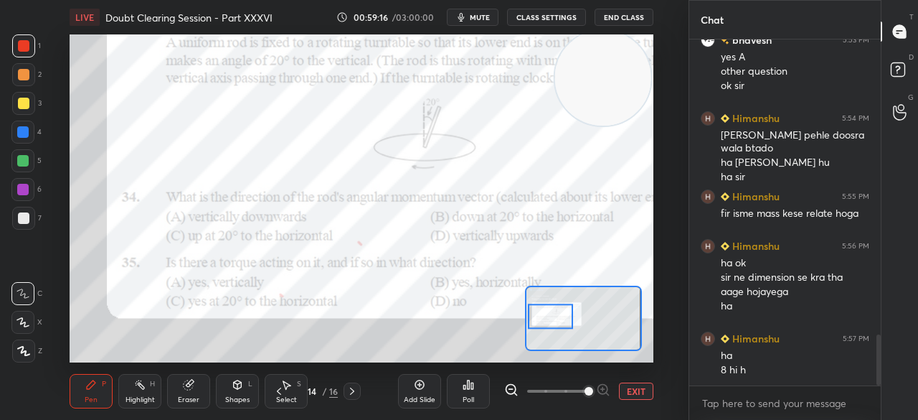
click at [27, 131] on div at bounding box center [22, 131] width 11 height 11
click at [647, 397] on button "EXIT" at bounding box center [636, 390] width 34 height 17
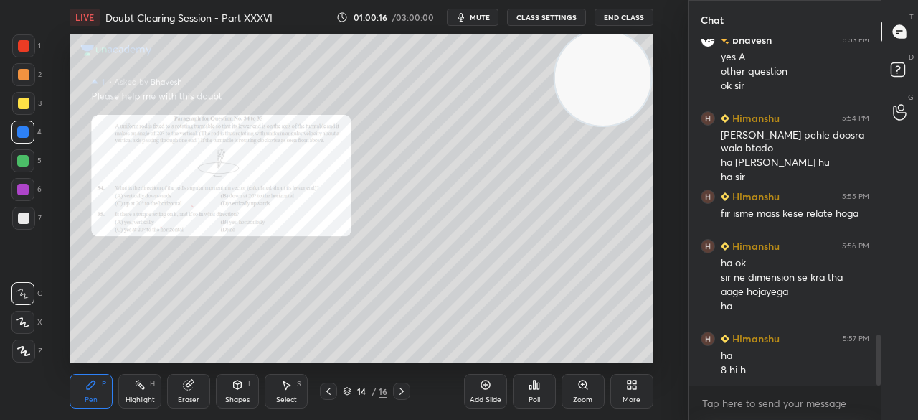
click at [6, 55] on div "1 2 3 4 5 6 7 C X Z C X Z E E Erase all H H" at bounding box center [23, 198] width 46 height 328
click at [29, 47] on div at bounding box center [23, 45] width 11 height 11
click at [32, 47] on div at bounding box center [23, 45] width 23 height 23
click at [192, 385] on icon at bounding box center [188, 384] width 11 height 11
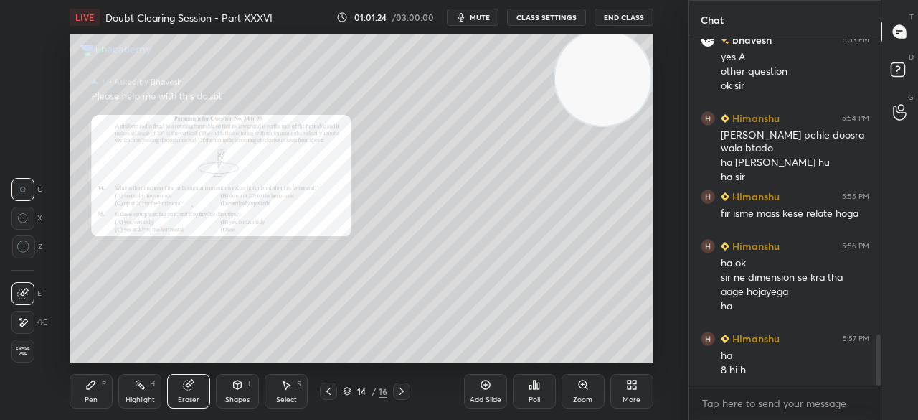
click at [198, 382] on div "Eraser" at bounding box center [188, 391] width 43 height 34
click at [92, 396] on div "Pen" at bounding box center [91, 399] width 13 height 7
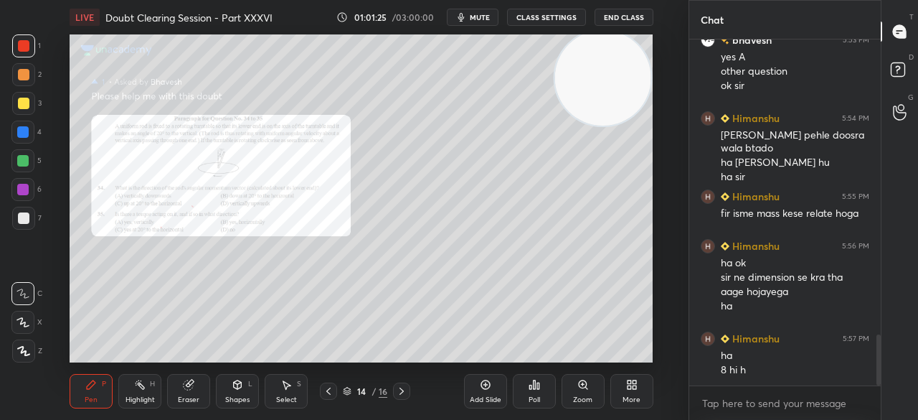
click at [97, 400] on div "Pen" at bounding box center [91, 399] width 13 height 7
click at [28, 131] on div at bounding box center [22, 131] width 11 height 11
click at [29, 131] on div at bounding box center [22, 132] width 23 height 23
click at [48, 127] on div "Setting up your live class Poll for secs No correct answer Start poll" at bounding box center [361, 198] width 631 height 328
click at [891, 72] on rect at bounding box center [898, 70] width 14 height 14
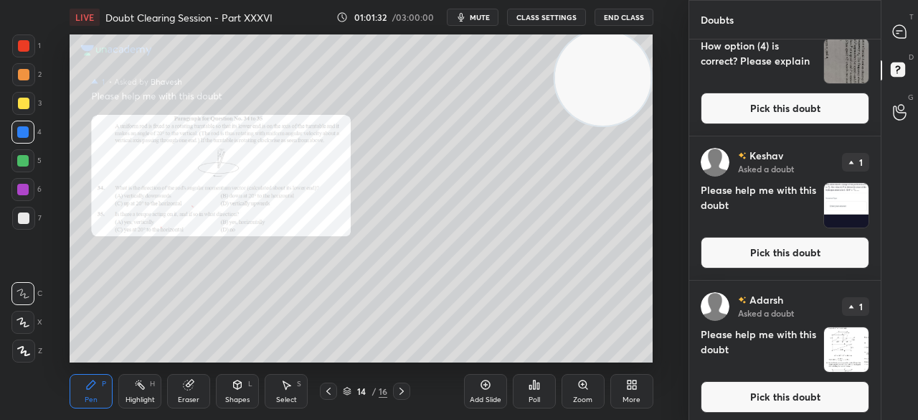
scroll to position [0, 0]
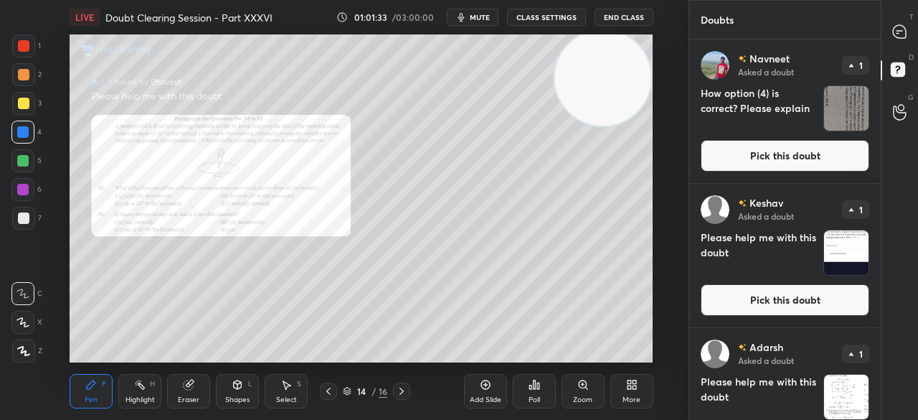
click at [749, 166] on button "Pick this doubt" at bounding box center [785, 156] width 169 height 32
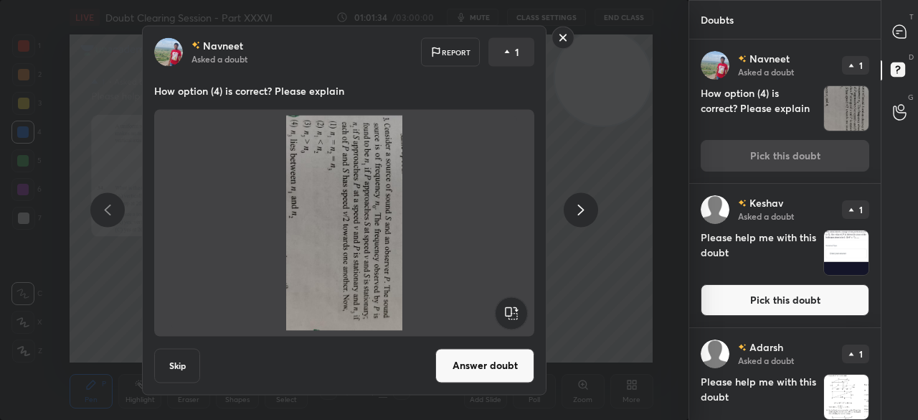
click at [512, 309] on rect at bounding box center [511, 312] width 32 height 32
click at [514, 311] on rect at bounding box center [511, 312] width 32 height 32
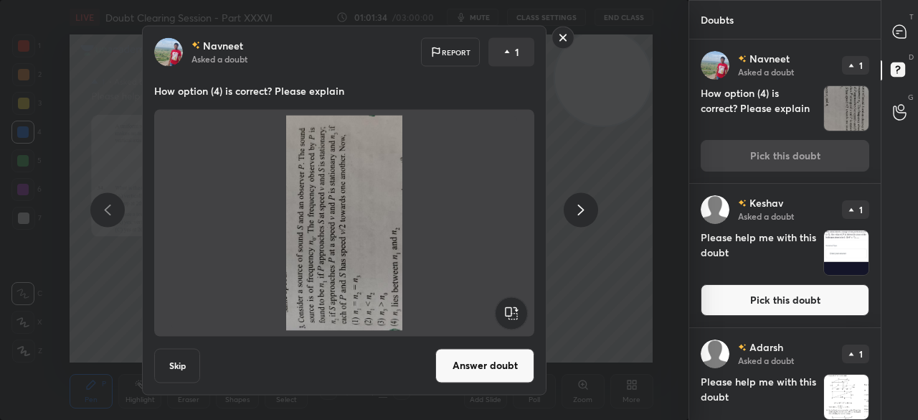
click at [520, 313] on rect at bounding box center [511, 312] width 32 height 32
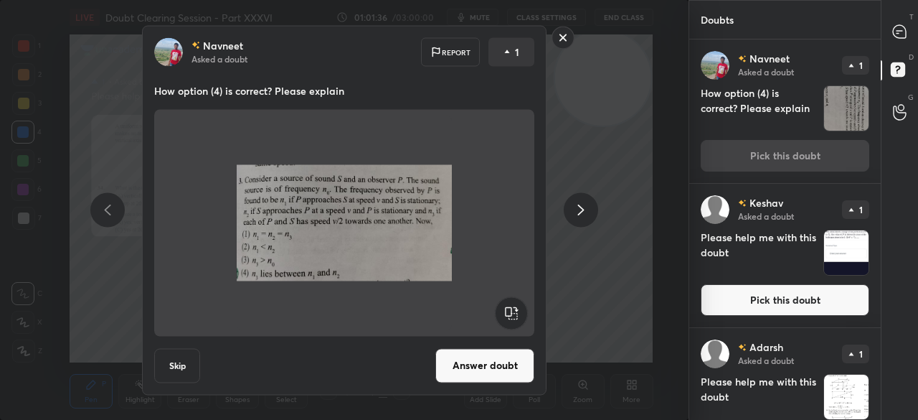
click at [477, 358] on button "Answer doubt" at bounding box center [484, 365] width 99 height 34
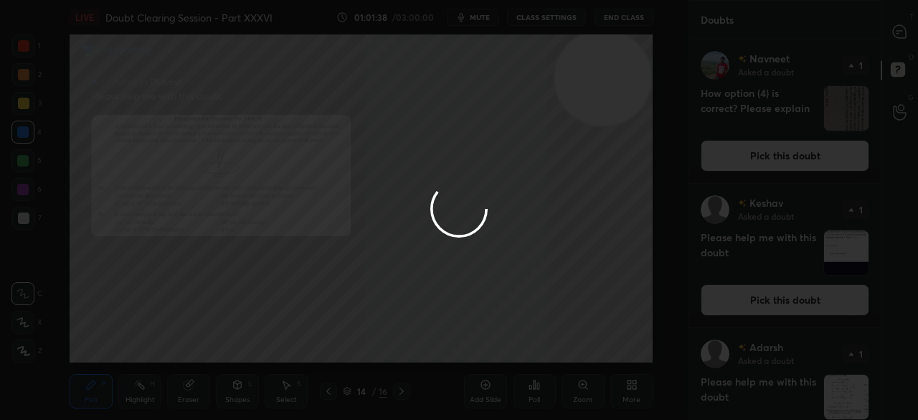
click at [888, 46] on div at bounding box center [459, 210] width 918 height 420
click at [904, 46] on div at bounding box center [459, 210] width 918 height 420
click at [901, 47] on div "T Messages (T)" at bounding box center [900, 31] width 37 height 40
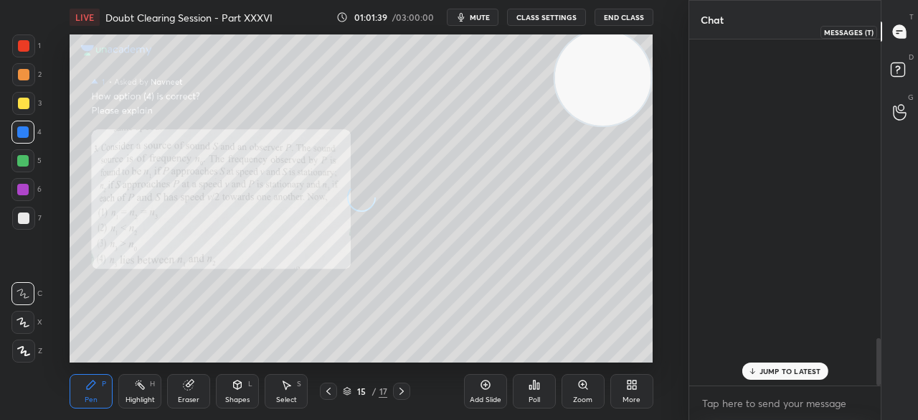
click at [899, 41] on div at bounding box center [900, 32] width 29 height 26
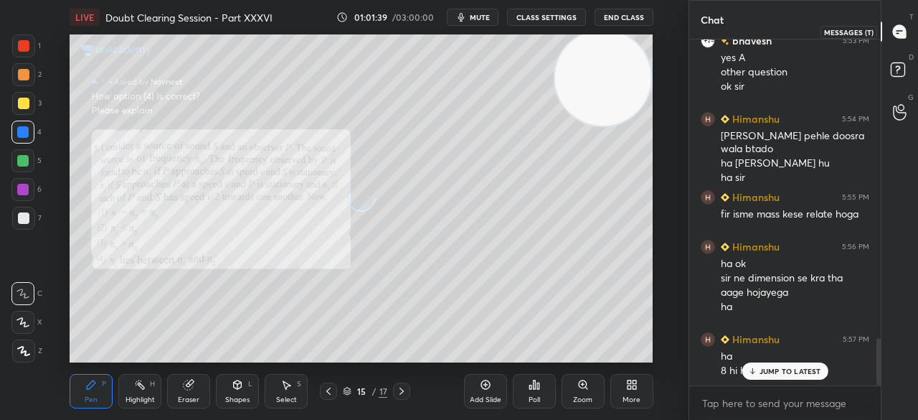
scroll to position [342, 187]
click at [895, 32] on icon at bounding box center [899, 31] width 13 height 13
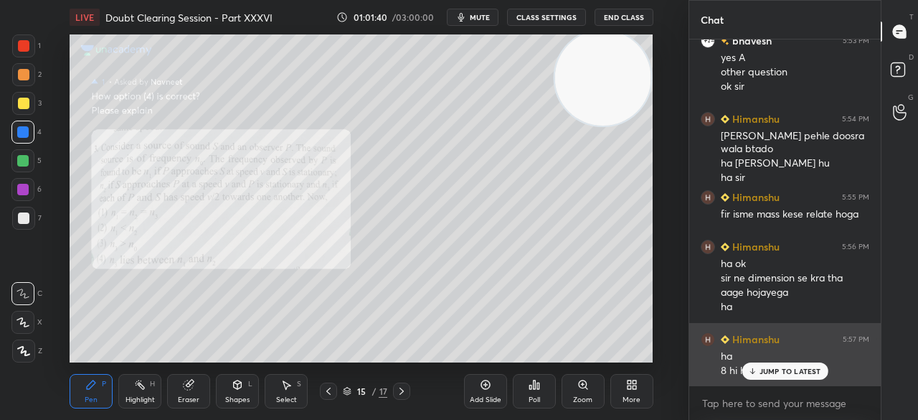
click at [783, 369] on p "JUMP TO LATEST" at bounding box center [791, 371] width 62 height 9
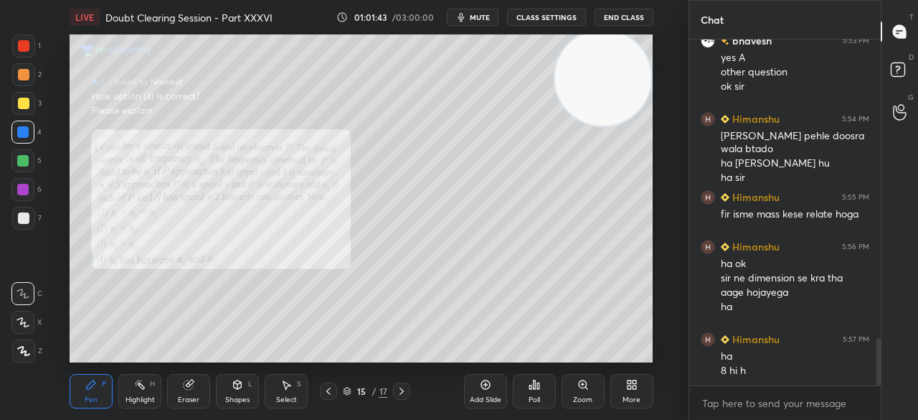
click at [30, 50] on div at bounding box center [23, 45] width 23 height 23
click at [29, 51] on div at bounding box center [23, 45] width 11 height 11
click at [37, 44] on div "1" at bounding box center [26, 45] width 29 height 23
click at [18, 116] on div "3" at bounding box center [26, 106] width 29 height 29
click at [24, 108] on div at bounding box center [23, 103] width 11 height 11
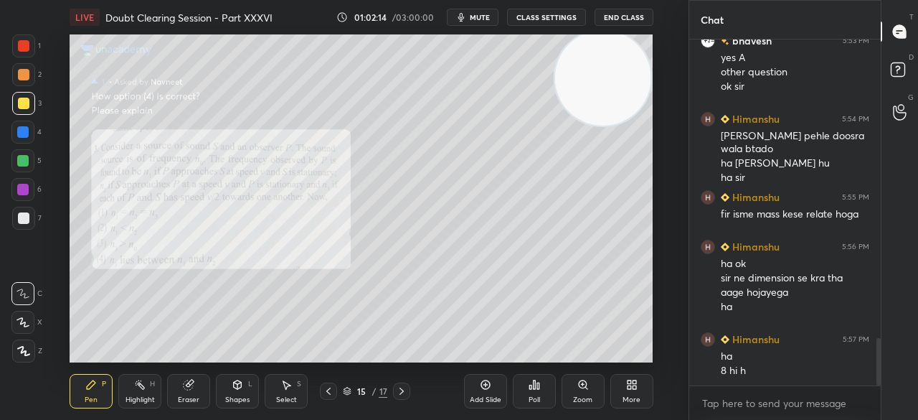
click at [34, 60] on div "1" at bounding box center [26, 48] width 29 height 29
click at [30, 52] on div at bounding box center [23, 45] width 23 height 23
click at [881, 71] on div "T Messages (T) D Doubts (D) G Raise Hand (G)" at bounding box center [899, 210] width 37 height 420
click at [895, 68] on rect at bounding box center [898, 70] width 14 height 14
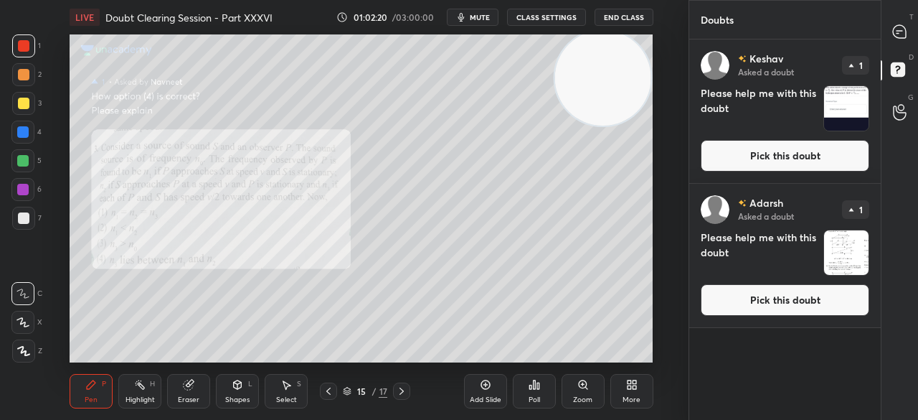
click at [775, 159] on button "Pick this doubt" at bounding box center [785, 156] width 169 height 32
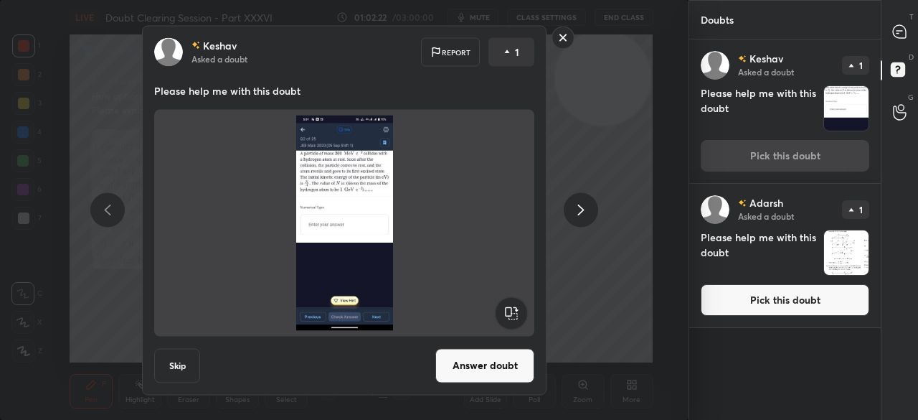
click at [573, 34] on rect at bounding box center [563, 38] width 22 height 22
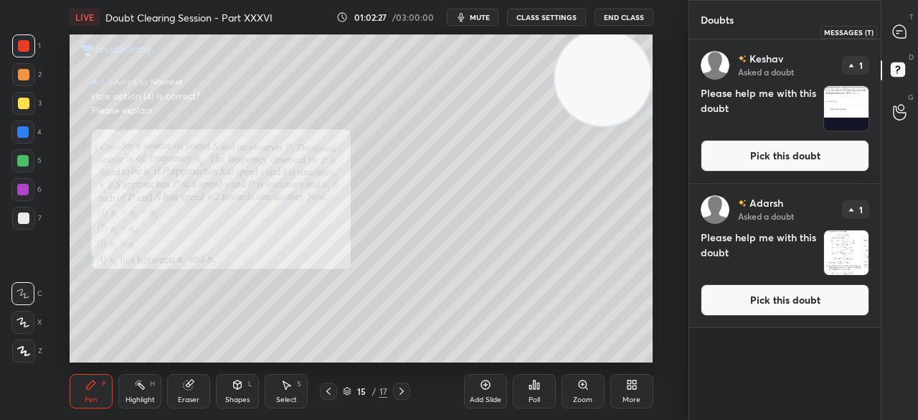
click at [897, 25] on icon at bounding box center [899, 31] width 13 height 13
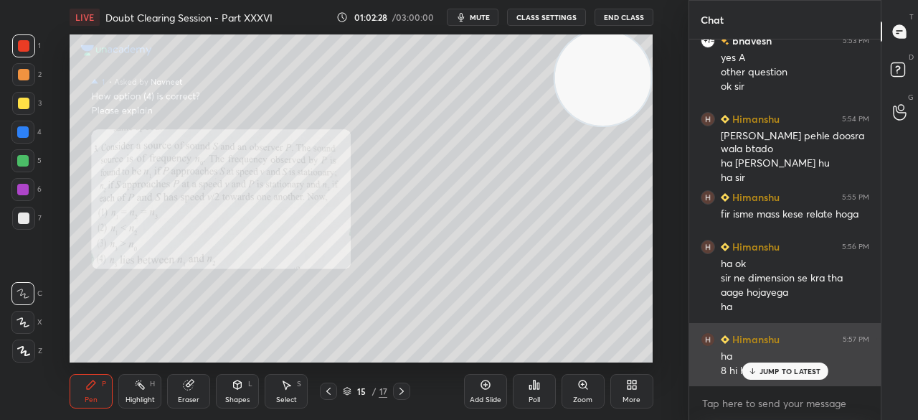
click at [773, 362] on div "ha" at bounding box center [795, 356] width 149 height 14
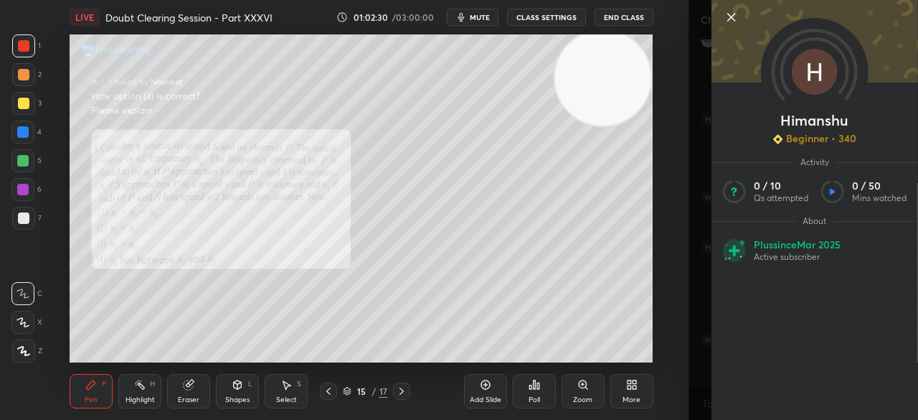
click at [733, 5] on div at bounding box center [815, 41] width 207 height 83
click at [735, 17] on icon at bounding box center [731, 17] width 17 height 17
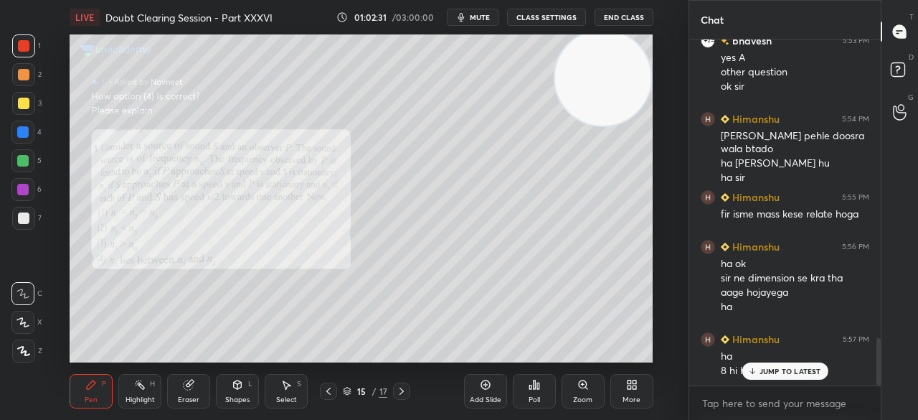
click at [476, 27] on div "LIVE Doubt Clearing Session - Part XXXVI 01:02:31 / 03:00:00 mute CLASS SETTING…" at bounding box center [361, 17] width 583 height 34
click at [484, 18] on span "mute" at bounding box center [480, 17] width 20 height 10
click at [618, 18] on button "End Class" at bounding box center [624, 17] width 59 height 17
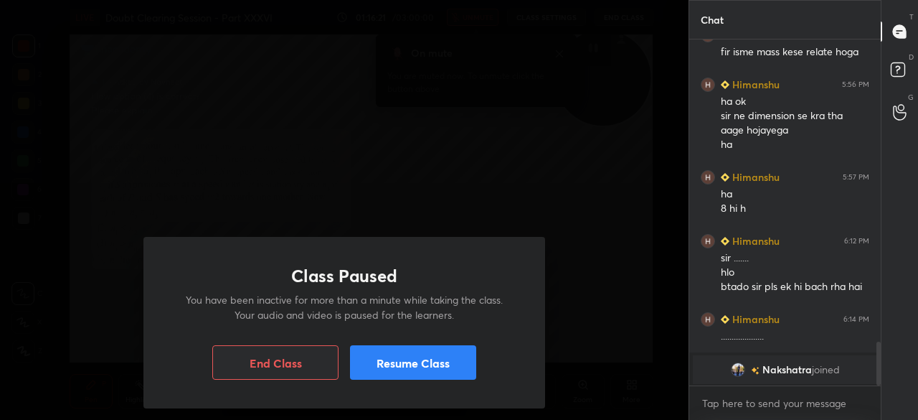
scroll to position [2396, 0]
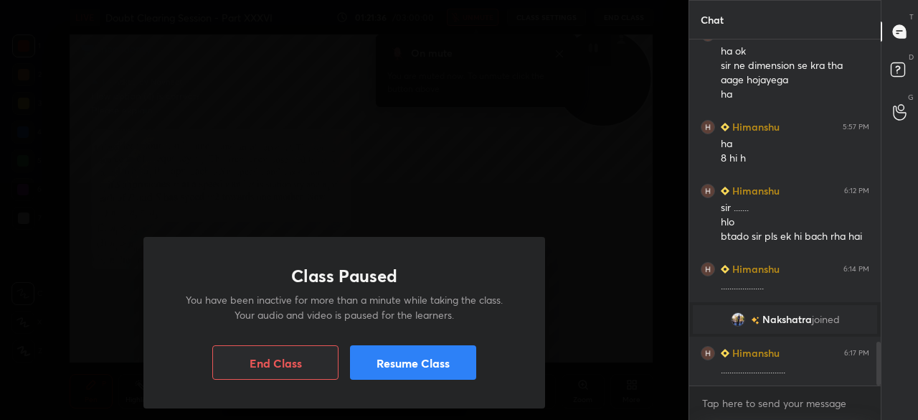
click at [373, 346] on button "Resume Class" at bounding box center [413, 362] width 126 height 34
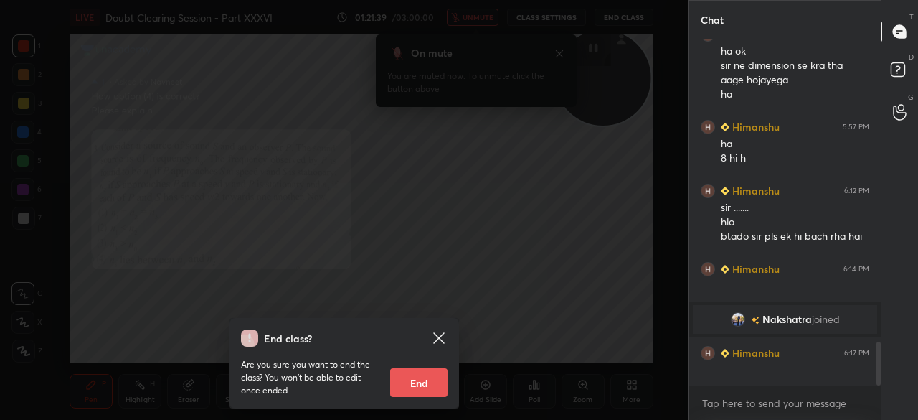
click at [422, 382] on button "End" at bounding box center [418, 382] width 57 height 29
type textarea "x"
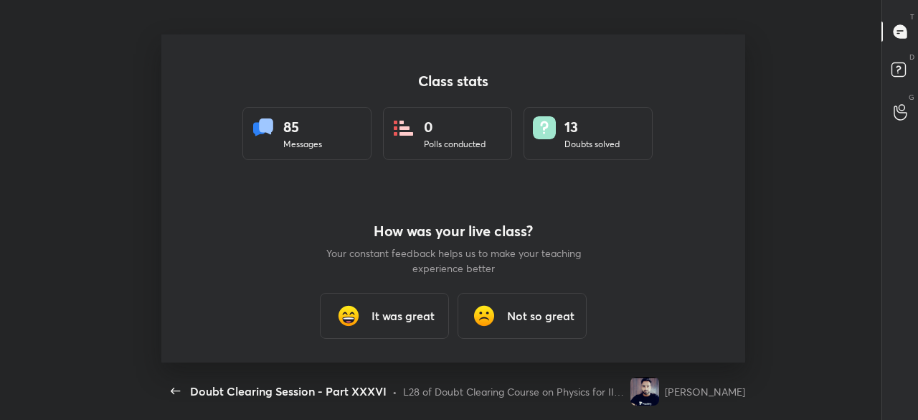
scroll to position [71415, 70837]
